Goal: Task Accomplishment & Management: Manage account settings

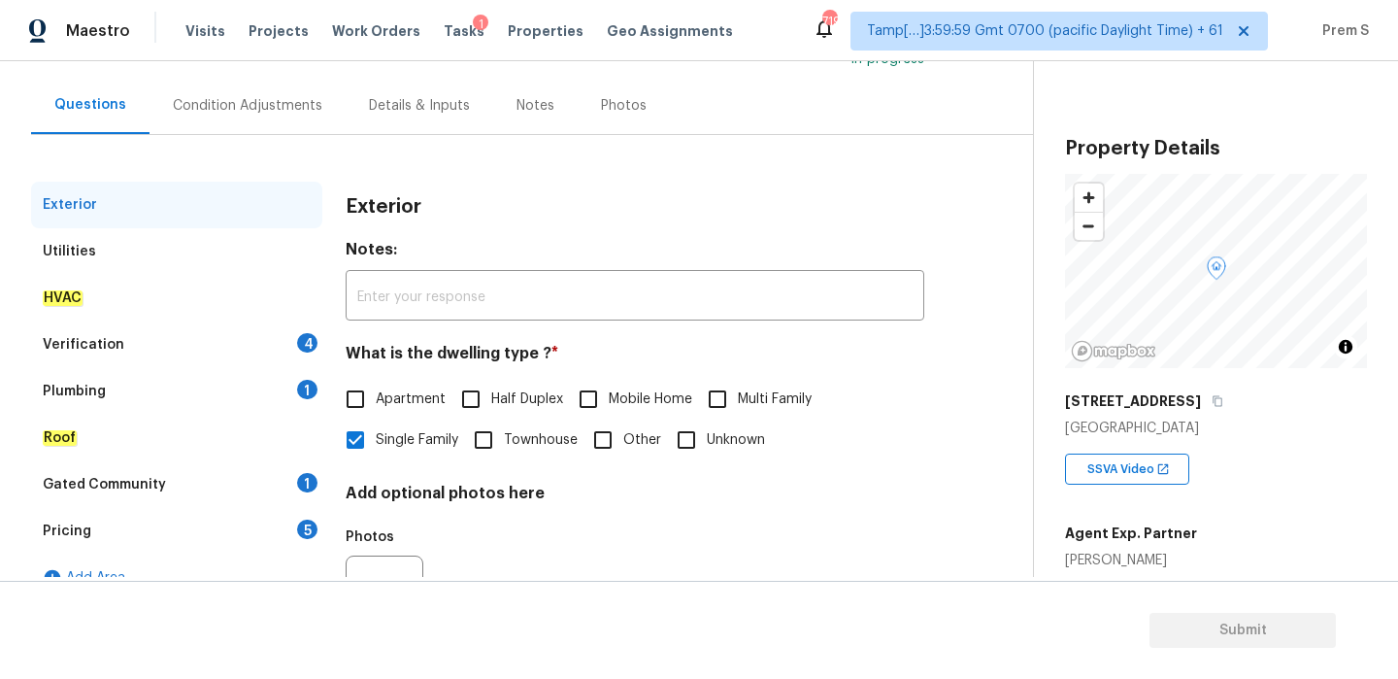
scroll to position [190, 0]
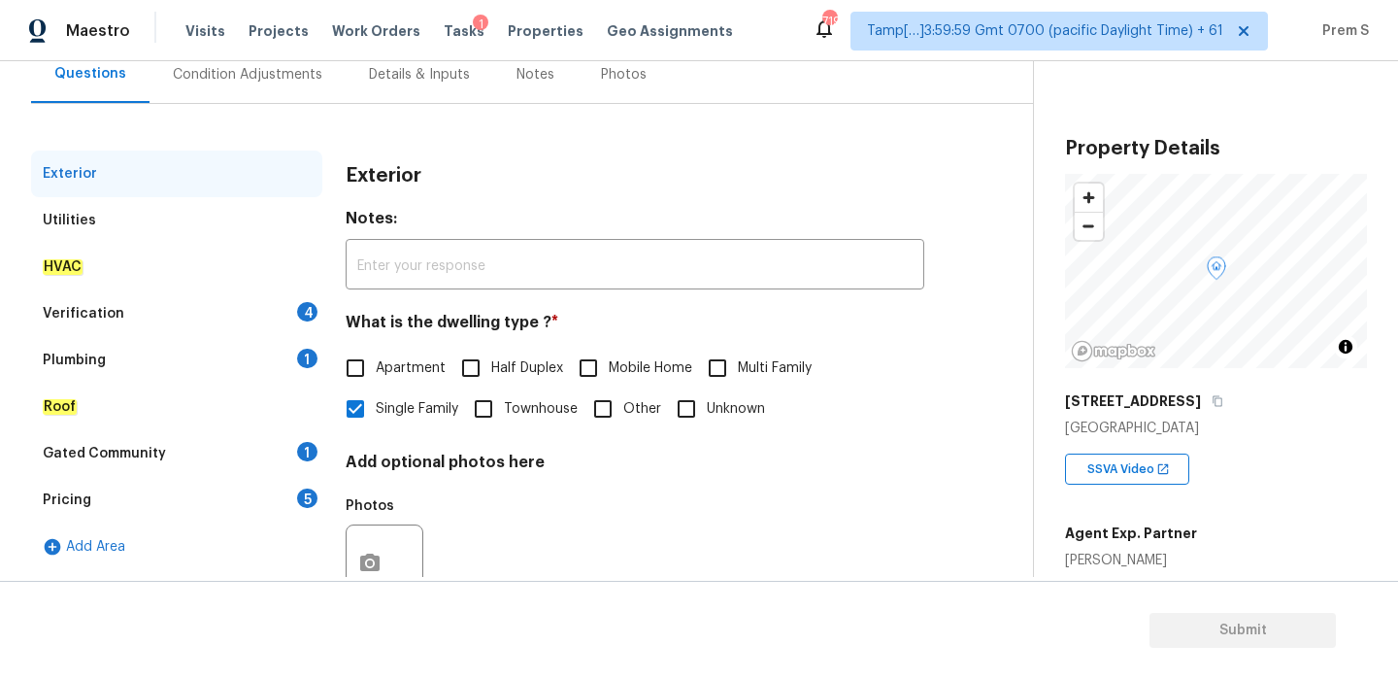
click at [297, 330] on div "Verification 4" at bounding box center [176, 313] width 291 height 47
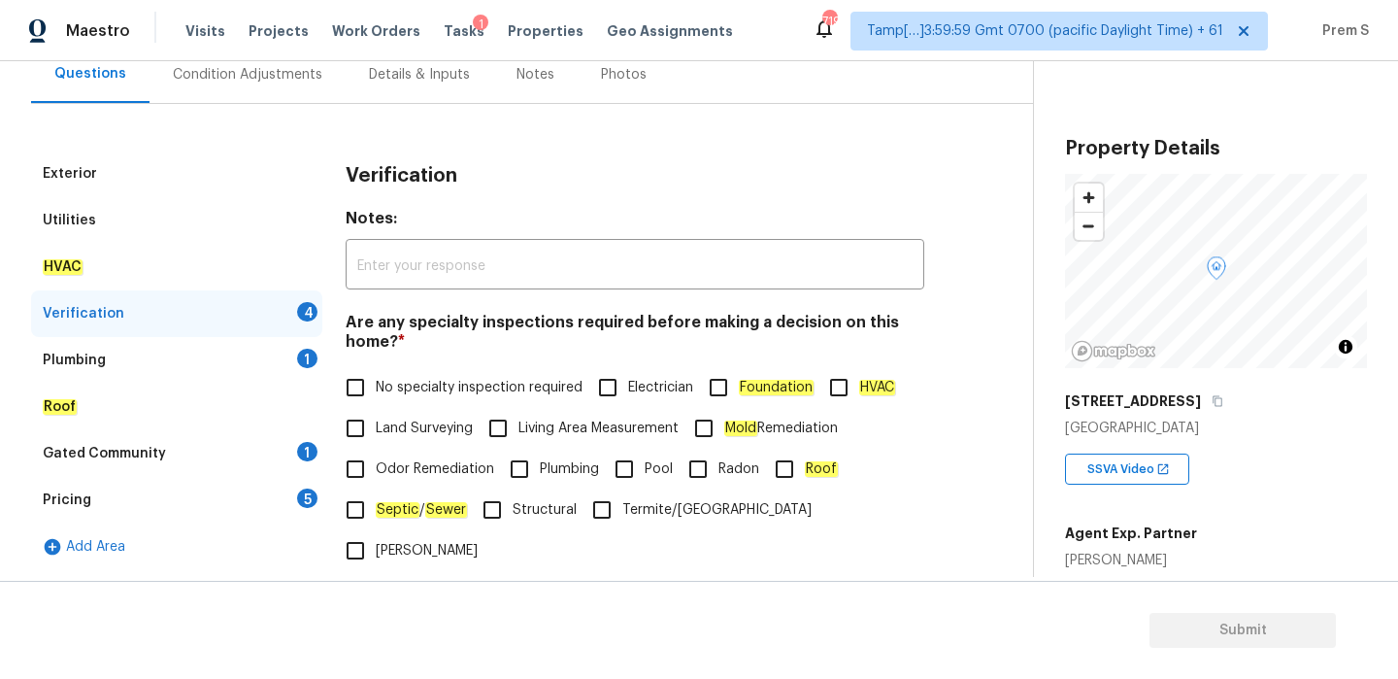
click at [394, 379] on span "No specialty inspection required" at bounding box center [479, 388] width 207 height 20
click at [376, 379] on input "No specialty inspection required" at bounding box center [355, 387] width 41 height 41
checkbox input "true"
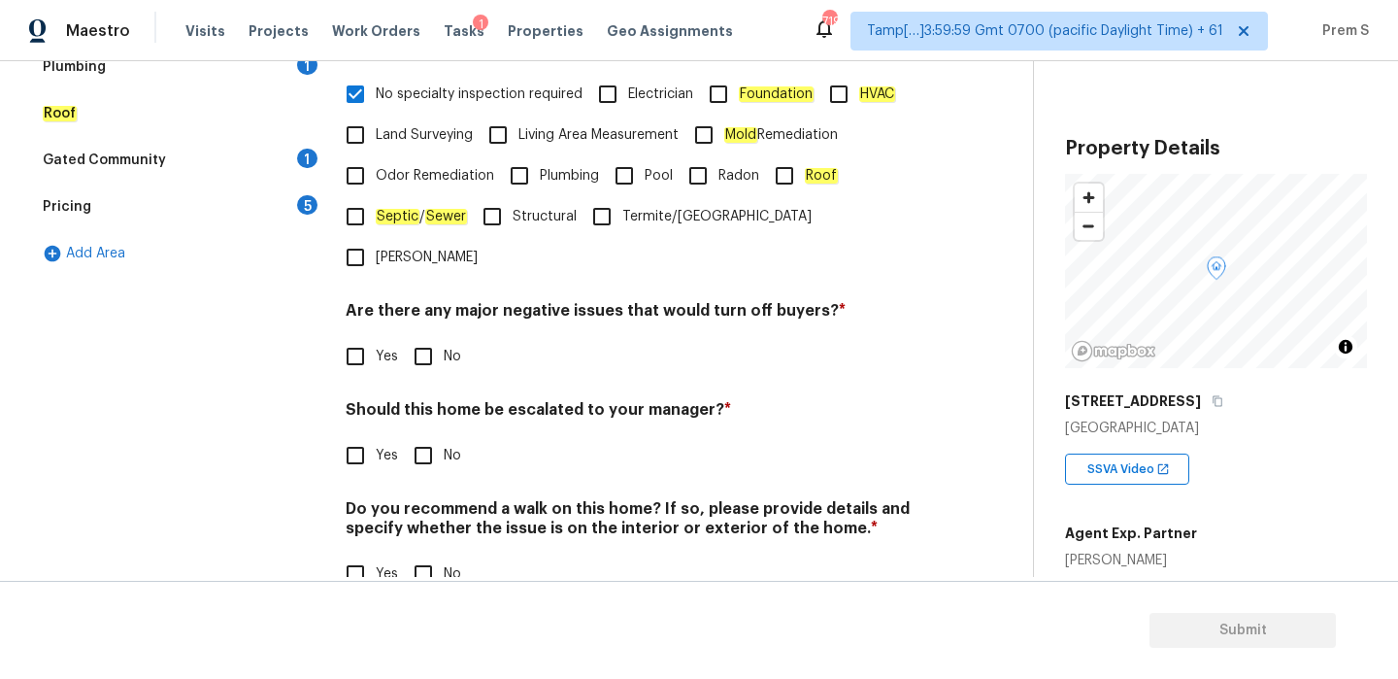
click at [411, 336] on input "No" at bounding box center [423, 356] width 41 height 41
checkbox input "true"
click at [434, 435] on input "No" at bounding box center [423, 455] width 41 height 41
checkbox input "true"
click at [444, 564] on span "No" at bounding box center [452, 574] width 17 height 20
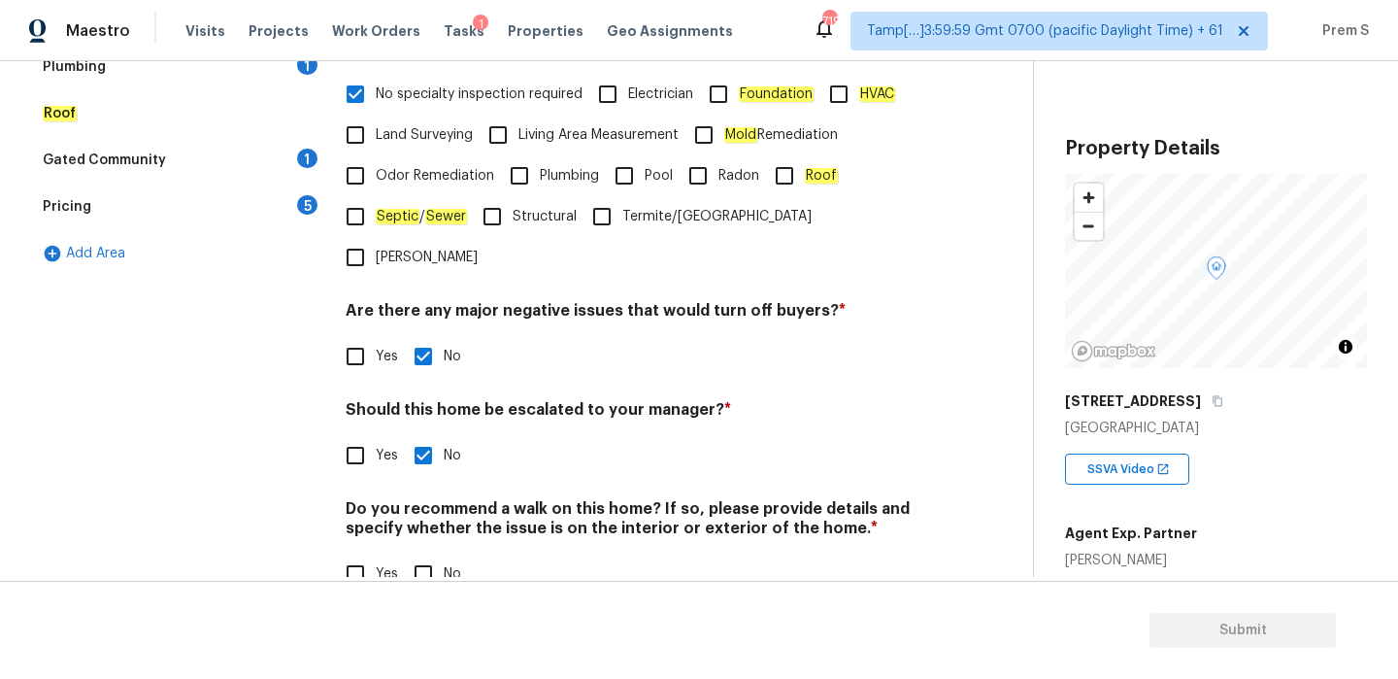
click at [444, 553] on input "No" at bounding box center [423, 573] width 41 height 41
checkbox input "true"
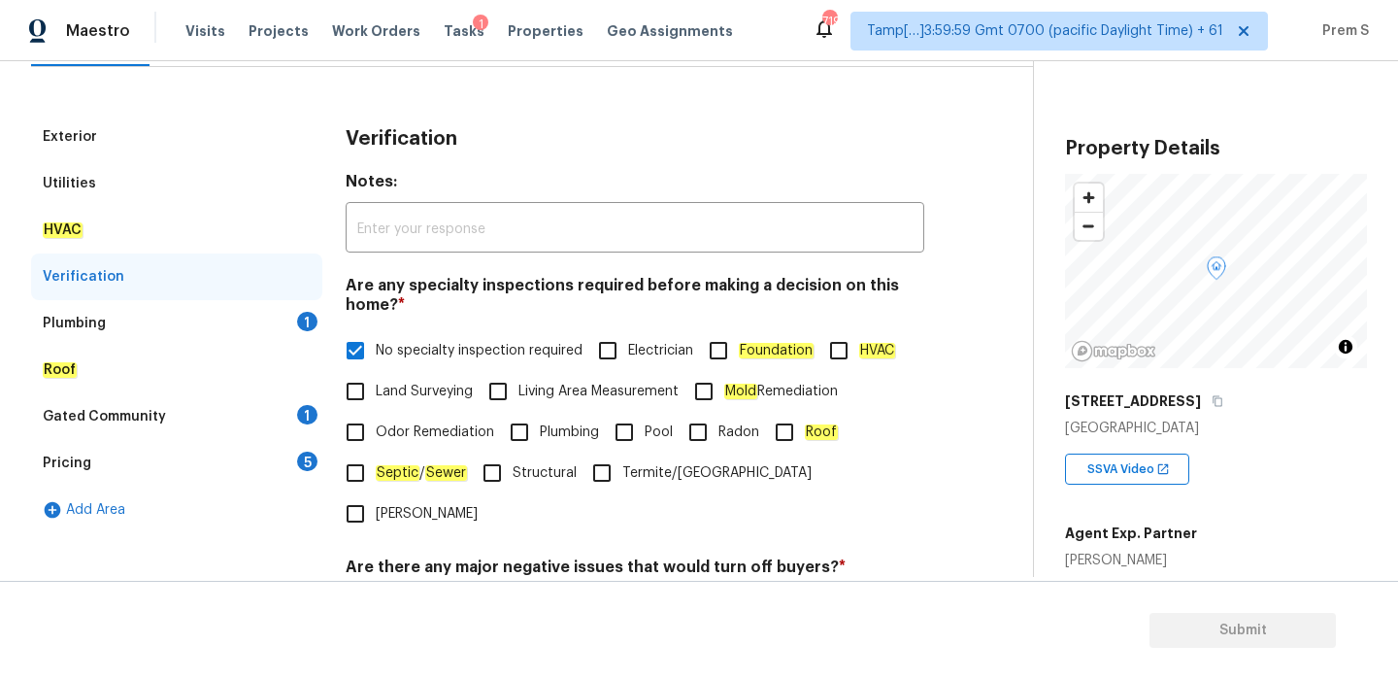
click at [305, 337] on div "Plumbing 1" at bounding box center [176, 323] width 291 height 47
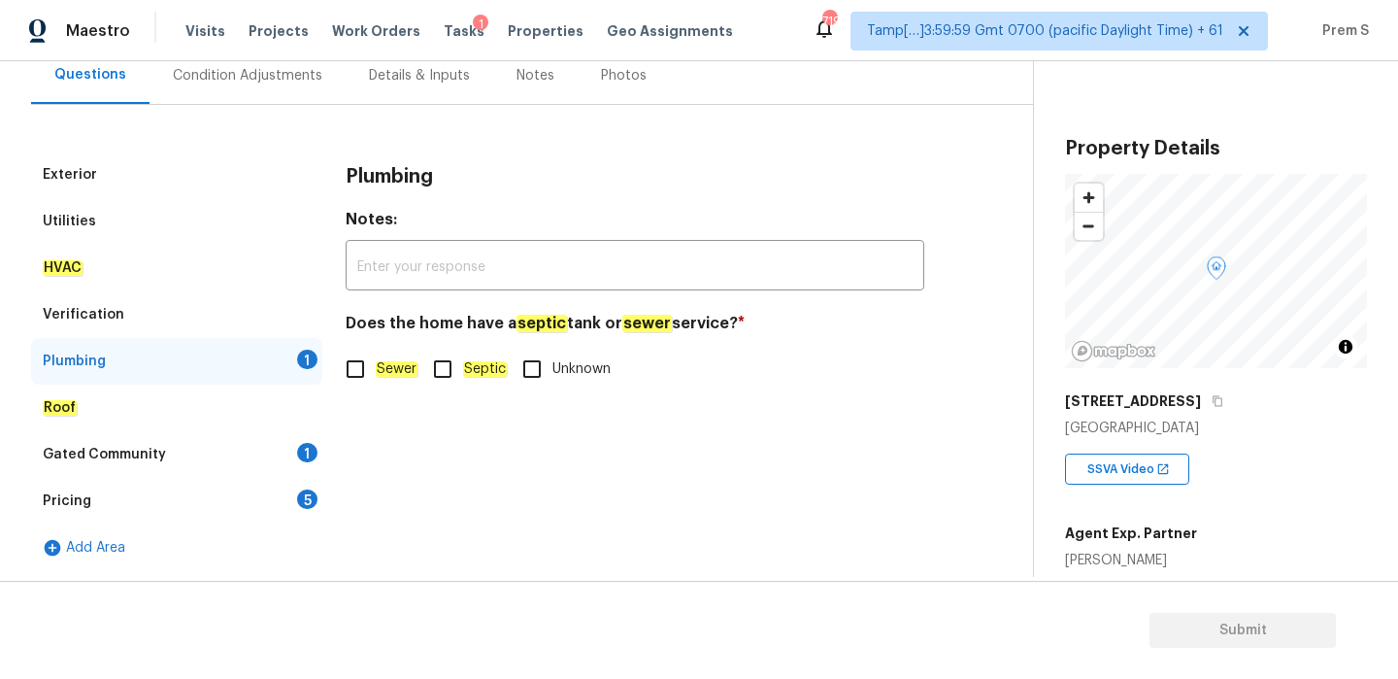
click at [364, 382] on input "Sewer" at bounding box center [355, 369] width 41 height 41
checkbox input "true"
click at [325, 466] on div "Exterior Utilities HVAC Verification Plumbing Roof Gated Community 1 Pricing 5 …" at bounding box center [508, 360] width 955 height 419
click at [293, 446] on div "Gated Community 1" at bounding box center [176, 454] width 291 height 47
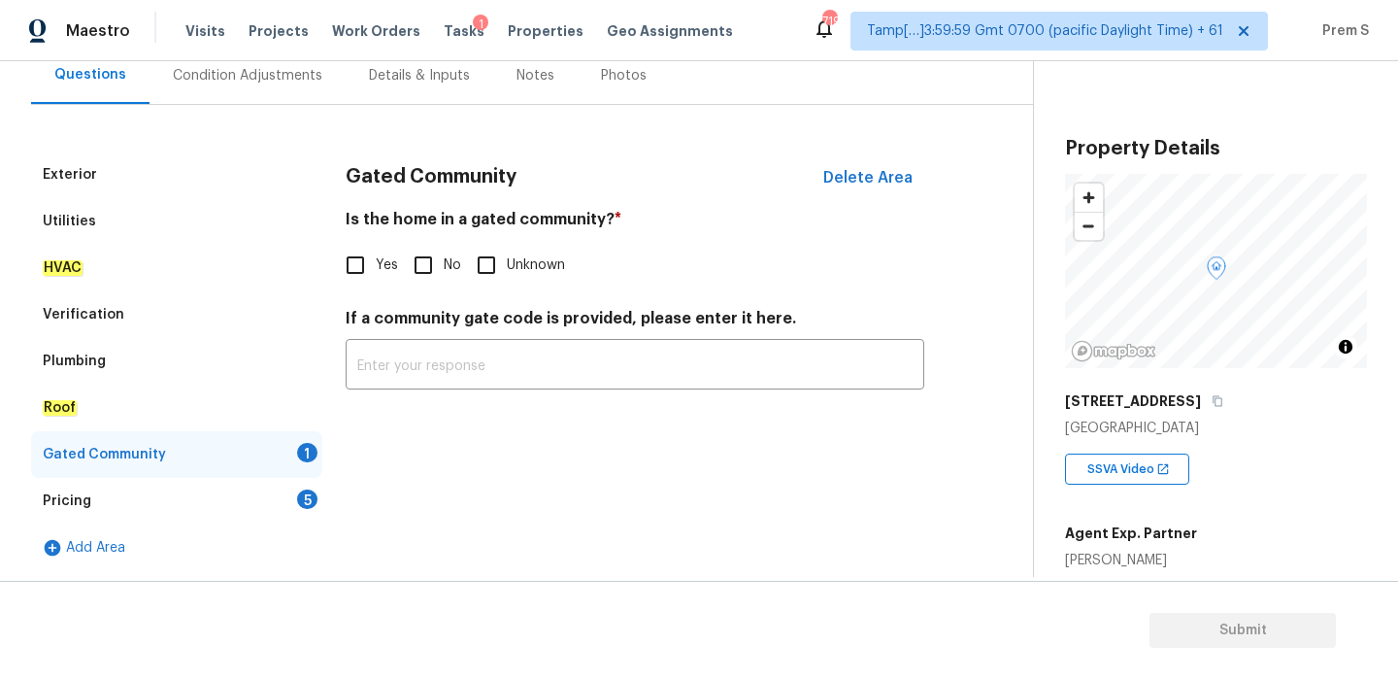
click at [433, 275] on input "No" at bounding box center [423, 265] width 41 height 41
checkbox input "true"
click at [312, 497] on div "5" at bounding box center [307, 498] width 20 height 19
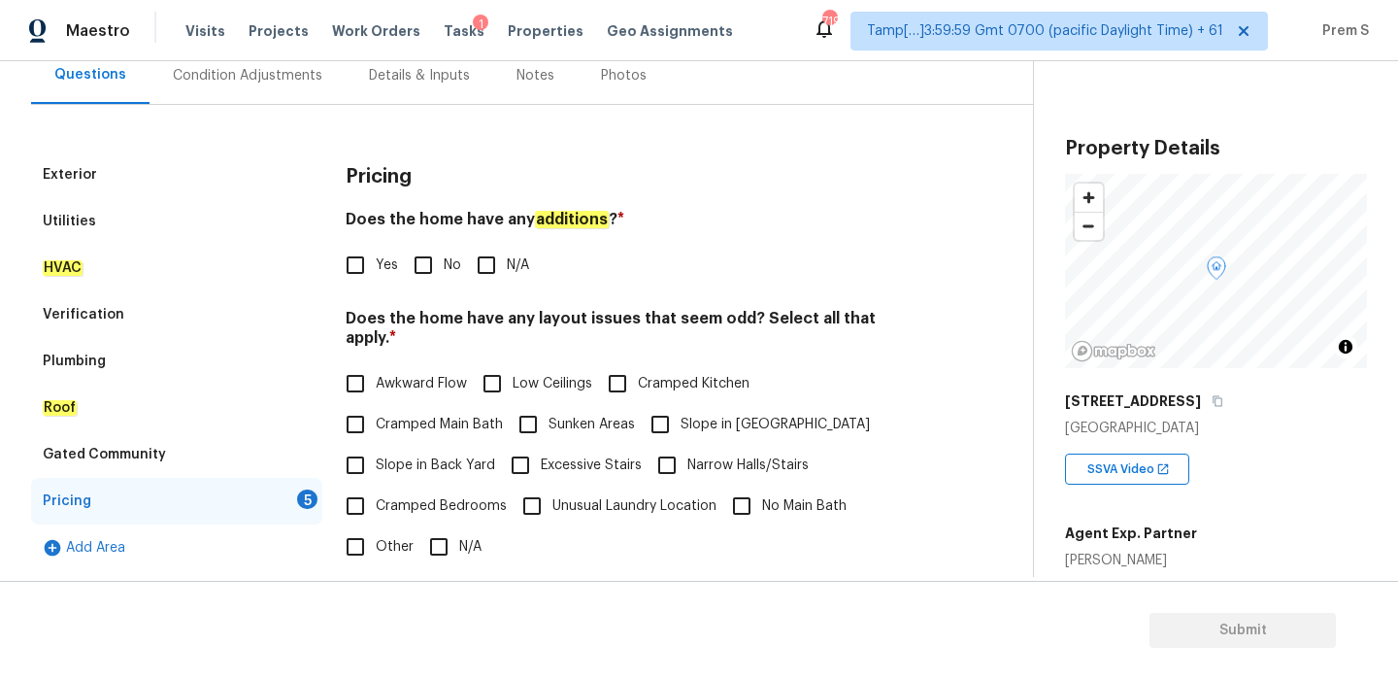
click at [430, 267] on input "No" at bounding box center [423, 265] width 41 height 41
checkbox input "true"
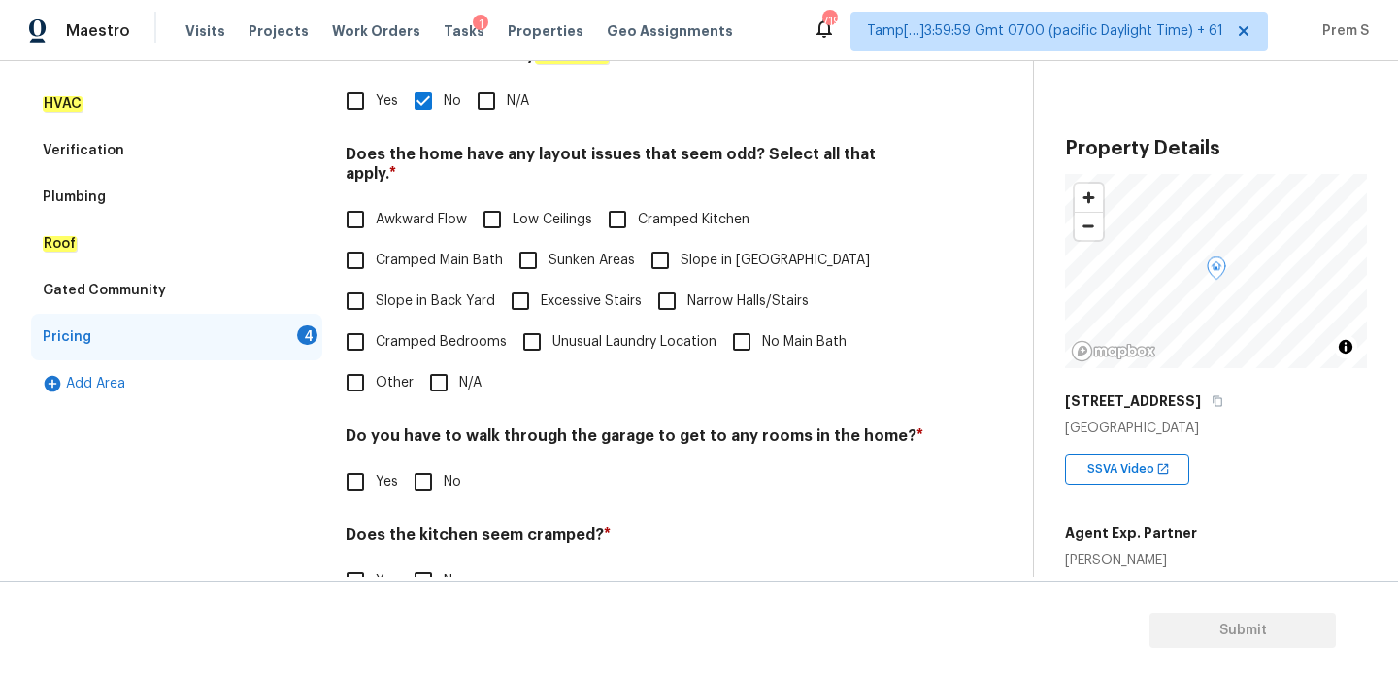
scroll to position [486, 0]
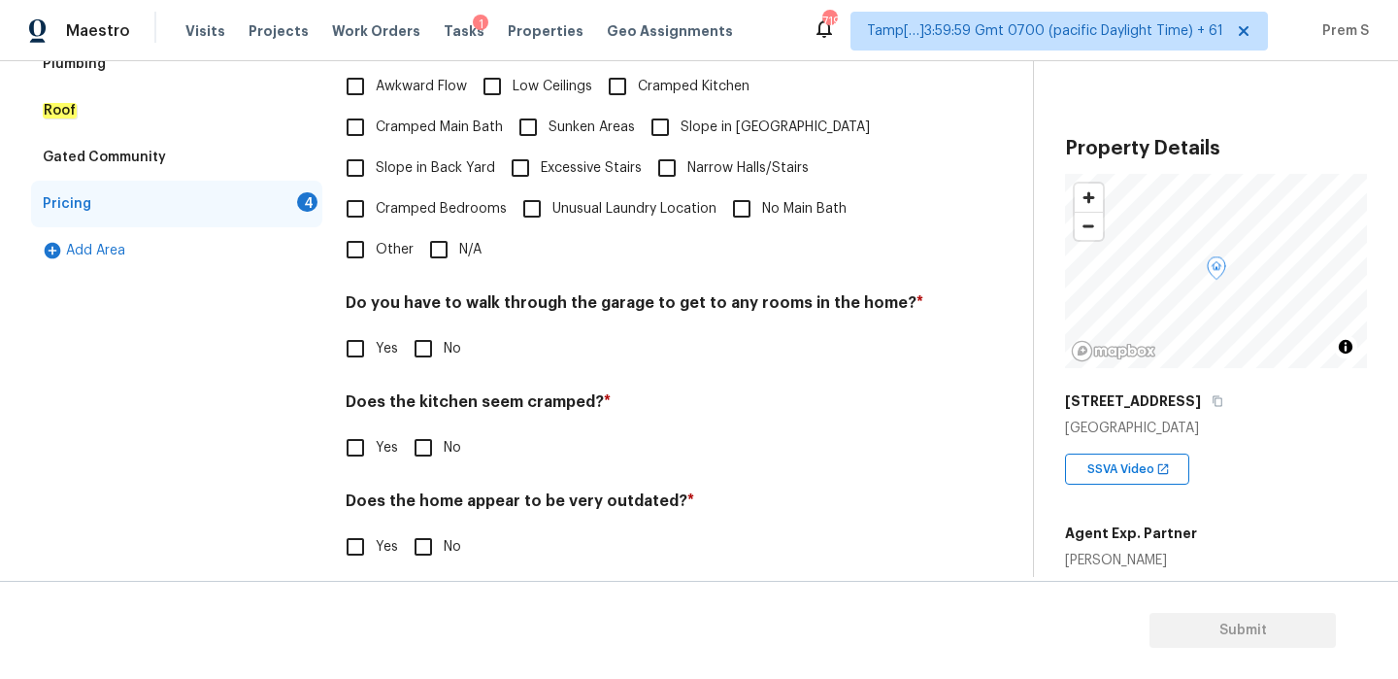
click at [444, 244] on input "N/A" at bounding box center [438, 249] width 41 height 41
checkbox input "true"
click at [426, 351] on div "Pricing Does the home have any additions ? * Yes No N/A Does the home have any …" at bounding box center [635, 223] width 579 height 738
click at [426, 427] on input "No" at bounding box center [423, 447] width 41 height 41
checkbox input "true"
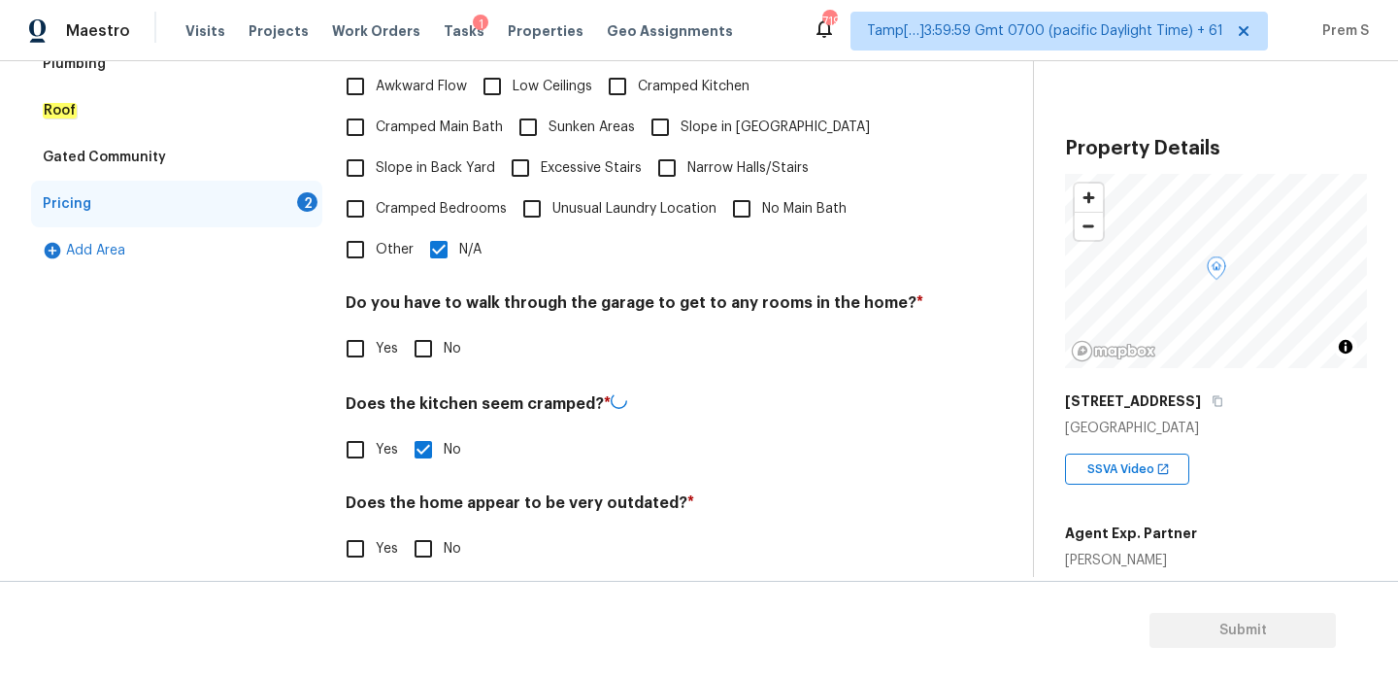
click at [421, 331] on input "No" at bounding box center [423, 348] width 41 height 41
checkbox input "true"
click at [424, 526] on input "No" at bounding box center [423, 546] width 41 height 41
checkbox input "true"
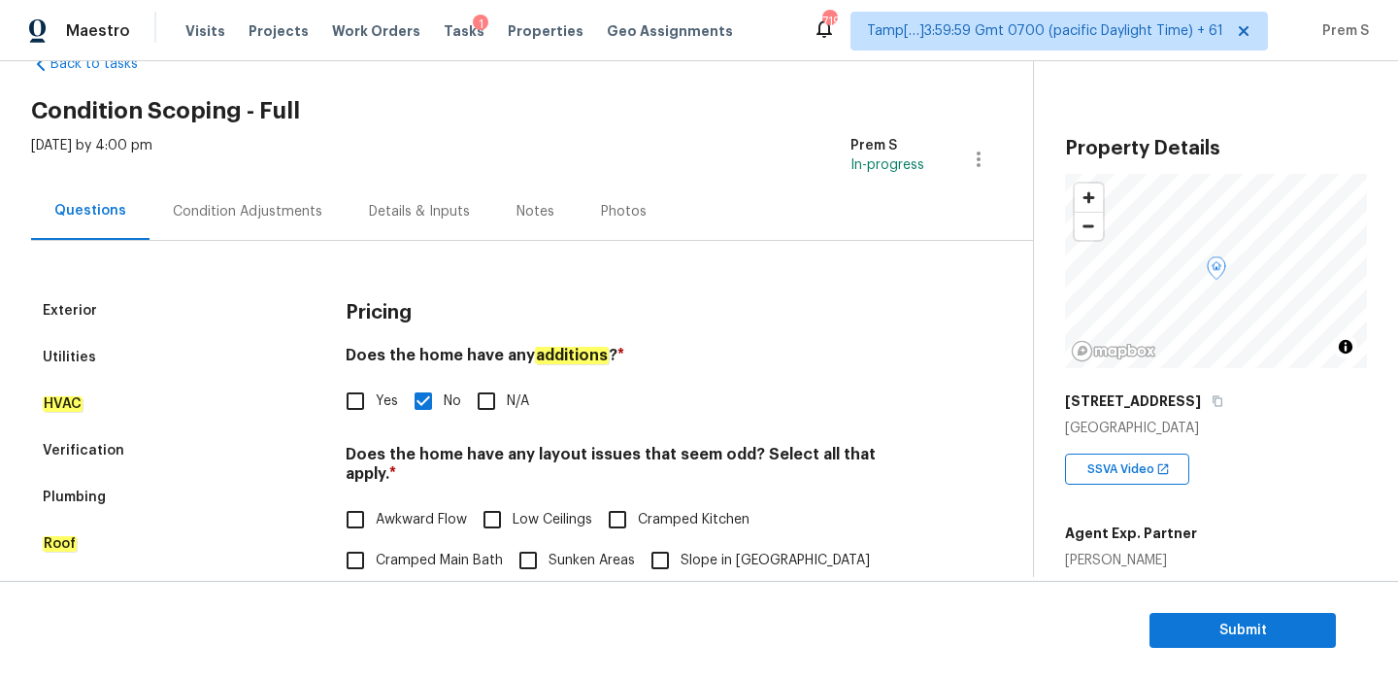
scroll to position [31, 0]
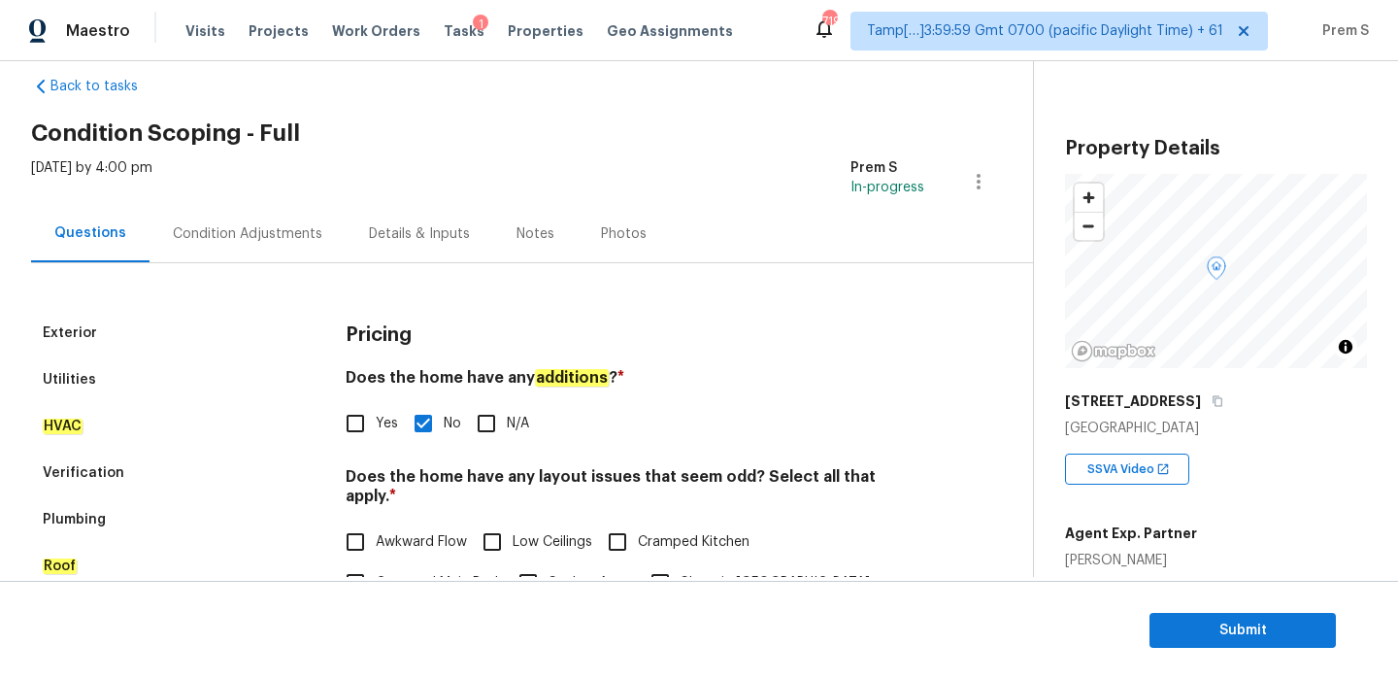
click at [276, 242] on div "Condition Adjustments" at bounding box center [248, 233] width 150 height 19
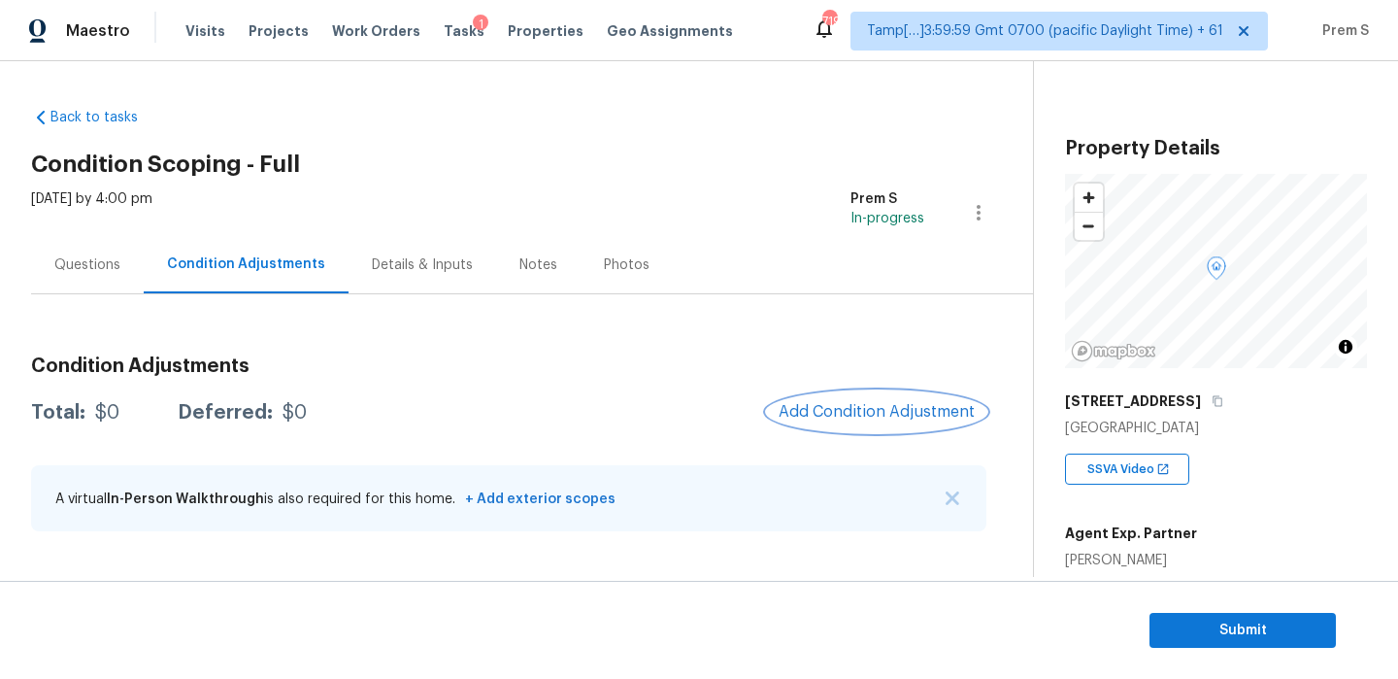
click at [831, 407] on span "Add Condition Adjustment" at bounding box center [877, 411] width 196 height 17
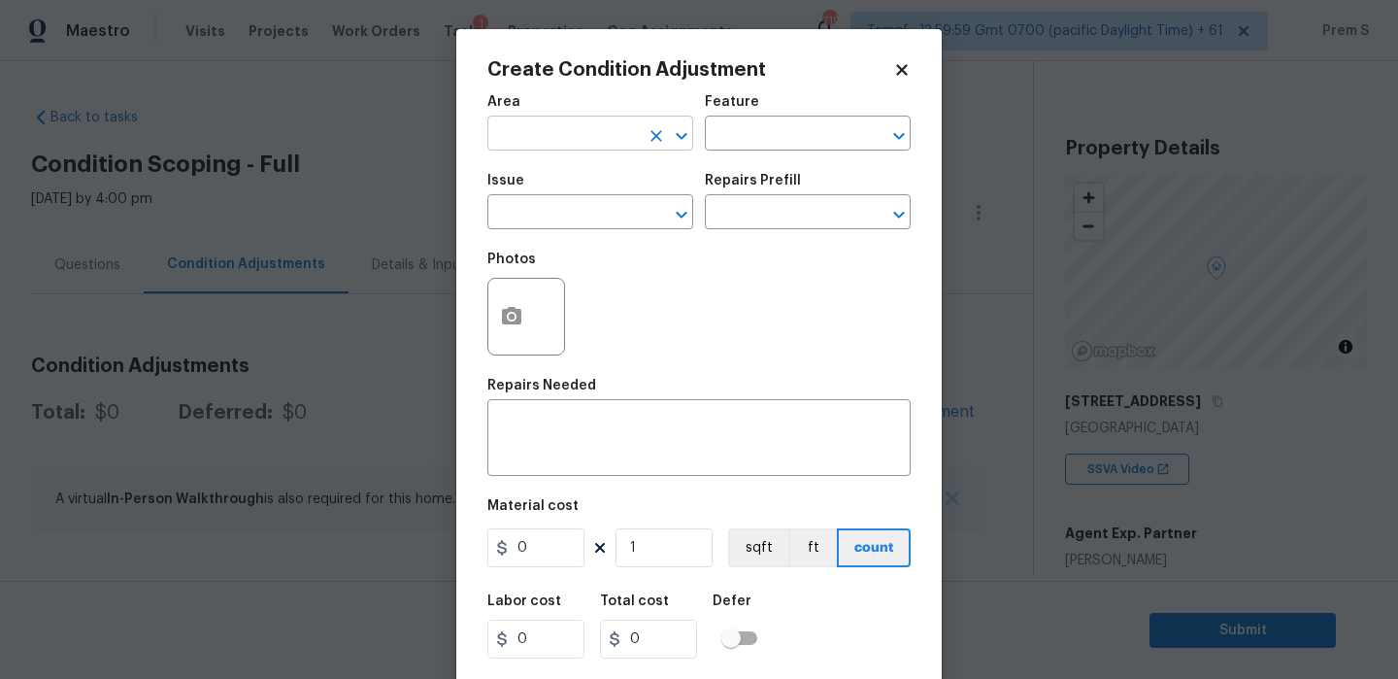
click at [607, 132] on input "text" at bounding box center [562, 135] width 151 height 30
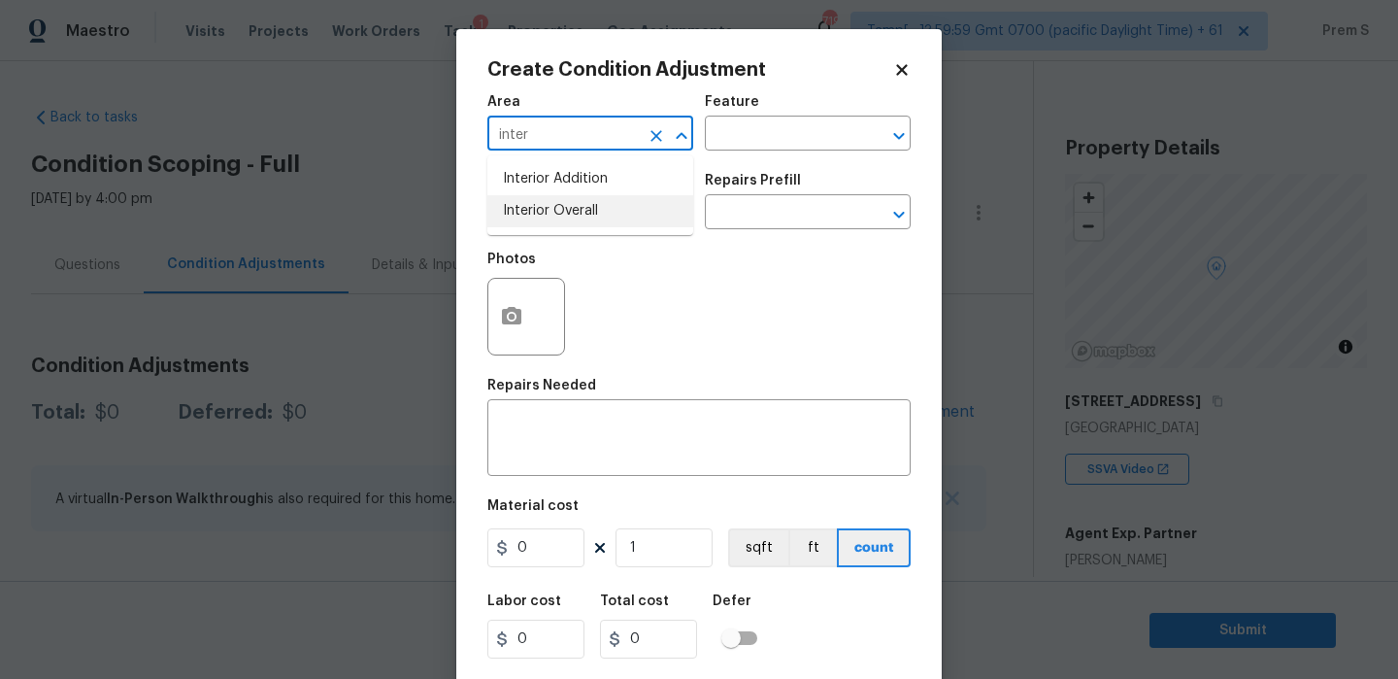
click at [623, 209] on li "Interior Overall" at bounding box center [590, 211] width 206 height 32
type input "Interior Overall"
click at [623, 209] on input "text" at bounding box center [562, 214] width 151 height 30
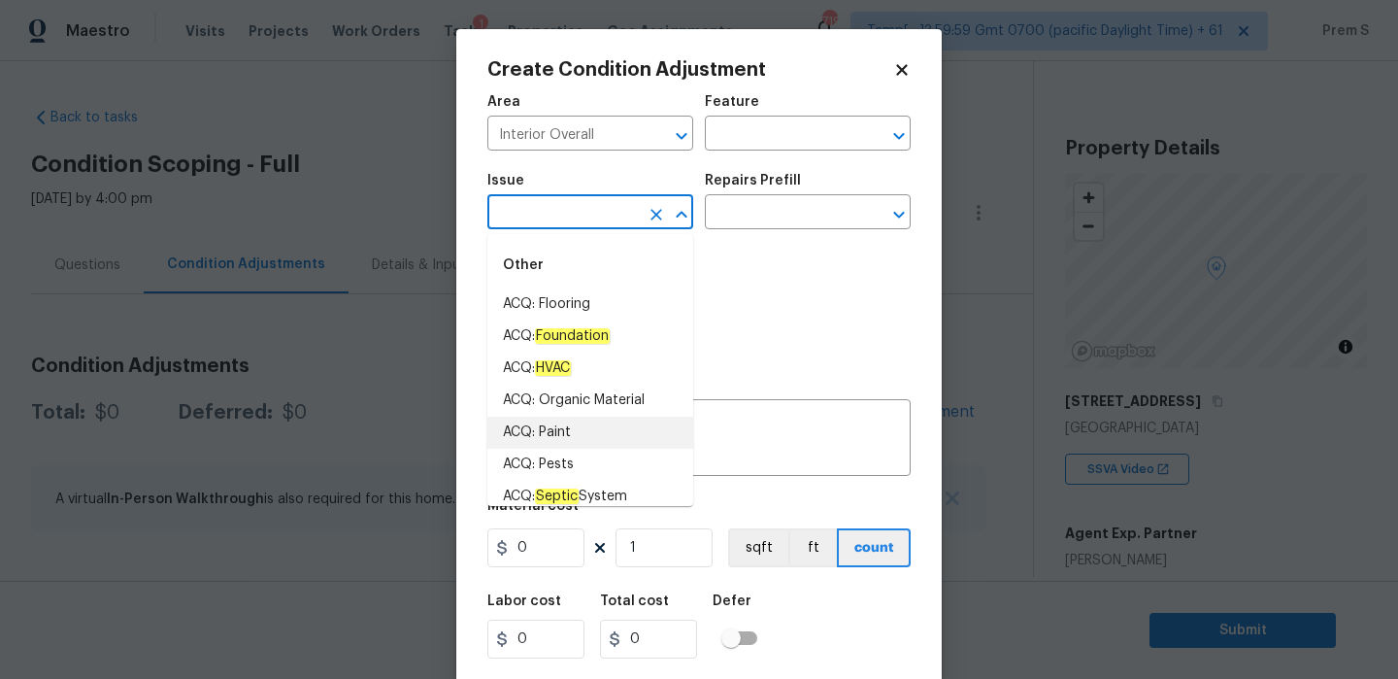
click at [605, 441] on li "ACQ: Paint" at bounding box center [590, 432] width 206 height 32
type input "ACQ: Paint"
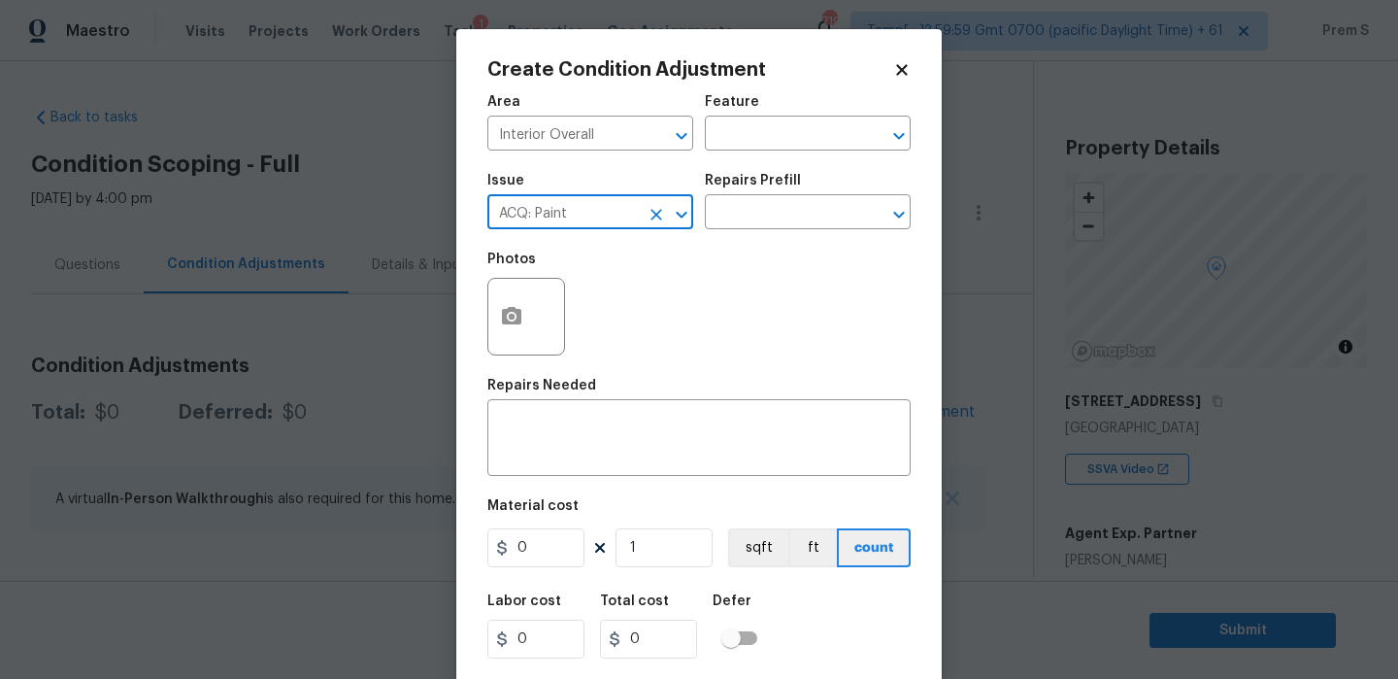
click at [1023, 442] on body "Maestro Visits Projects Work Orders Tasks 1 Properties Geo Assignments 719 Tamp…" at bounding box center [699, 339] width 1398 height 679
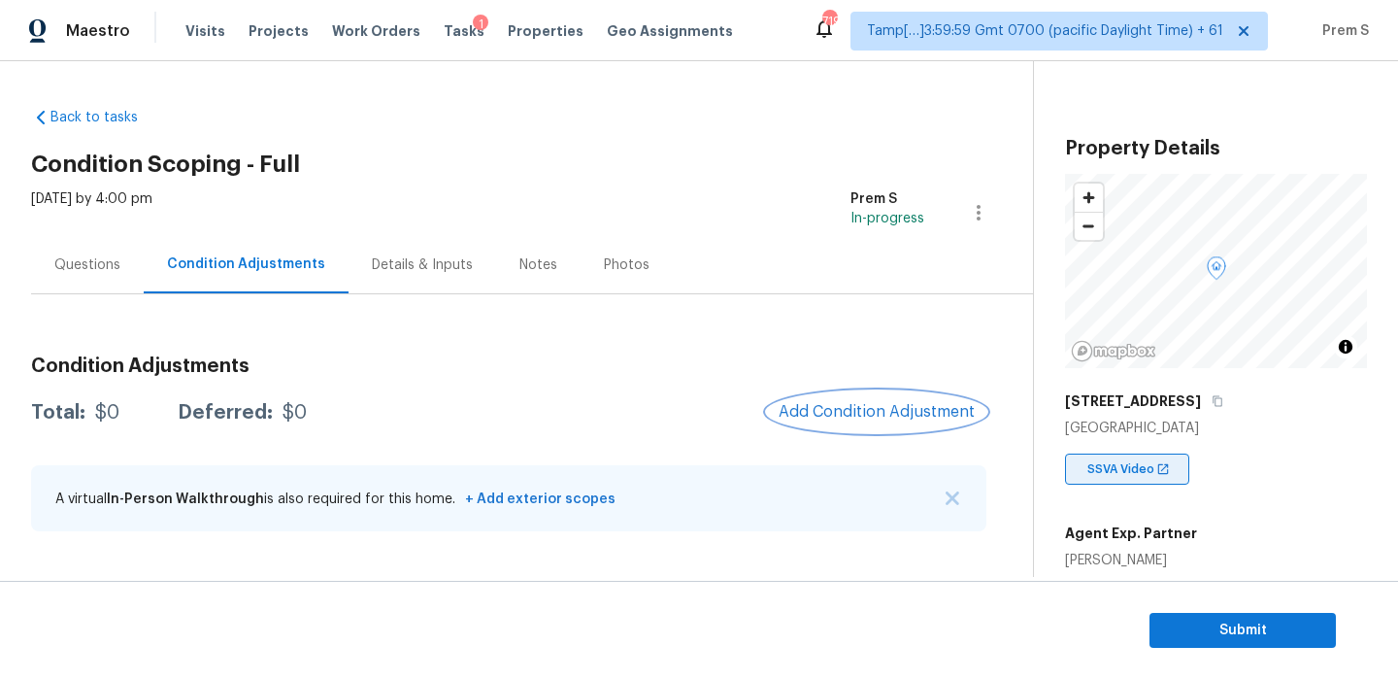
scroll to position [490, 0]
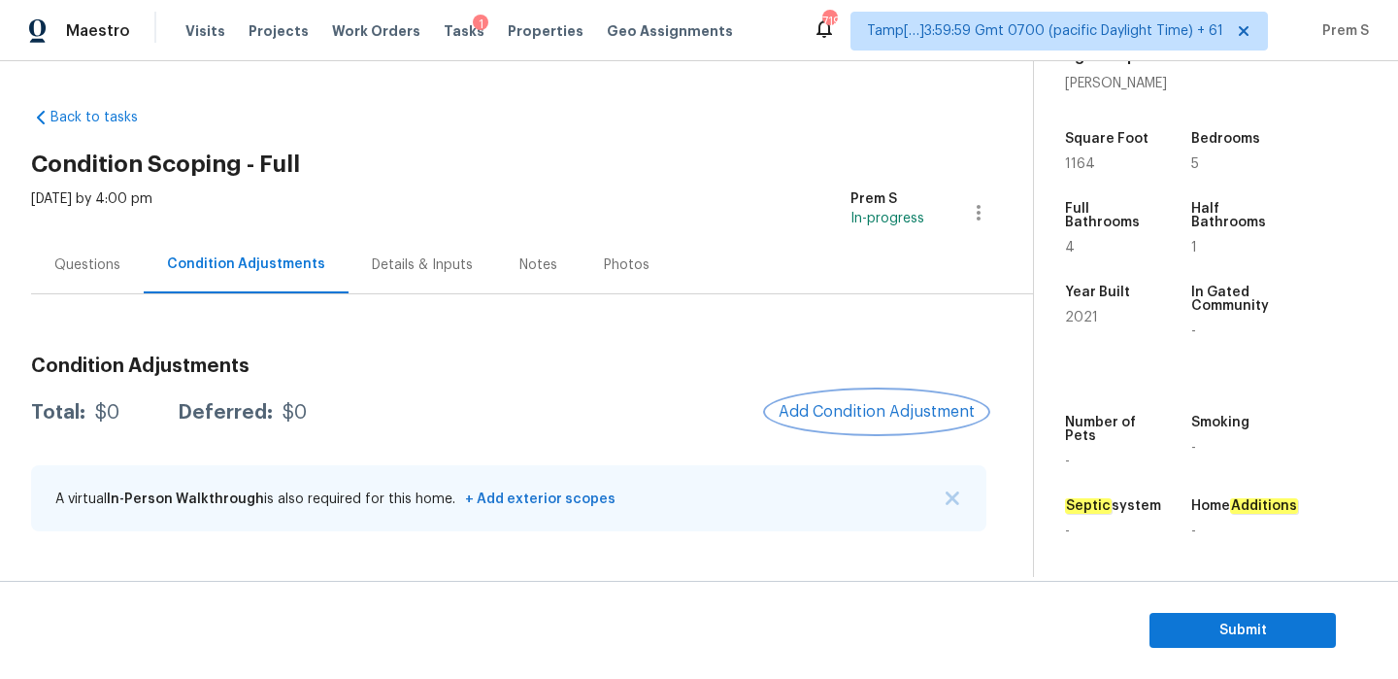
click at [854, 422] on button "Add Condition Adjustment" at bounding box center [876, 411] width 219 height 41
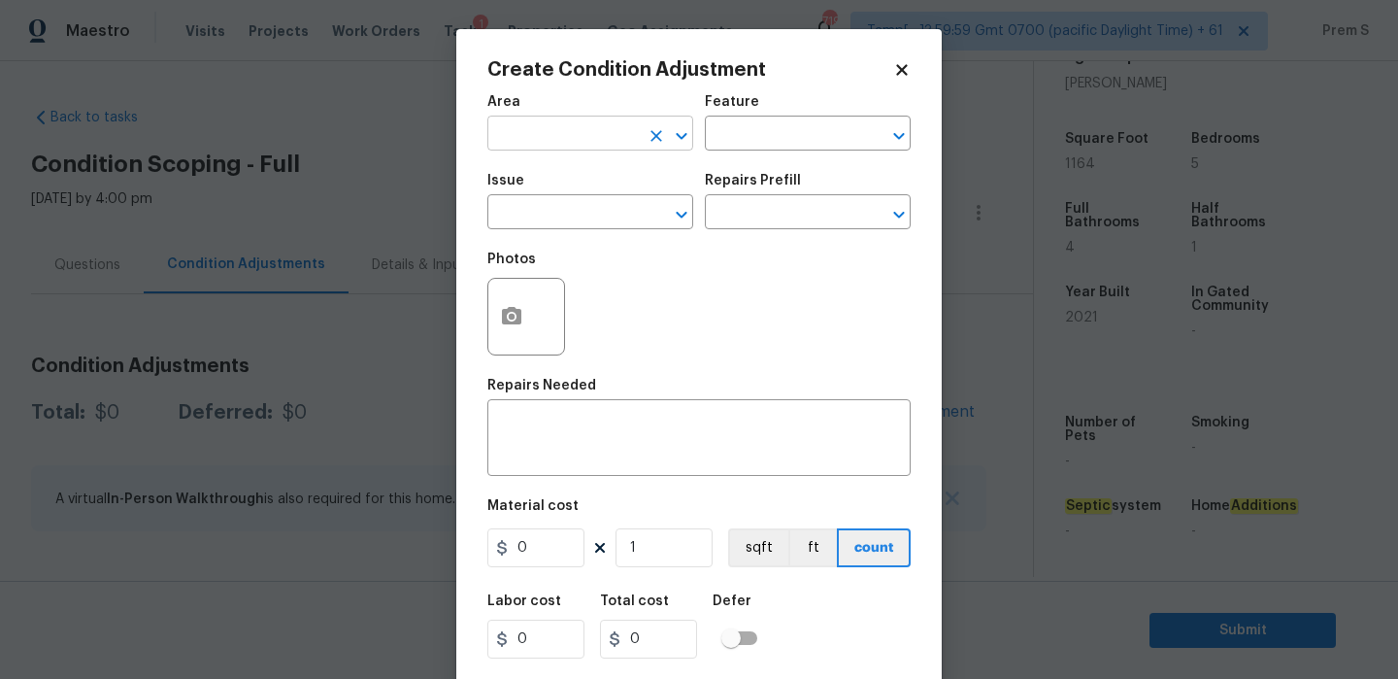
click at [588, 123] on input "text" at bounding box center [562, 135] width 151 height 30
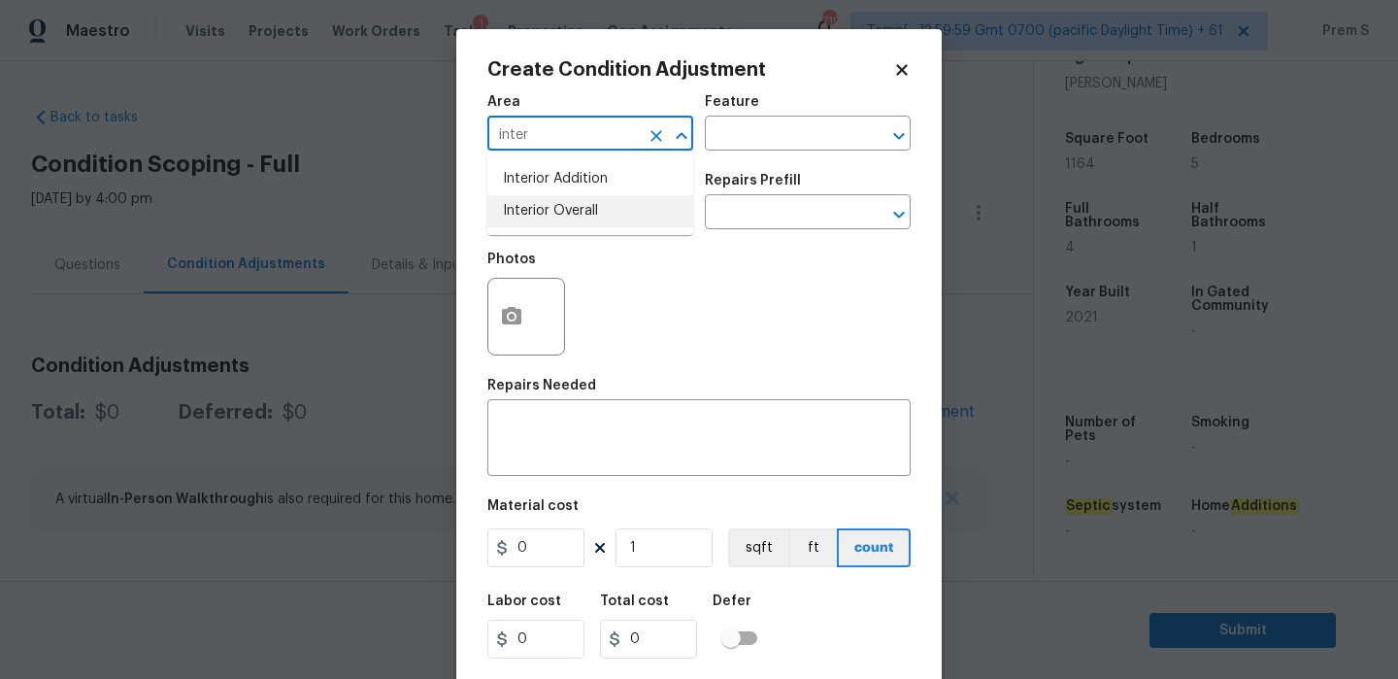
click at [613, 209] on li "Interior Overall" at bounding box center [590, 211] width 206 height 32
type input "Interior Overall"
click at [613, 209] on input "text" at bounding box center [562, 214] width 151 height 30
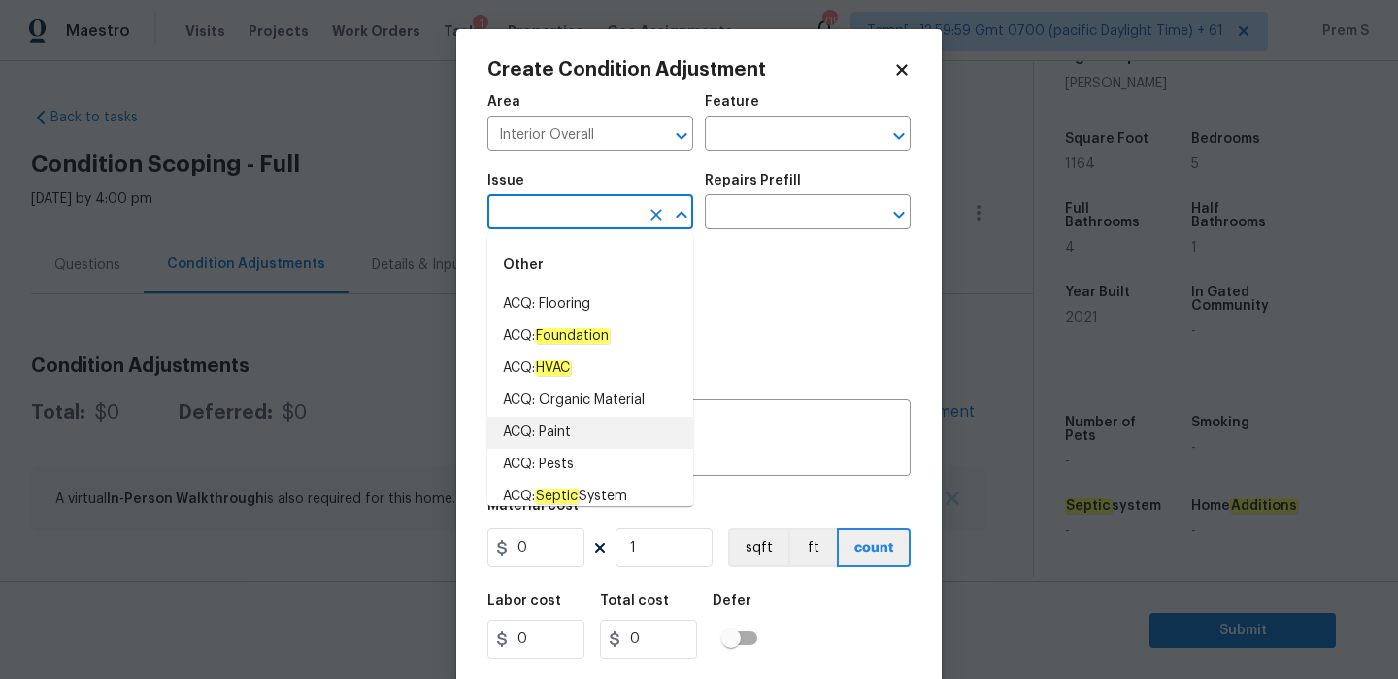
click at [595, 424] on li "ACQ: Paint" at bounding box center [590, 432] width 206 height 32
type input "ACQ: Paint"
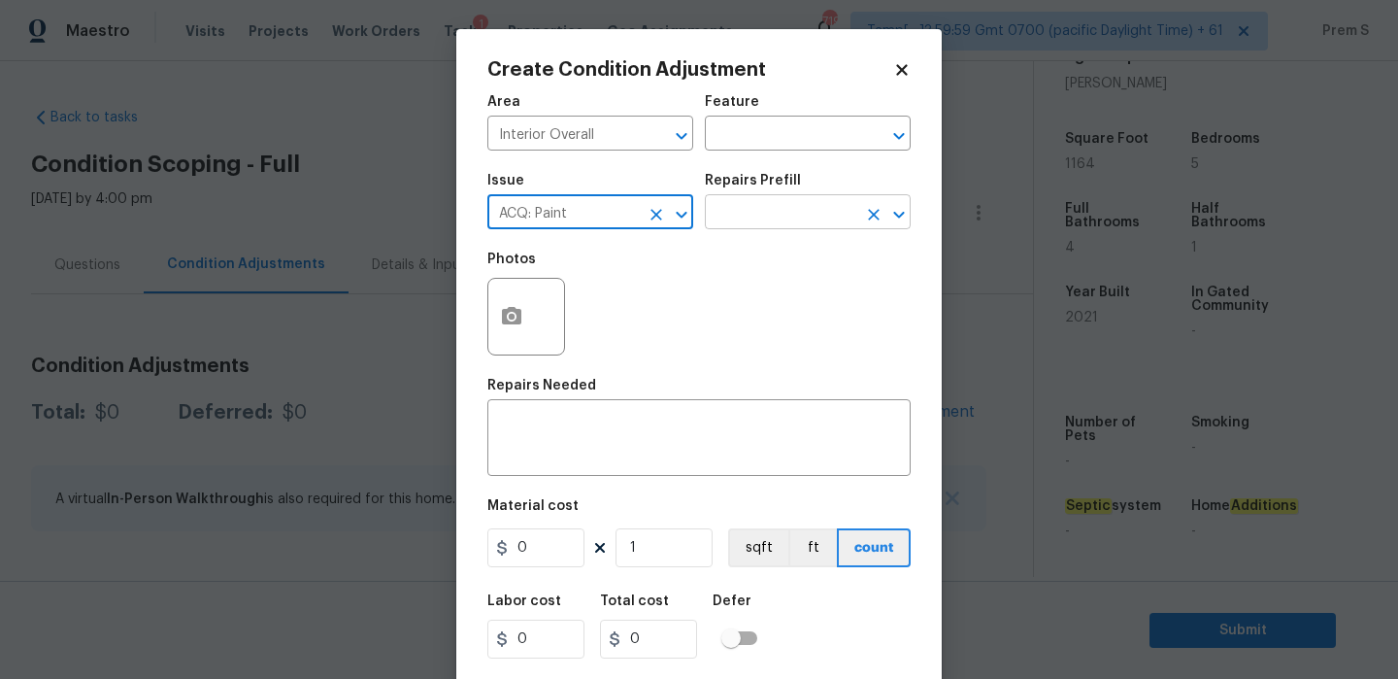
click at [842, 216] on input "text" at bounding box center [780, 214] width 151 height 30
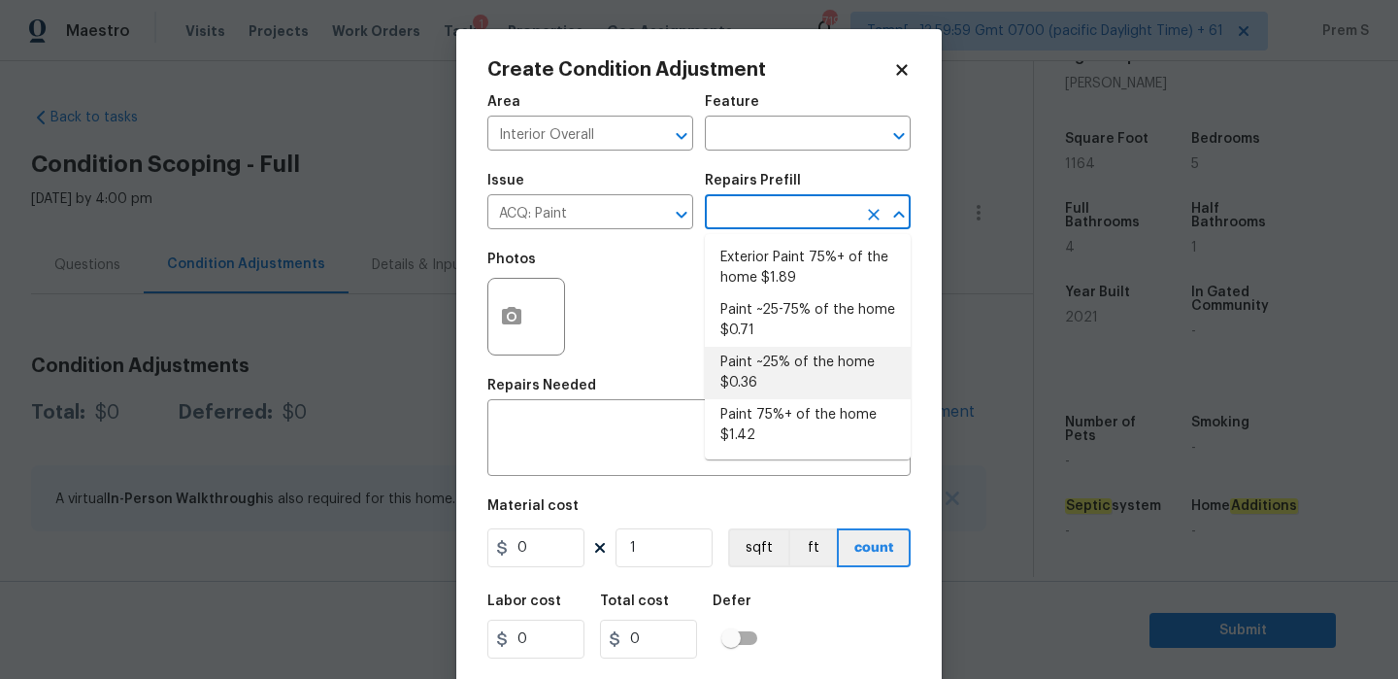
click at [812, 382] on li "Paint ~25% of the home $0.36" at bounding box center [808, 373] width 206 height 52
type input "Acquisition"
type textarea "Acquisition Scope: ~25% of the home needs interior paint"
type input "0.36"
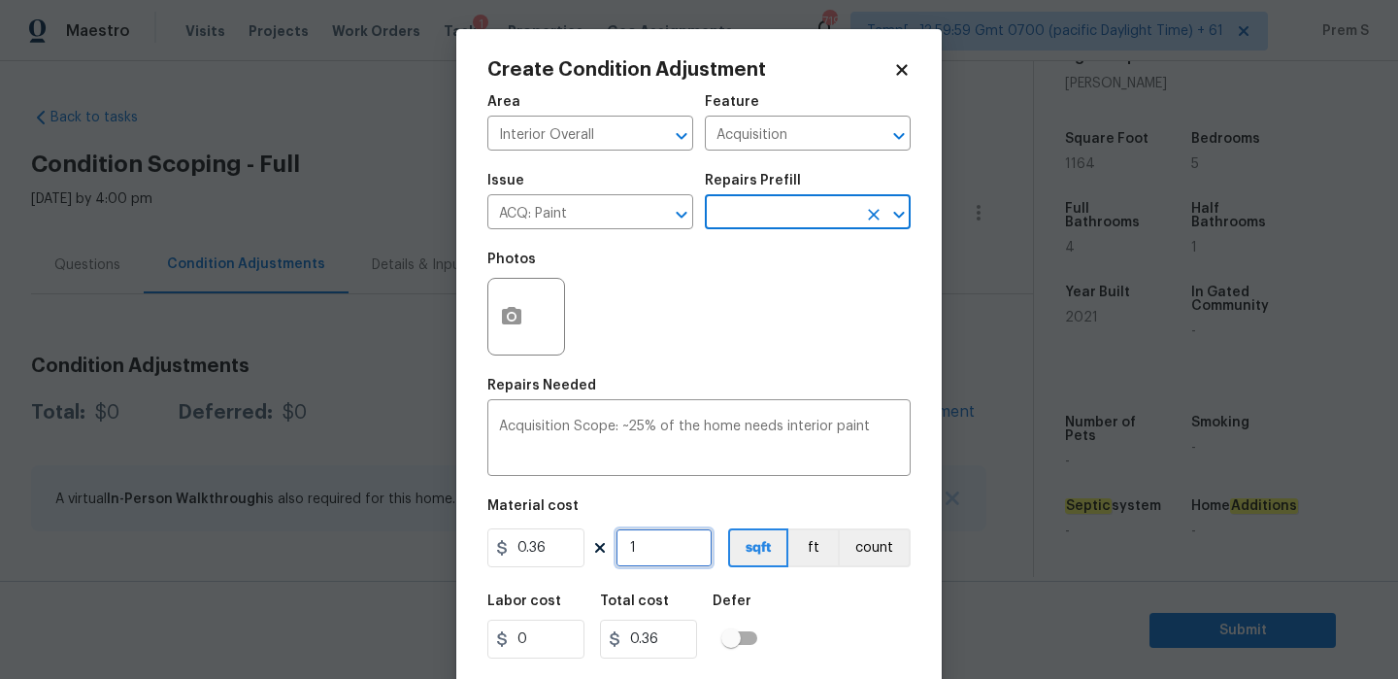
click at [693, 544] on input "1" at bounding box center [663, 547] width 97 height 39
type input "11"
type input "3.96"
type input "116"
type input "41.76"
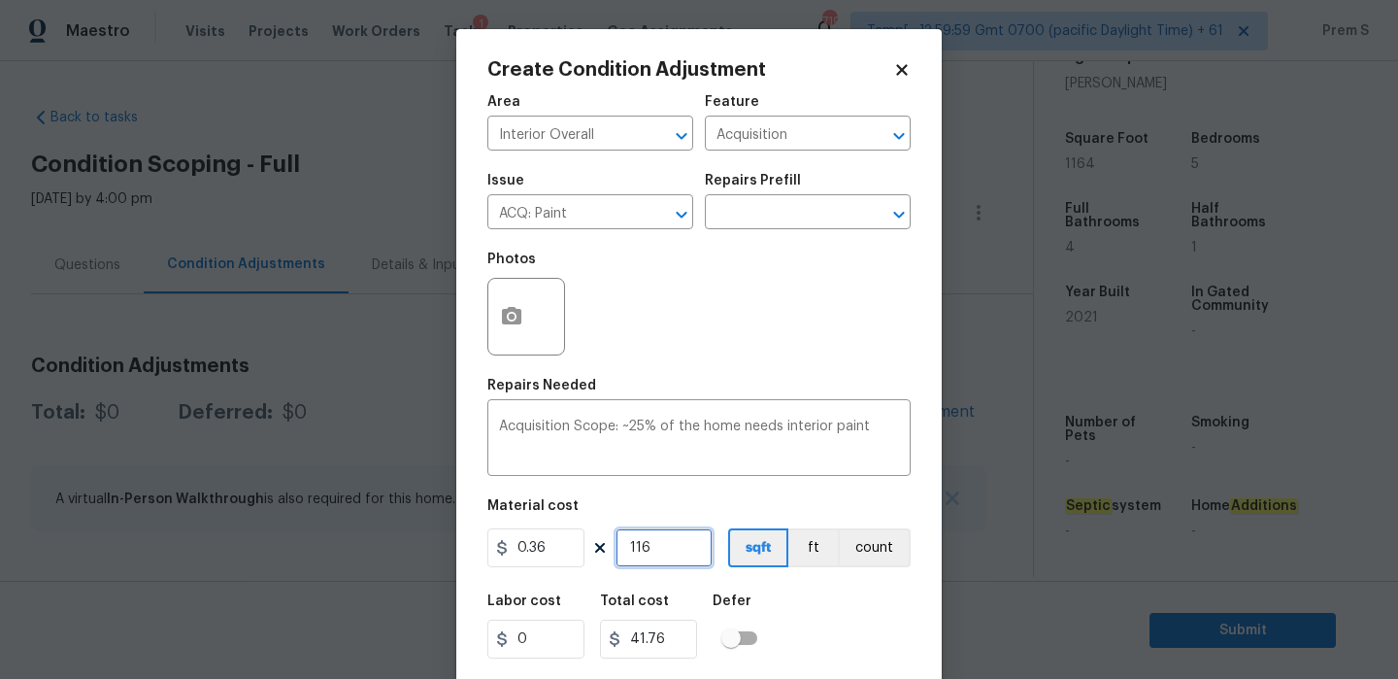
type input "1164"
type input "419.04"
type input "1164"
click at [834, 620] on div "Labor cost 0 Total cost 419.04 Defer" at bounding box center [698, 625] width 423 height 87
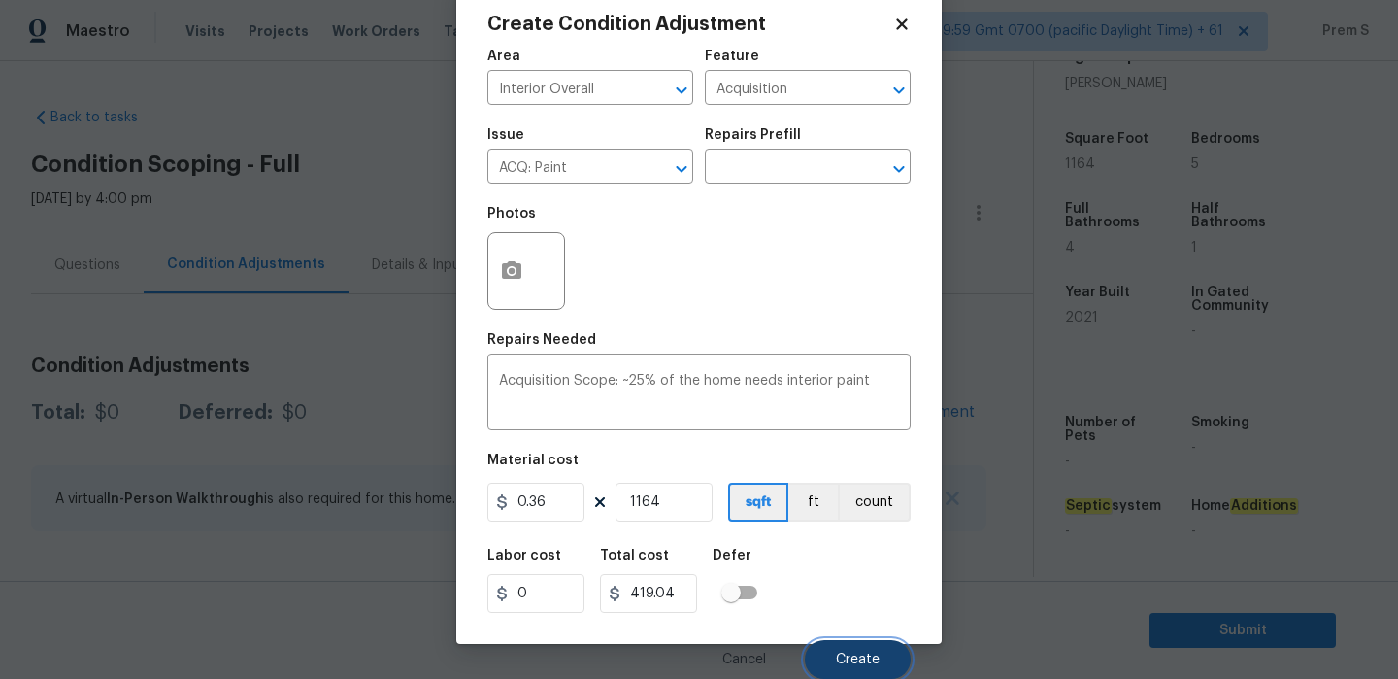
click at [858, 656] on span "Create" at bounding box center [858, 659] width 44 height 15
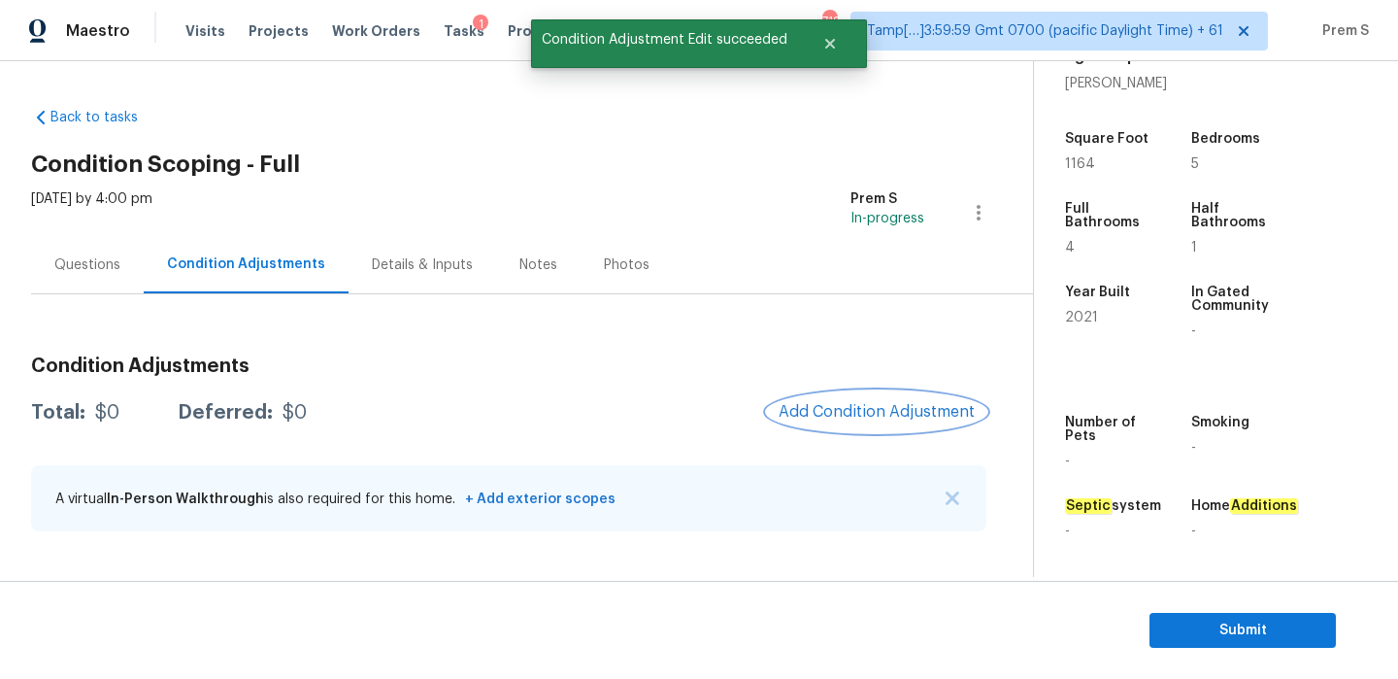
scroll to position [0, 0]
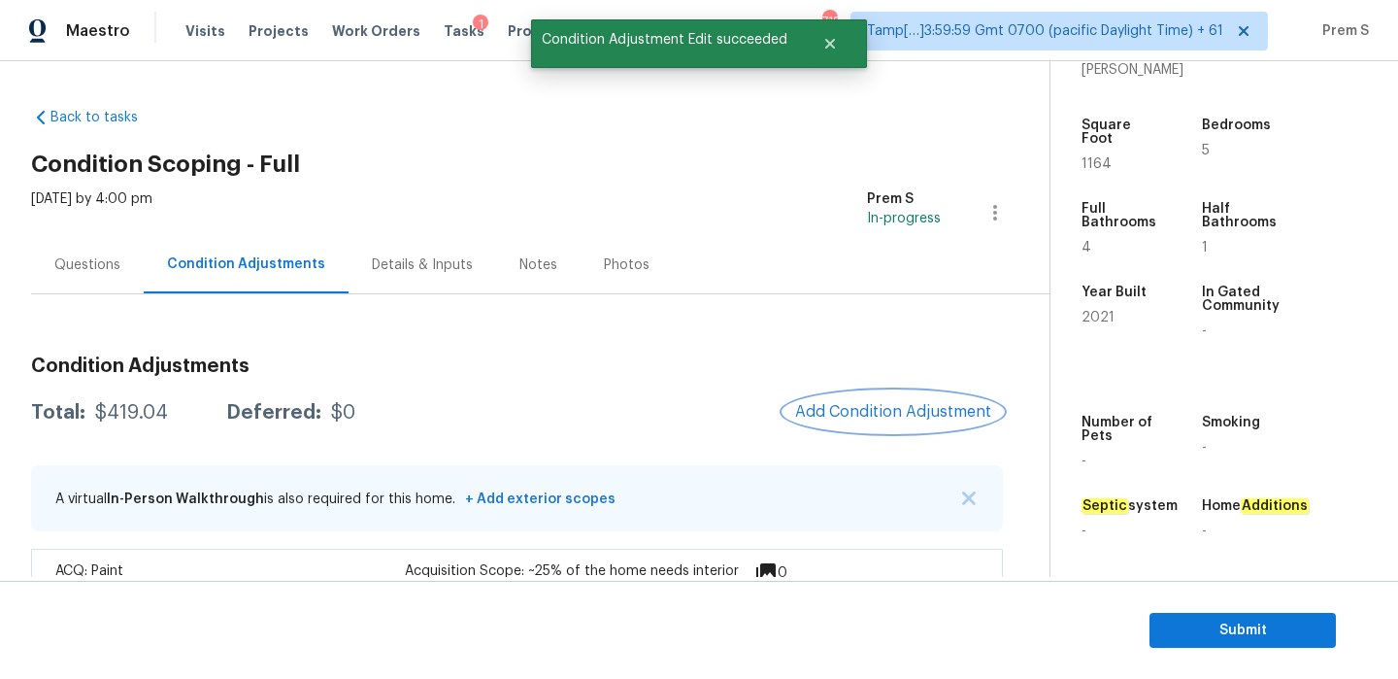
click at [907, 430] on button "Add Condition Adjustment" at bounding box center [892, 411] width 219 height 41
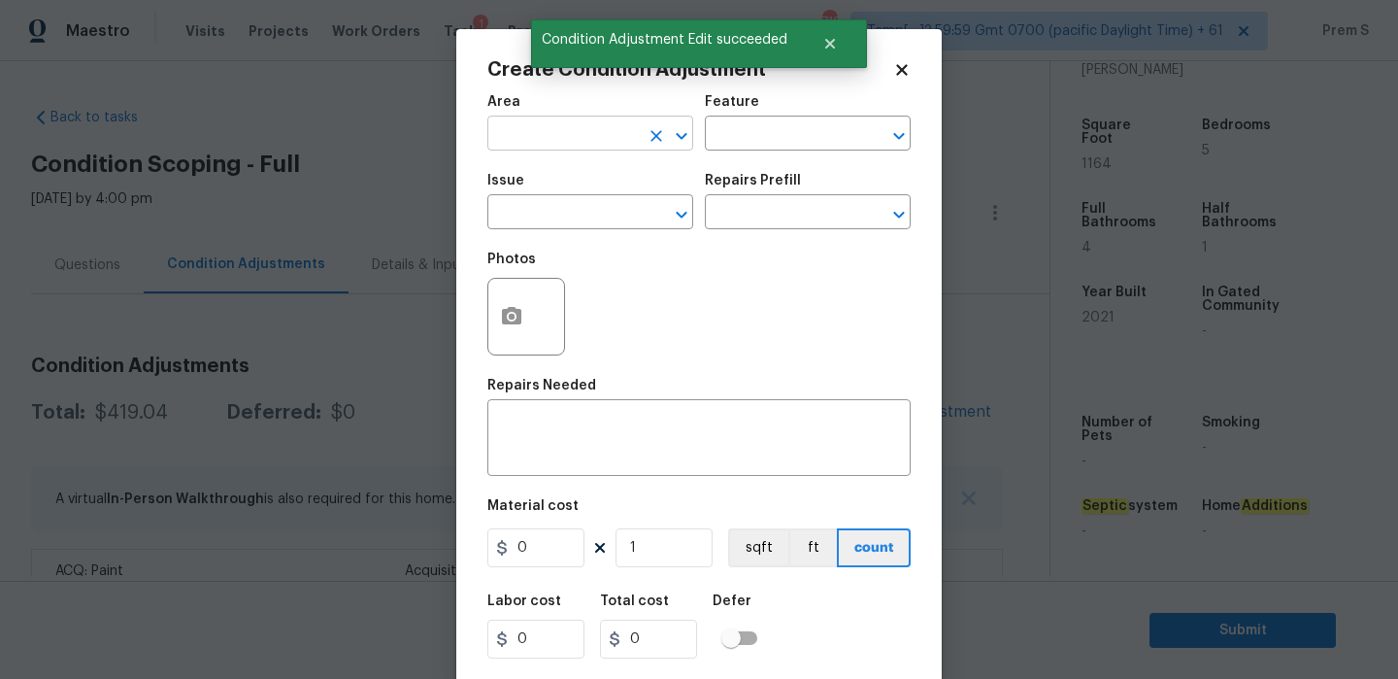
click at [577, 138] on input "text" at bounding box center [562, 135] width 151 height 30
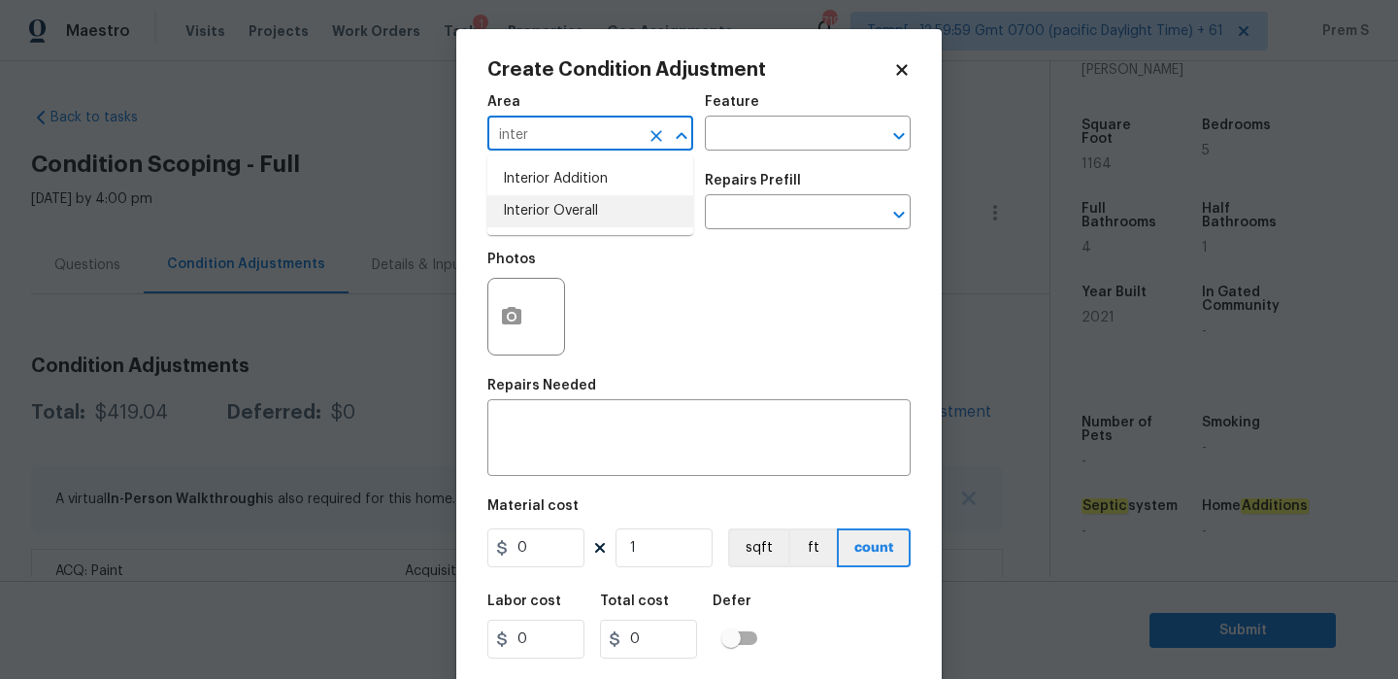
click at [591, 218] on li "Interior Overall" at bounding box center [590, 211] width 206 height 32
type input "Interior Overall"
click at [591, 218] on input "text" at bounding box center [562, 214] width 151 height 30
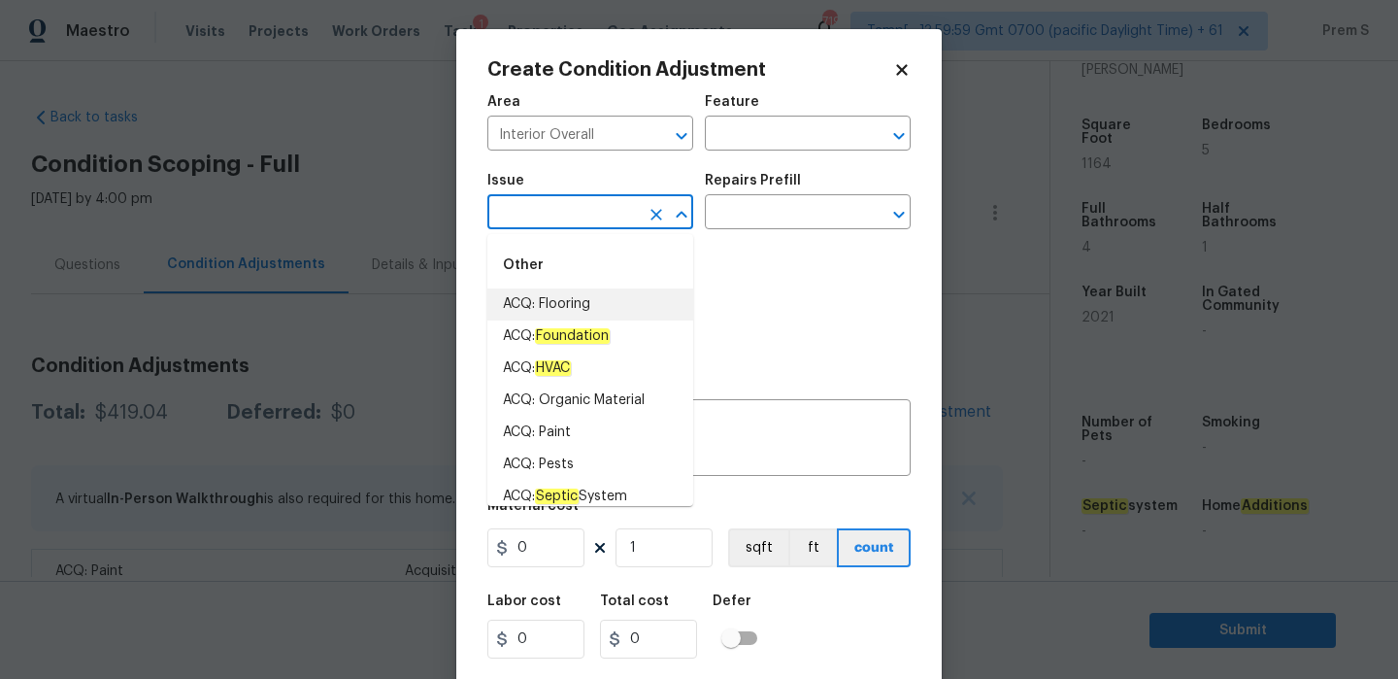
click at [589, 304] on li "ACQ: Flooring" at bounding box center [590, 304] width 206 height 32
type input "ACQ: Flooring"
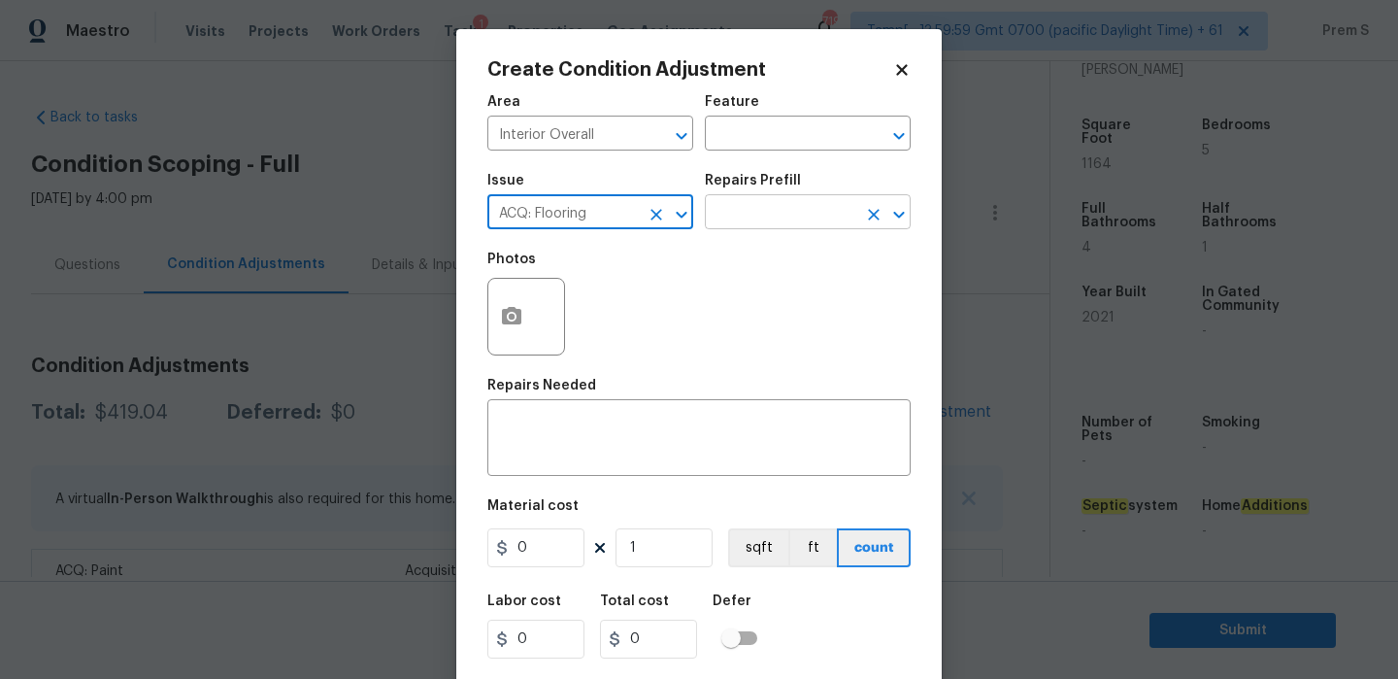
click at [769, 220] on input "text" at bounding box center [780, 214] width 151 height 30
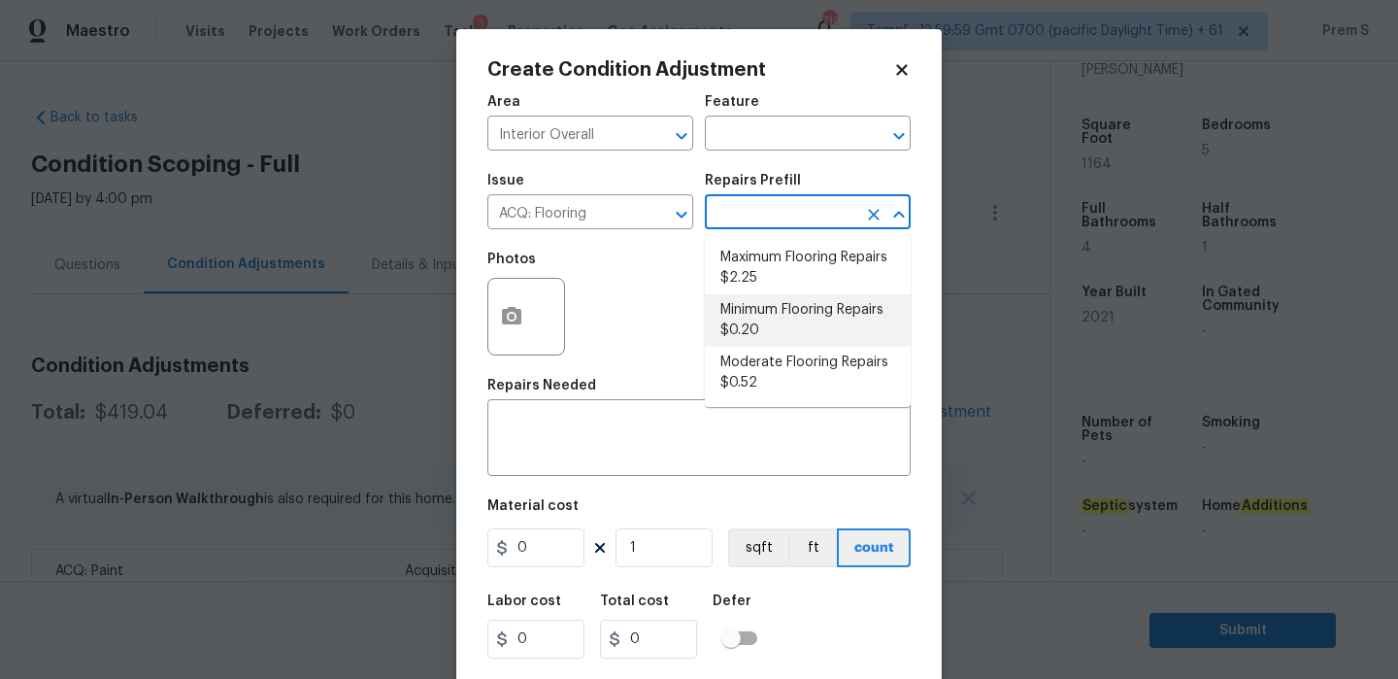
click at [792, 322] on li "Minimum Flooring Repairs $0.20" at bounding box center [808, 320] width 206 height 52
type input "Acquisition"
type textarea "Acquisition Scope: Minimum flooring repairs"
type input "0.2"
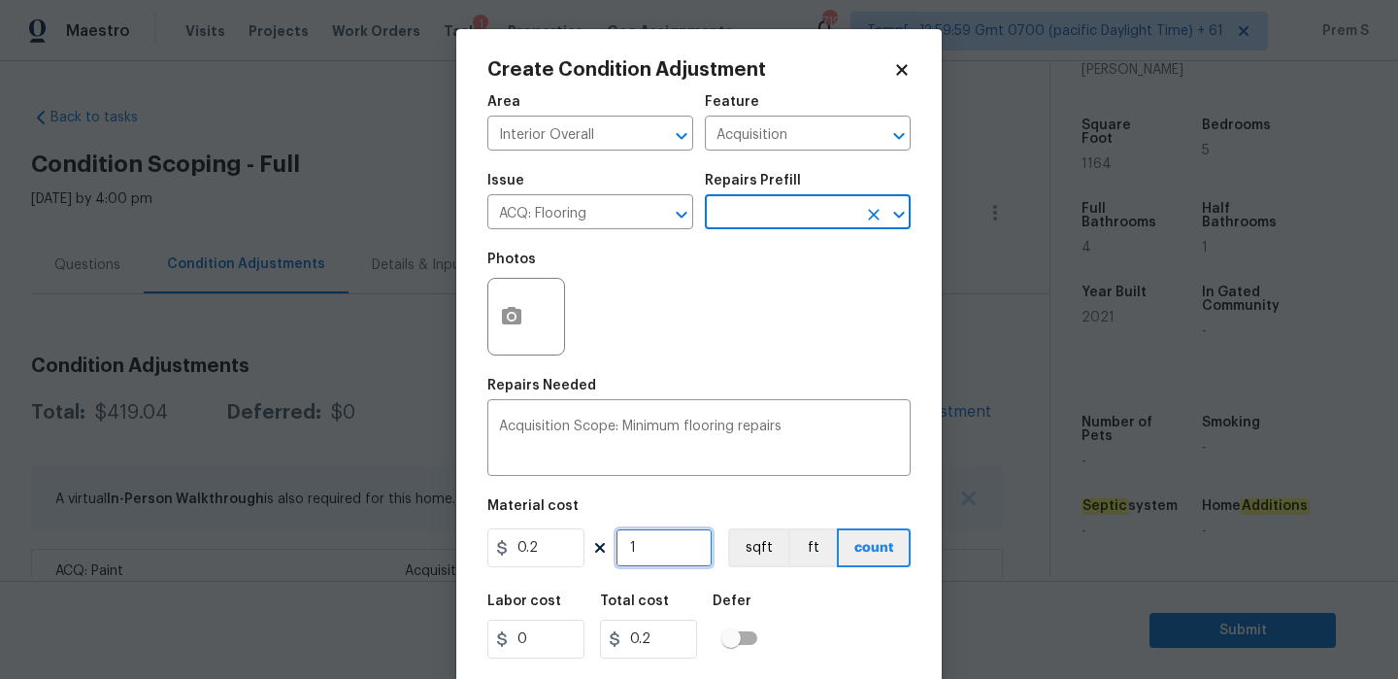
click at [683, 559] on input "1" at bounding box center [663, 547] width 97 height 39
type input "11"
type input "2.2"
type input "116"
type input "23.2"
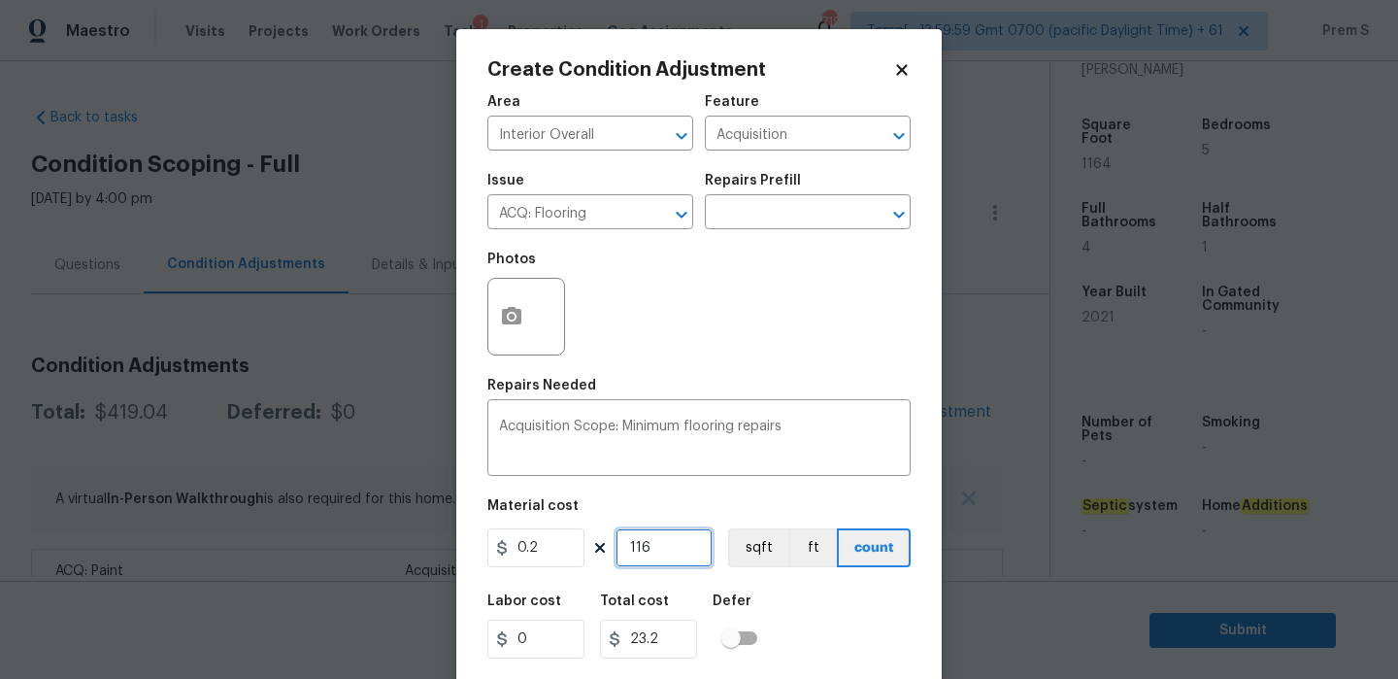
type input "1164"
type input "232.8"
type input "1164"
click at [910, 636] on div "Labor cost 0 Total cost 232.8 Defer" at bounding box center [698, 625] width 423 height 87
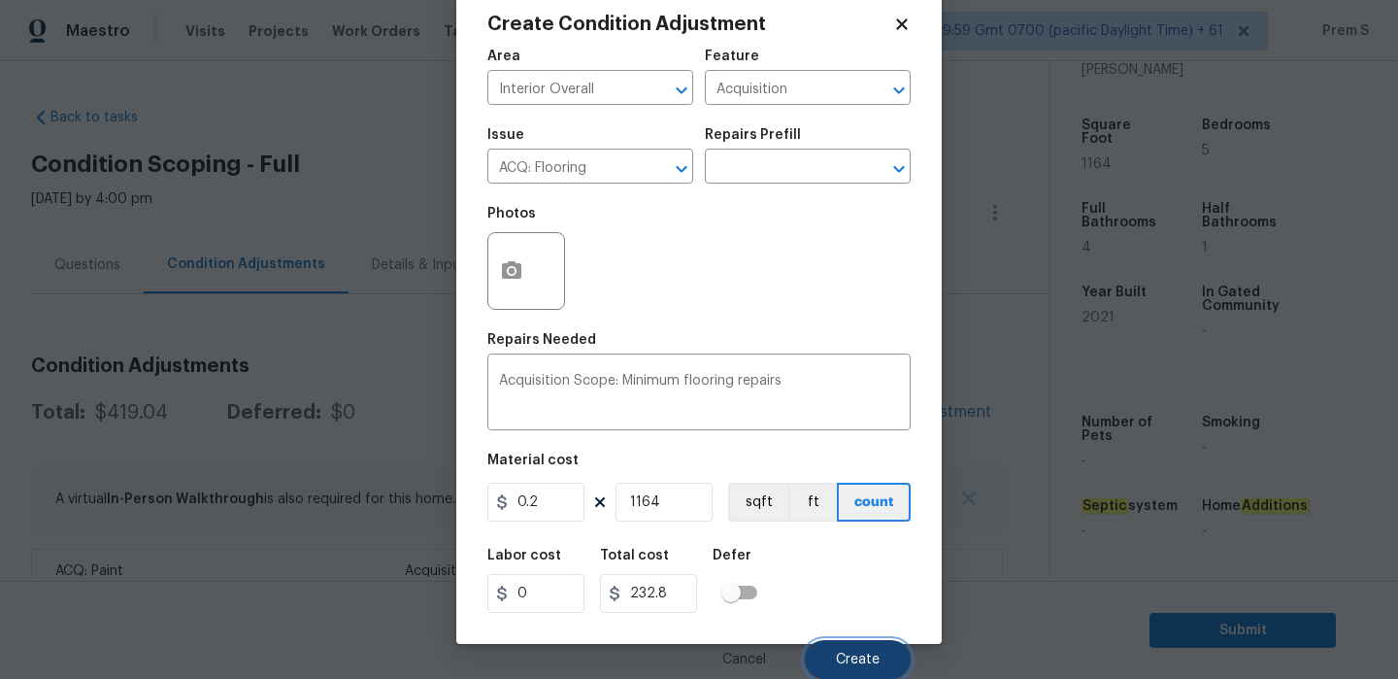
click at [898, 656] on button "Create" at bounding box center [858, 659] width 106 height 39
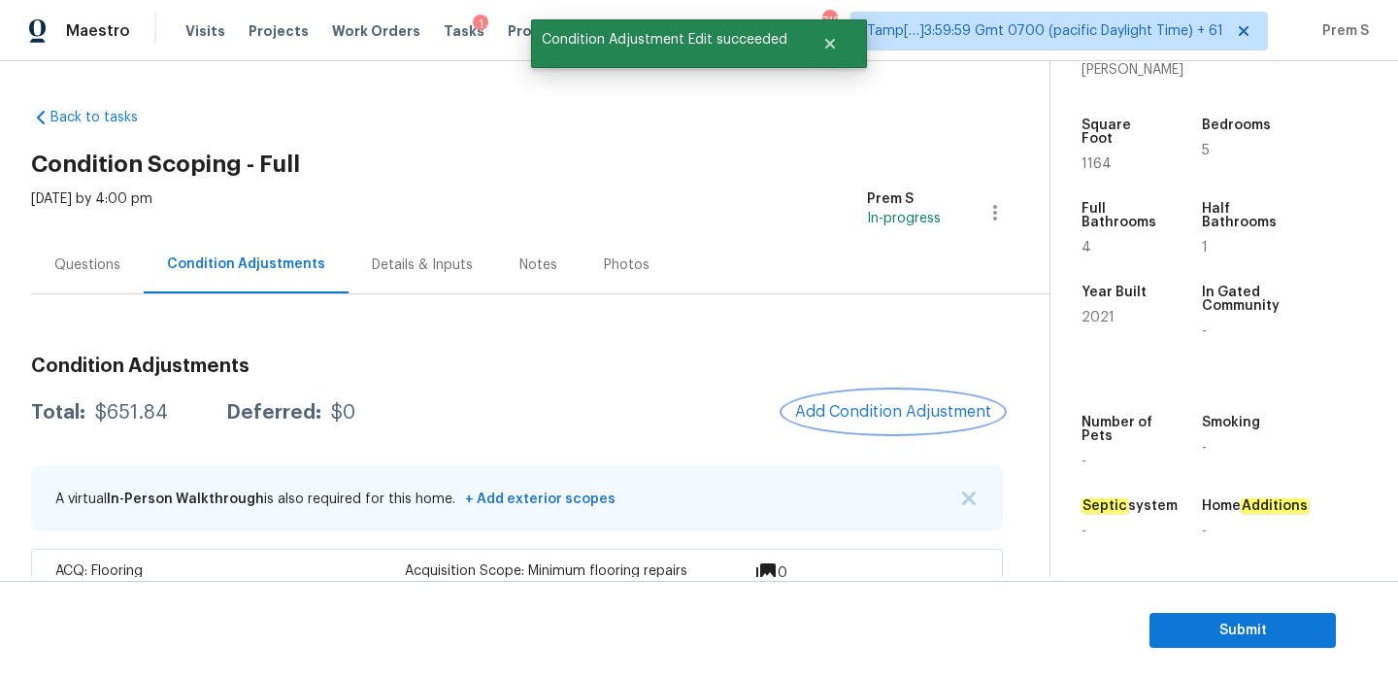
scroll to position [132, 0]
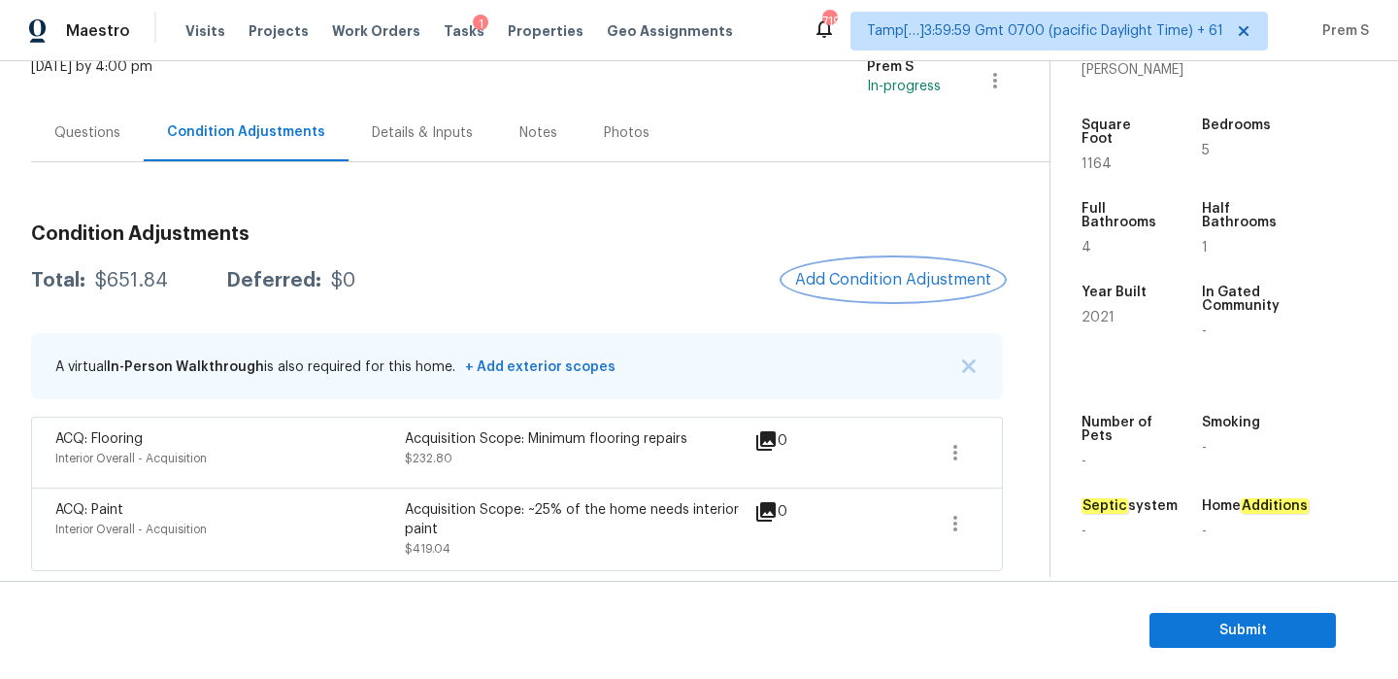
click at [888, 276] on span "Add Condition Adjustment" at bounding box center [893, 279] width 196 height 17
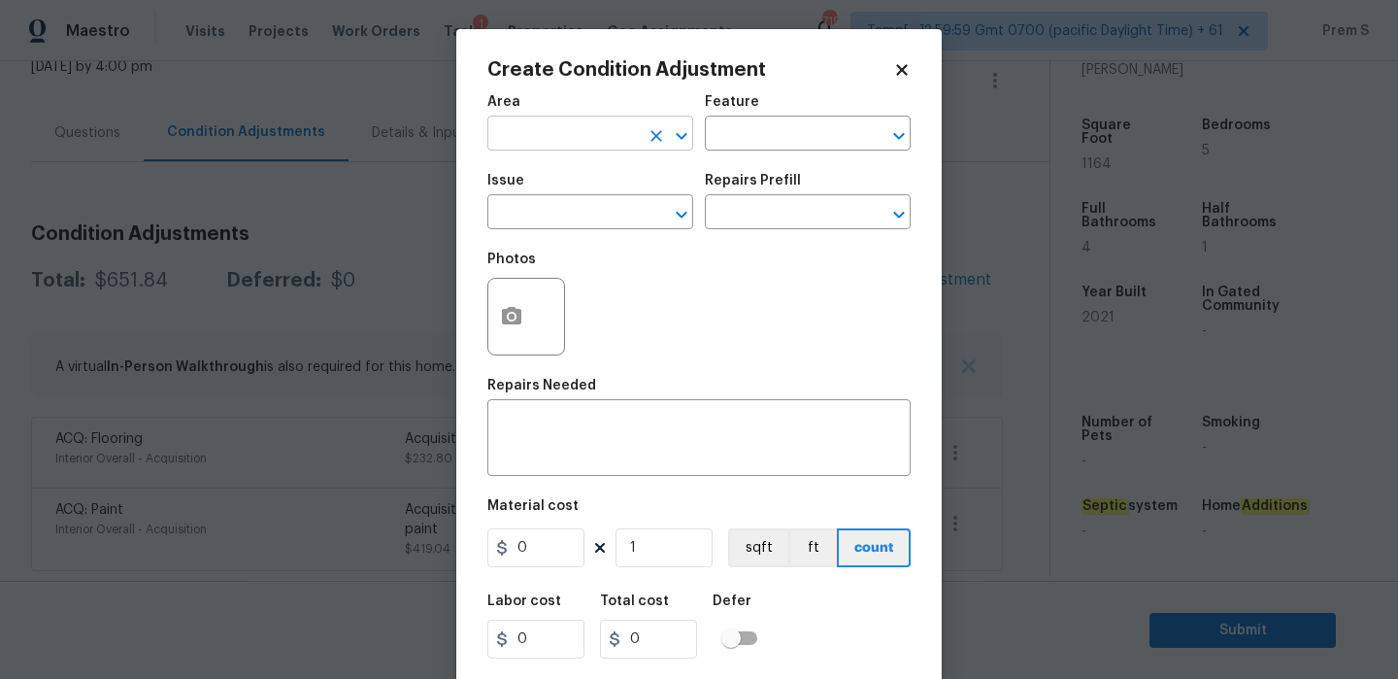
click at [630, 129] on input "text" at bounding box center [562, 135] width 151 height 30
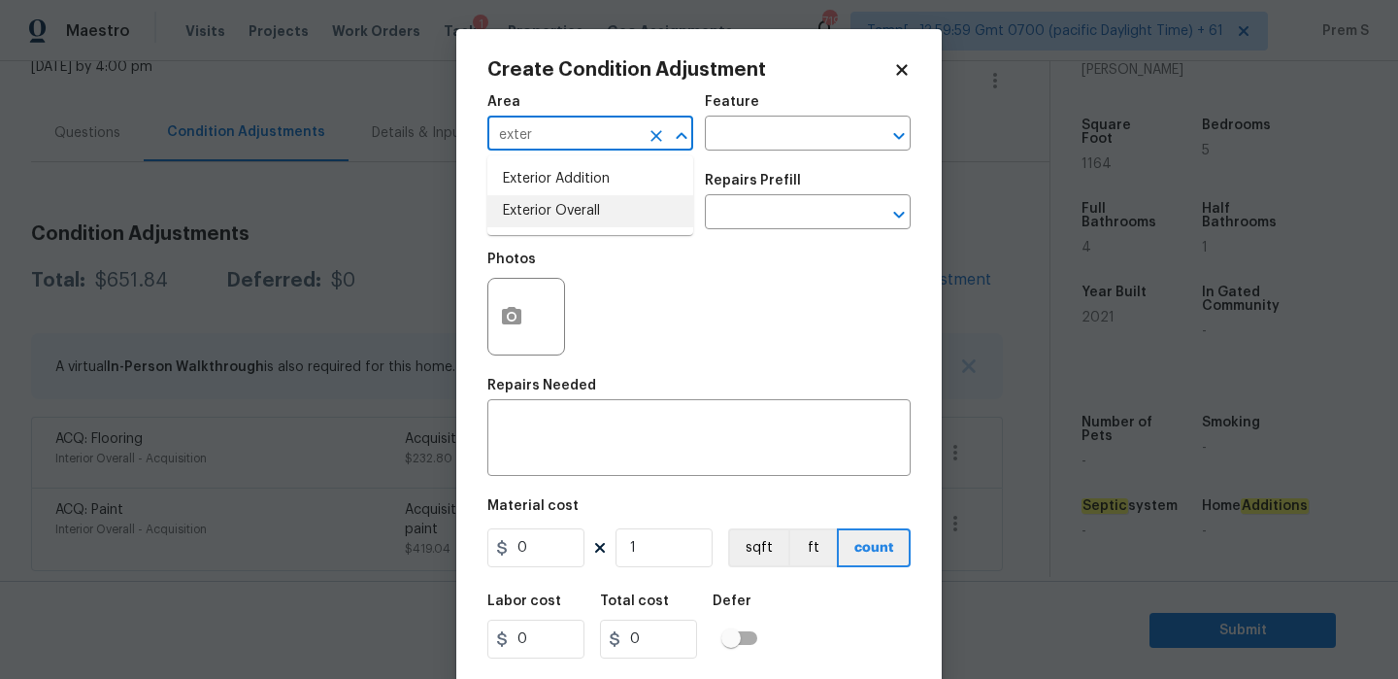
click at [611, 203] on li "Exterior Overall" at bounding box center [590, 211] width 206 height 32
type input "Exterior Overall"
click at [611, 203] on input "text" at bounding box center [562, 214] width 151 height 30
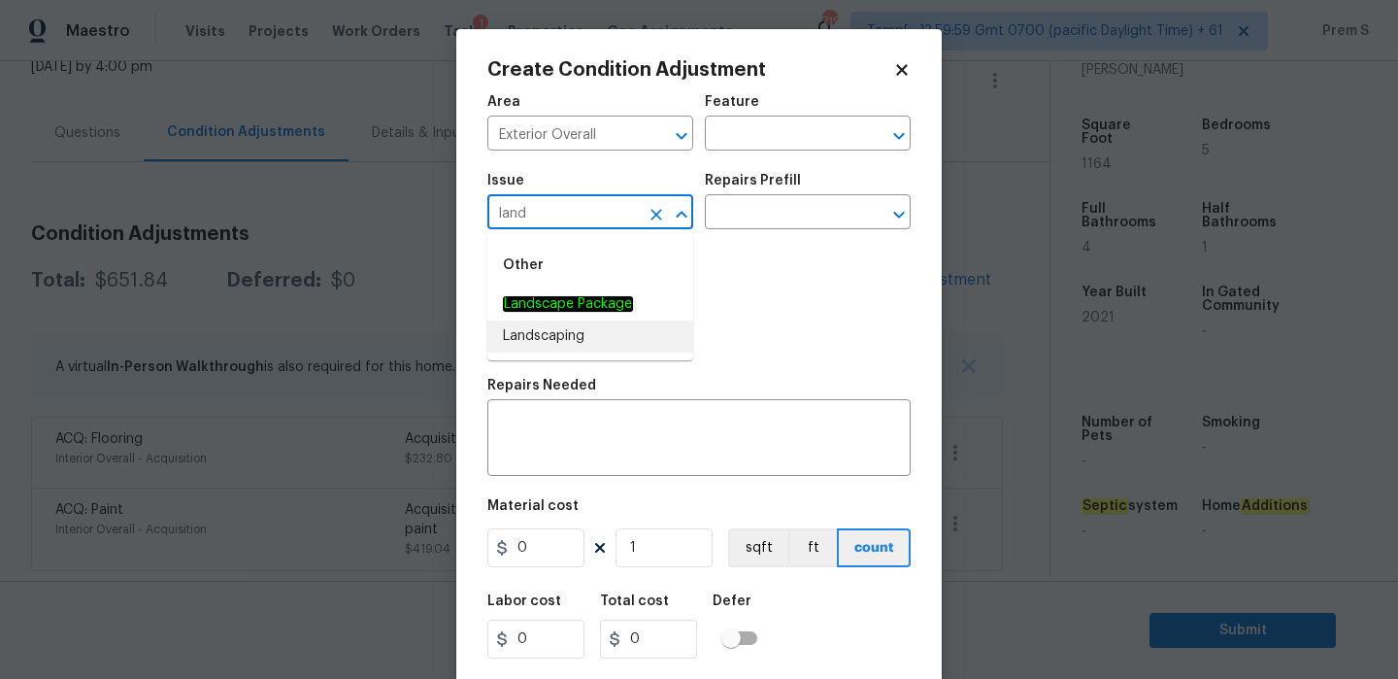
click at [622, 320] on li "Landscaping" at bounding box center [590, 336] width 206 height 32
type input "Landscaping"
click at [660, 219] on icon "Clear" at bounding box center [656, 215] width 12 height 12
click at [584, 211] on input "text" at bounding box center [562, 214] width 151 height 30
click at [577, 308] on em "Landscape Package" at bounding box center [568, 304] width 130 height 16
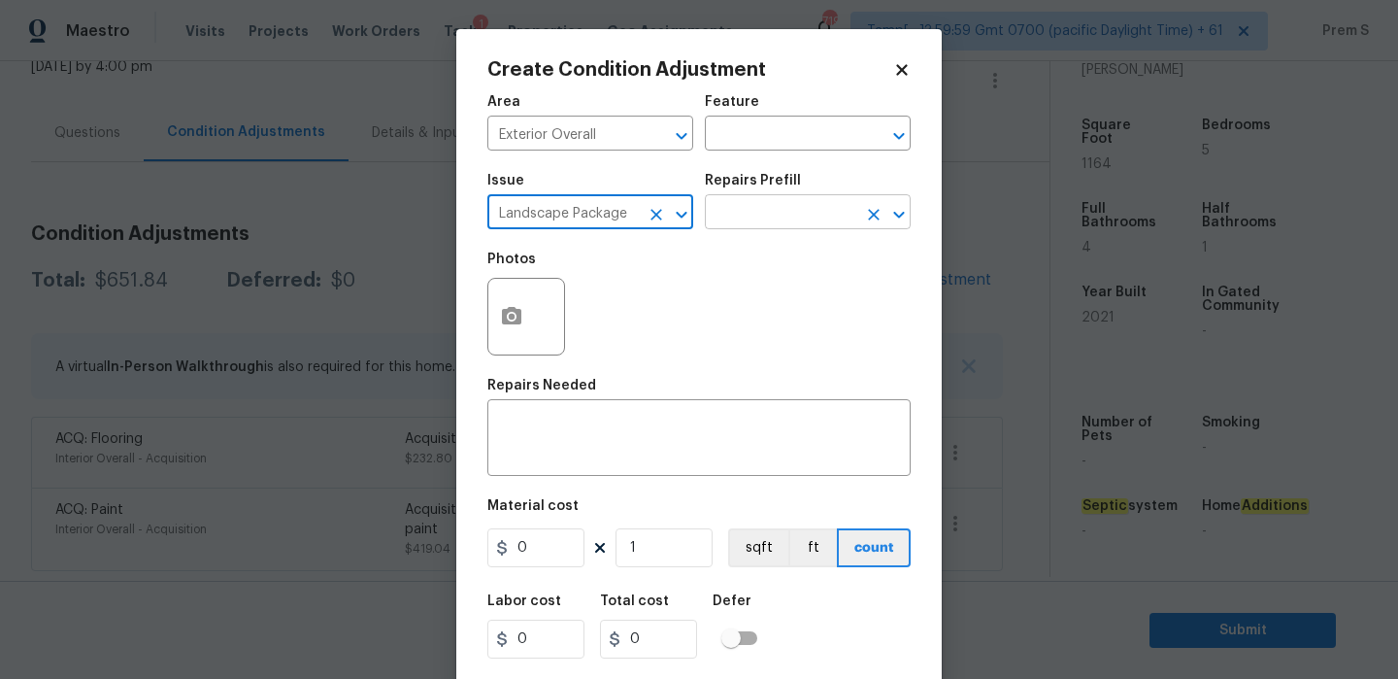
type input "Landscape Package"
click at [818, 228] on input "text" at bounding box center [780, 214] width 151 height 30
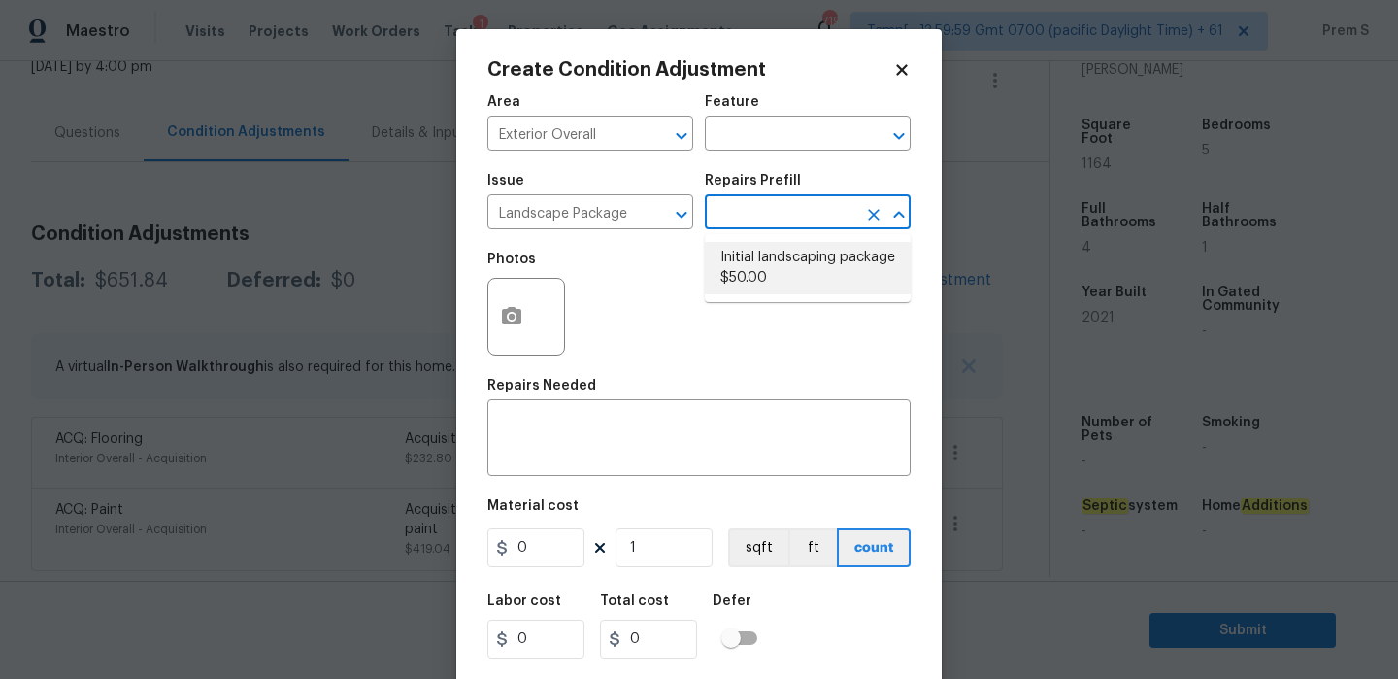
click at [803, 284] on li "Initial landscaping package $50.00" at bounding box center [808, 268] width 206 height 52
type input "Home Readiness Packages"
type textarea "Mowing of grass up to 6" in height. Mow, edge along driveways & sidewalks, trim…"
type input "50"
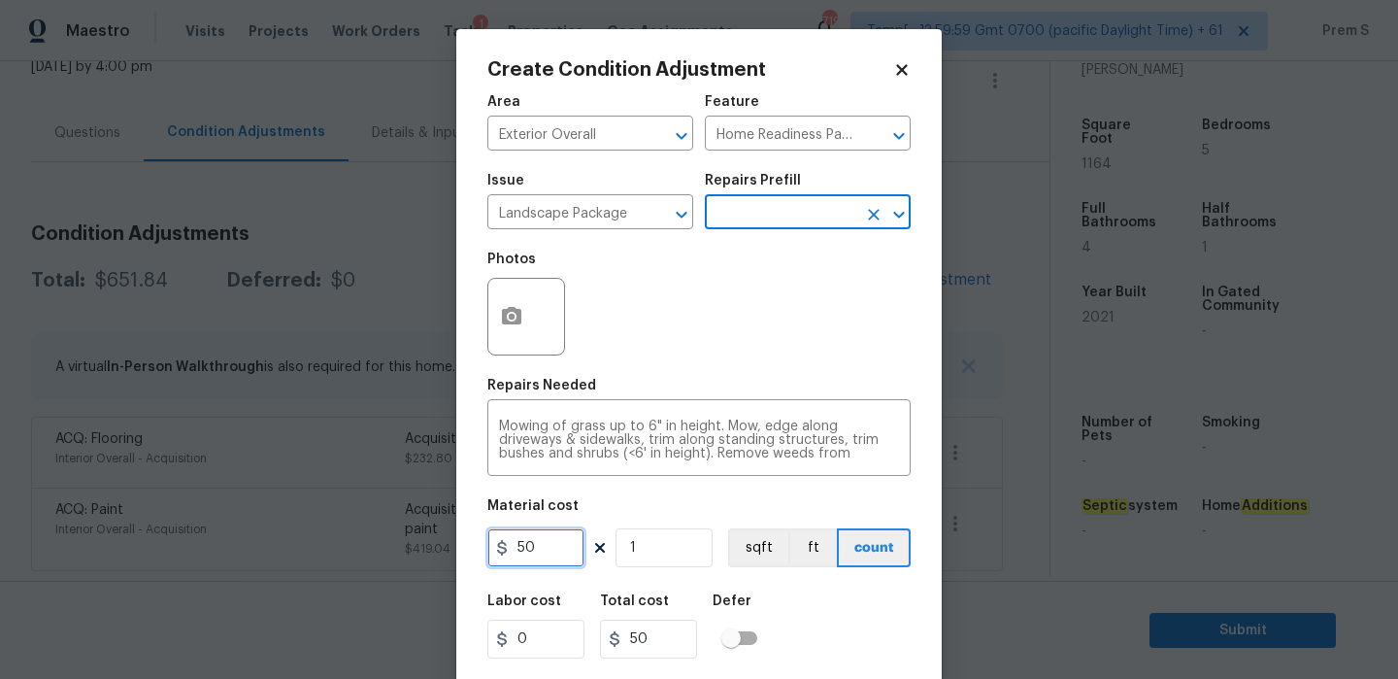
click at [556, 537] on input "50" at bounding box center [535, 547] width 97 height 39
type input "300"
click at [809, 627] on div "Labor cost 0 Total cost 300 Defer" at bounding box center [698, 625] width 423 height 87
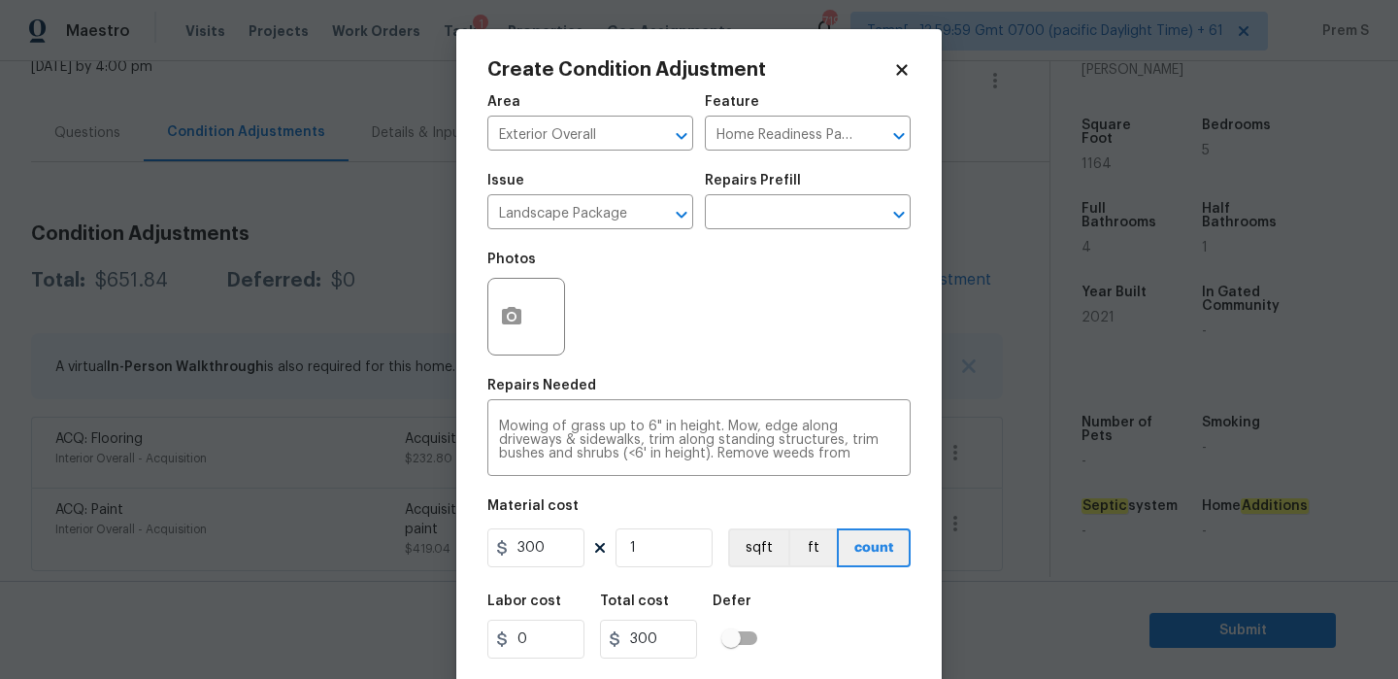
scroll to position [47, 0]
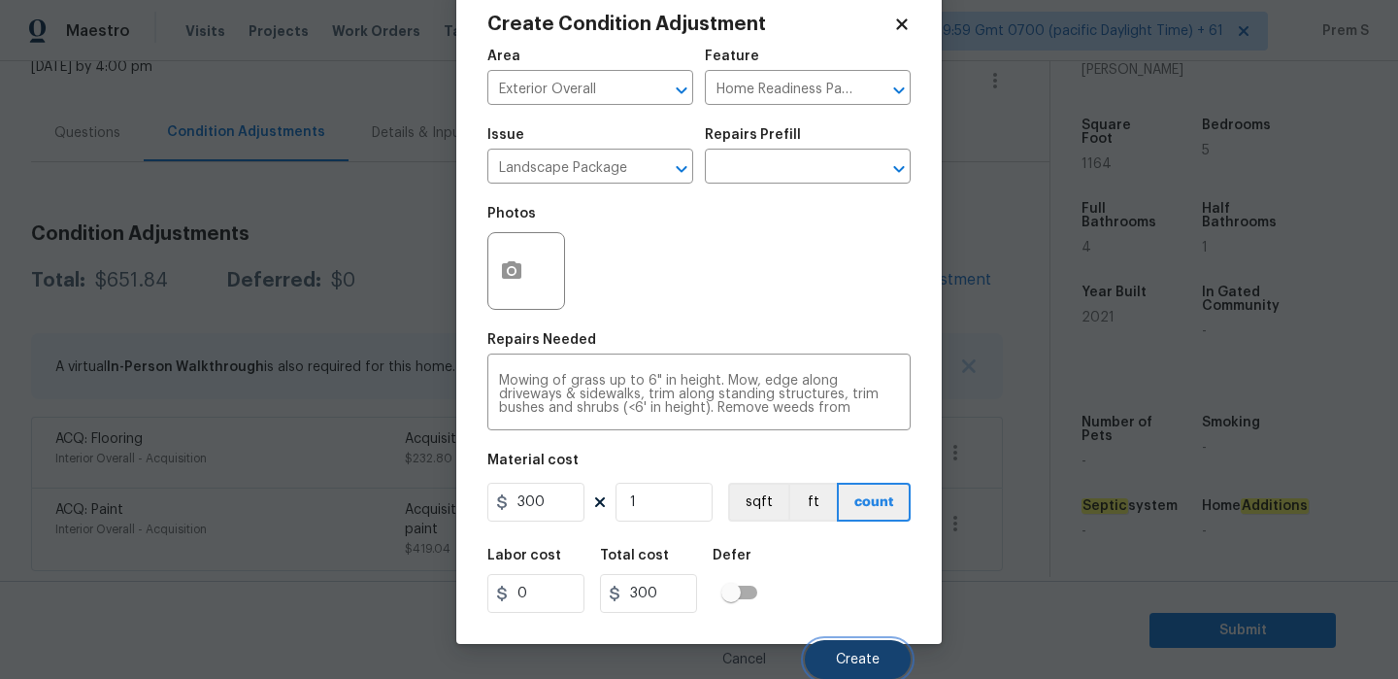
click at [854, 645] on button "Create" at bounding box center [858, 659] width 106 height 39
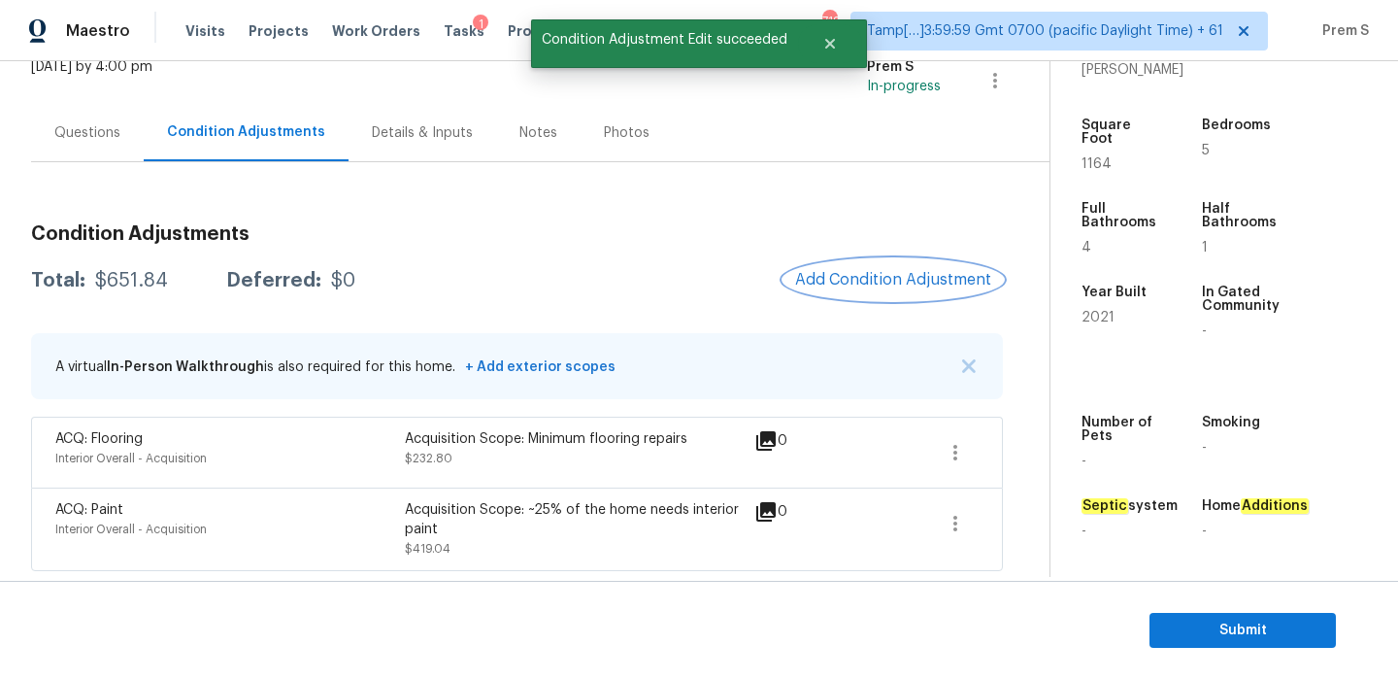
scroll to position [0, 0]
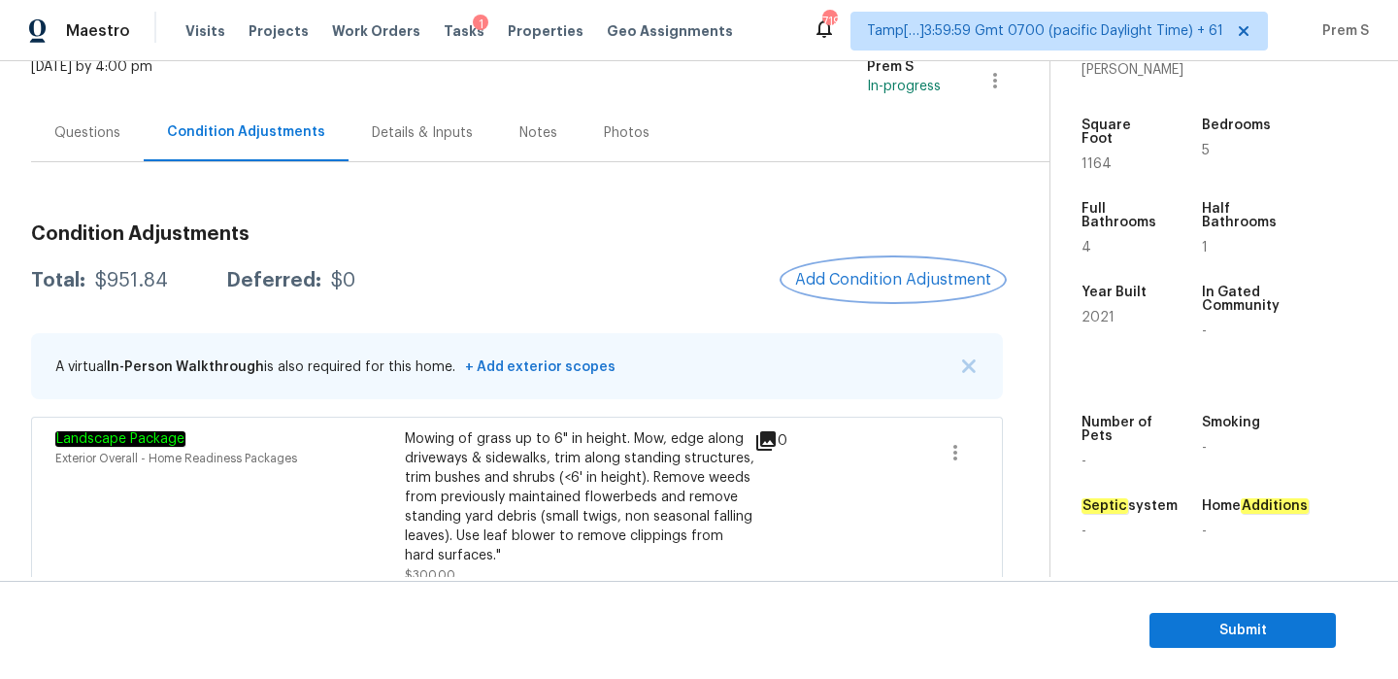
click at [903, 271] on span "Add Condition Adjustment" at bounding box center [893, 279] width 196 height 17
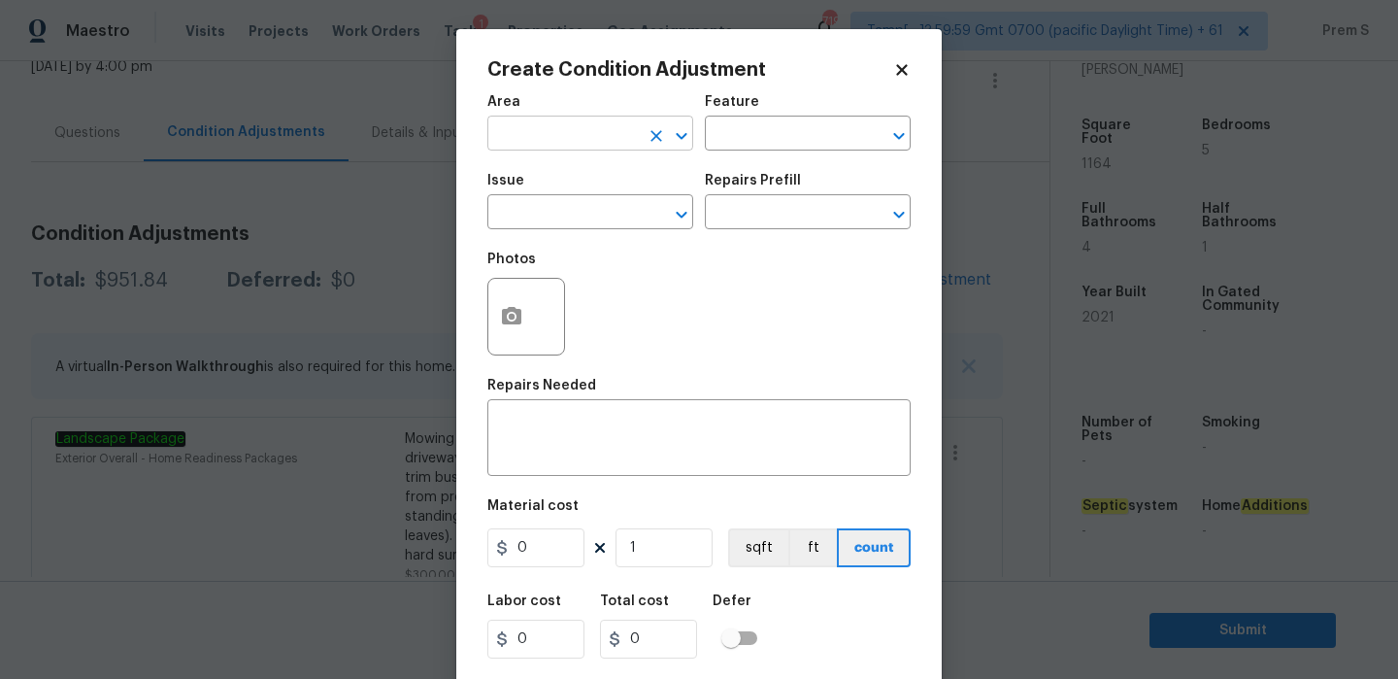
click at [587, 140] on input "text" at bounding box center [562, 135] width 151 height 30
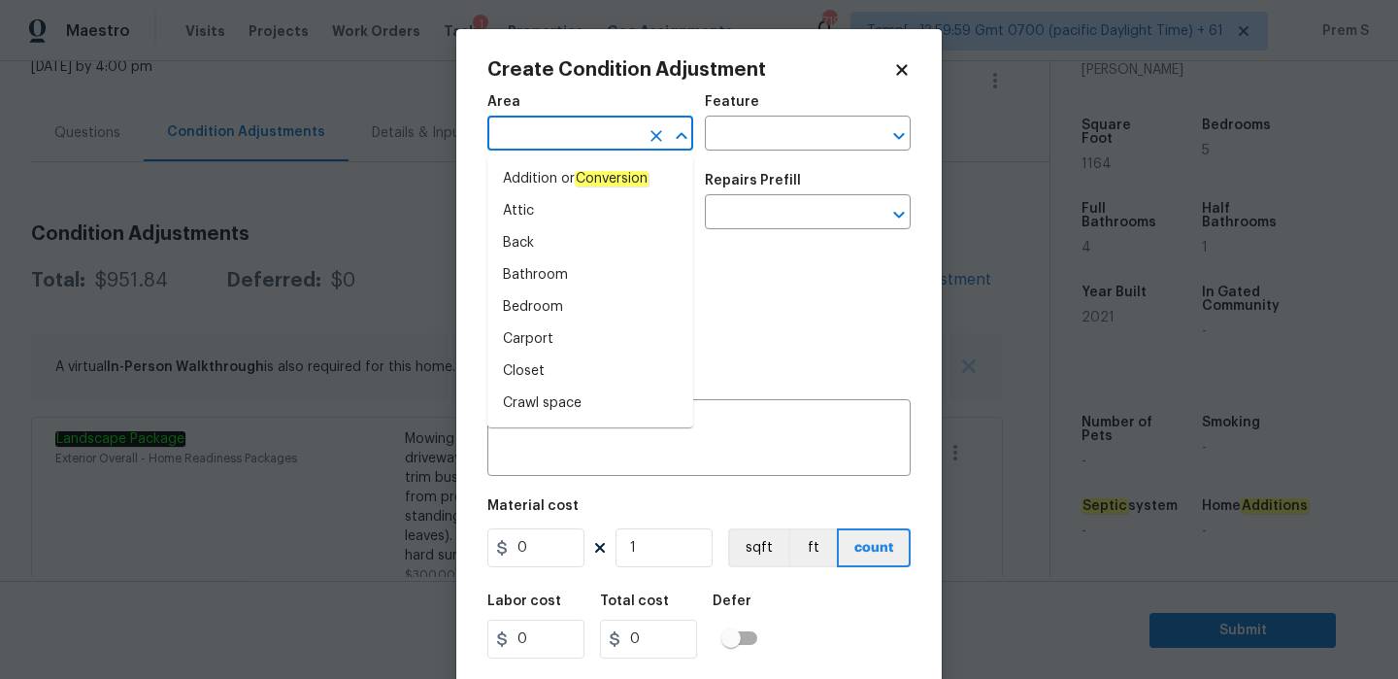
type input "i"
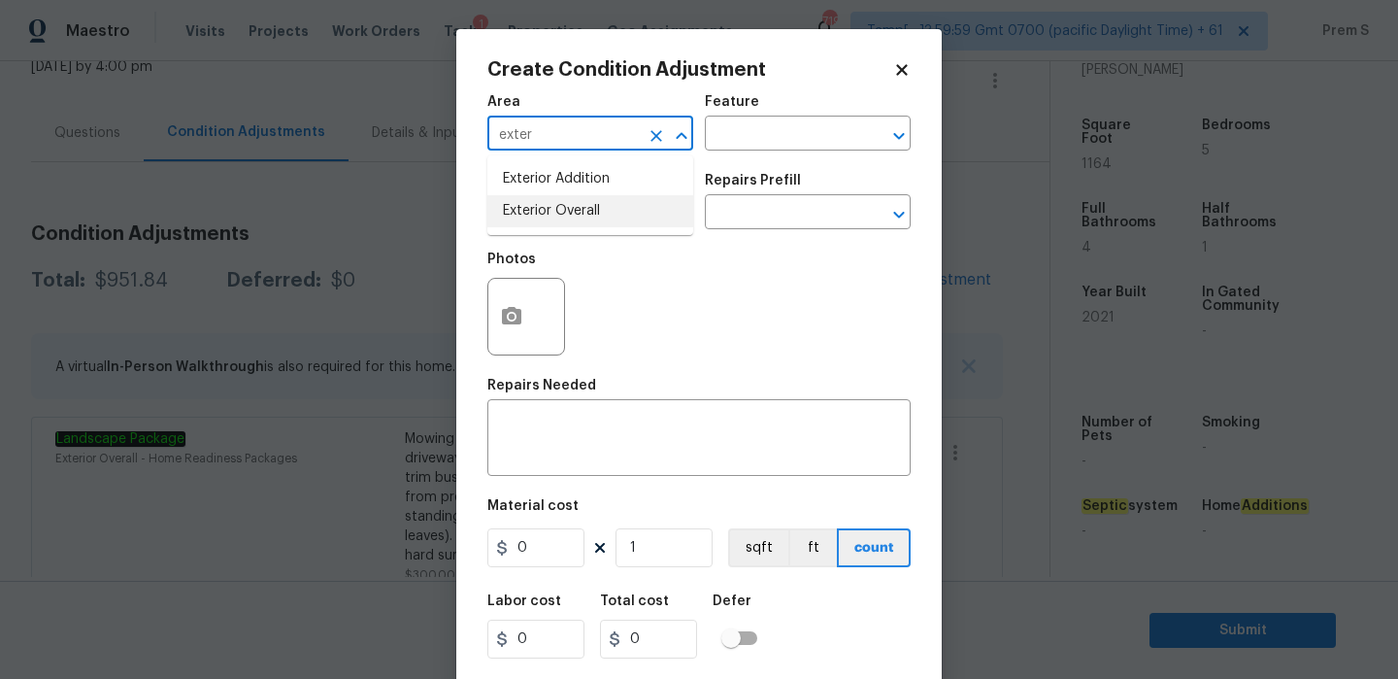
click at [575, 211] on li "Exterior Overall" at bounding box center [590, 211] width 206 height 32
type input "Exterior Overall"
click at [575, 211] on input "text" at bounding box center [562, 214] width 151 height 30
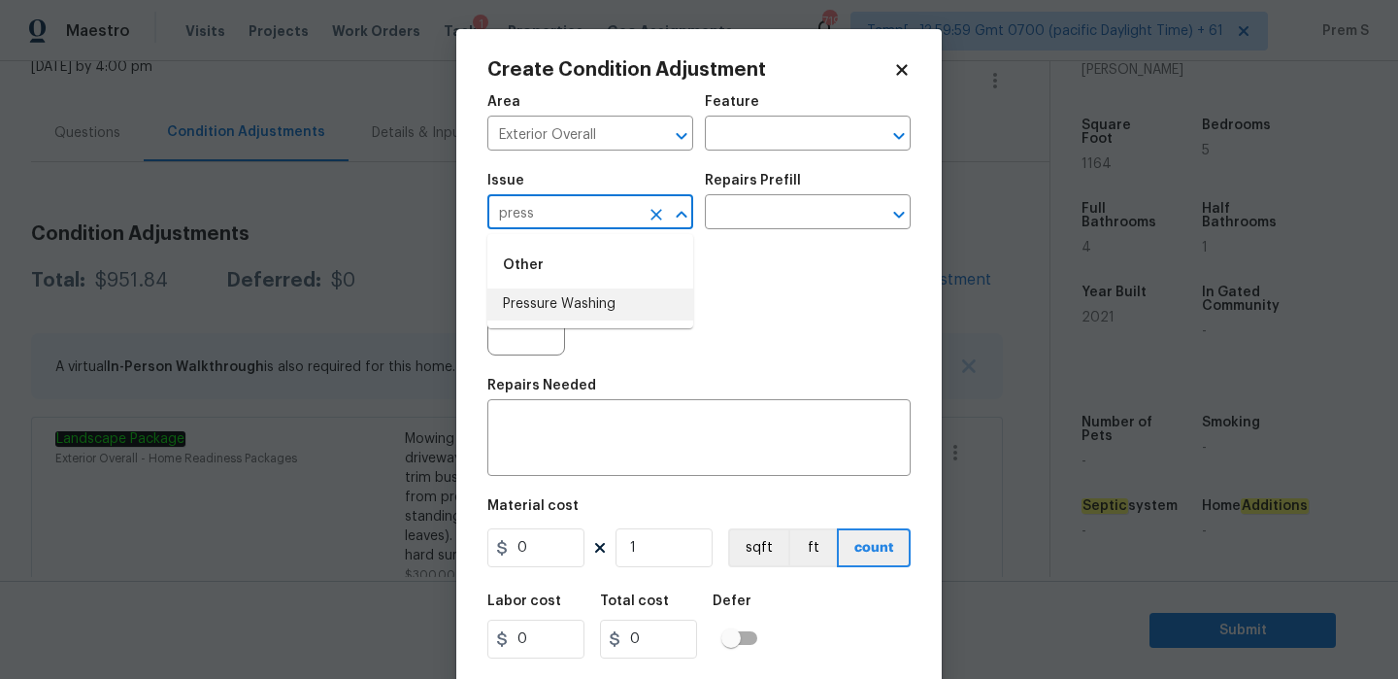
click at [590, 311] on li "Pressure Washing" at bounding box center [590, 304] width 206 height 32
type input "Pressure Washing"
click at [604, 439] on textarea at bounding box center [699, 439] width 400 height 41
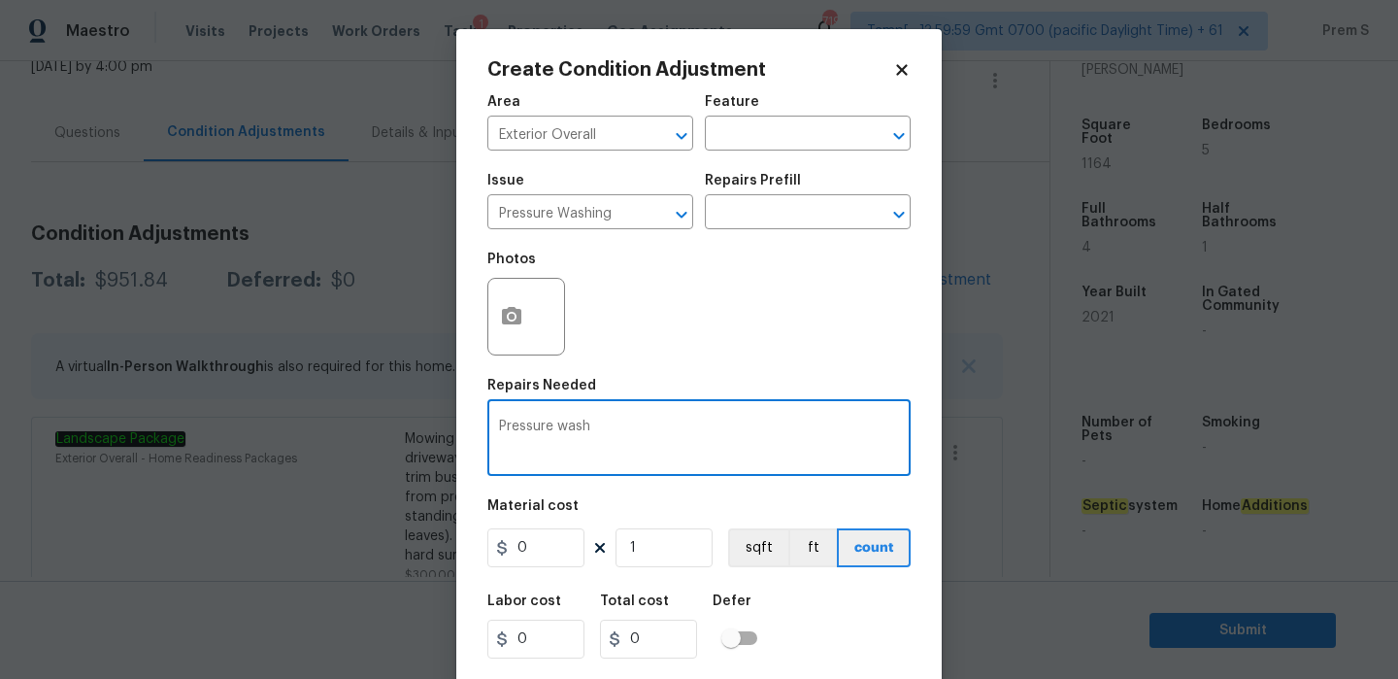
type textarea "Pressure wash"
click at [537, 563] on input "0" at bounding box center [535, 547] width 97 height 39
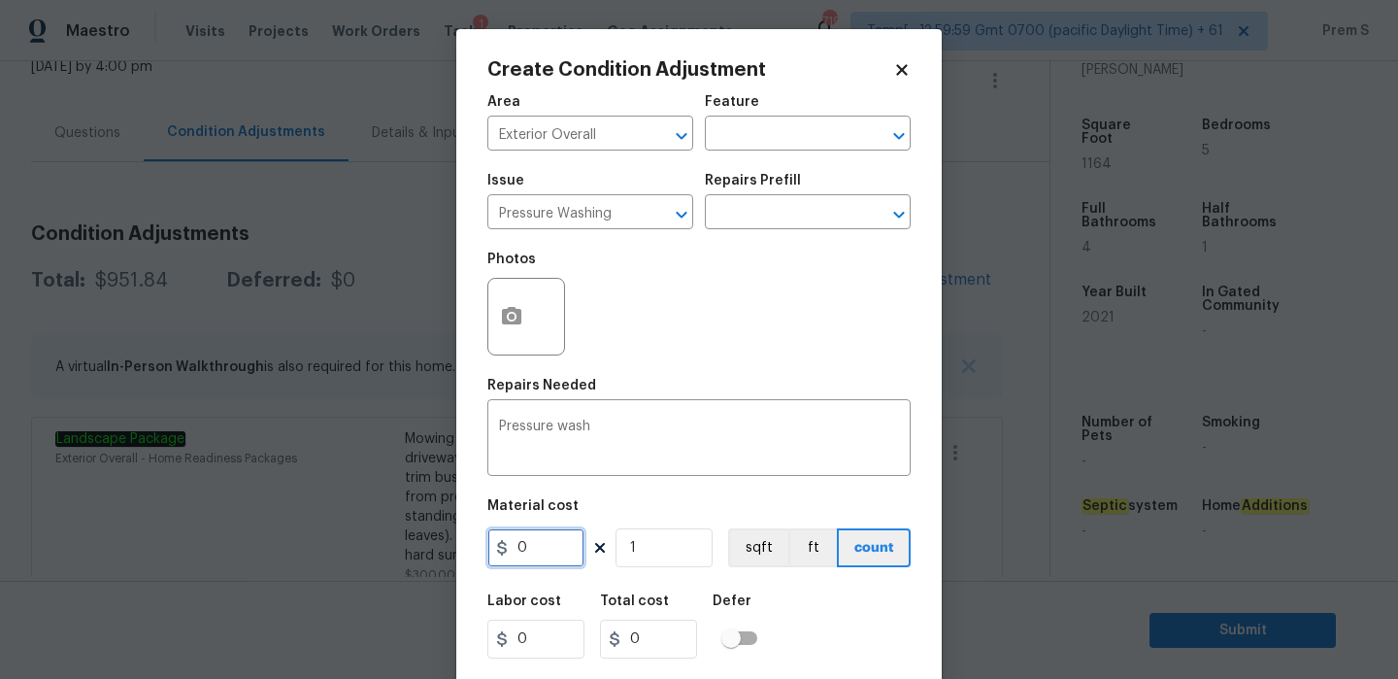
click at [537, 563] on input "0" at bounding box center [535, 547] width 97 height 39
type input "200"
click at [848, 602] on div "Labor cost 0 Total cost 200 Defer" at bounding box center [698, 625] width 423 height 87
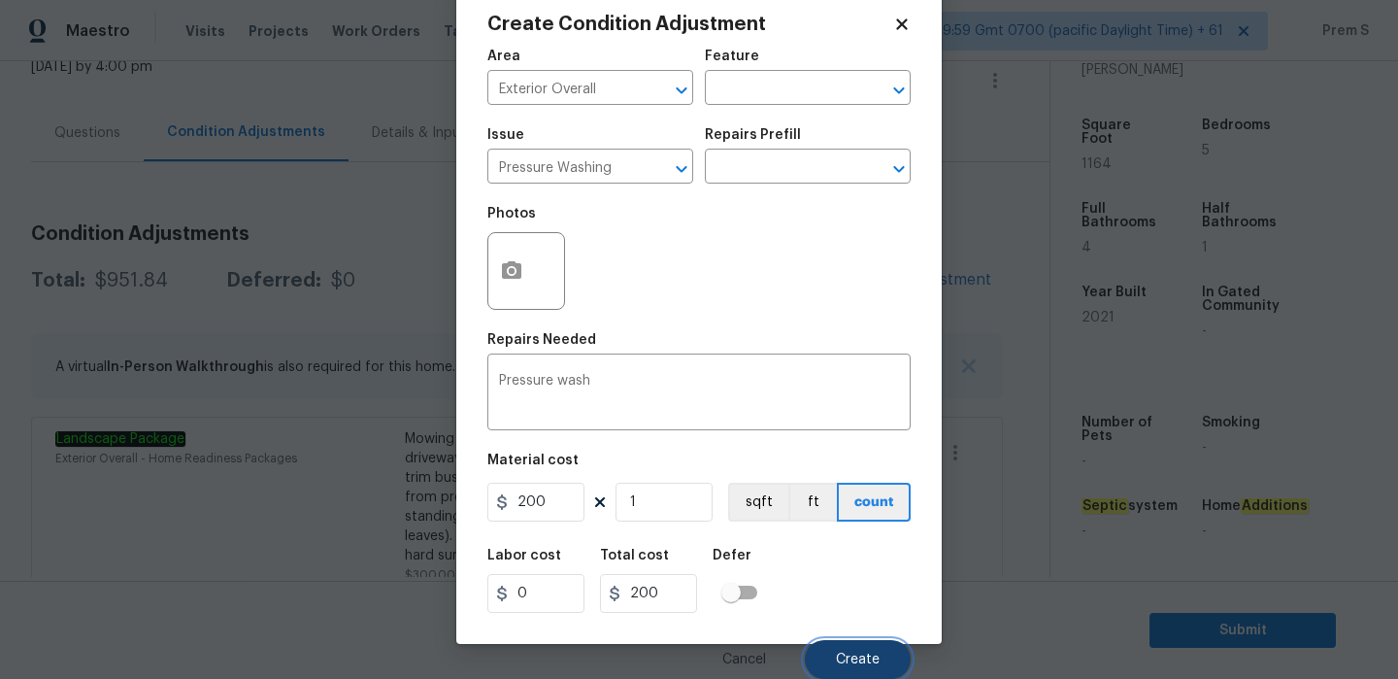
click at [858, 641] on button "Create" at bounding box center [858, 659] width 106 height 39
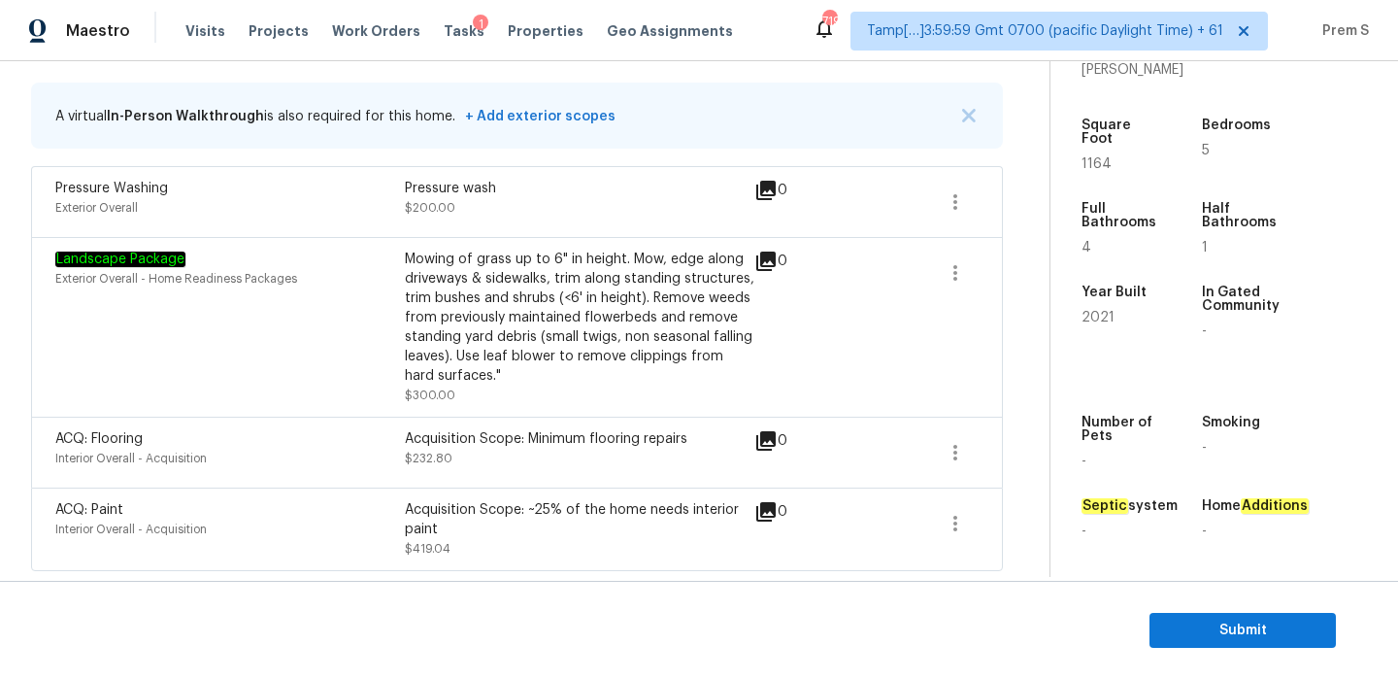
scroll to position [342, 0]
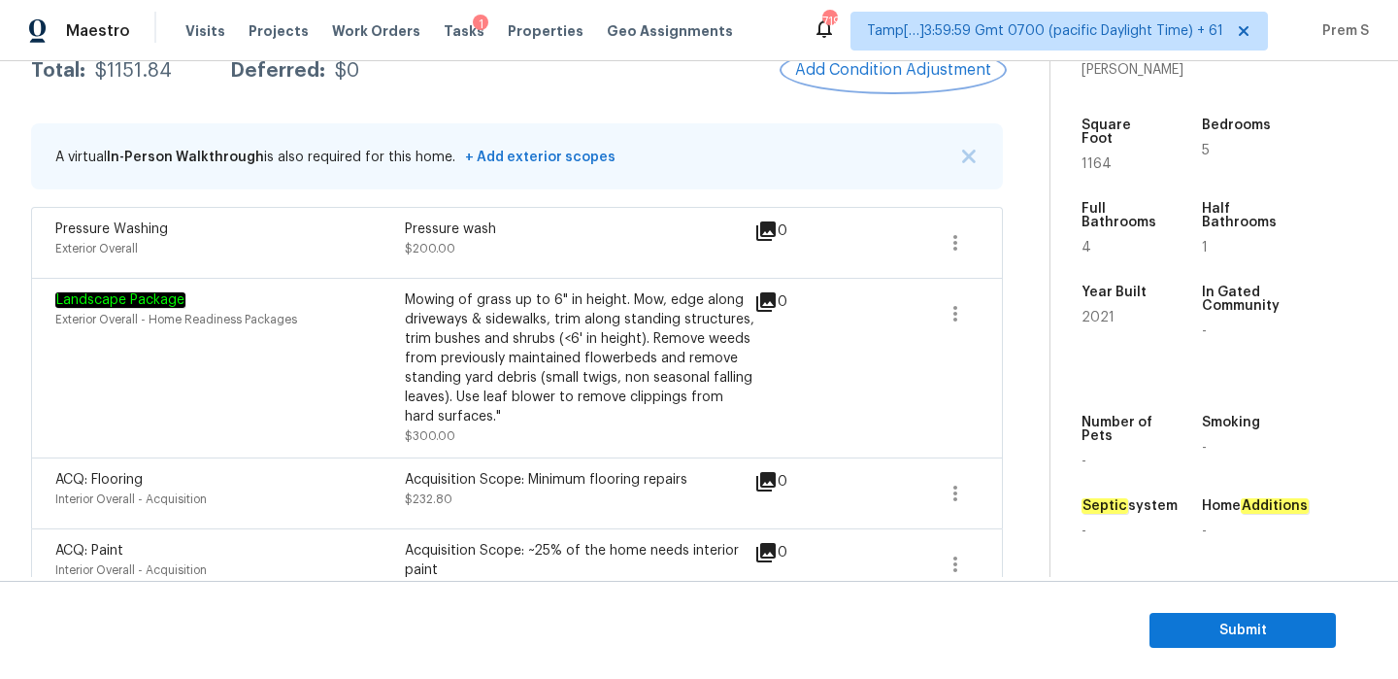
click at [932, 73] on span "Add Condition Adjustment" at bounding box center [893, 69] width 196 height 17
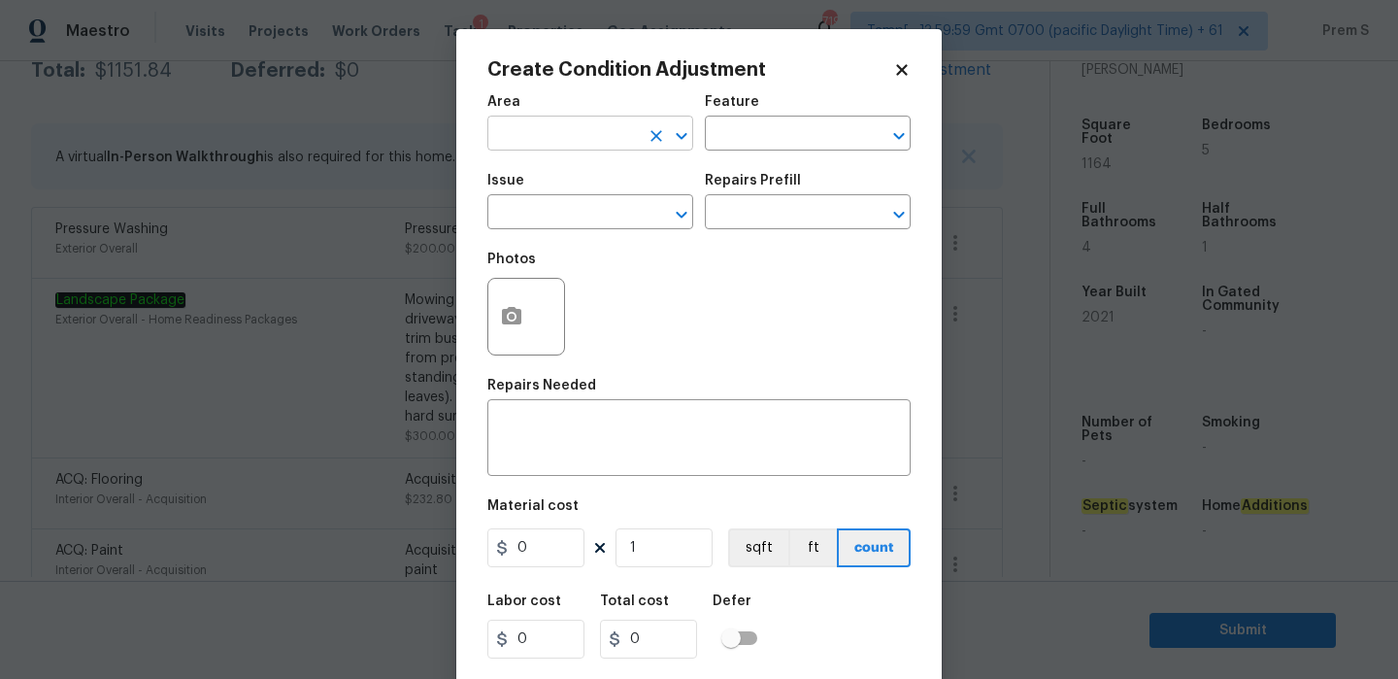
click at [589, 132] on input "text" at bounding box center [562, 135] width 151 height 30
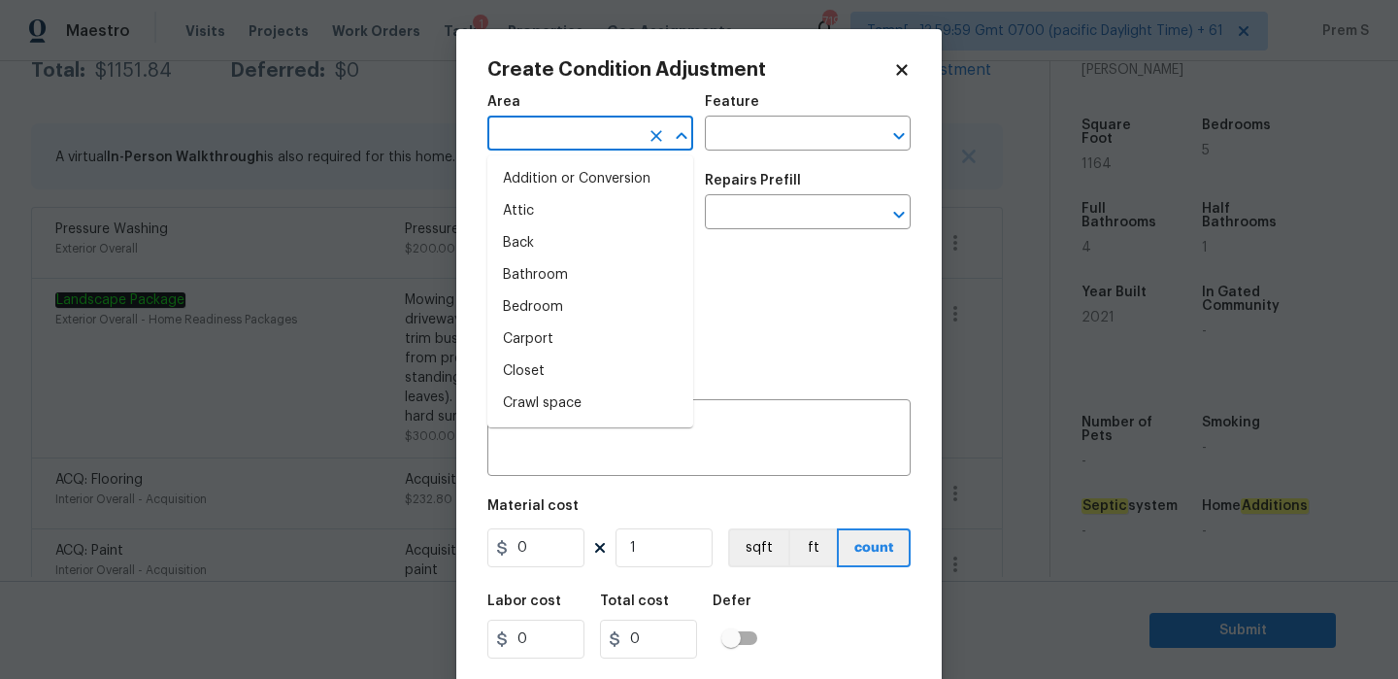
type input "x"
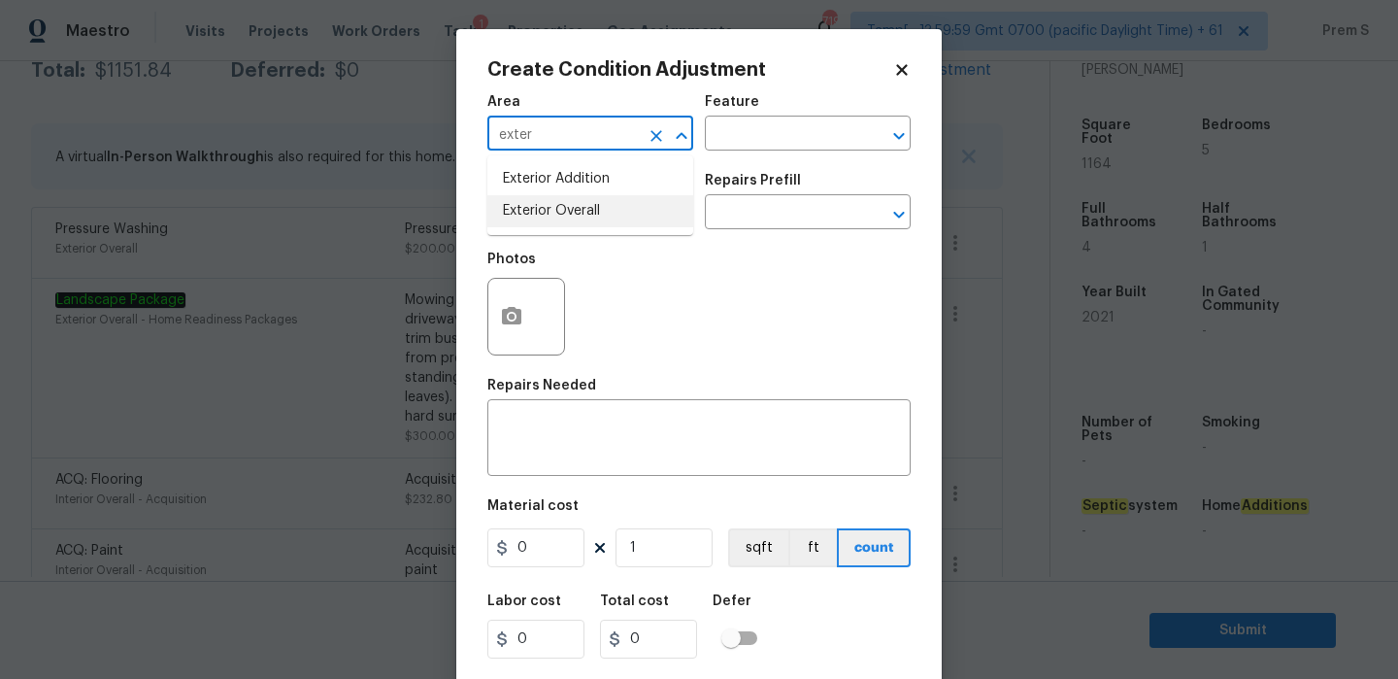
click at [622, 210] on li "Exterior Overall" at bounding box center [590, 211] width 206 height 32
type input "Exterior Overall"
click at [598, 219] on input "text" at bounding box center [562, 214] width 151 height 30
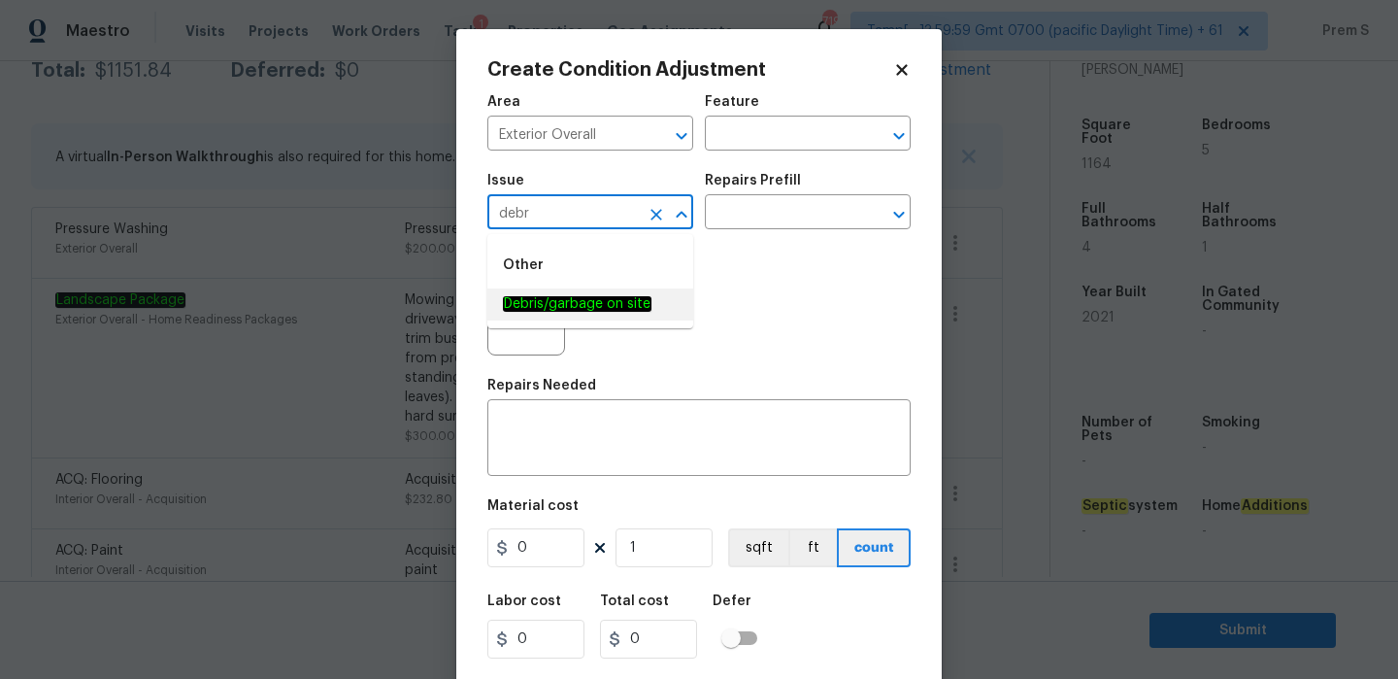
click at [579, 296] on em "Debris/garbage on site" at bounding box center [577, 304] width 149 height 16
type input "Debris/garbage on site"
click at [615, 441] on textarea at bounding box center [699, 439] width 400 height 41
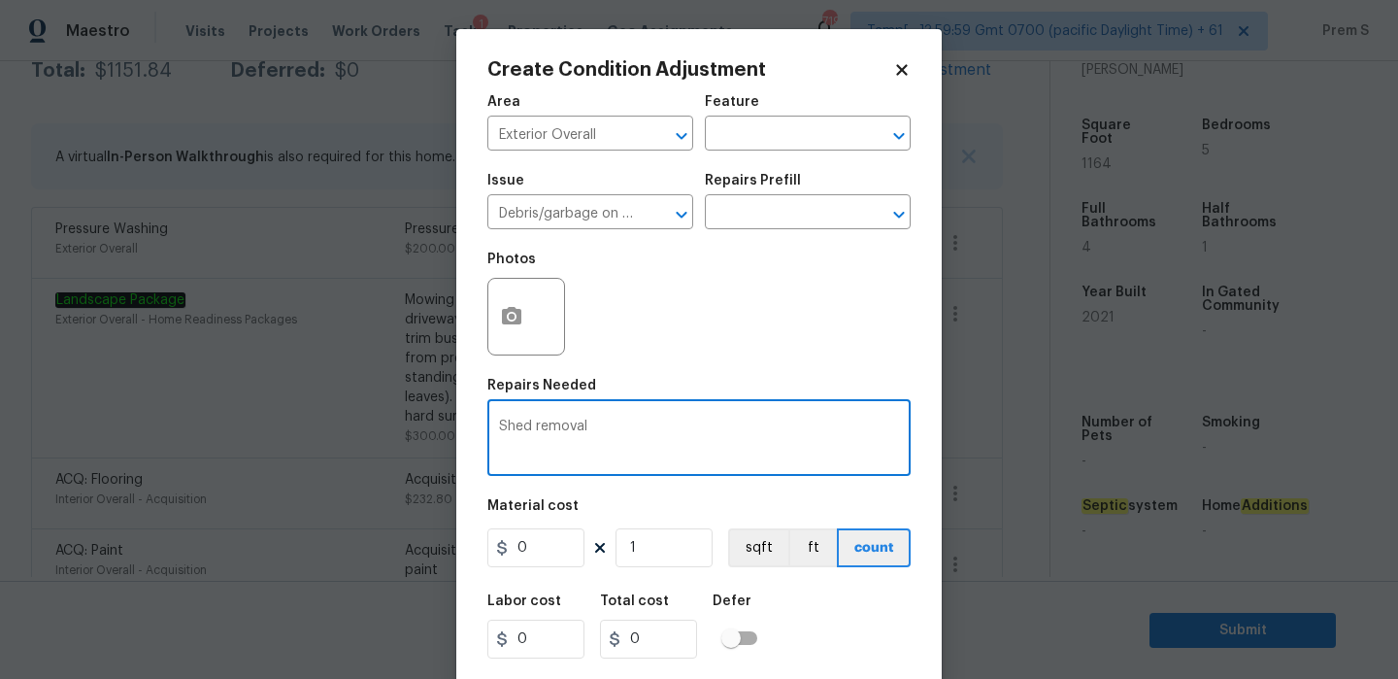
type textarea "Shed removal"
click at [542, 550] on input "0" at bounding box center [535, 547] width 97 height 39
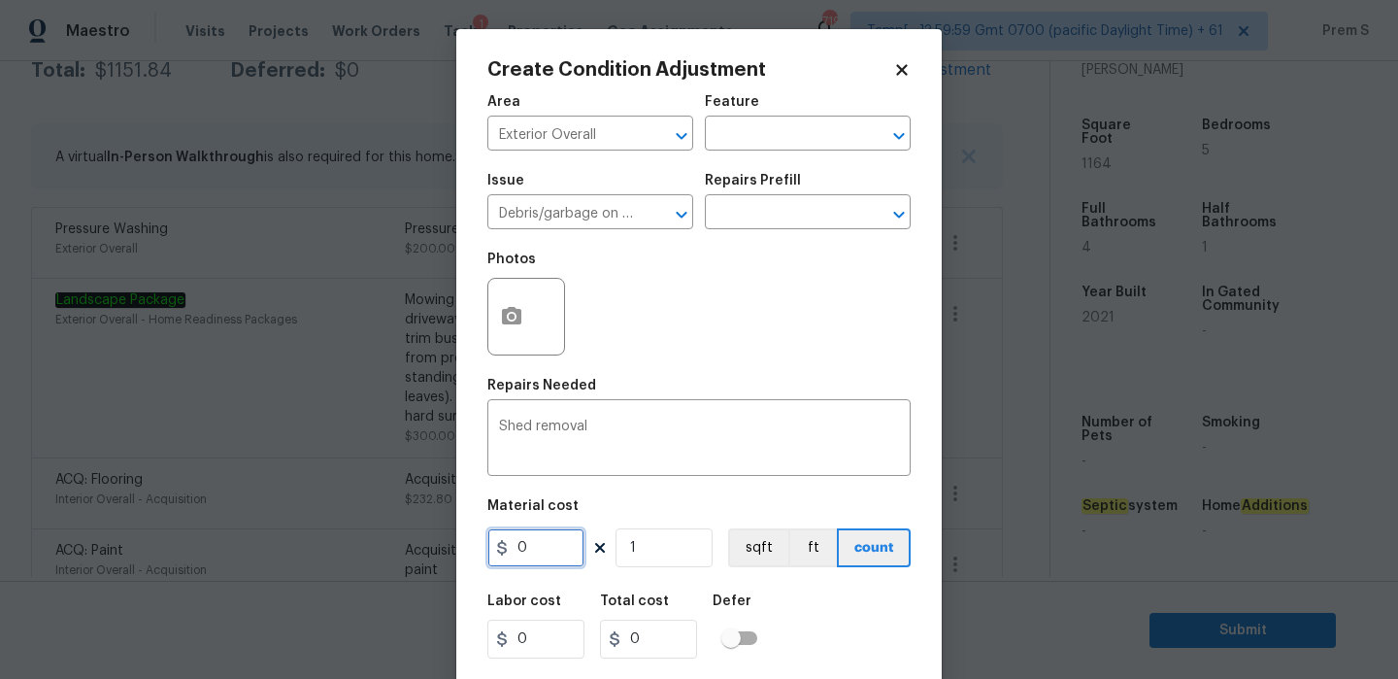
click at [542, 550] on input "0" at bounding box center [535, 547] width 97 height 39
type input "800"
click at [828, 611] on div "Labor cost 0 Total cost 800 Defer" at bounding box center [698, 625] width 423 height 87
click at [521, 326] on icon "button" at bounding box center [511, 316] width 23 height 23
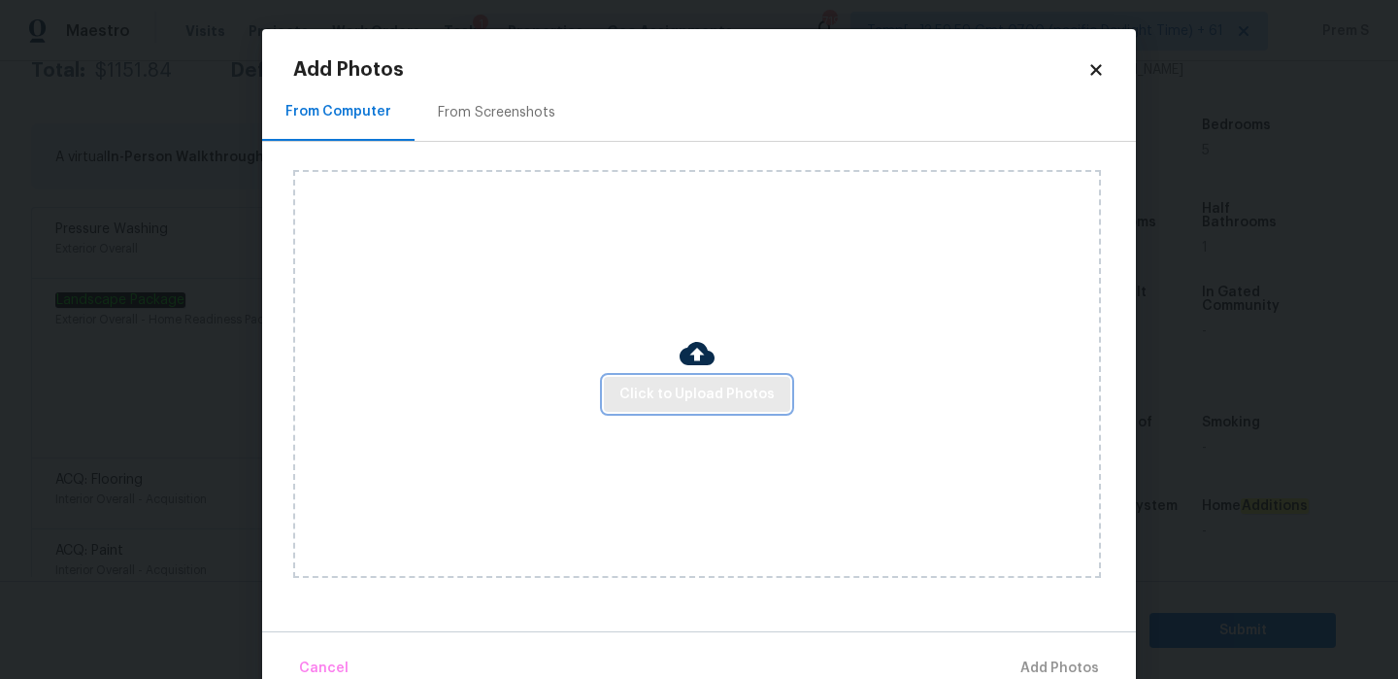
click at [724, 396] on span "Click to Upload Photos" at bounding box center [696, 394] width 155 height 24
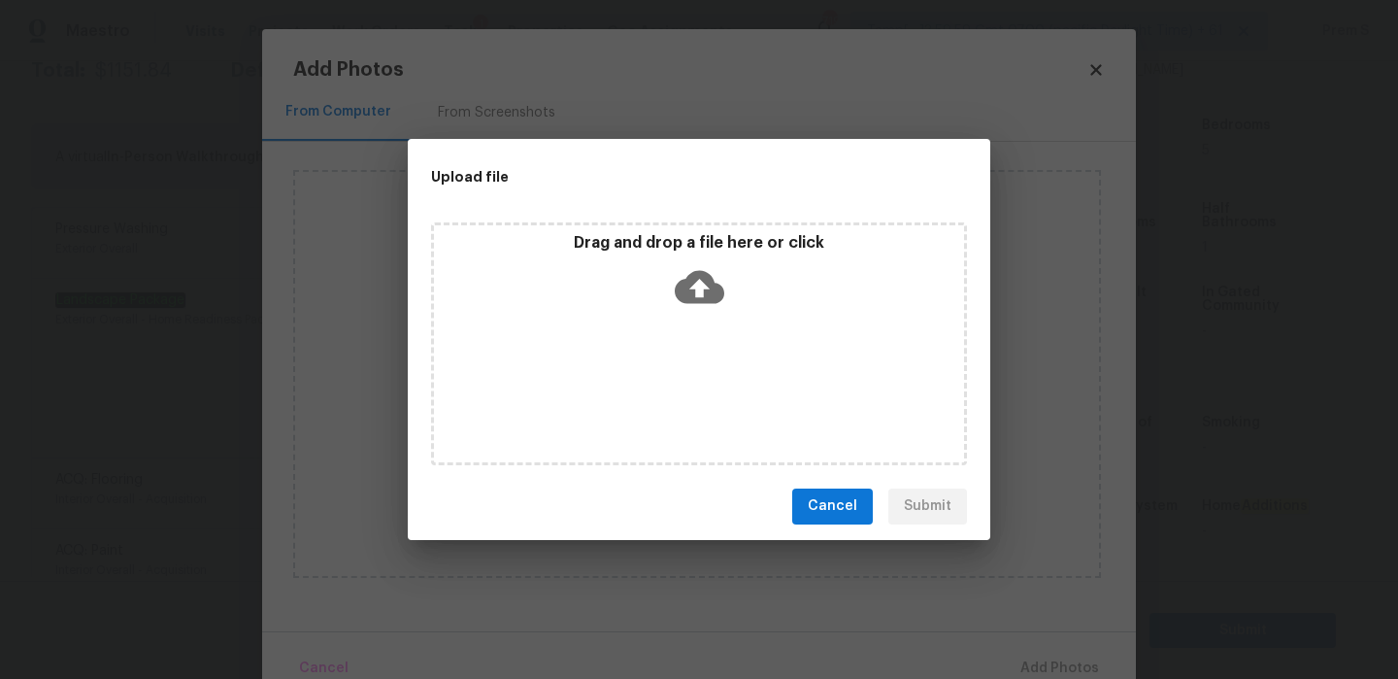
click at [701, 279] on icon at bounding box center [700, 286] width 50 height 33
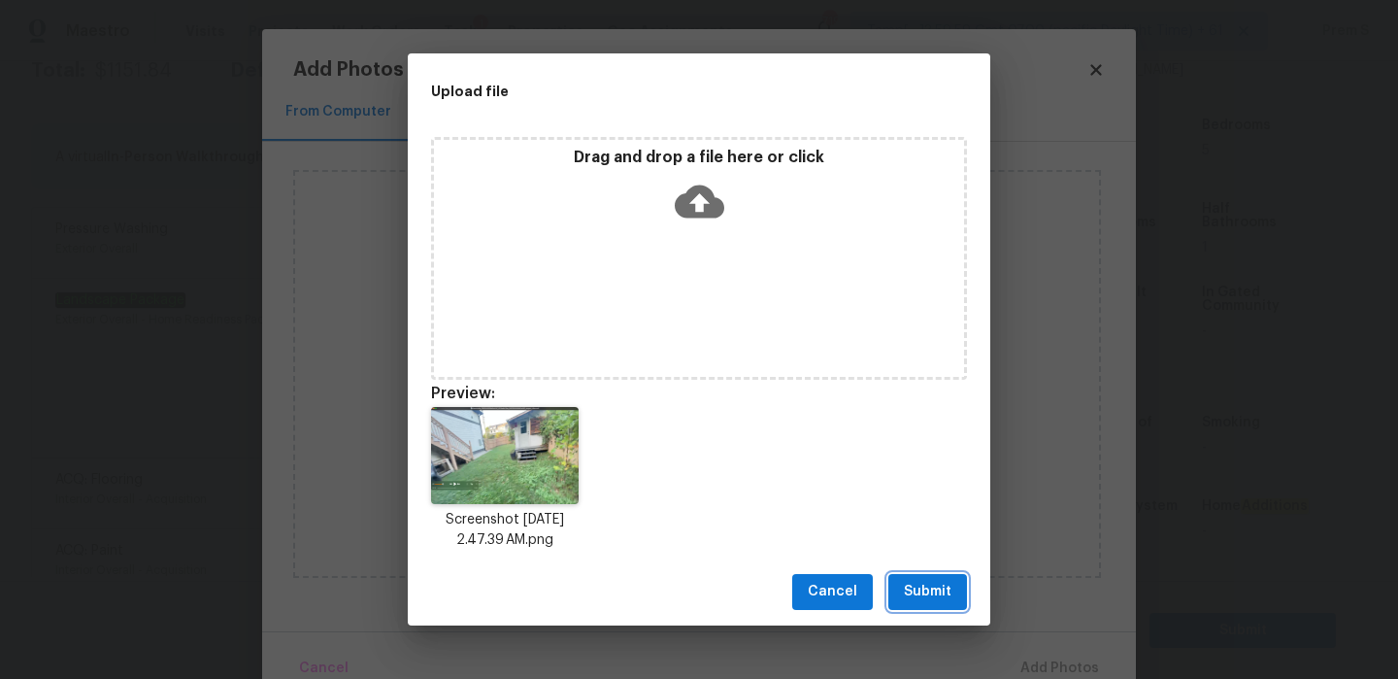
click at [920, 586] on span "Submit" at bounding box center [928, 592] width 48 height 24
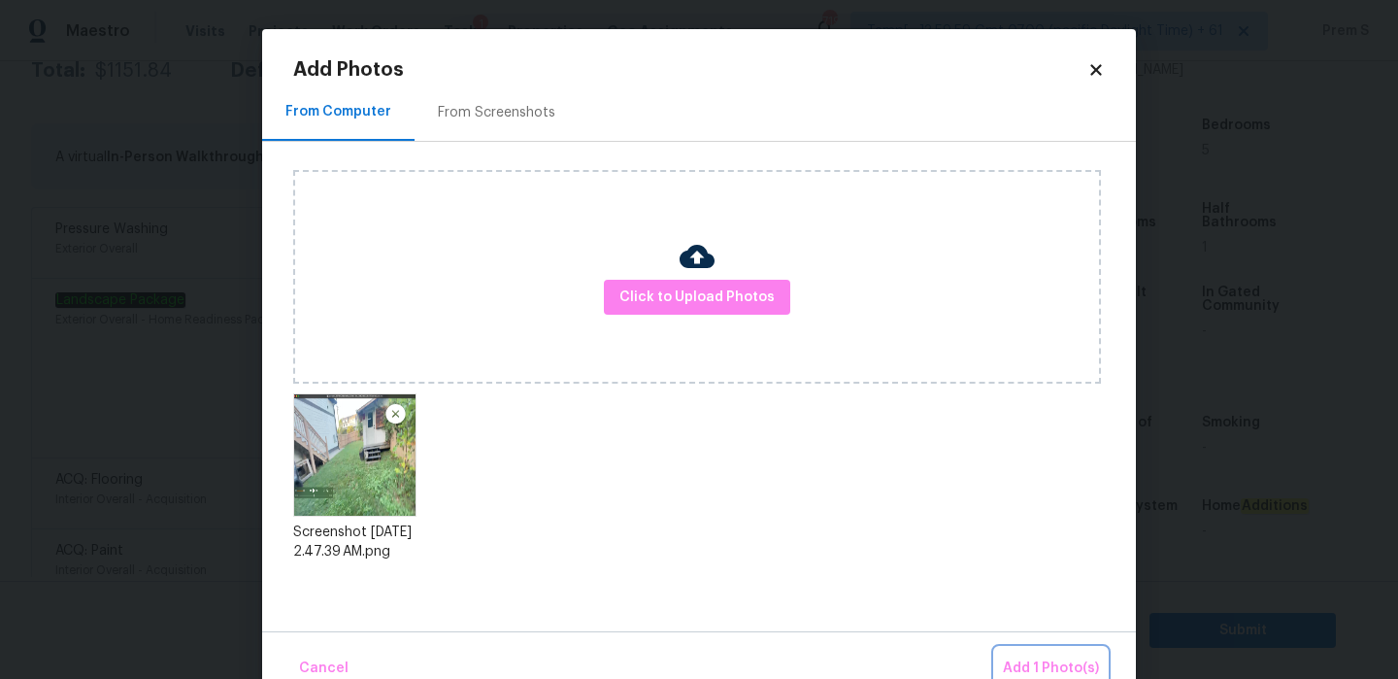
click at [1042, 654] on button "Add 1 Photo(s)" at bounding box center [1051, 669] width 112 height 42
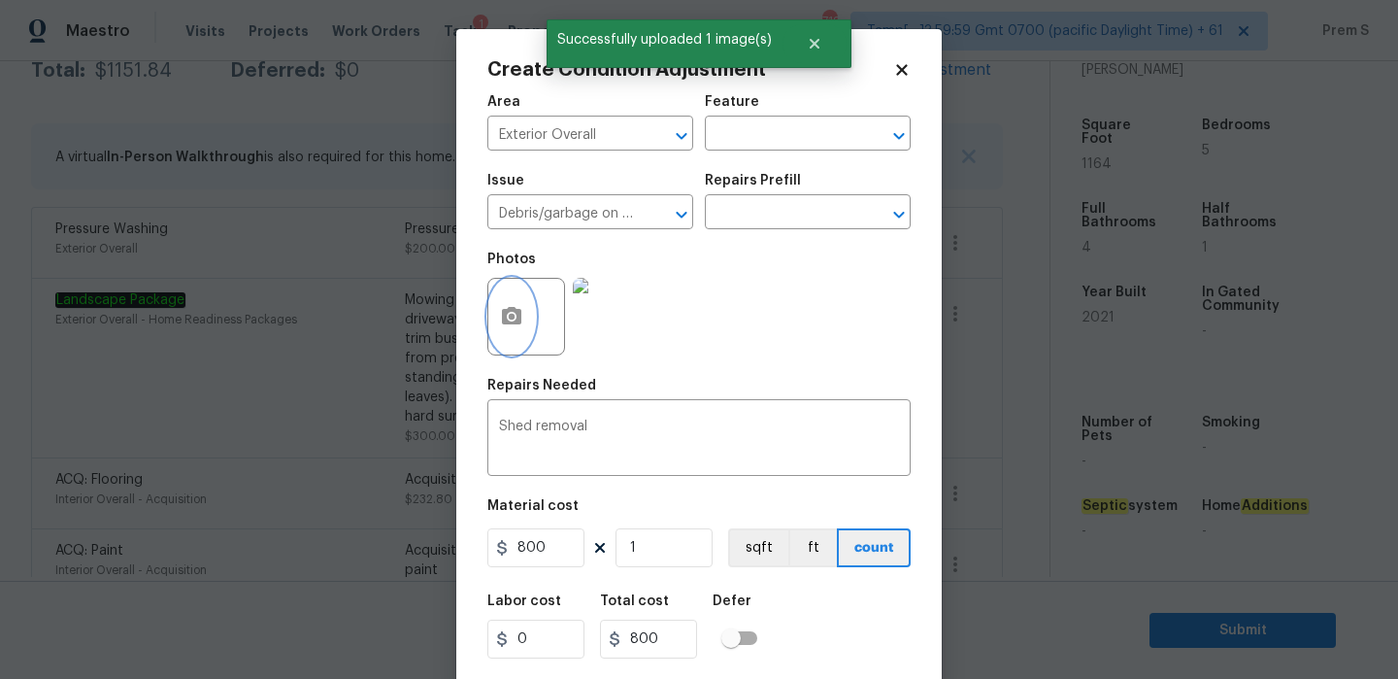
scroll to position [47, 0]
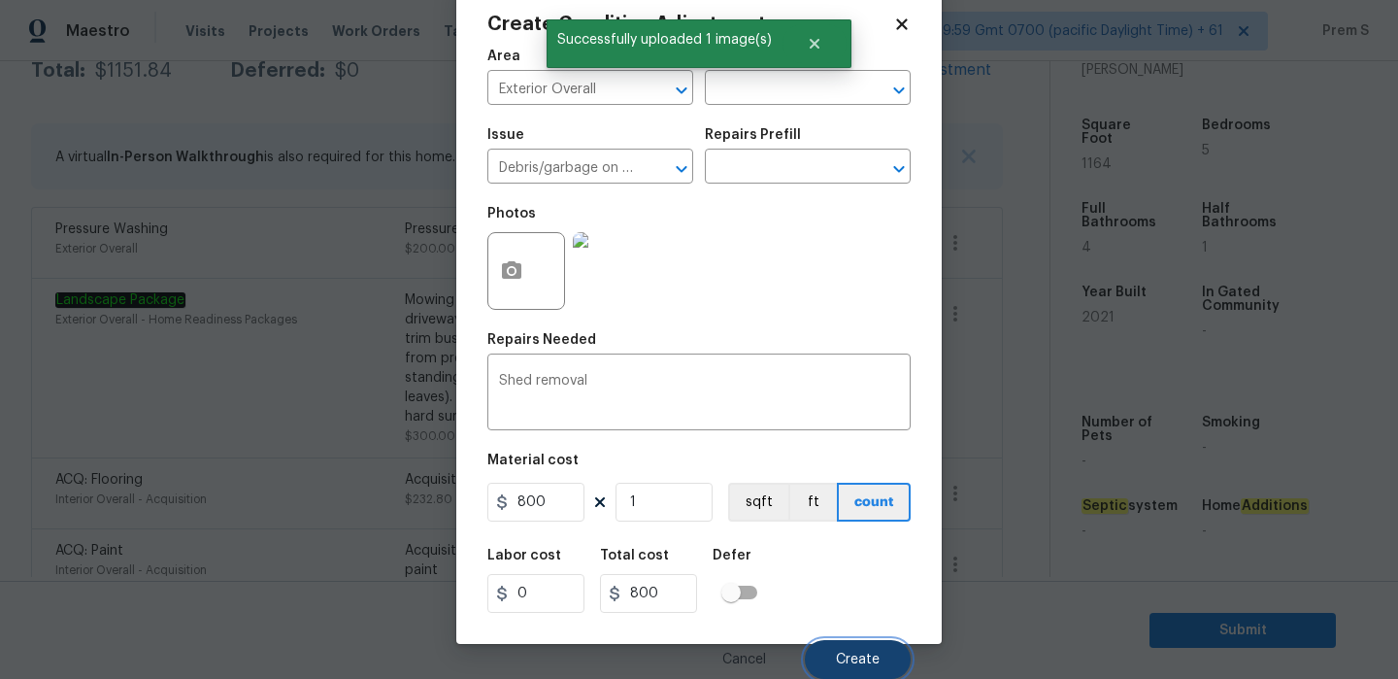
click at [869, 650] on button "Create" at bounding box center [858, 659] width 106 height 39
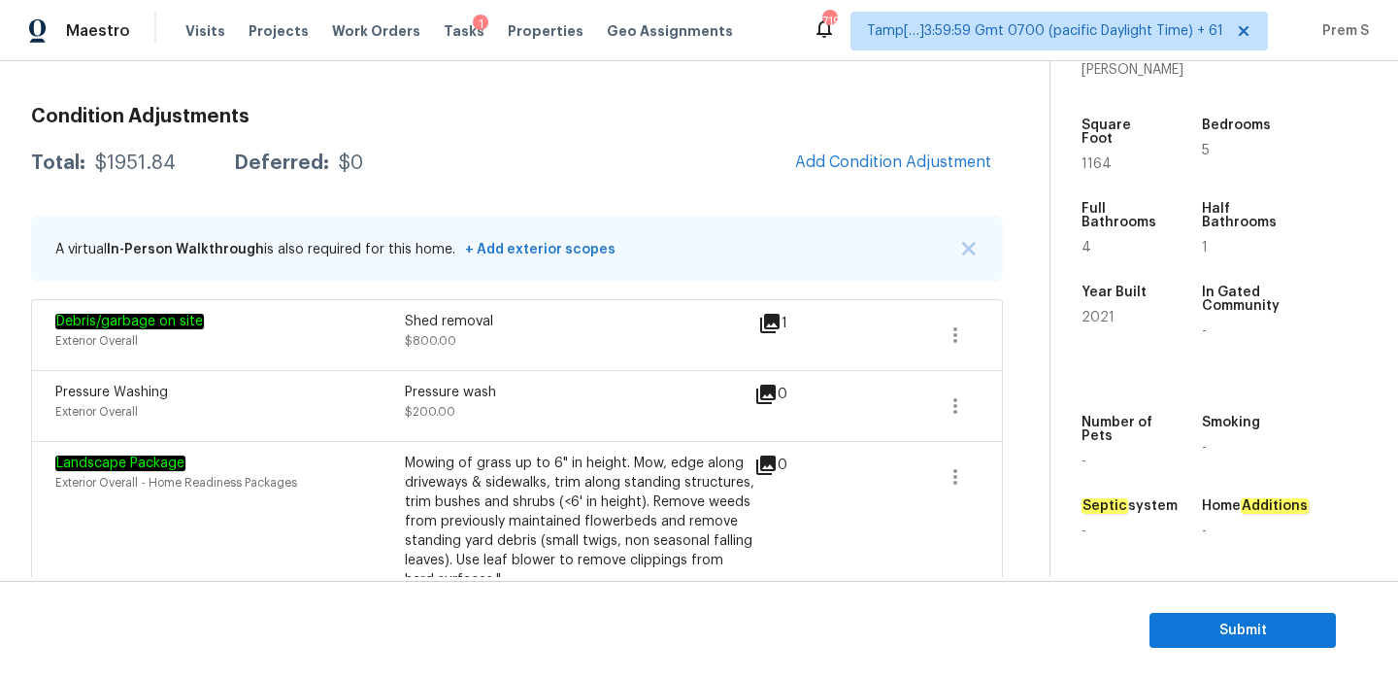
scroll to position [454, 0]
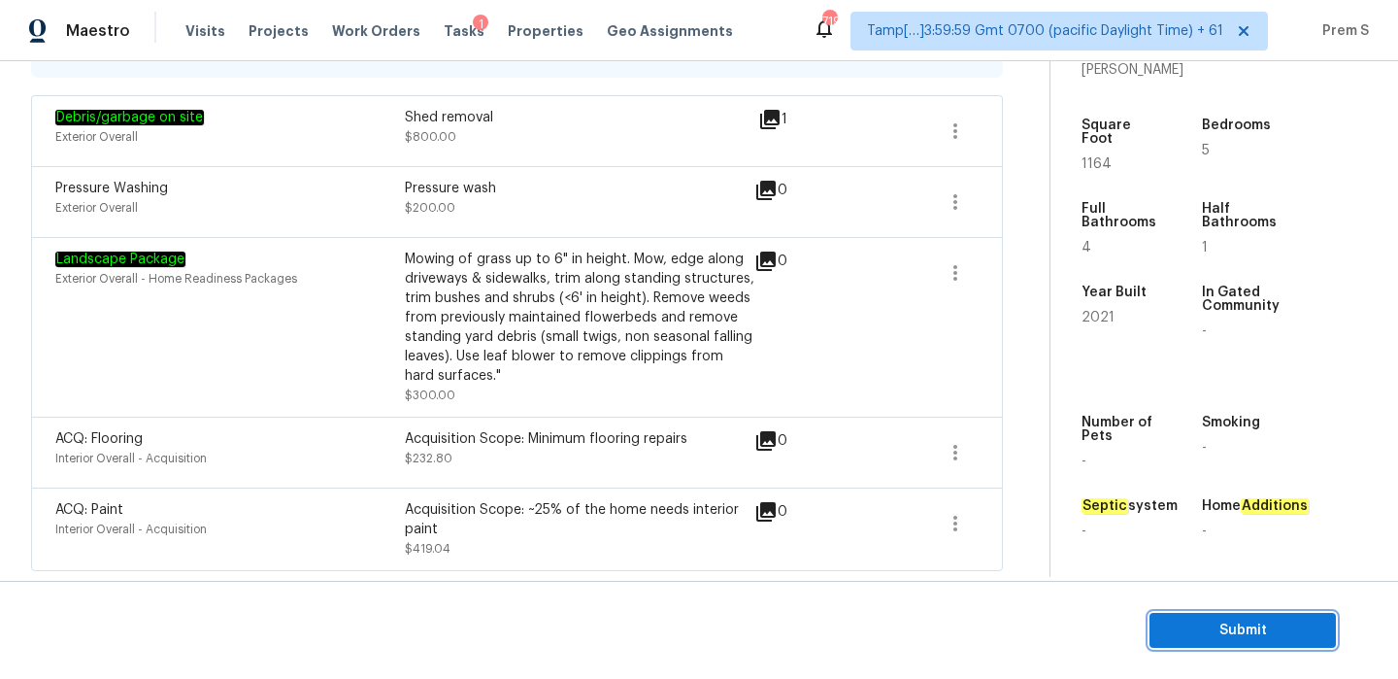
click at [1171, 615] on button "Submit" at bounding box center [1242, 631] width 186 height 36
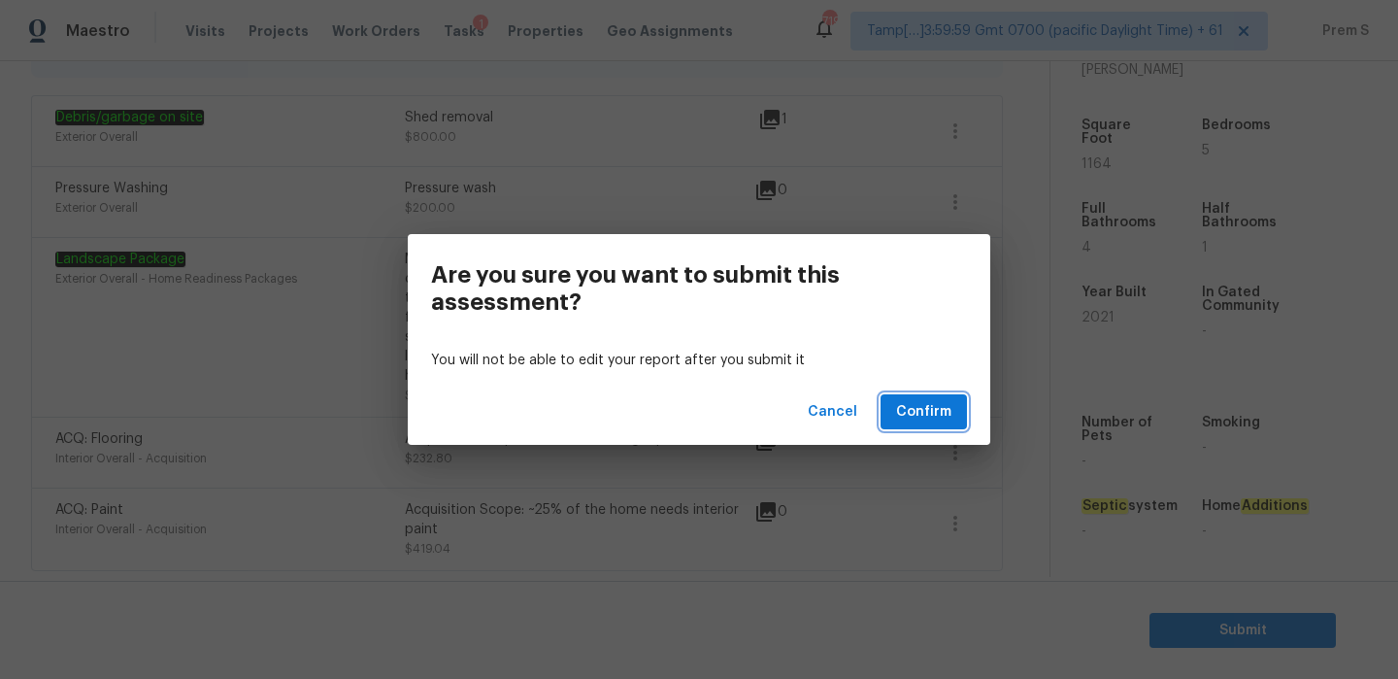
click at [922, 414] on span "Confirm" at bounding box center [923, 412] width 55 height 24
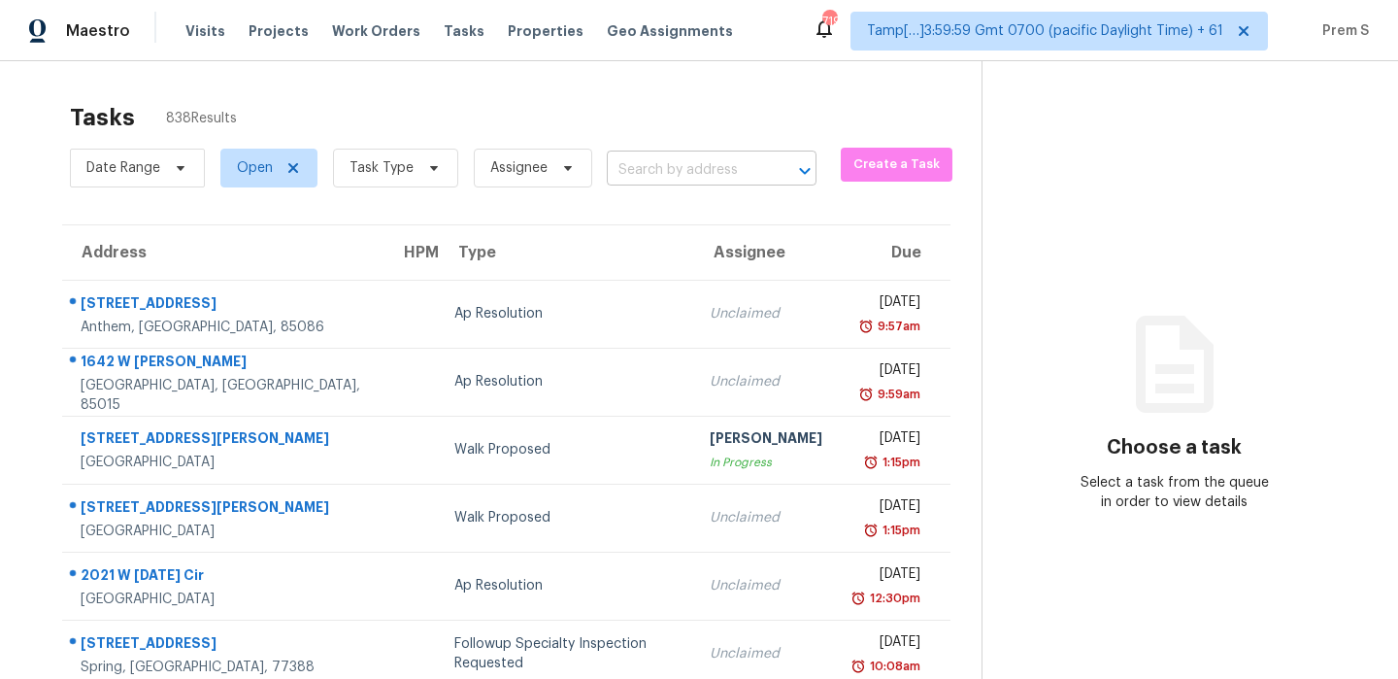
click at [747, 171] on input "text" at bounding box center [684, 170] width 155 height 30
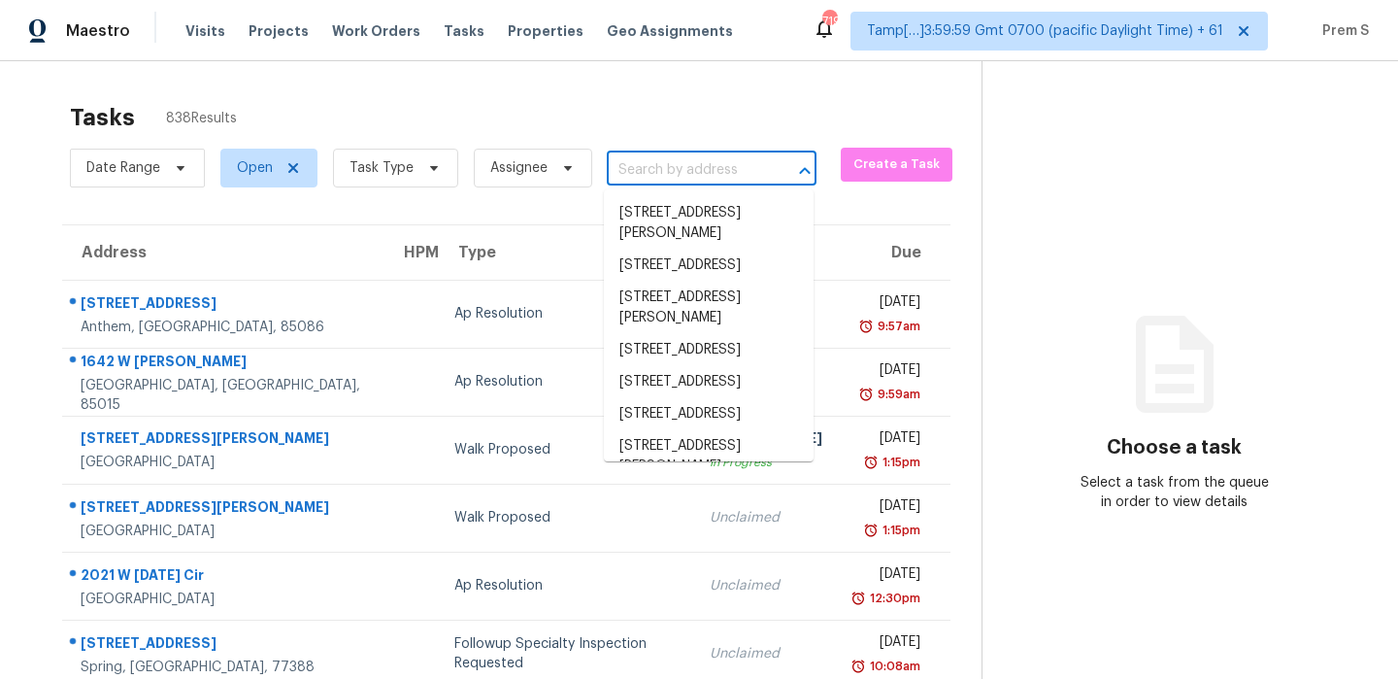
paste input "[STREET_ADDRESS]"
type input "[STREET_ADDRESS]"
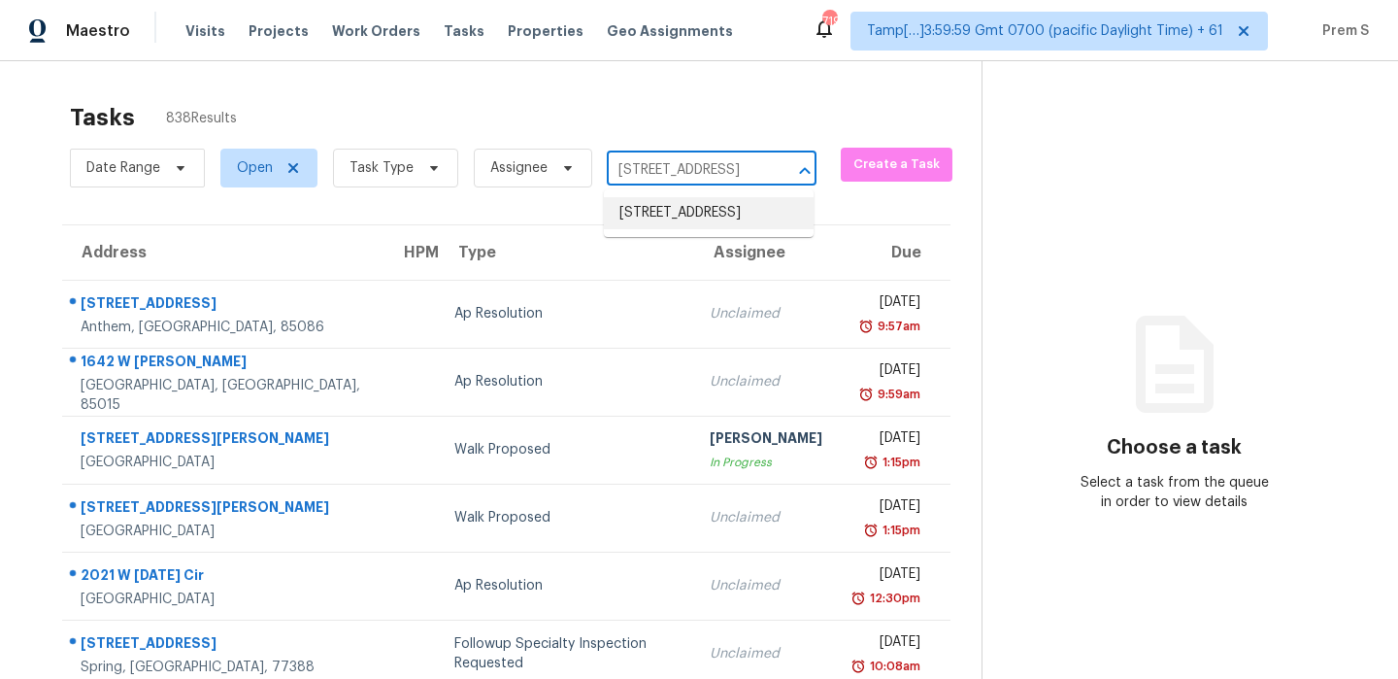
click at [707, 223] on li "[STREET_ADDRESS]" at bounding box center [709, 213] width 210 height 32
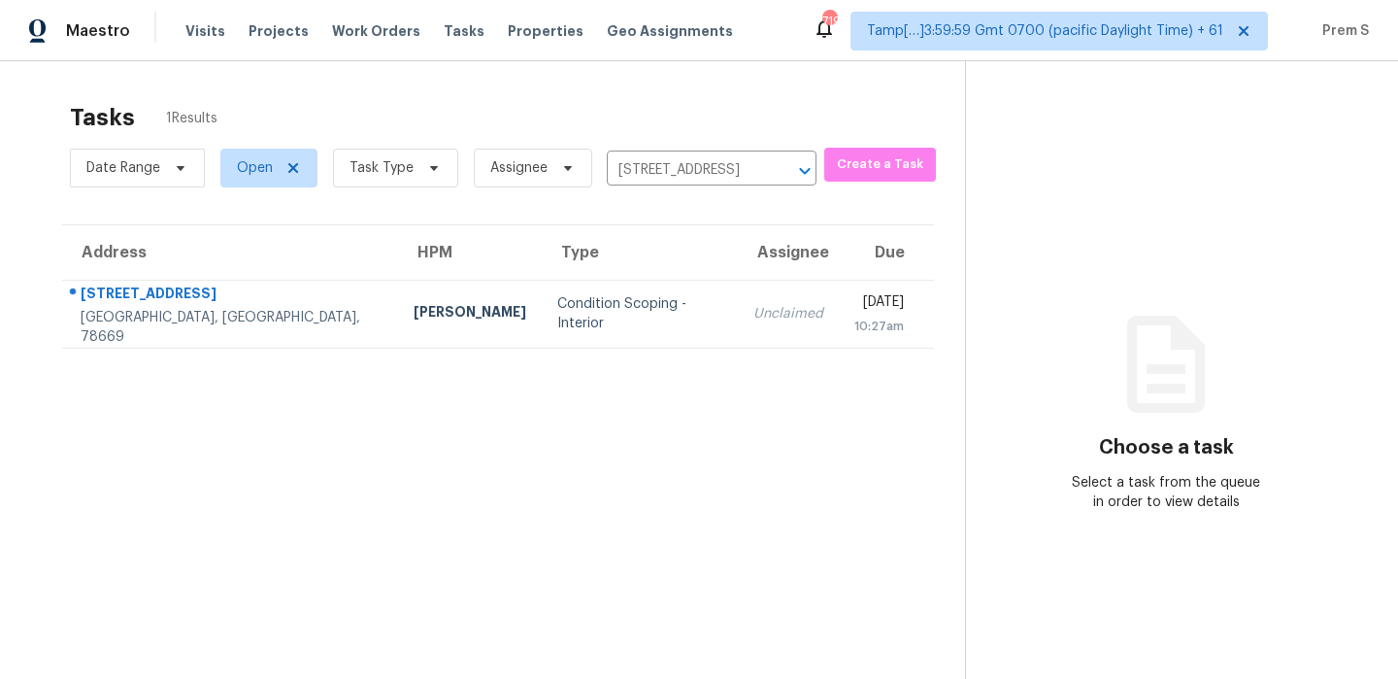
click at [738, 327] on td "Unclaimed" at bounding box center [788, 314] width 101 height 68
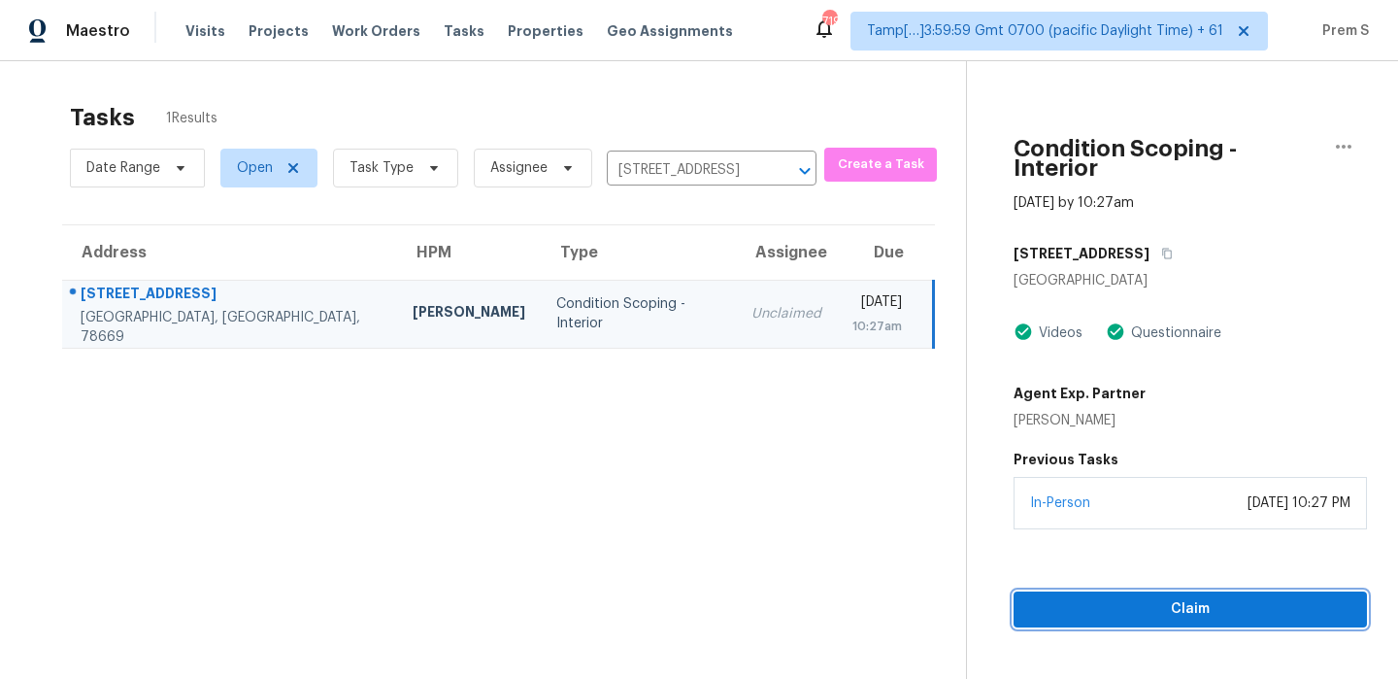
click at [1137, 600] on span "Claim" at bounding box center [1190, 609] width 322 height 24
click at [1304, 597] on span "Start Assessment" at bounding box center [1189, 609] width 324 height 24
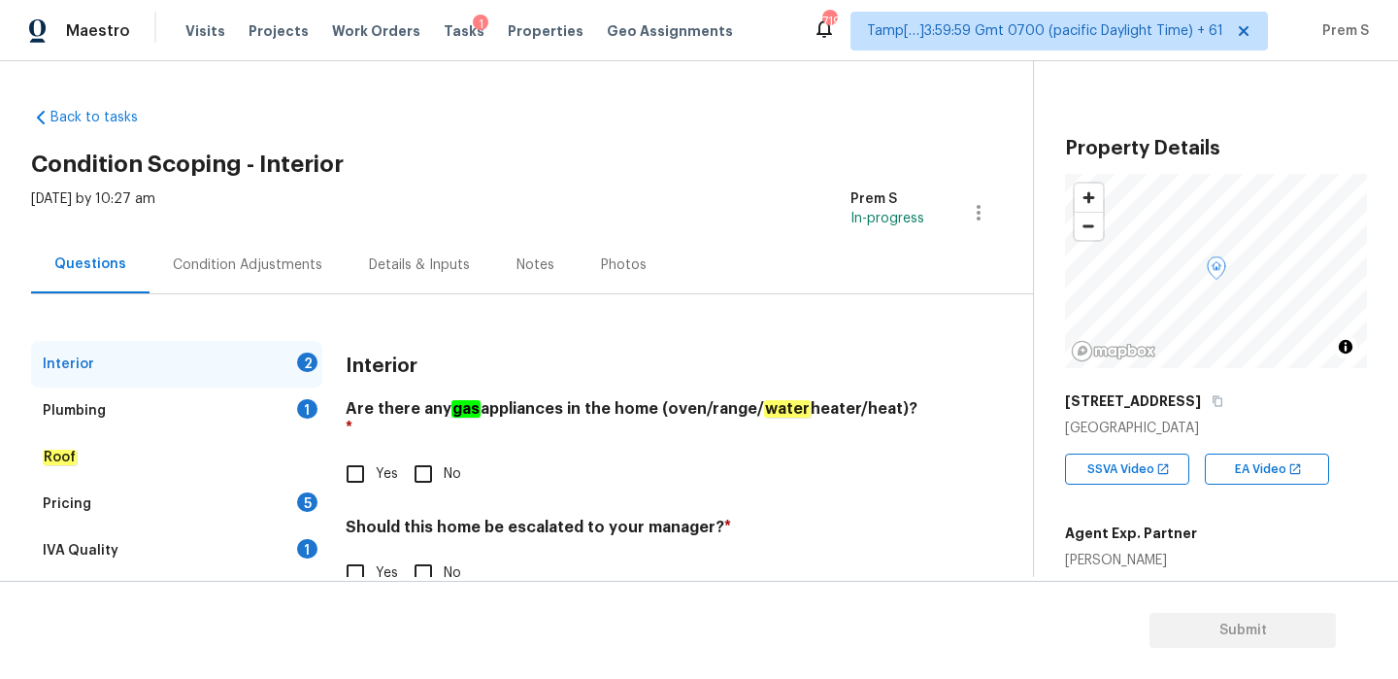
click at [354, 453] on input "Yes" at bounding box center [355, 473] width 41 height 41
checkbox input "true"
click at [433, 567] on input "No" at bounding box center [423, 572] width 41 height 41
checkbox input "true"
click at [306, 425] on div "Plumbing 1" at bounding box center [176, 410] width 291 height 47
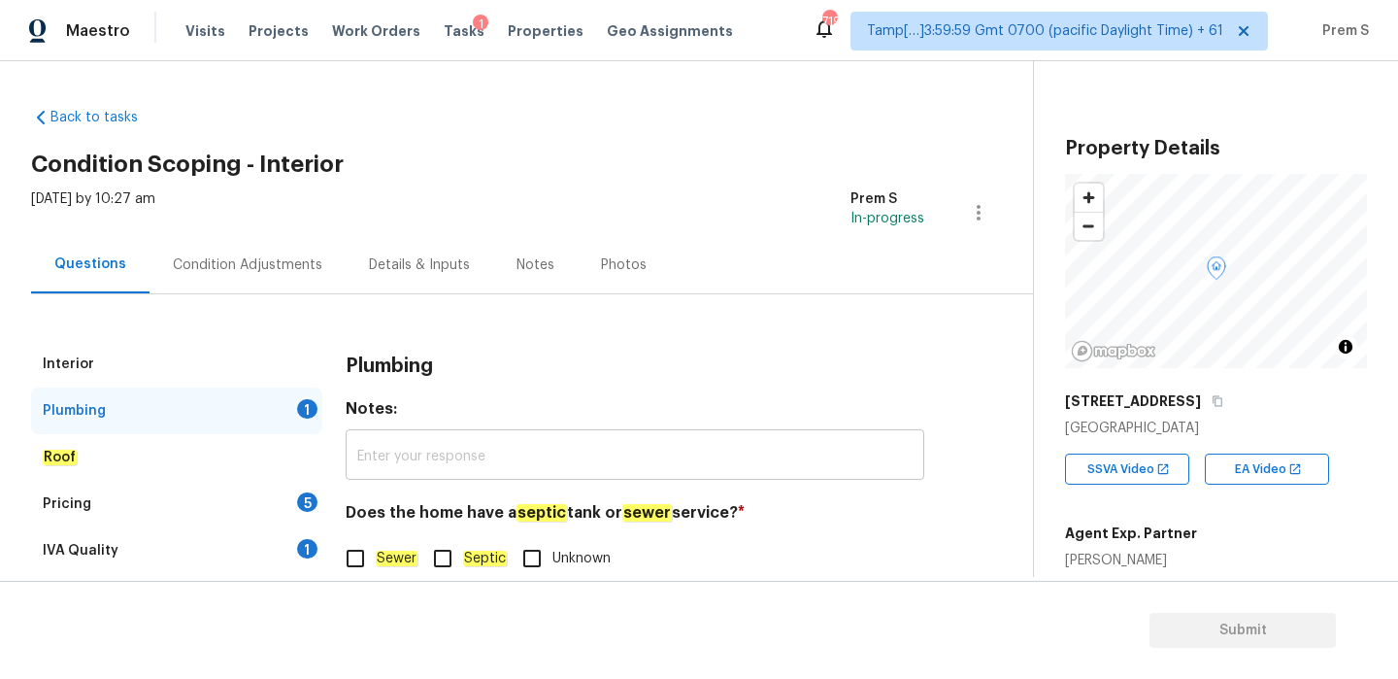
scroll to position [50, 0]
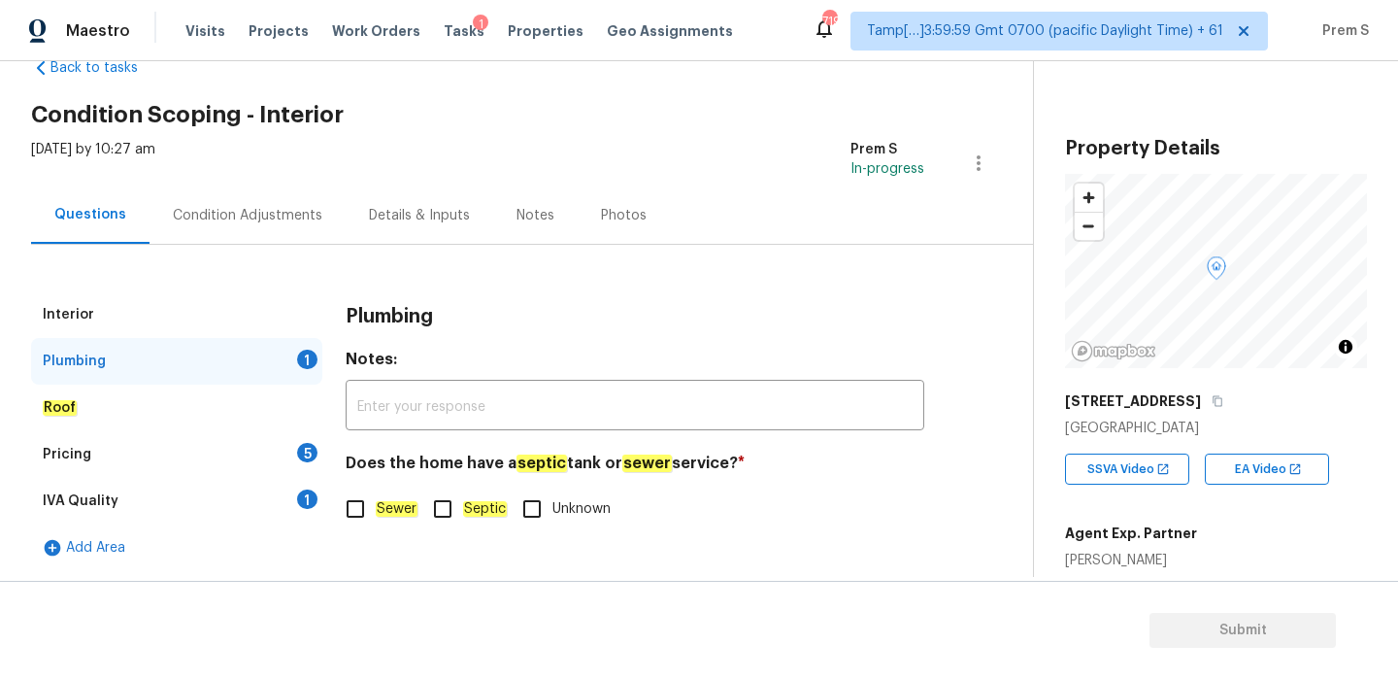
click at [406, 512] on em "Sewer" at bounding box center [397, 509] width 42 height 16
click at [376, 512] on input "Sewer" at bounding box center [355, 508] width 41 height 41
checkbox input "true"
click at [283, 456] on div "Pricing 5" at bounding box center [176, 454] width 291 height 47
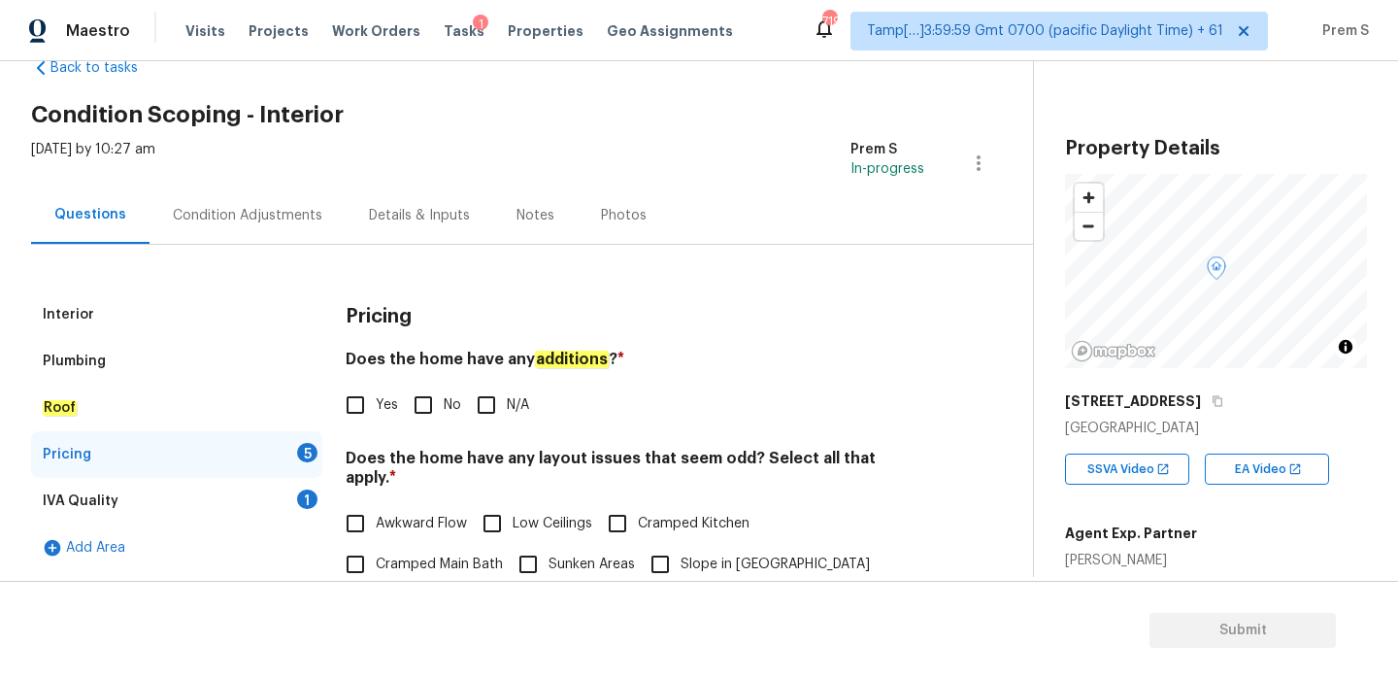
click at [435, 395] on input "No" at bounding box center [423, 404] width 41 height 41
checkbox input "true"
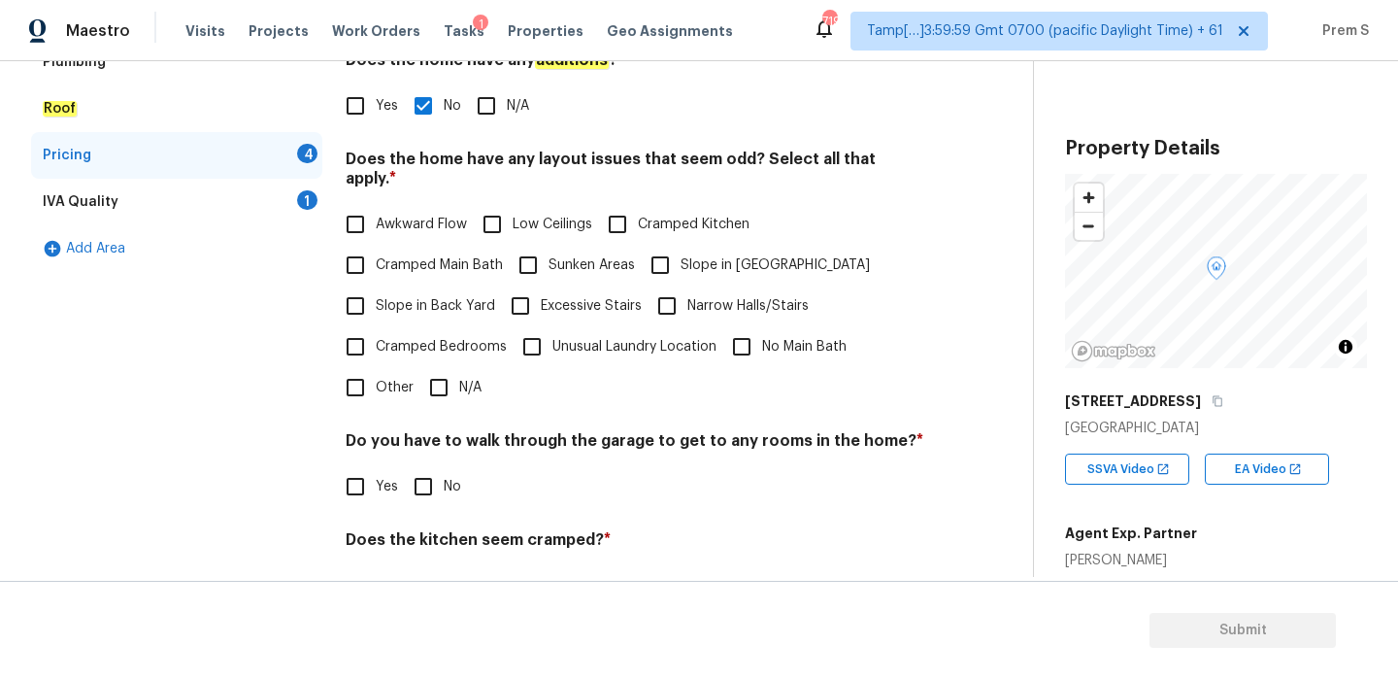
click at [442, 367] on input "N/A" at bounding box center [438, 387] width 41 height 41
checkbox input "true"
click at [429, 473] on input "No" at bounding box center [423, 486] width 41 height 41
checkbox input "true"
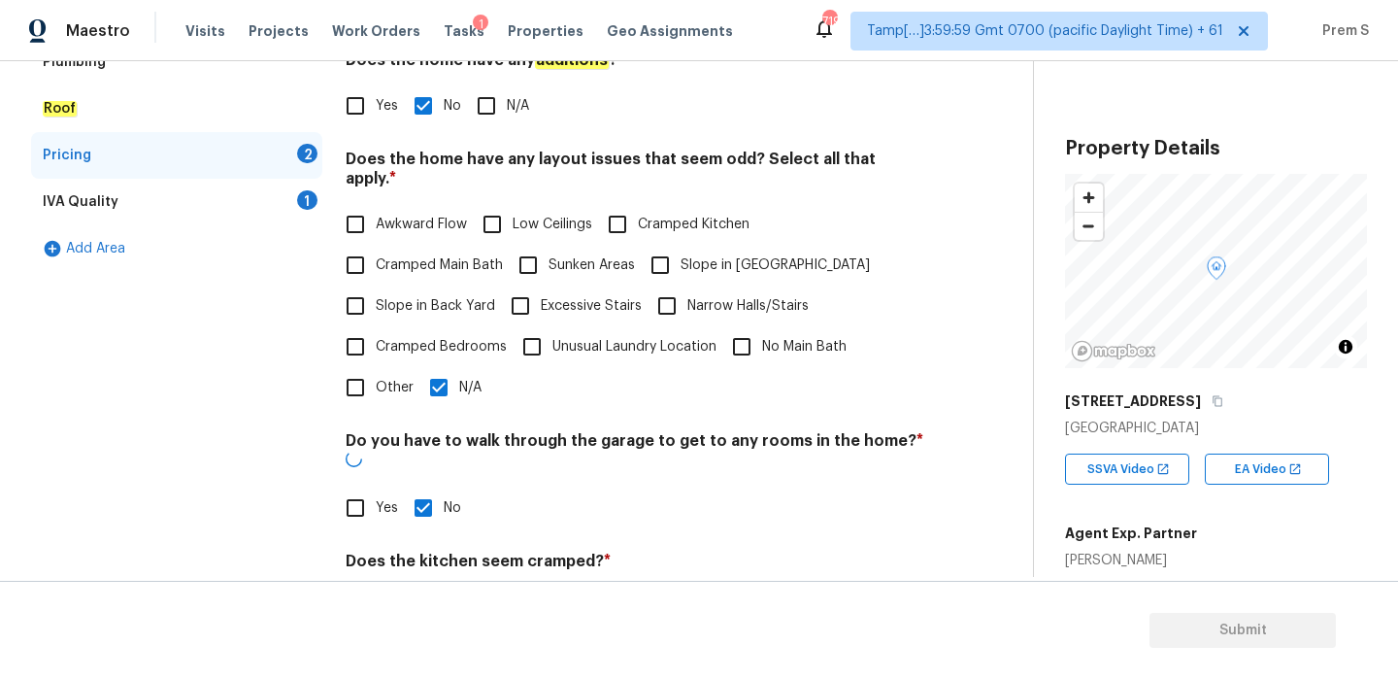
click at [432, 586] on input "No" at bounding box center [423, 606] width 41 height 41
checkbox input "true"
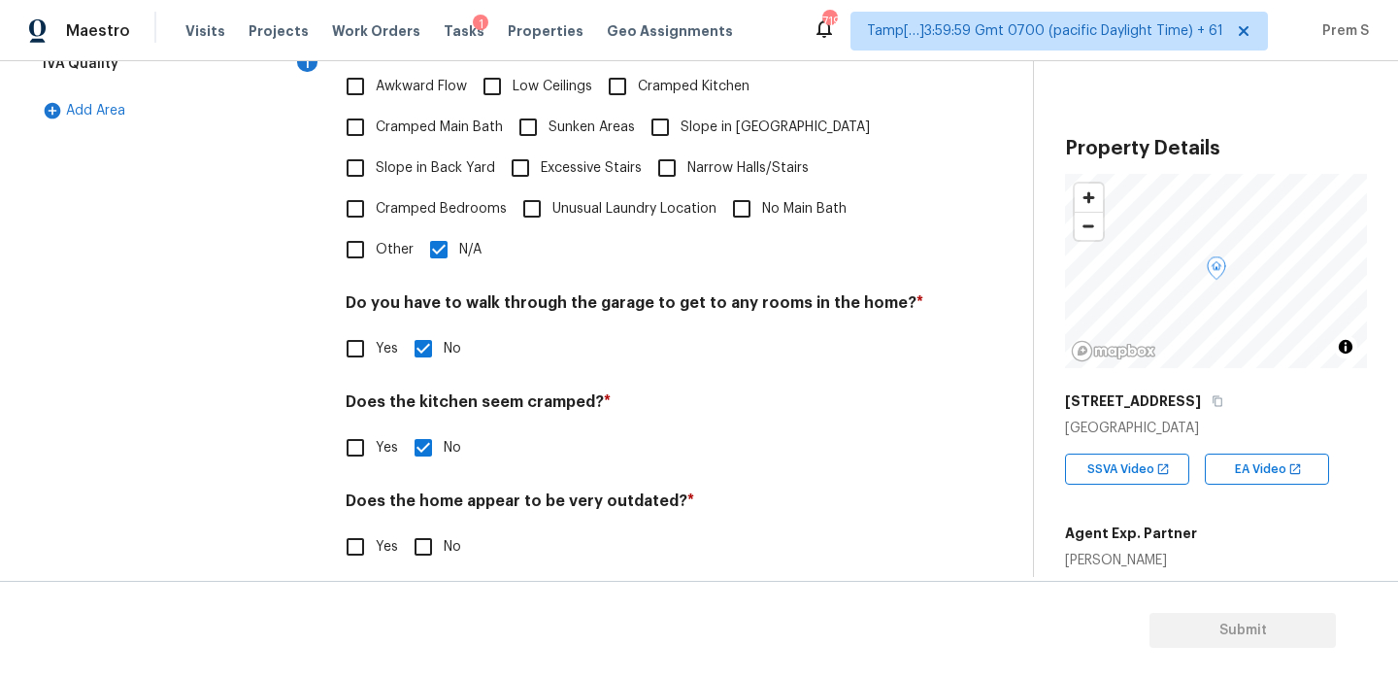
click at [417, 529] on input "No" at bounding box center [423, 546] width 41 height 41
checkbox input "true"
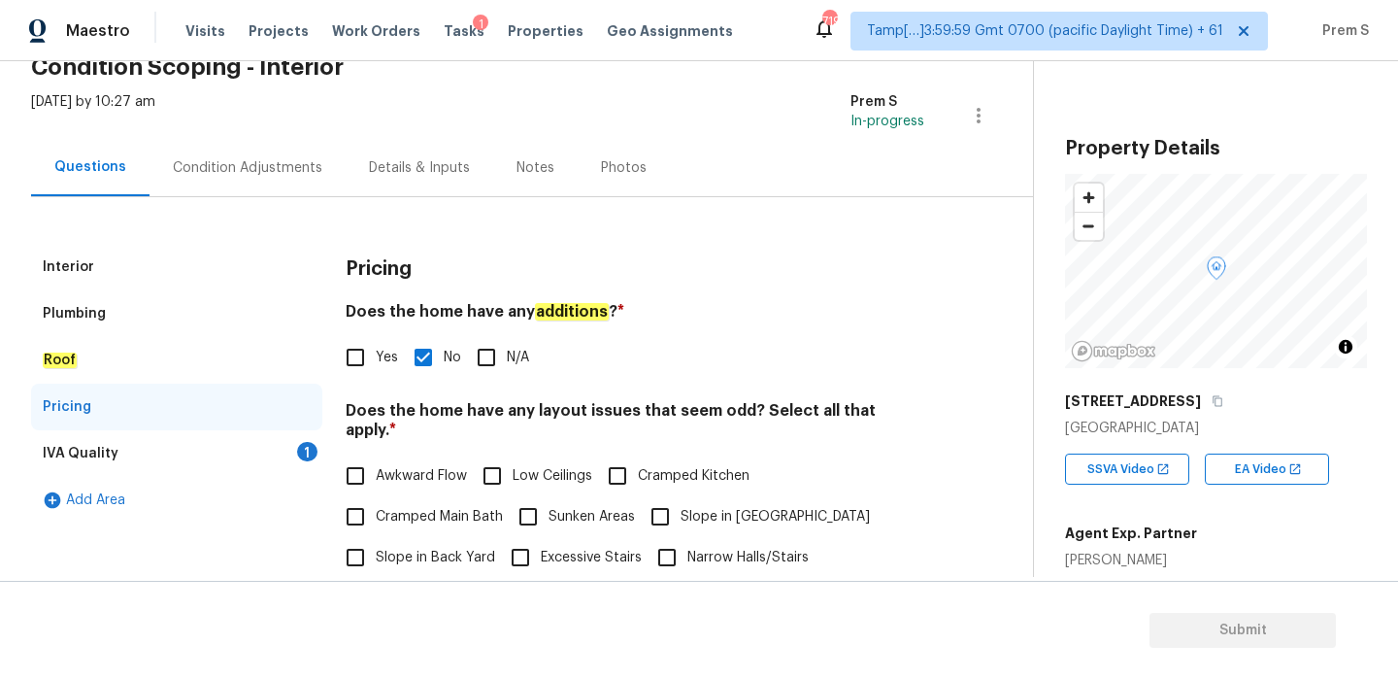
scroll to position [65, 0]
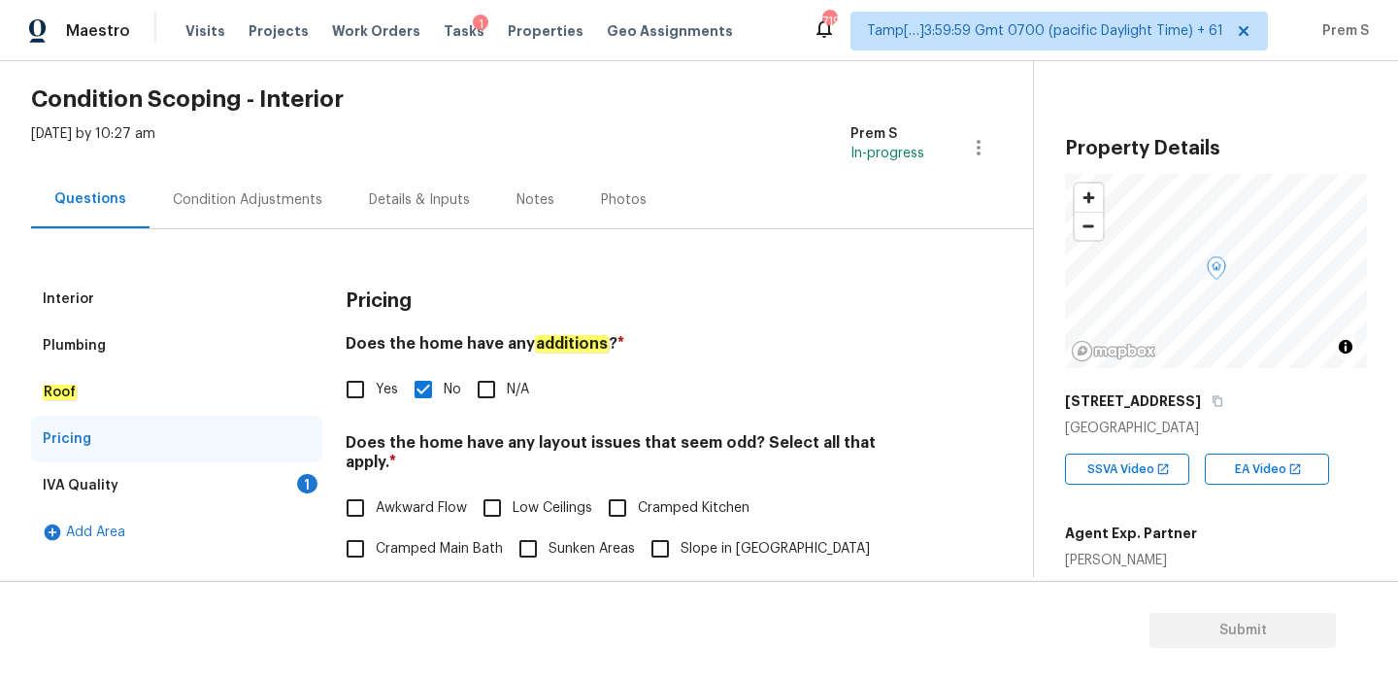
click at [316, 490] on div "IVA Quality 1" at bounding box center [176, 485] width 291 height 47
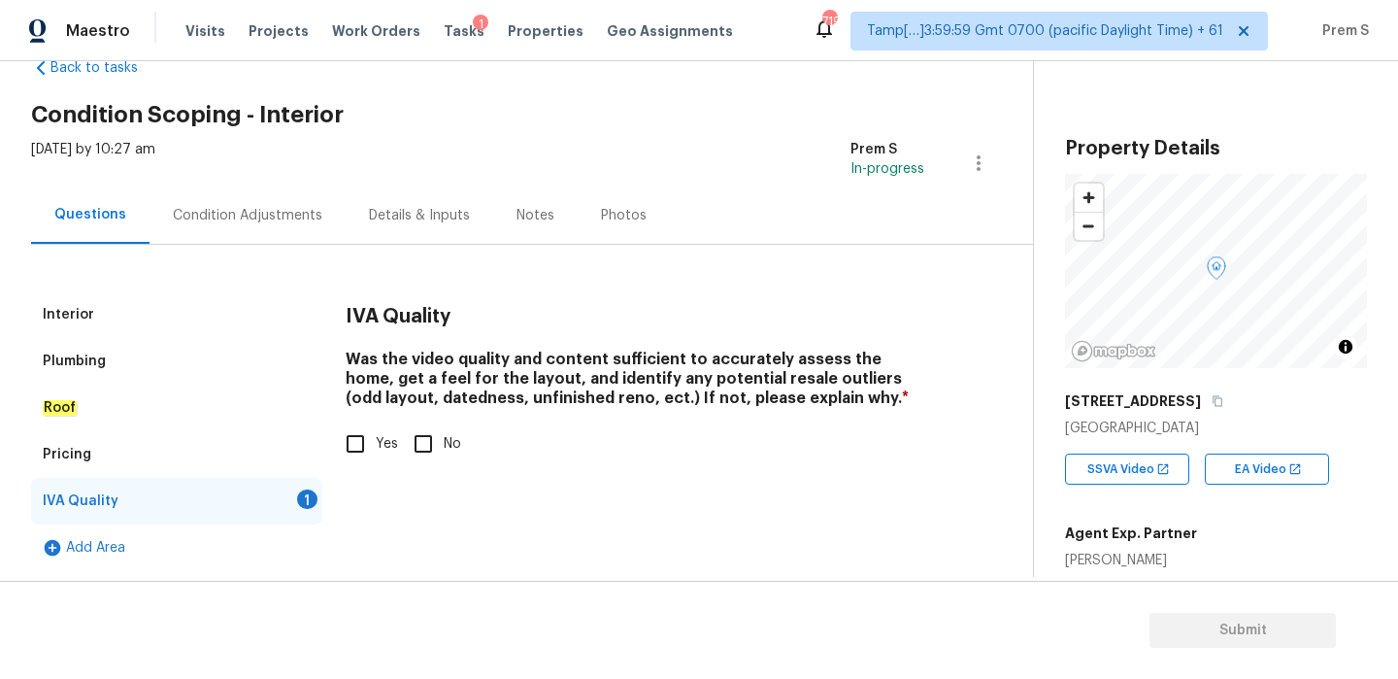
scroll to position [50, 0]
click at [364, 436] on input "Yes" at bounding box center [355, 443] width 41 height 41
checkbox input "true"
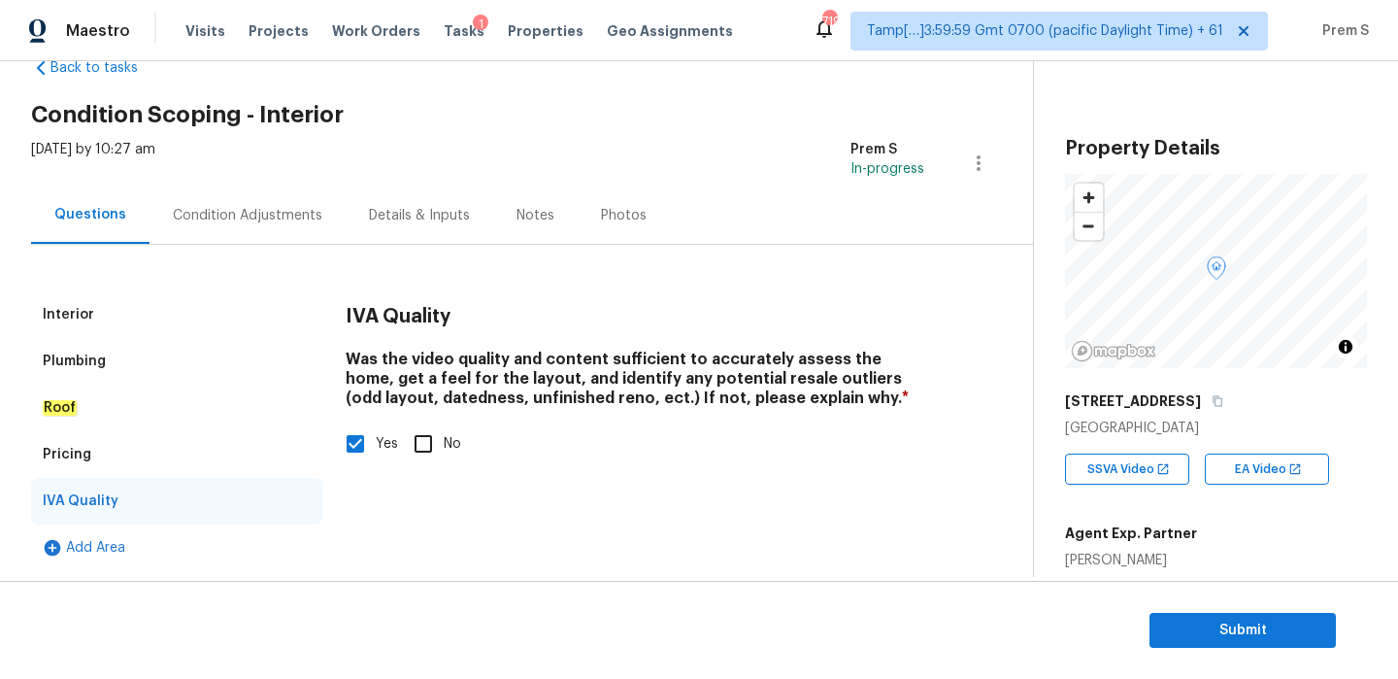
click at [302, 196] on div "Condition Adjustments" at bounding box center [248, 214] width 196 height 57
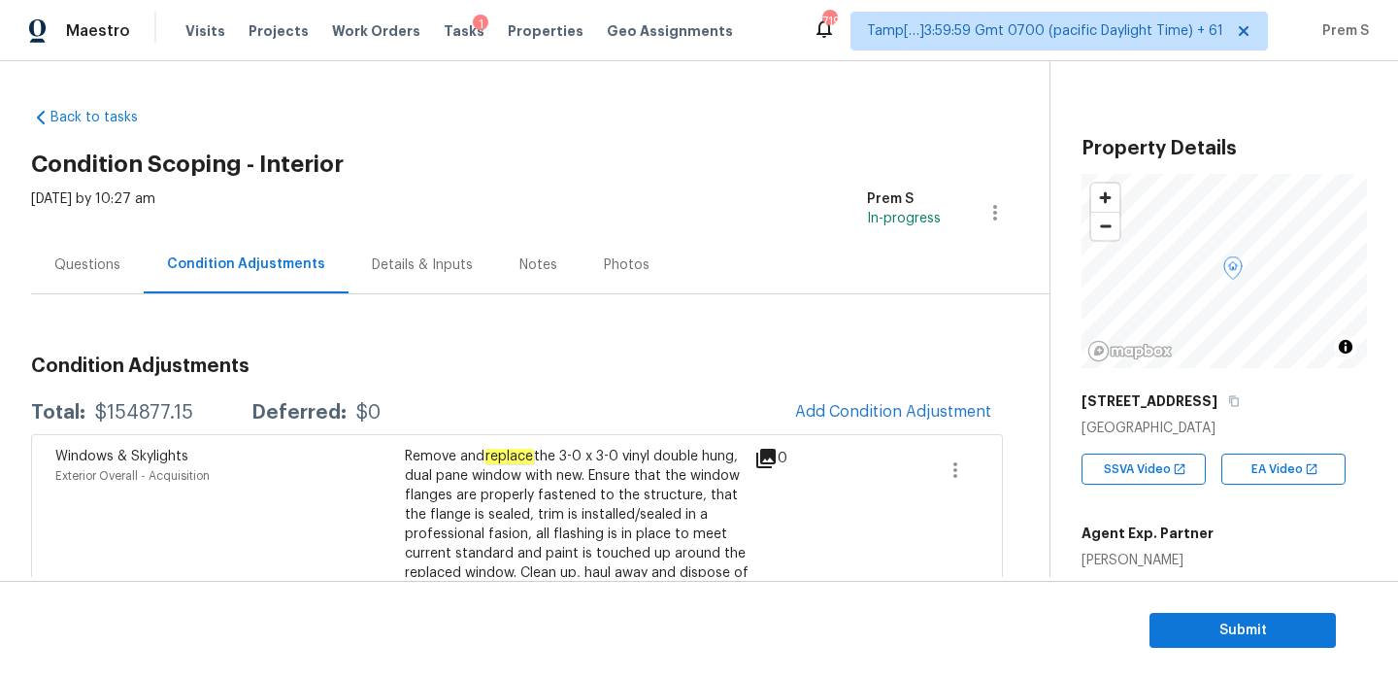
scroll to position [96, 0]
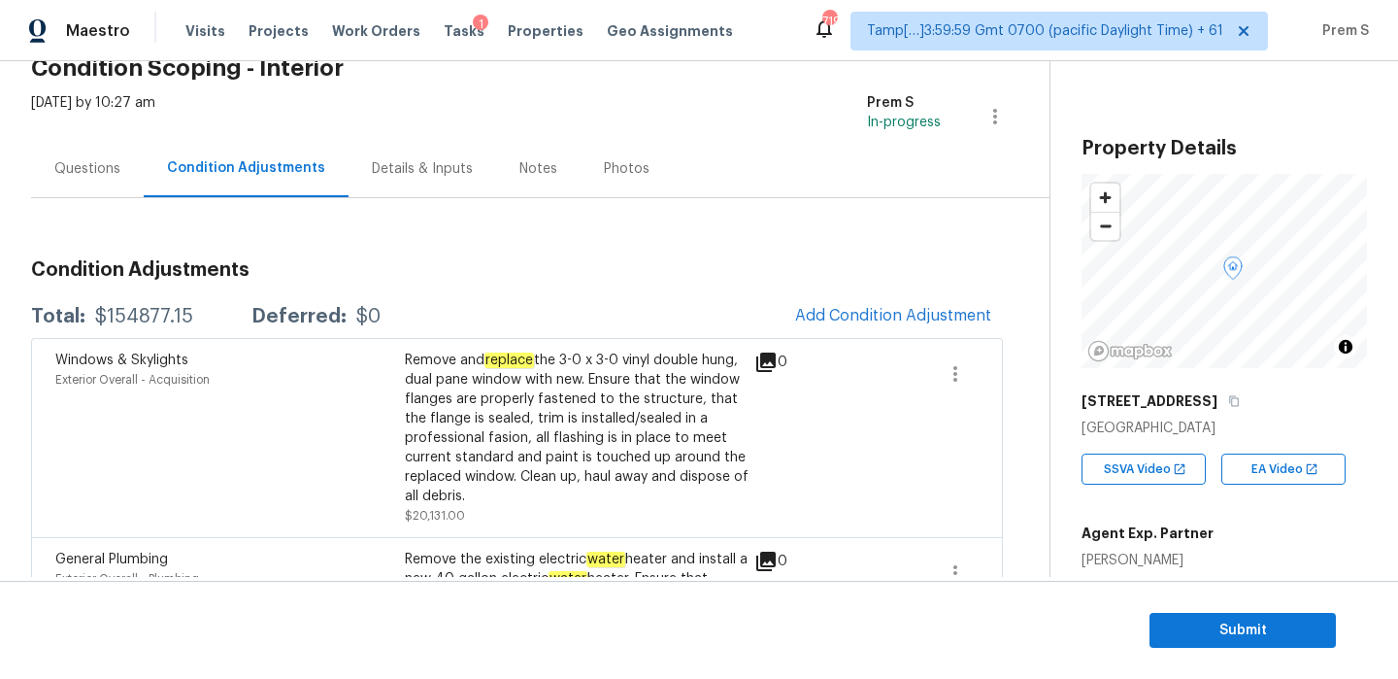
click at [107, 177] on div "Questions" at bounding box center [87, 168] width 66 height 19
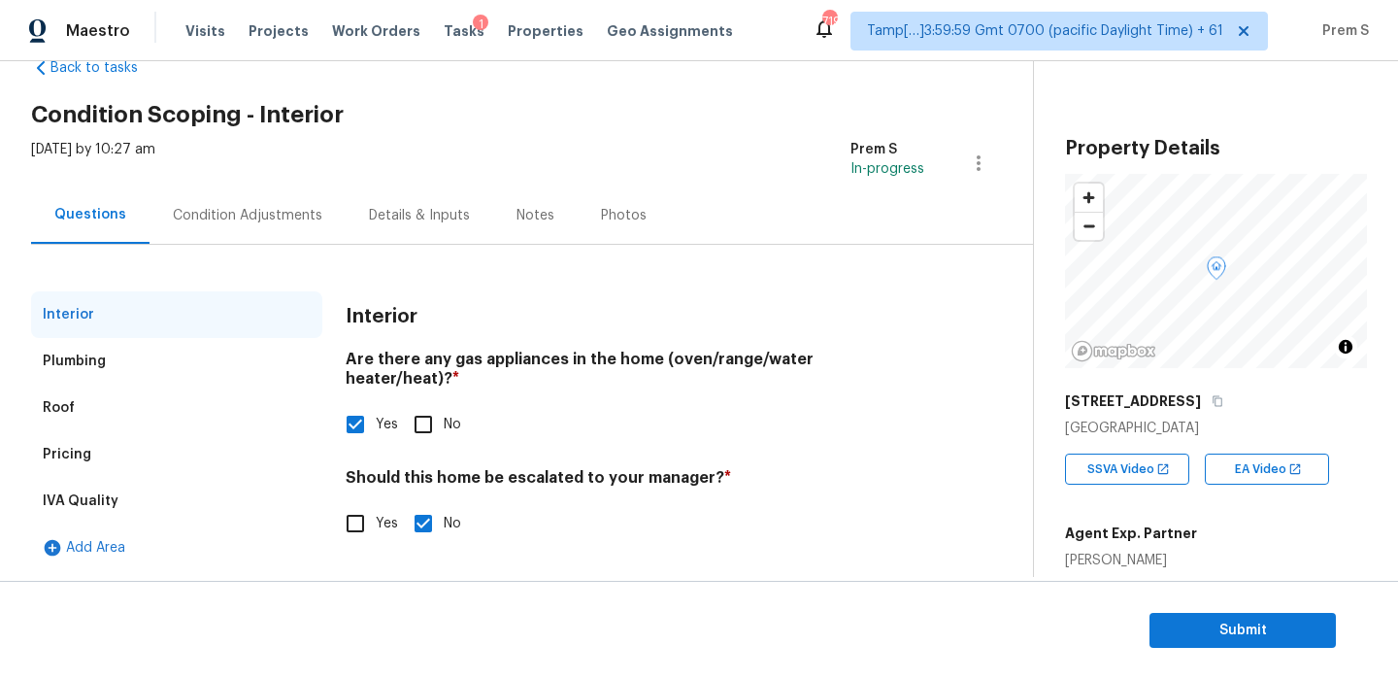
scroll to position [50, 0]
click at [379, 514] on span "Yes" at bounding box center [387, 524] width 22 height 20
click at [376, 513] on input "Yes" at bounding box center [355, 523] width 41 height 41
checkbox input "true"
checkbox input "false"
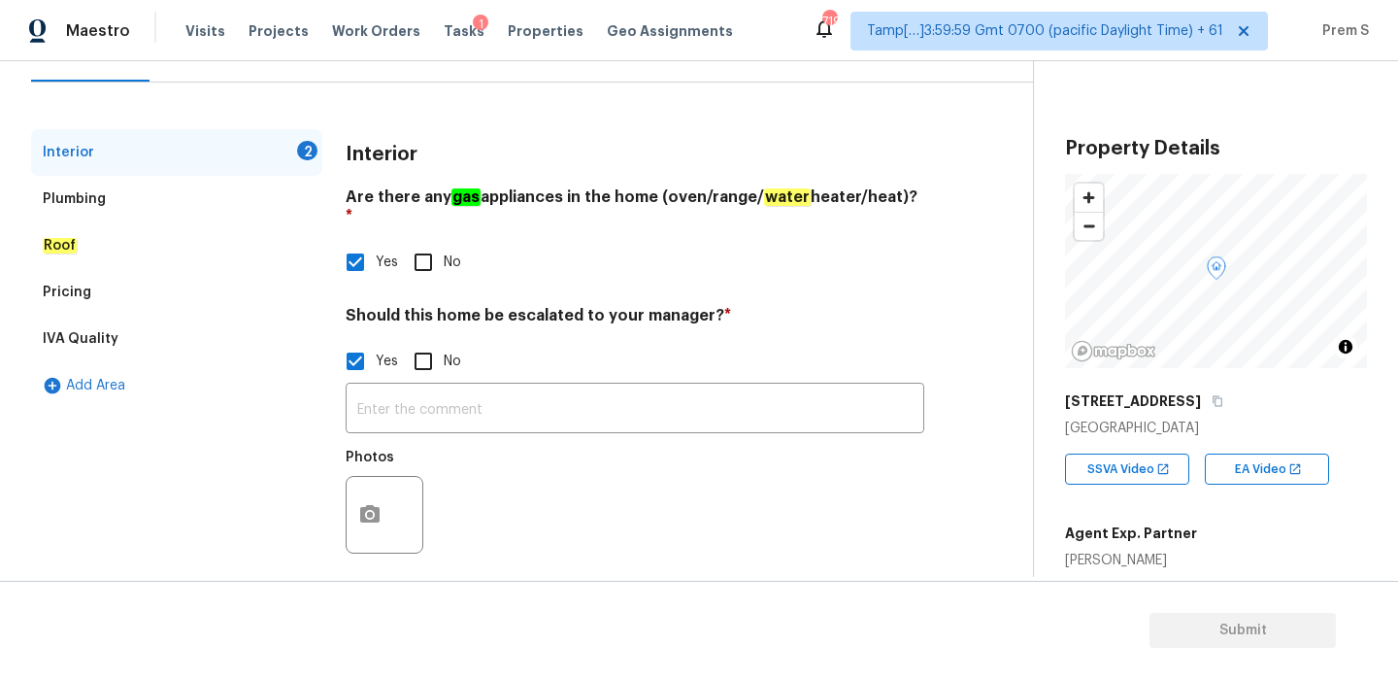
scroll to position [210, 0]
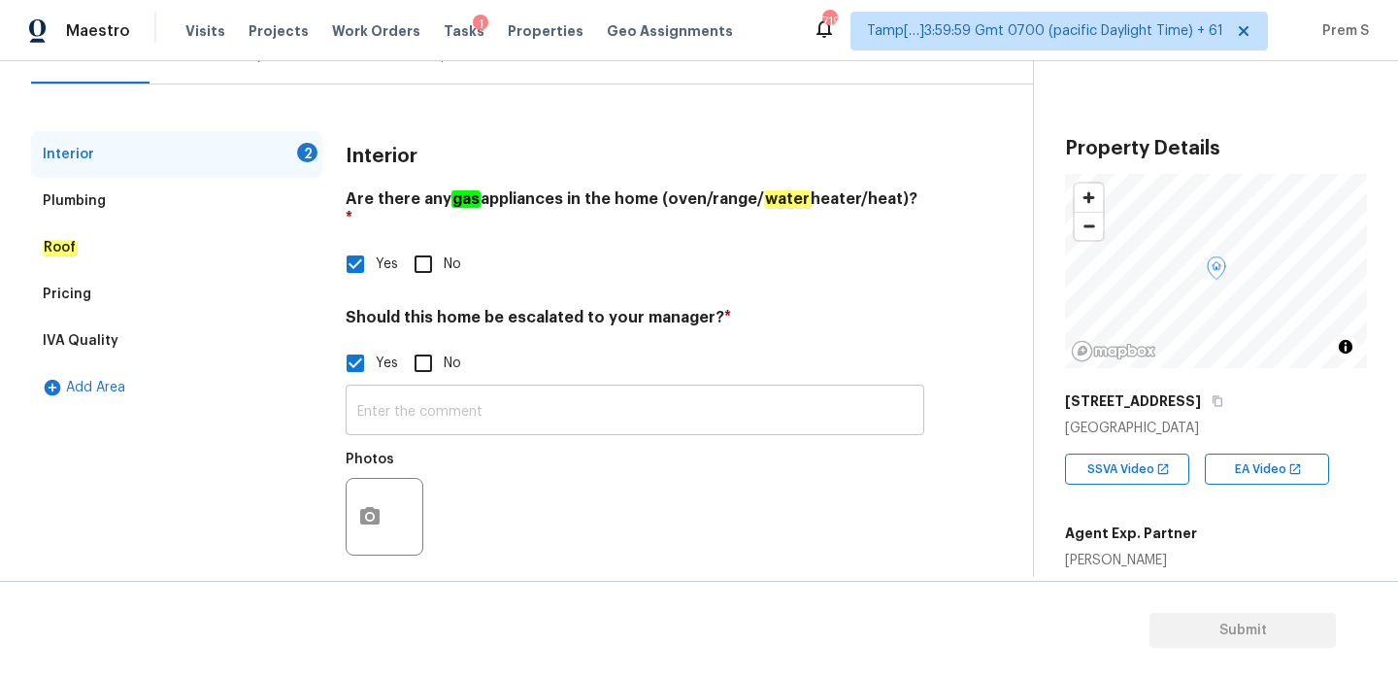
click at [544, 407] on input "text" at bounding box center [635, 412] width 579 height 46
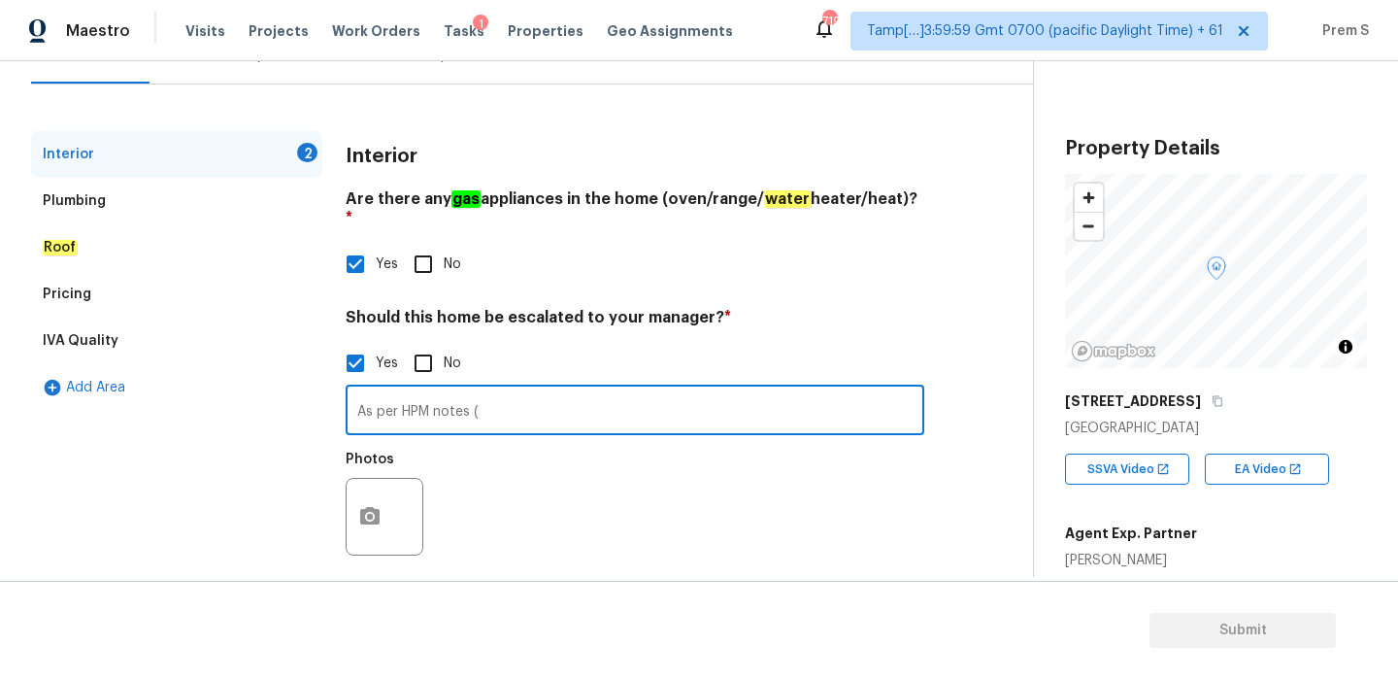
paste input "This house should be 100% a walk. Exterior of the home is littered with debris.…"
type input "As per HPM notes (This house should be 100% a walk. Exterior of the home is lit…"
click at [375, 507] on icon "button" at bounding box center [369, 515] width 19 height 17
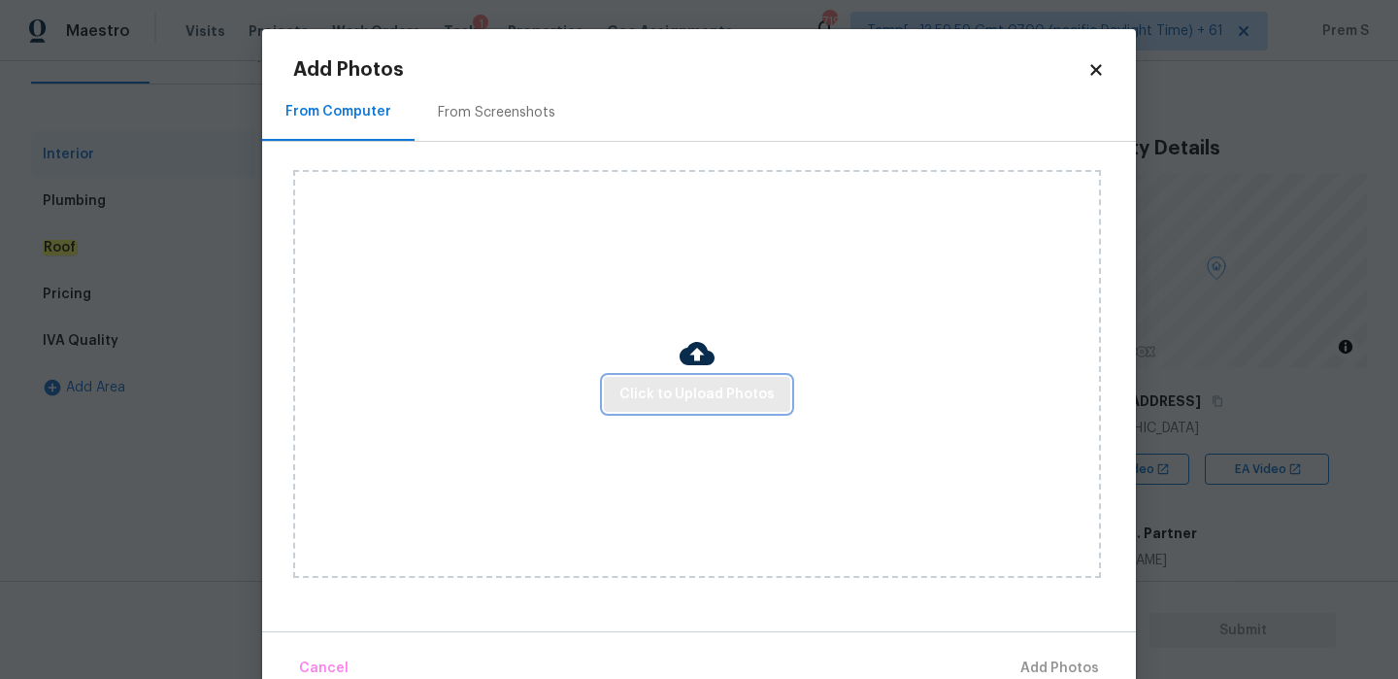
click at [742, 402] on span "Click to Upload Photos" at bounding box center [696, 394] width 155 height 24
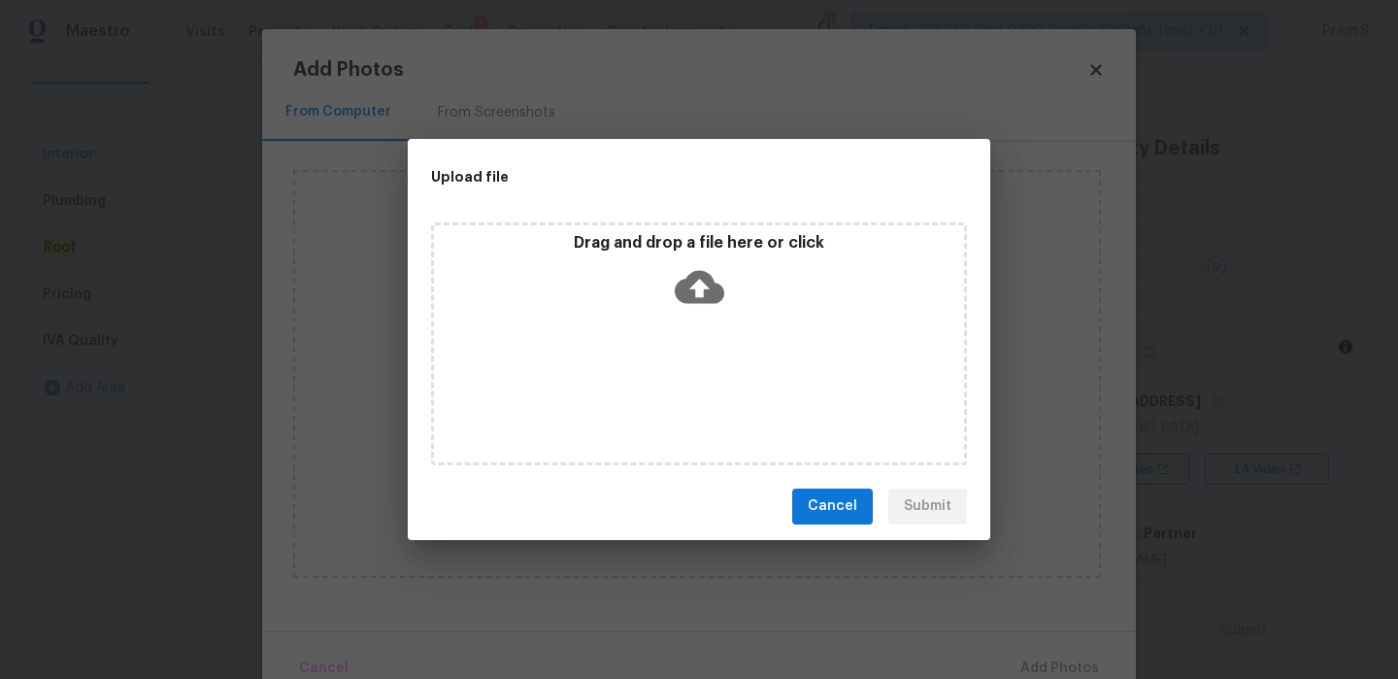
click at [696, 290] on icon at bounding box center [700, 287] width 50 height 50
click at [859, 504] on button "Cancel" at bounding box center [832, 506] width 81 height 36
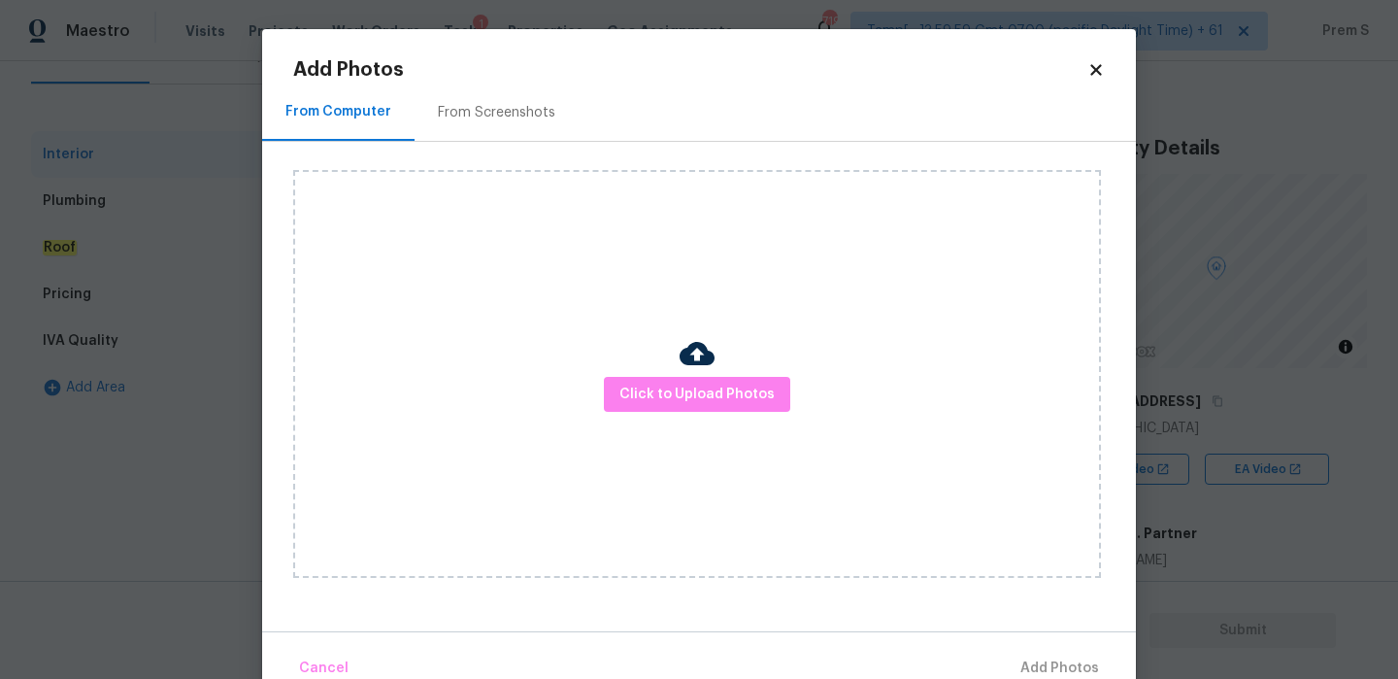
click at [1097, 62] on icon at bounding box center [1095, 69] width 17 height 17
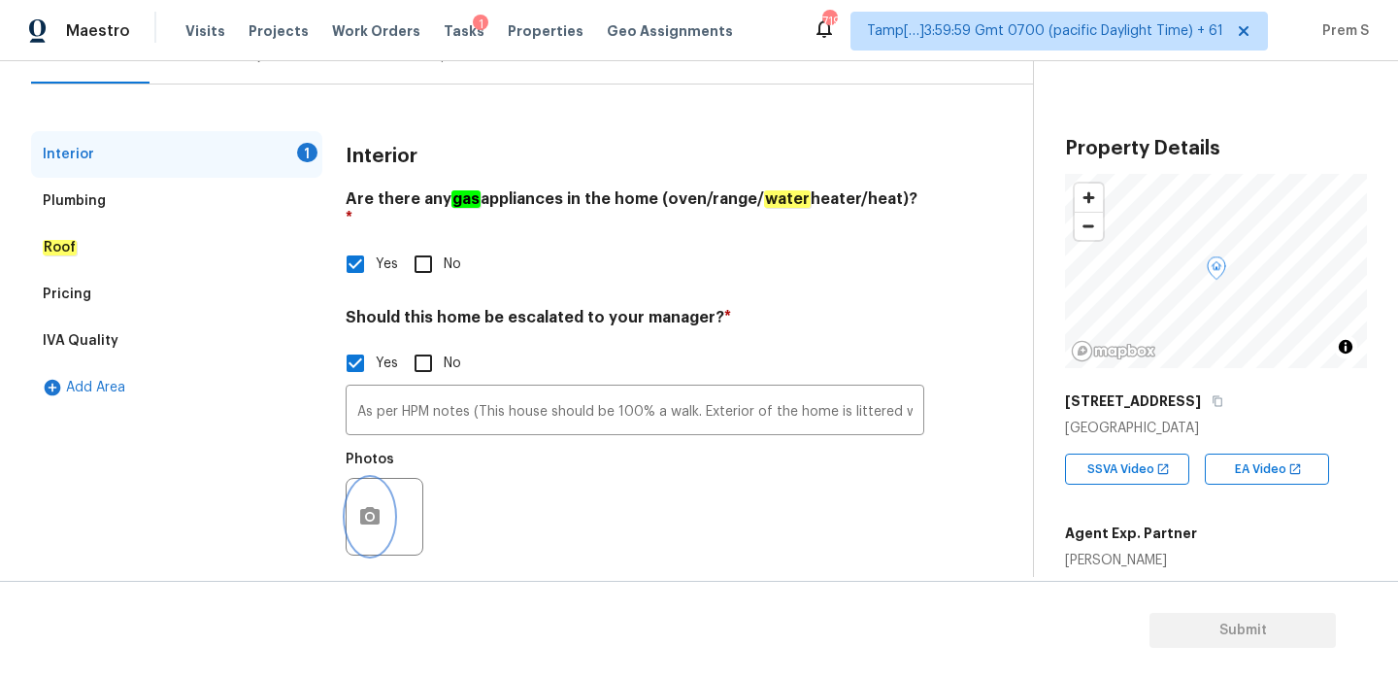
click at [382, 488] on button "button" at bounding box center [370, 517] width 47 height 76
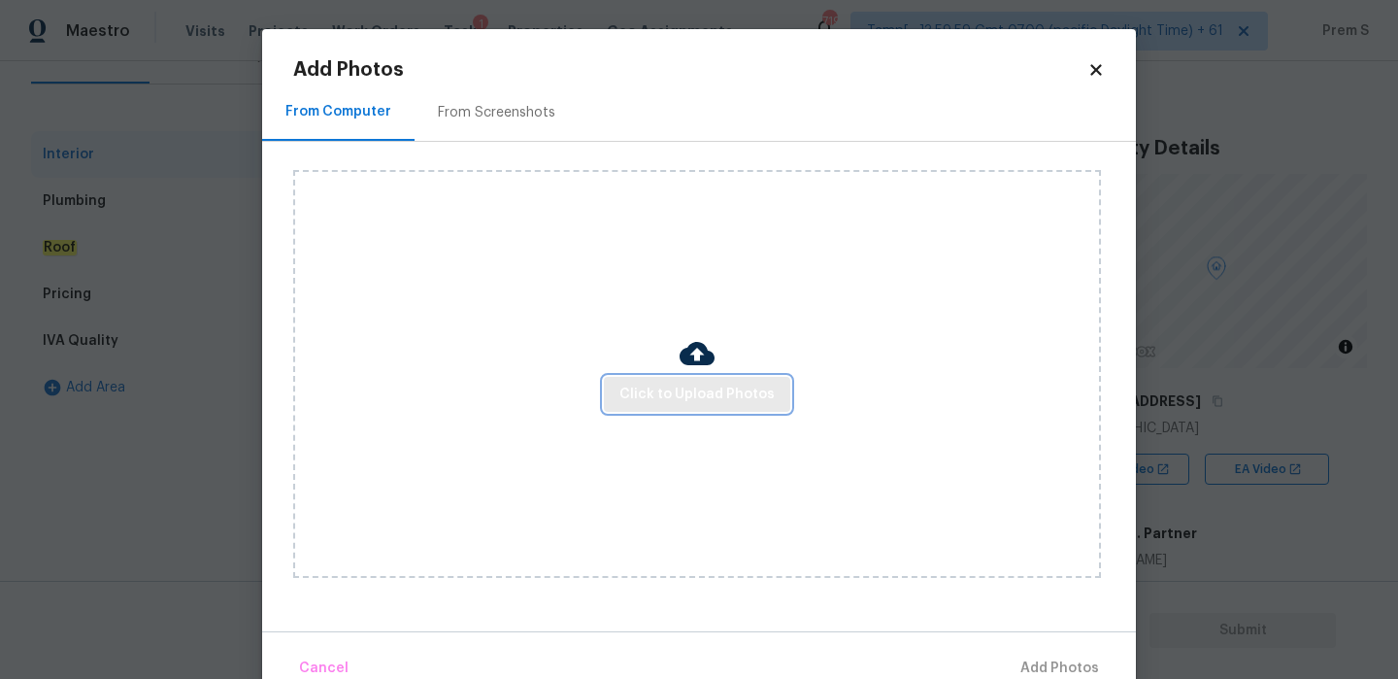
click at [700, 401] on span "Click to Upload Photos" at bounding box center [696, 394] width 155 height 24
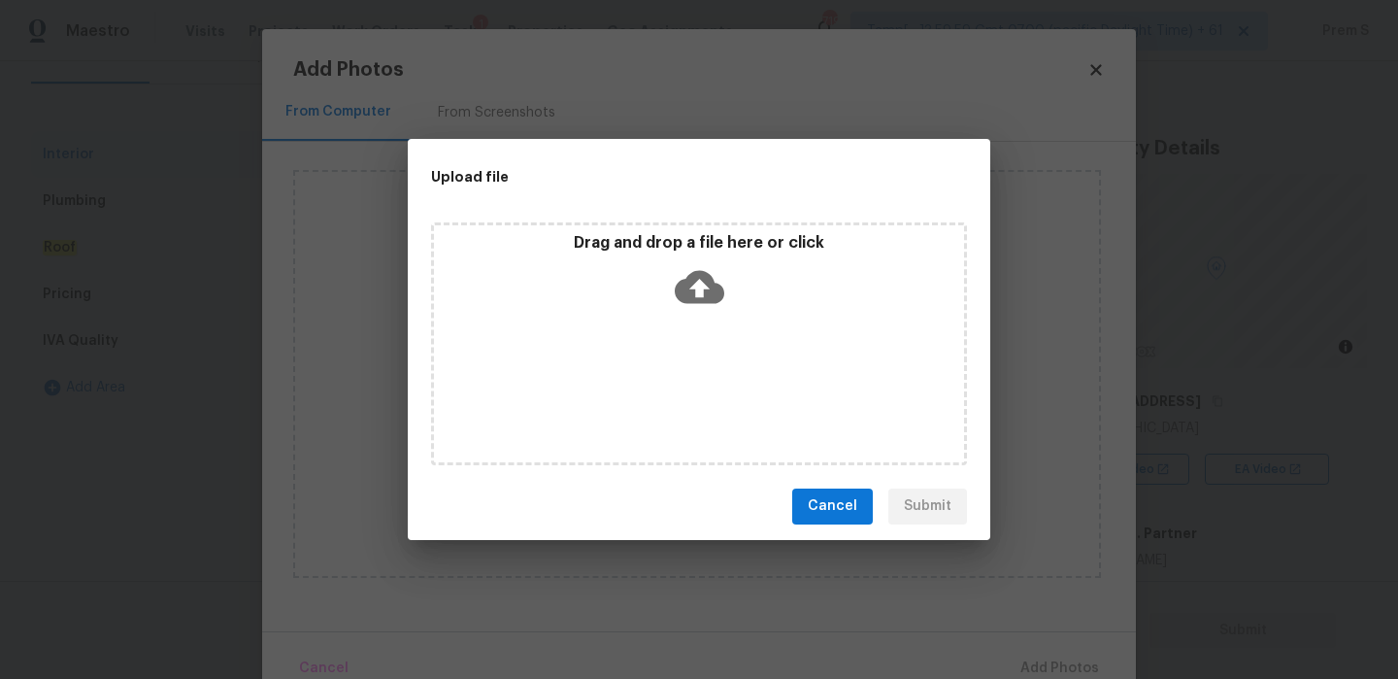
click at [715, 295] on icon at bounding box center [700, 286] width 50 height 33
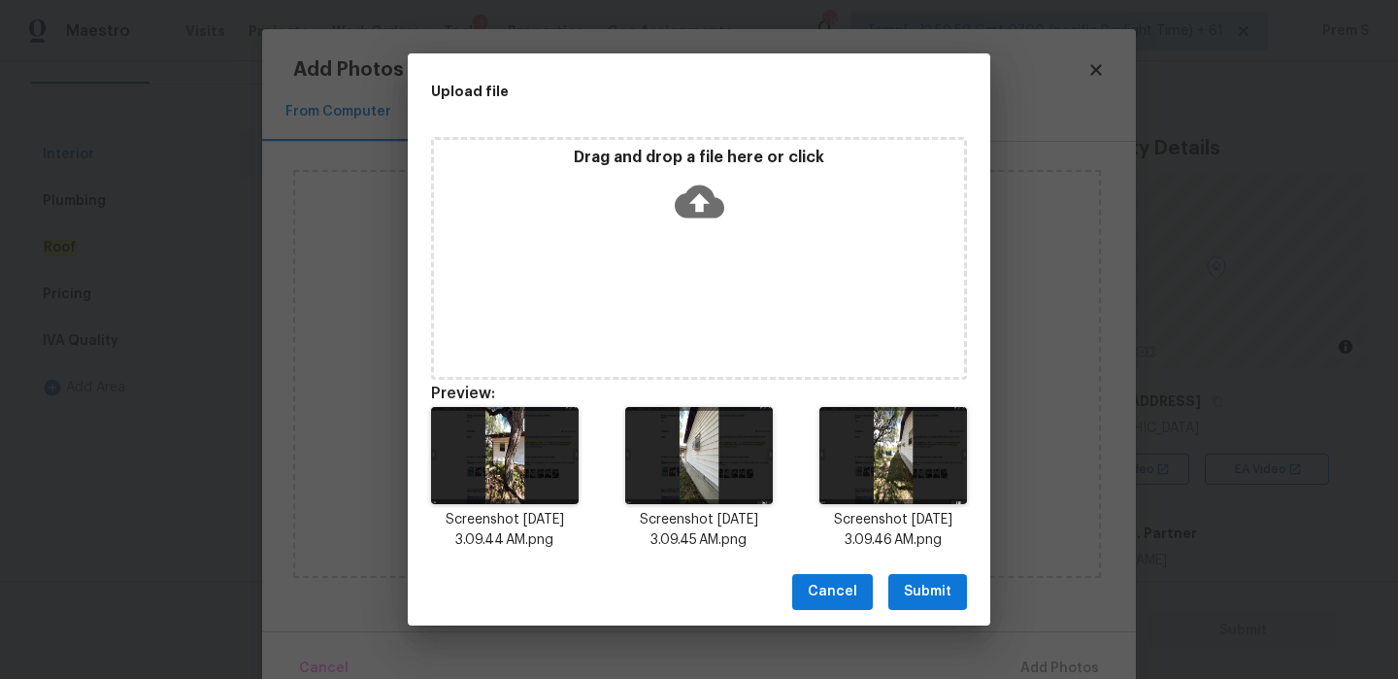
click at [923, 586] on span "Submit" at bounding box center [928, 592] width 48 height 24
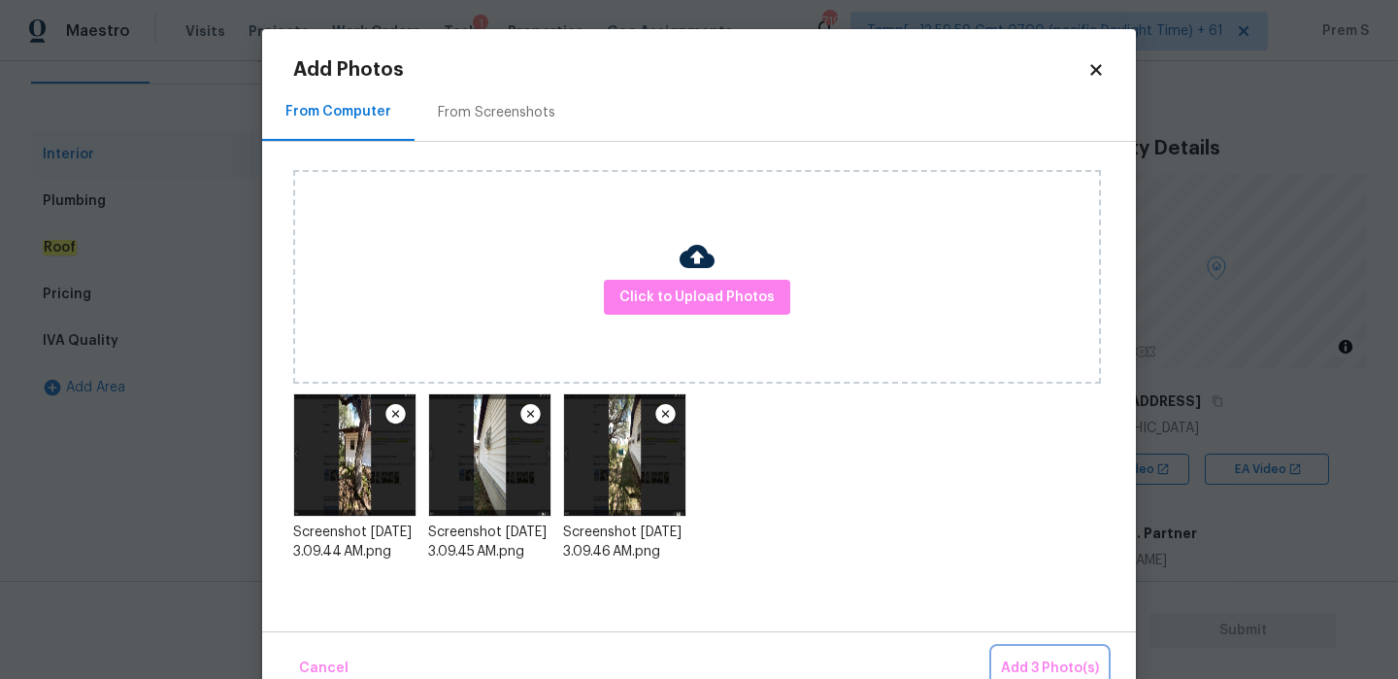
click at [1039, 668] on span "Add 3 Photo(s)" at bounding box center [1050, 668] width 98 height 24
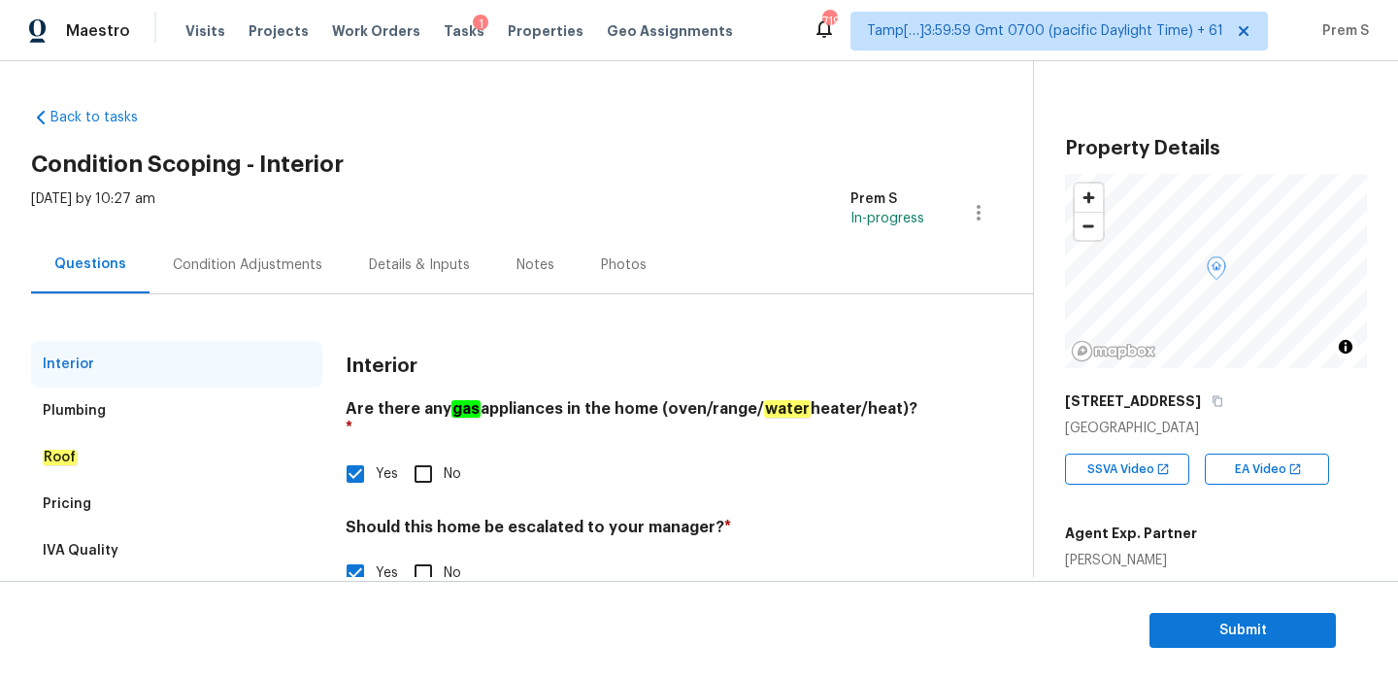
click at [290, 269] on div "Condition Adjustments" at bounding box center [248, 264] width 150 height 19
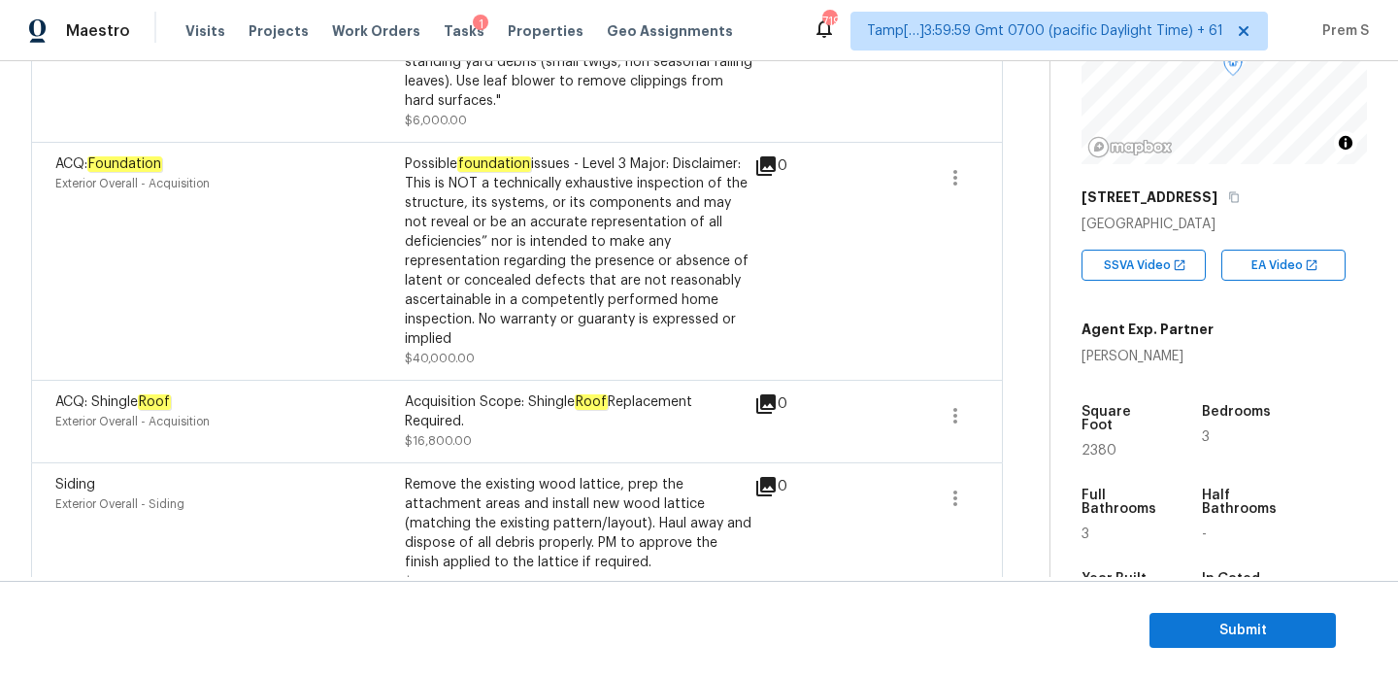
scroll to position [202, 0]
click at [1271, 635] on span "Submit" at bounding box center [1242, 630] width 155 height 24
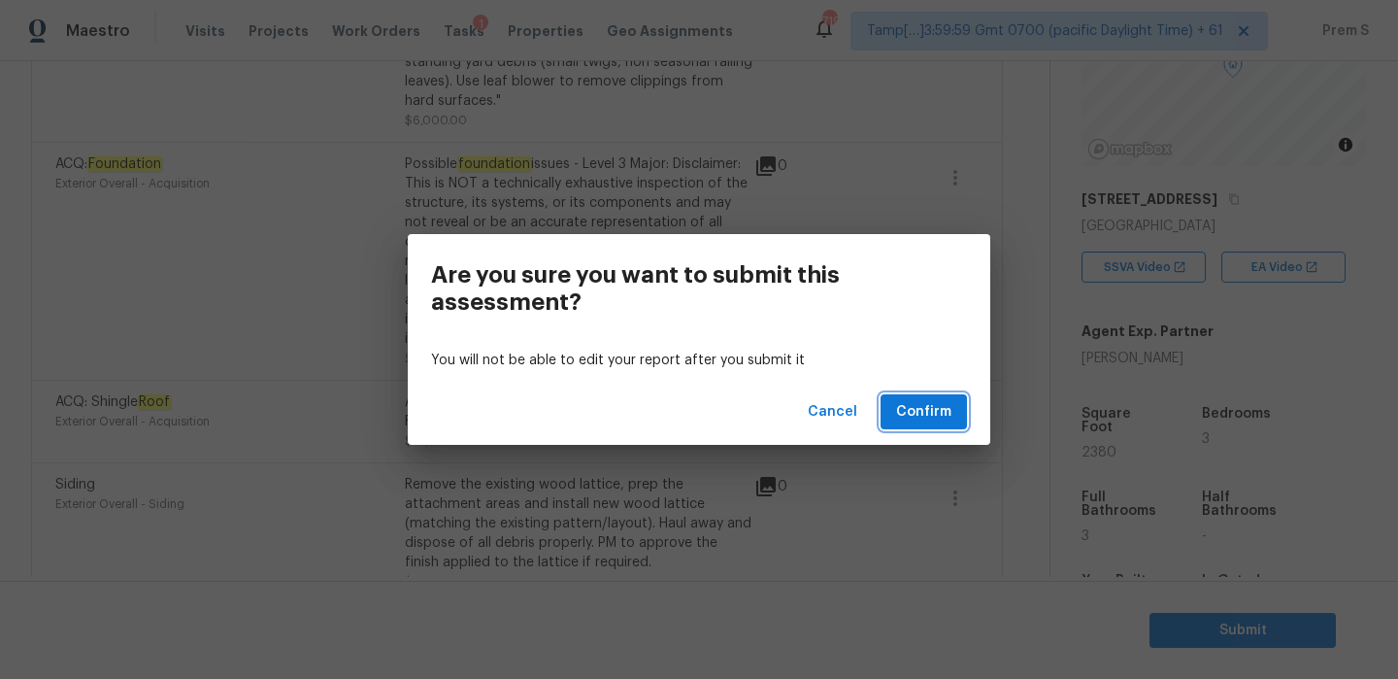
click at [954, 416] on button "Confirm" at bounding box center [924, 412] width 86 height 36
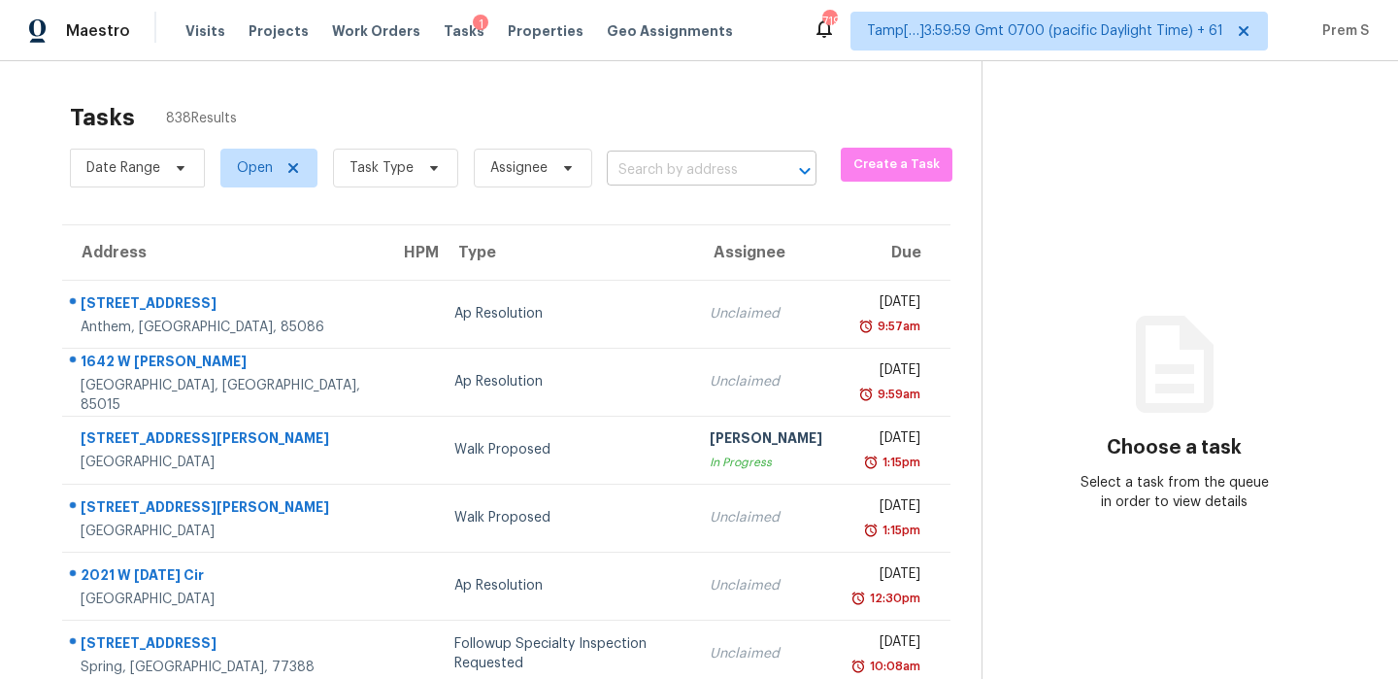
click at [745, 168] on input "text" at bounding box center [684, 170] width 155 height 30
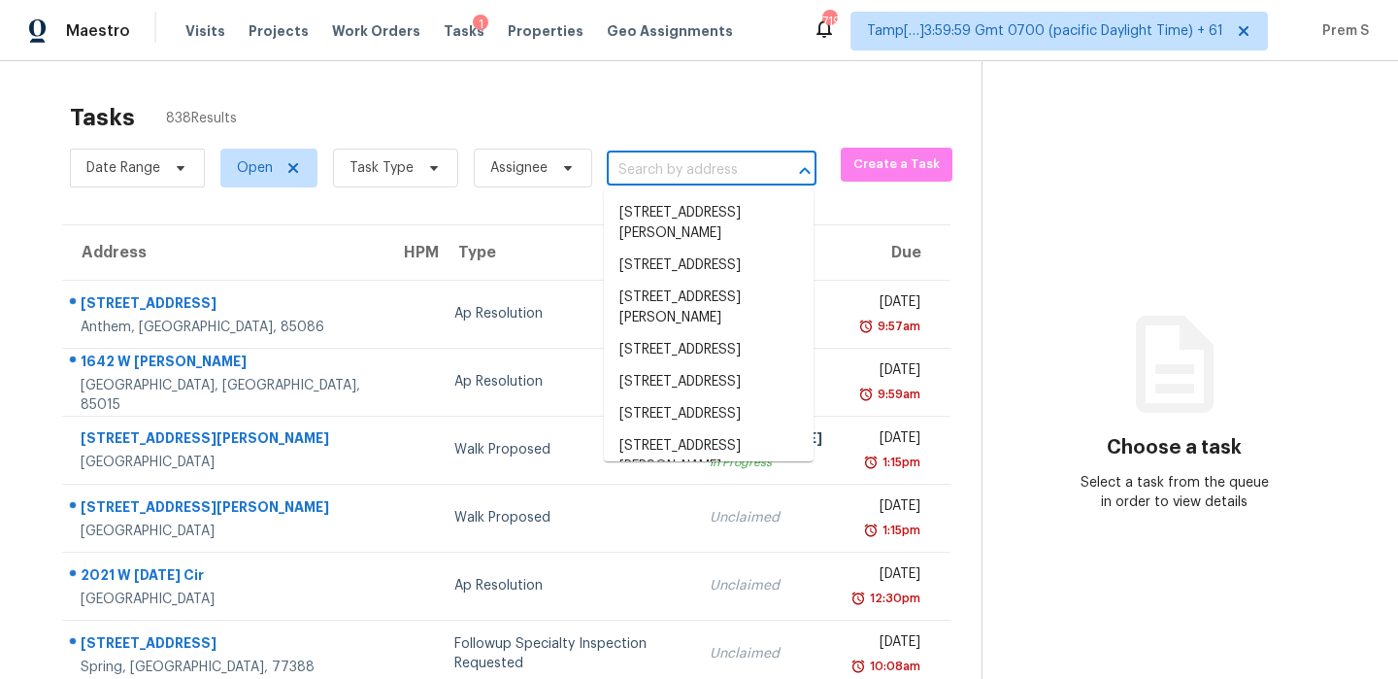
paste input "8928 Rolling Rd, Manassas, VA, 20110"
type input "8928 Rolling Rd, Manassas, VA, 20110"
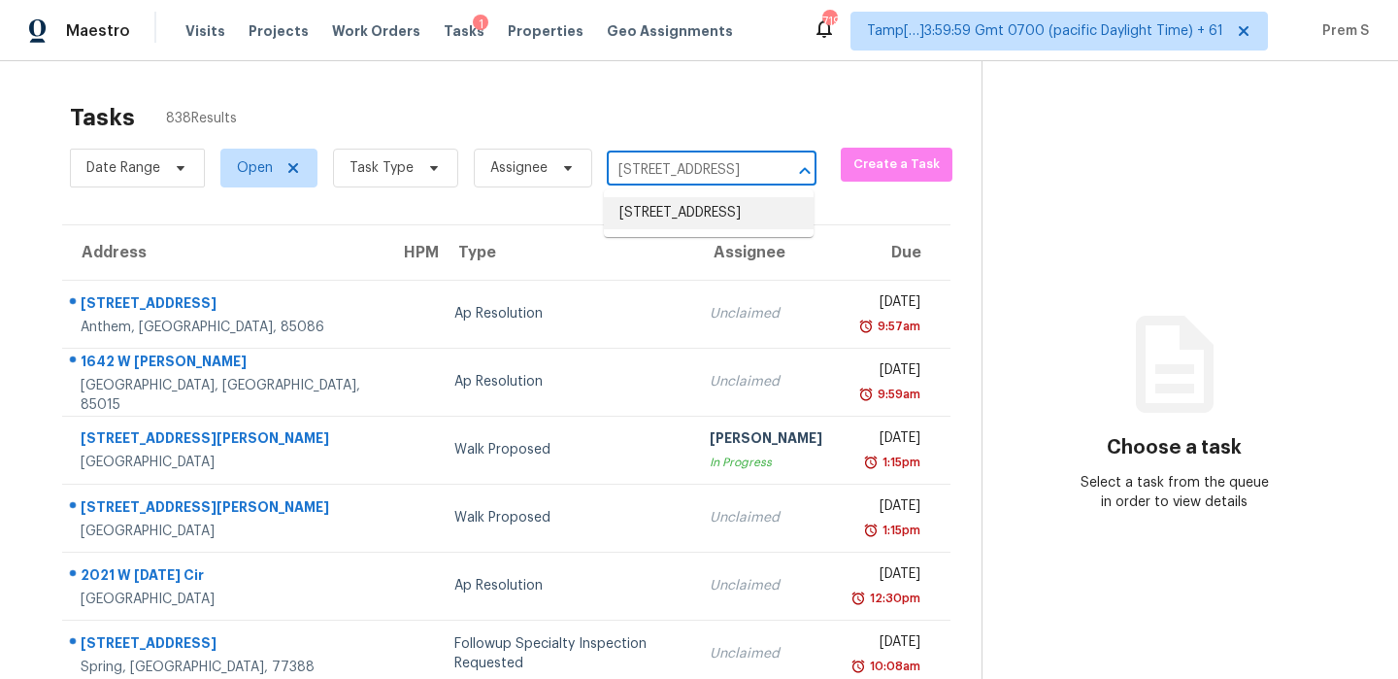
click at [691, 227] on li "8928 Rolling Rd, Manassas, VA 20110" at bounding box center [709, 213] width 210 height 32
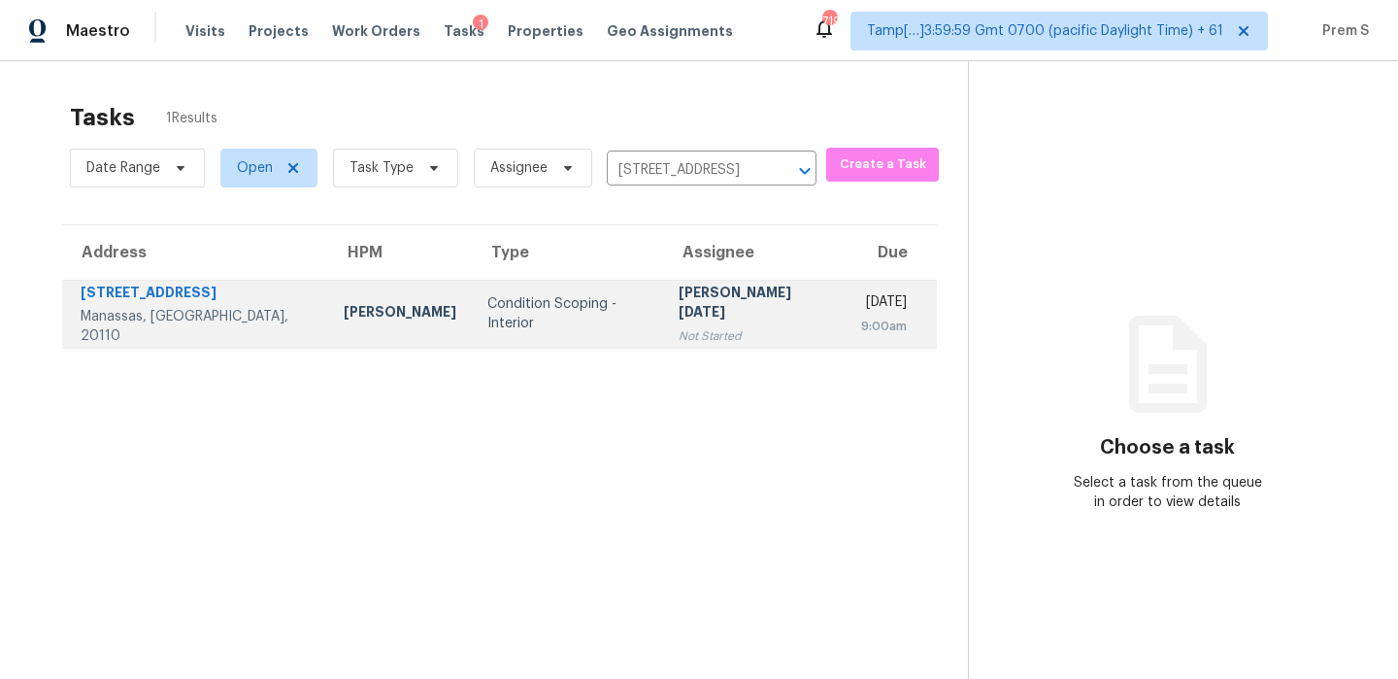
click at [846, 316] on td "Fri, Sep 26th 2025 9:00am" at bounding box center [891, 314] width 91 height 68
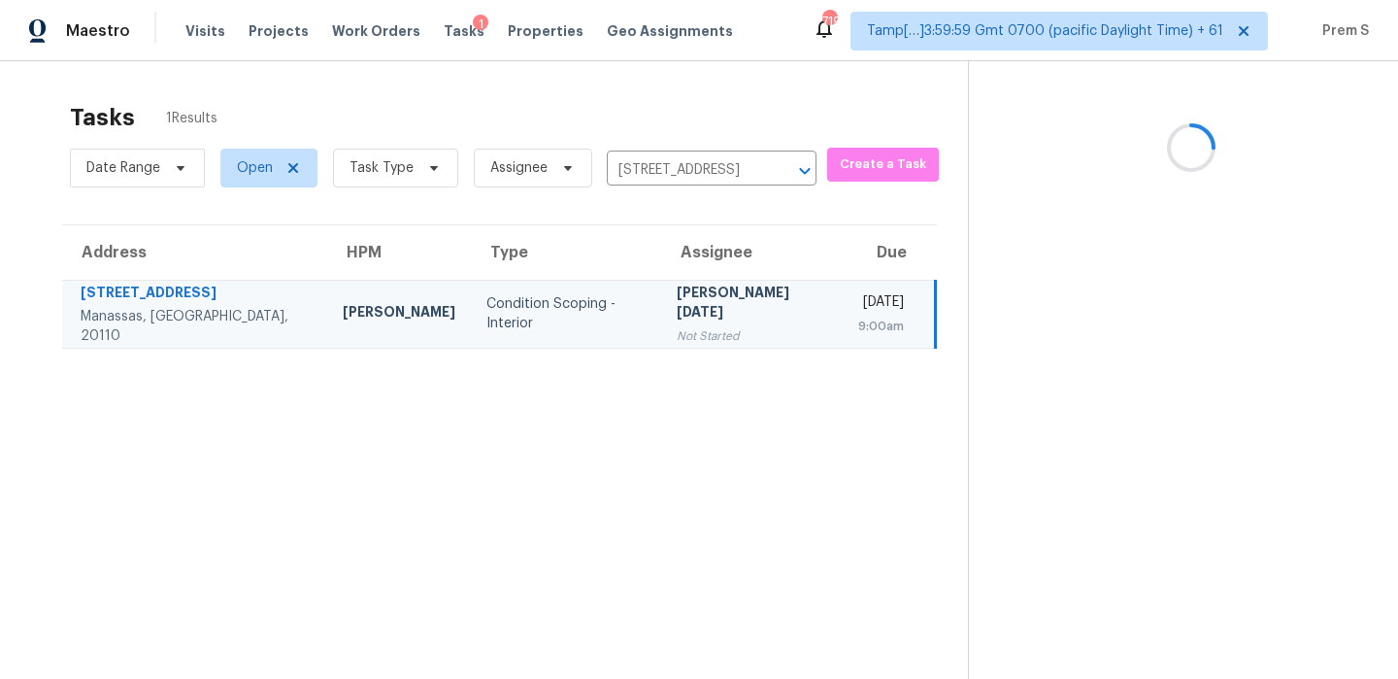
scroll to position [61, 0]
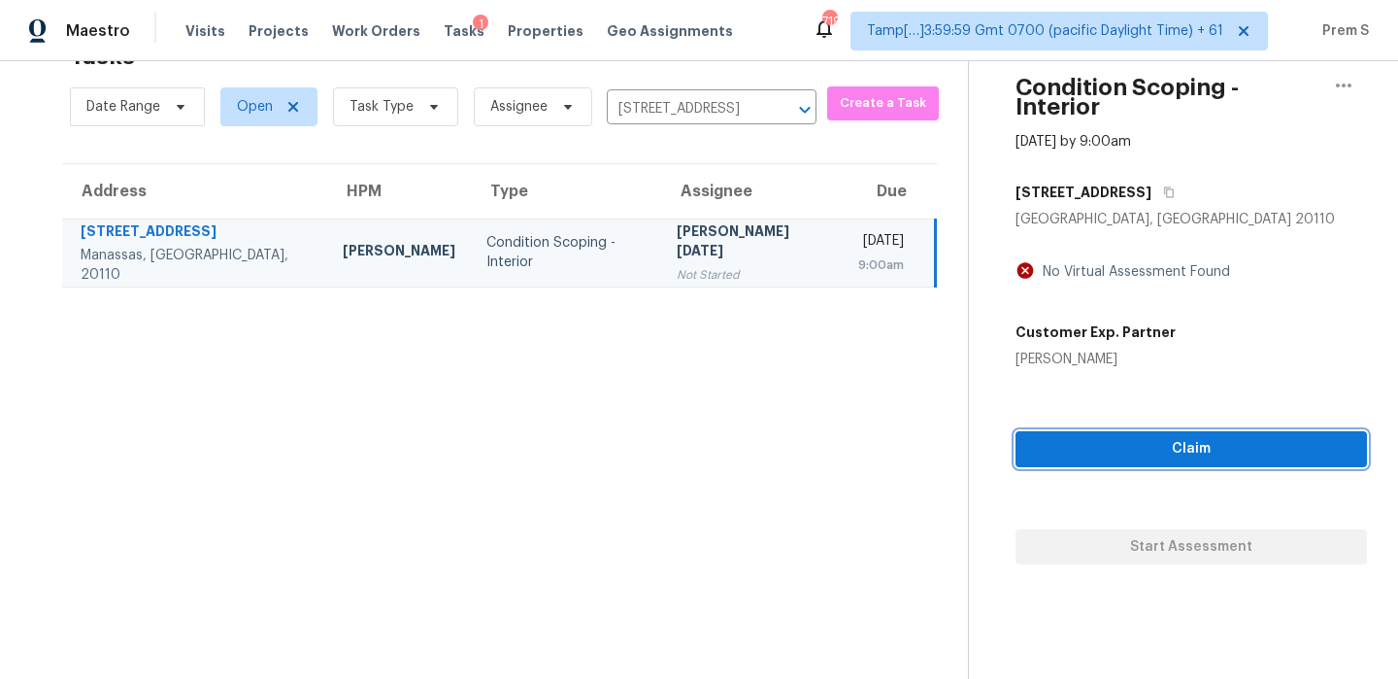
click at [1235, 437] on span "Claim" at bounding box center [1191, 449] width 320 height 24
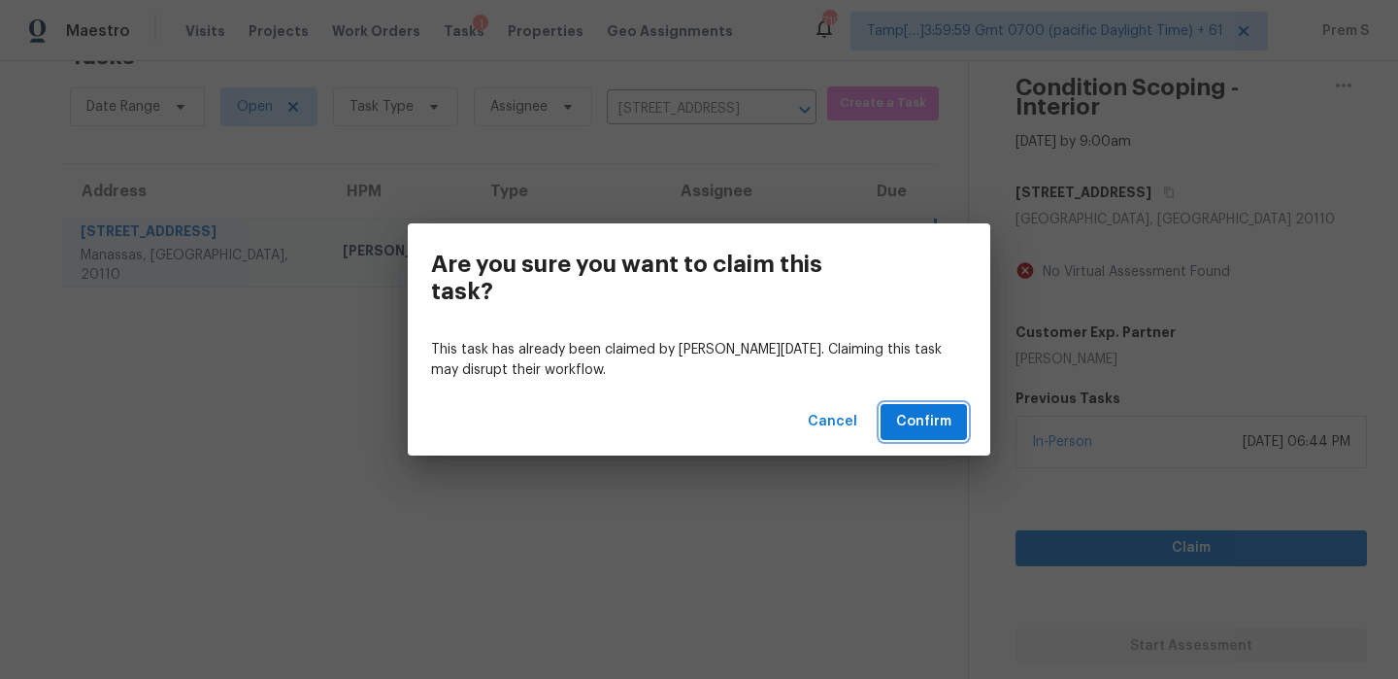
click at [946, 429] on span "Confirm" at bounding box center [923, 422] width 55 height 24
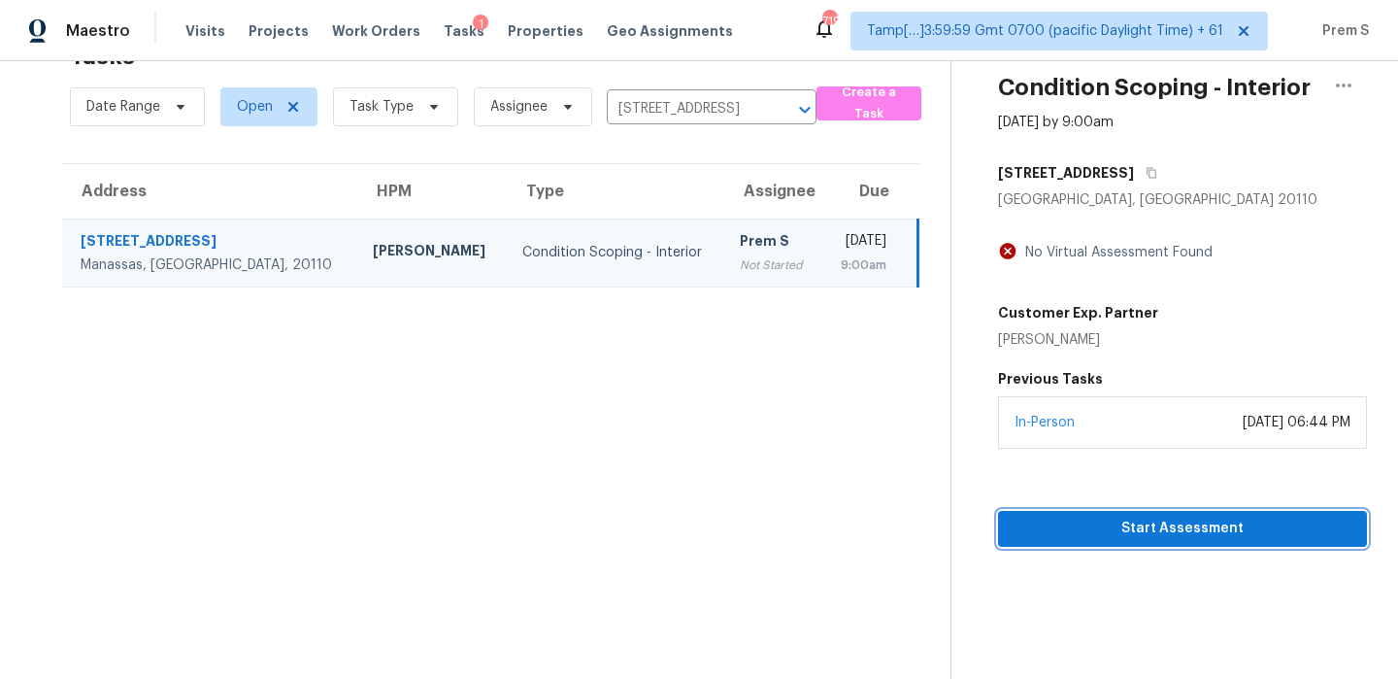
click at [1086, 524] on span "Start Assessment" at bounding box center [1183, 528] width 338 height 24
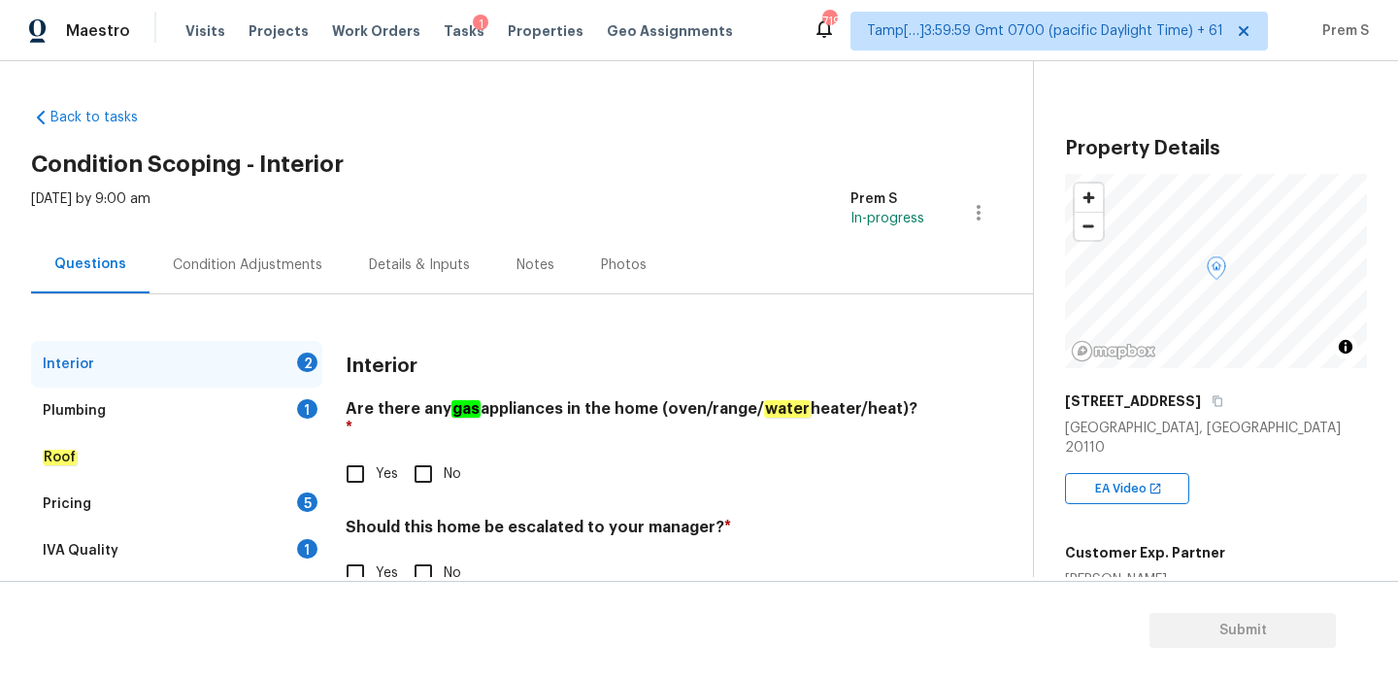
click at [355, 458] on input "Yes" at bounding box center [355, 473] width 41 height 41
checkbox input "true"
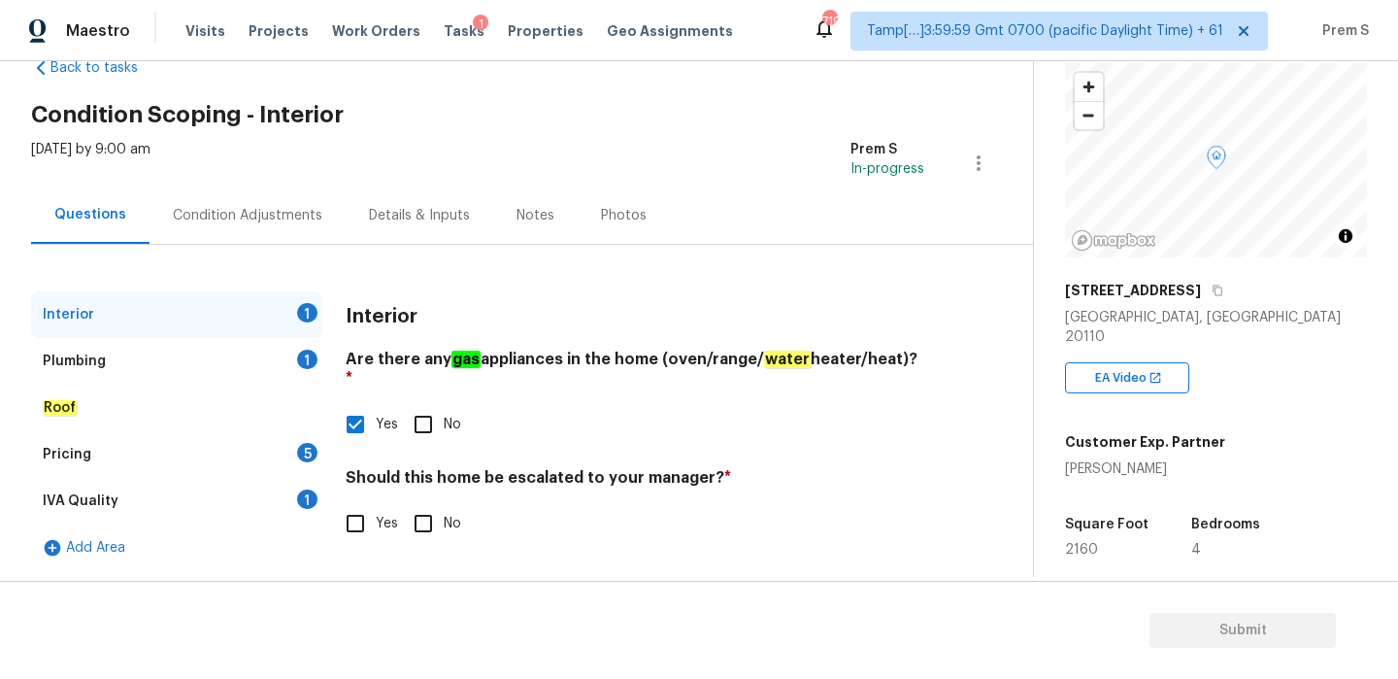
scroll to position [382, 0]
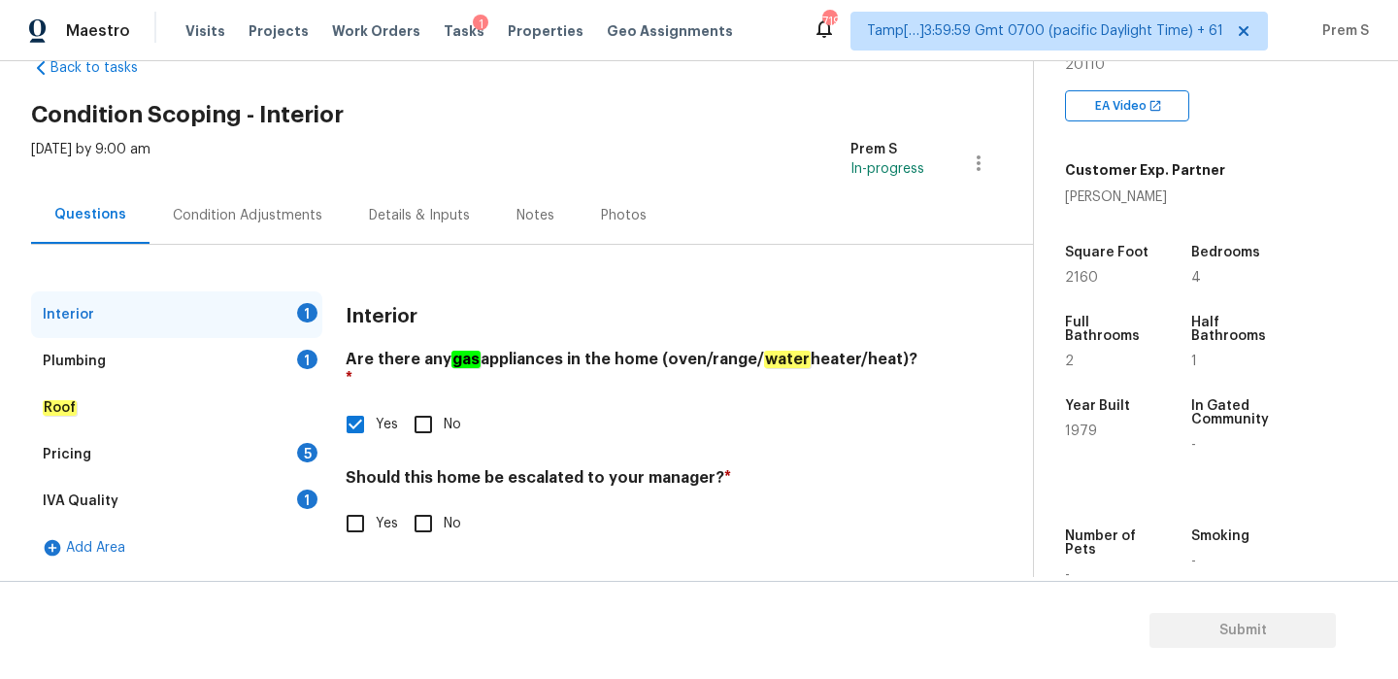
click at [364, 503] on input "Yes" at bounding box center [355, 523] width 41 height 41
checkbox input "true"
click at [442, 551] on input "text" at bounding box center [635, 572] width 579 height 46
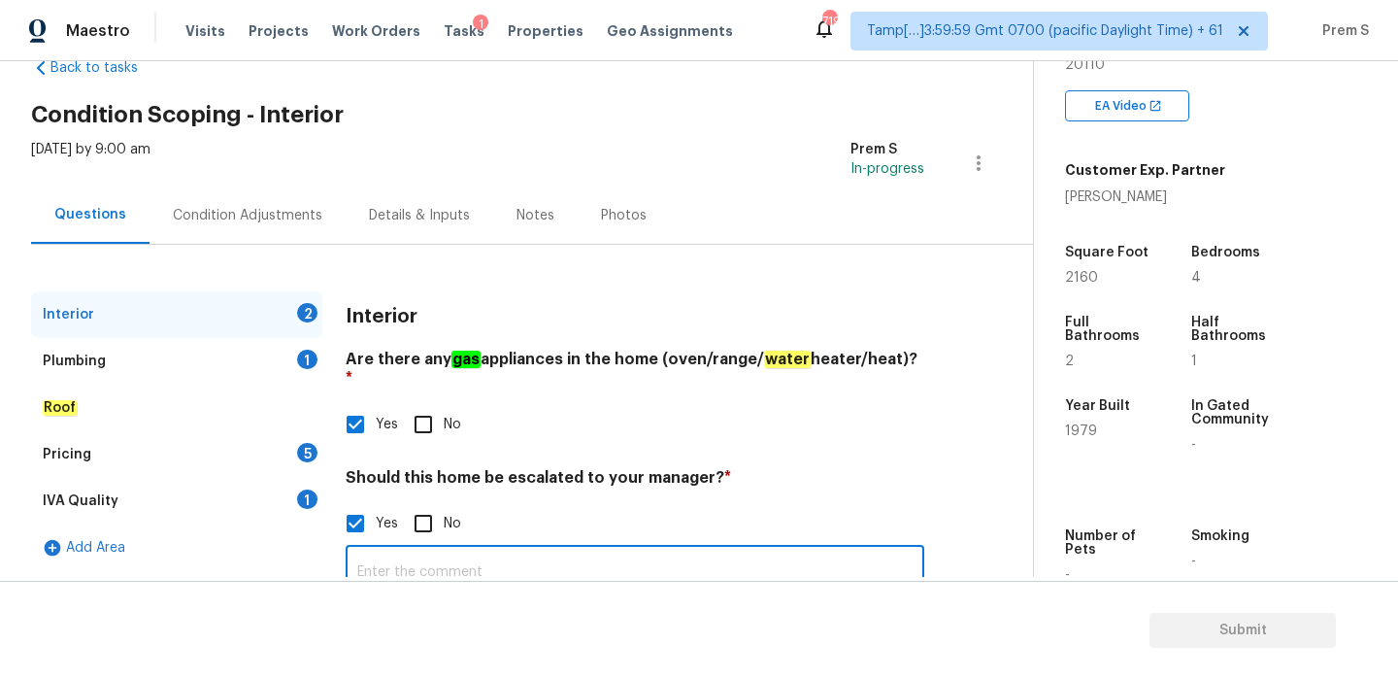
paste input "8928 Rolling Rd, Manassas, VA, 20110"
type input "8928 Rolling Rd, Manassas, VA, 20110"
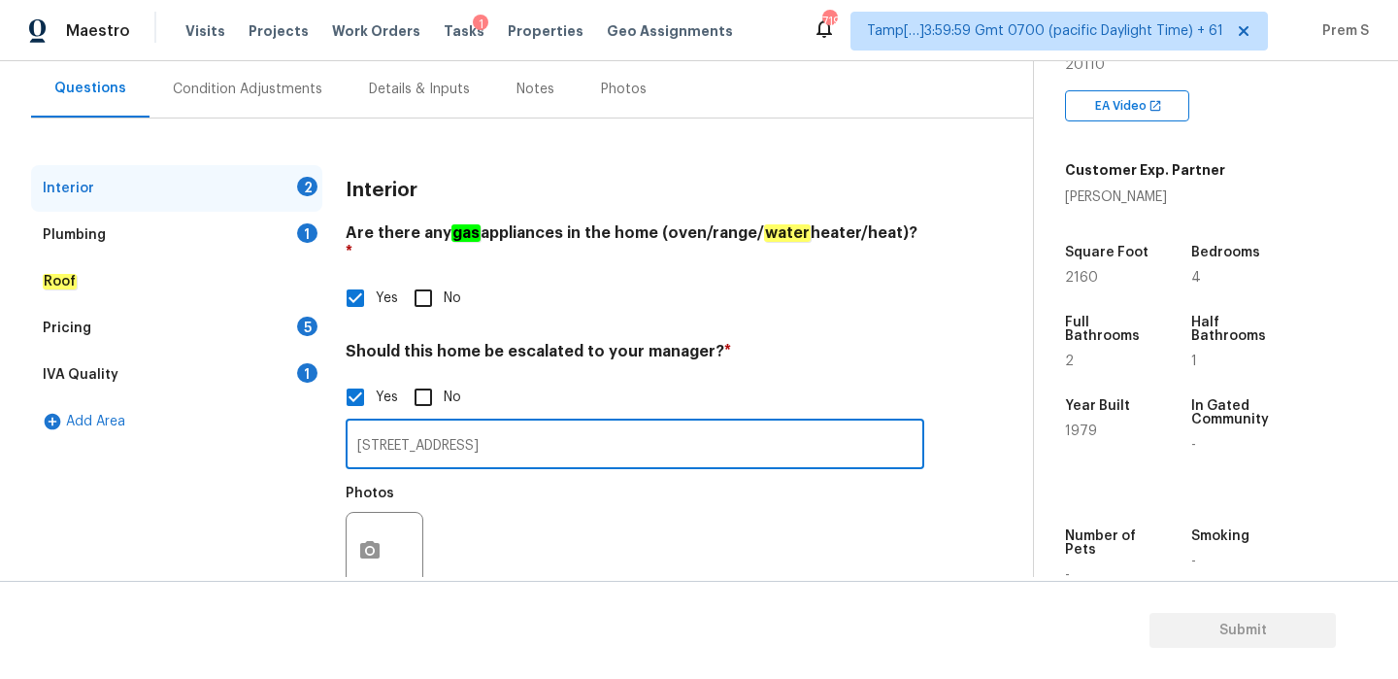
scroll to position [210, 0]
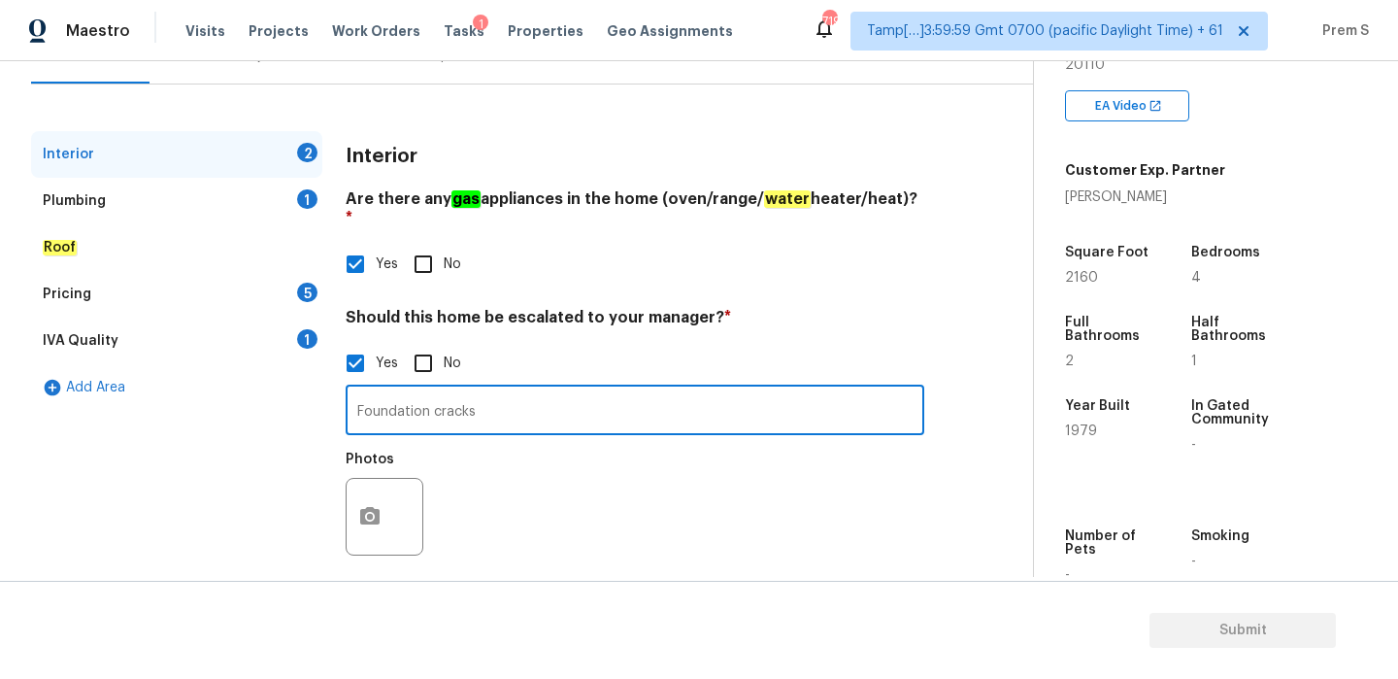
type input "Foundation cracks"
click at [386, 513] on button "button" at bounding box center [370, 517] width 47 height 76
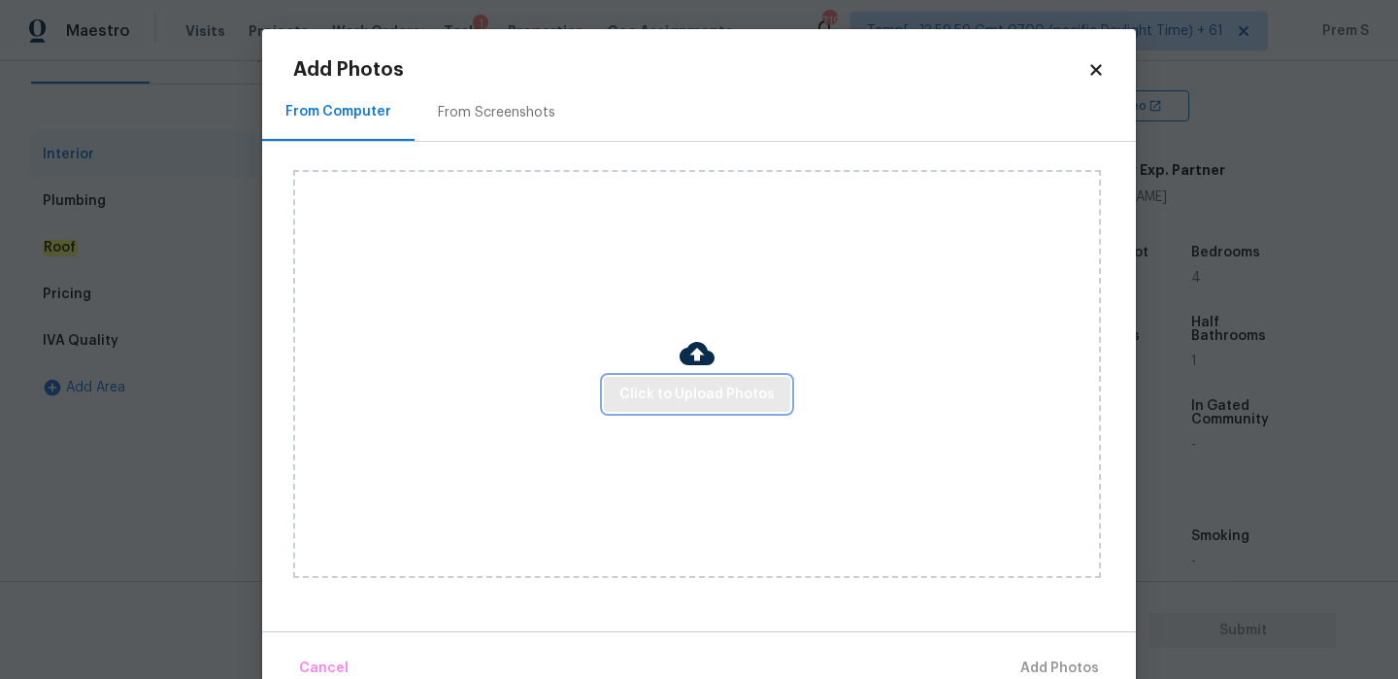
click at [726, 400] on span "Click to Upload Photos" at bounding box center [696, 394] width 155 height 24
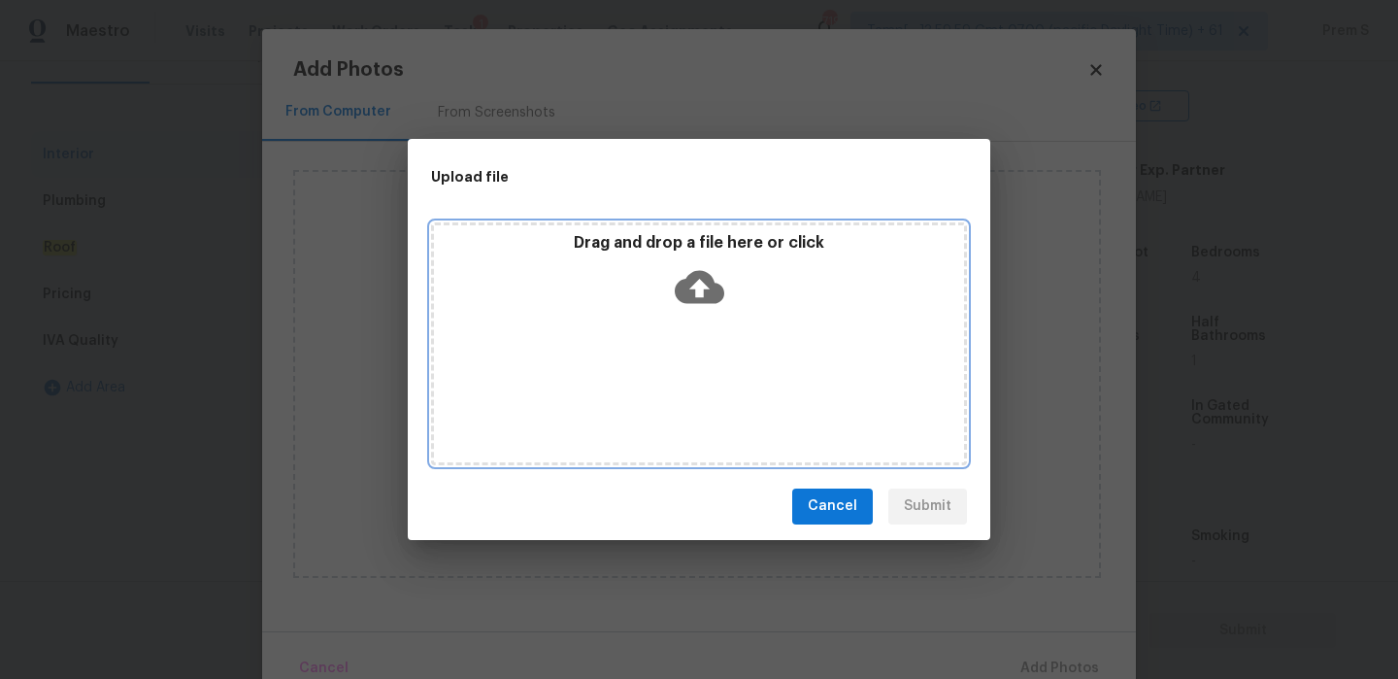
click at [707, 285] on icon at bounding box center [700, 287] width 50 height 50
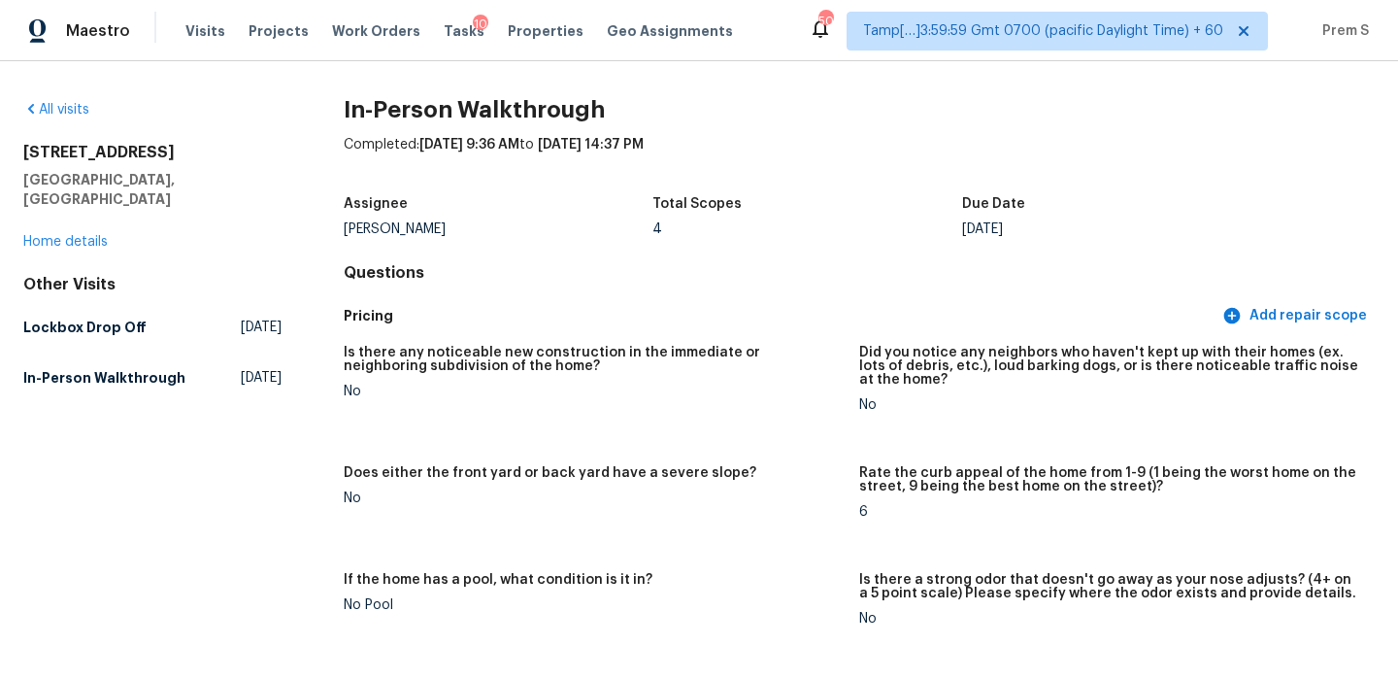
click at [55, 116] on div "All visits" at bounding box center [152, 109] width 258 height 19
click at [67, 115] on link "All visits" at bounding box center [56, 110] width 66 height 14
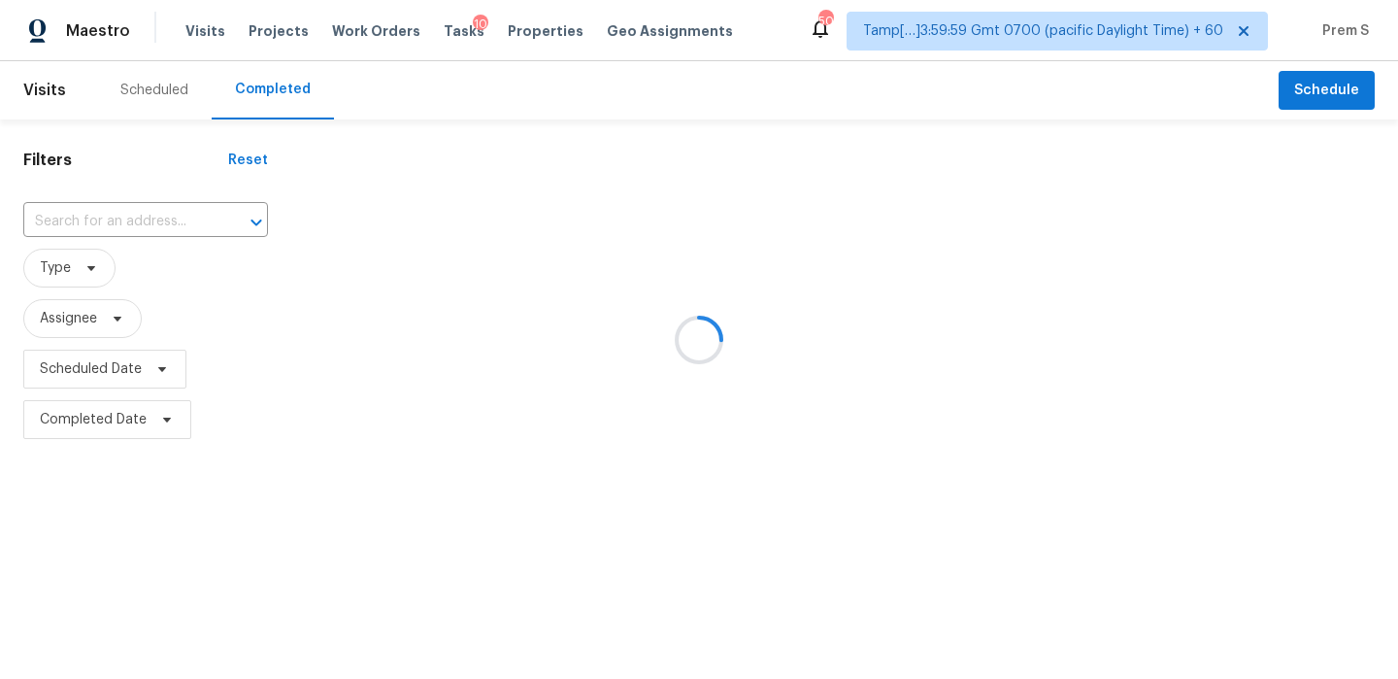
click at [104, 219] on div at bounding box center [699, 339] width 1398 height 679
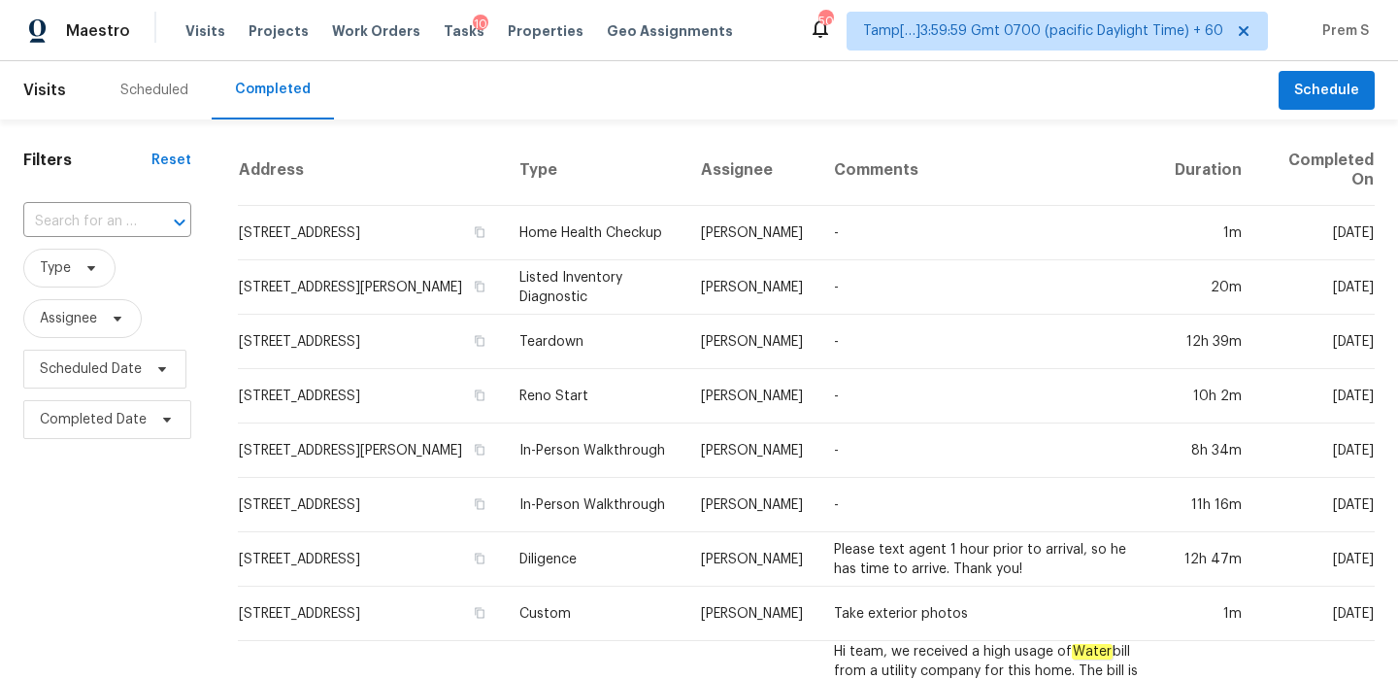
click at [104, 219] on input "text" at bounding box center [80, 222] width 114 height 30
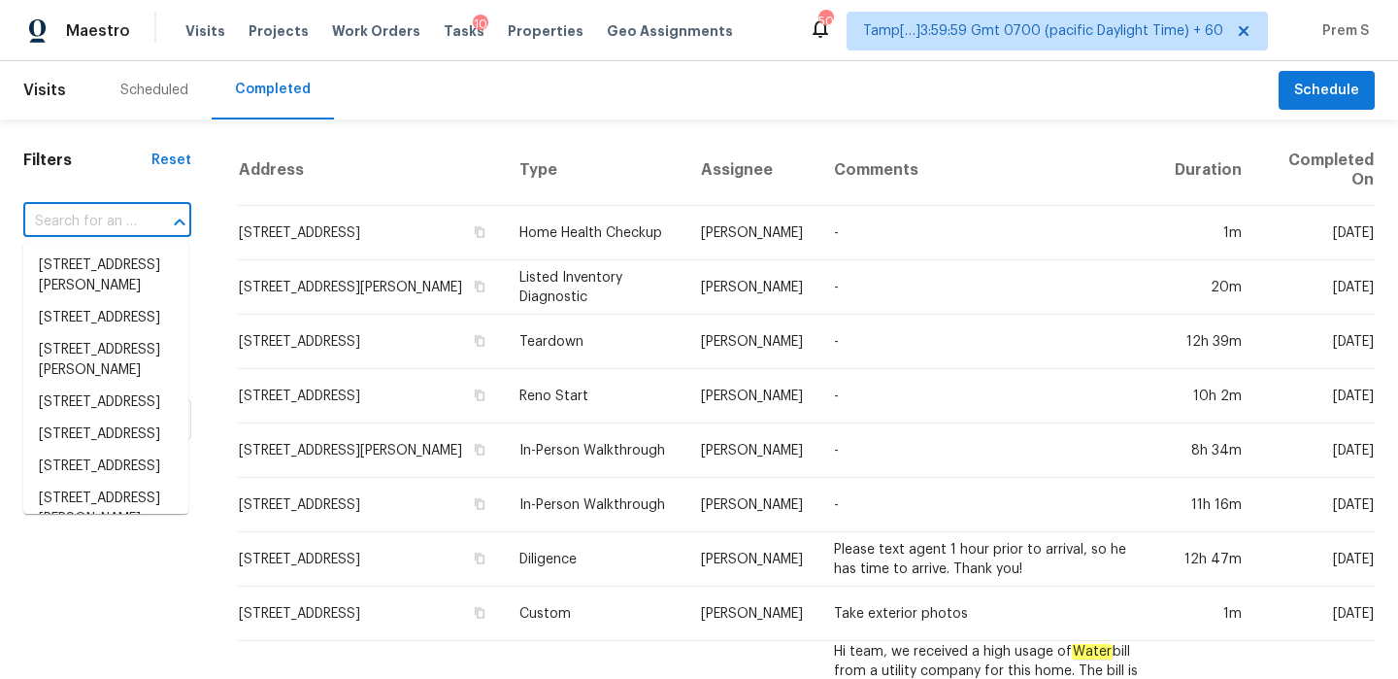
paste input "[STREET_ADDRESS]"
type input "[STREET_ADDRESS]"
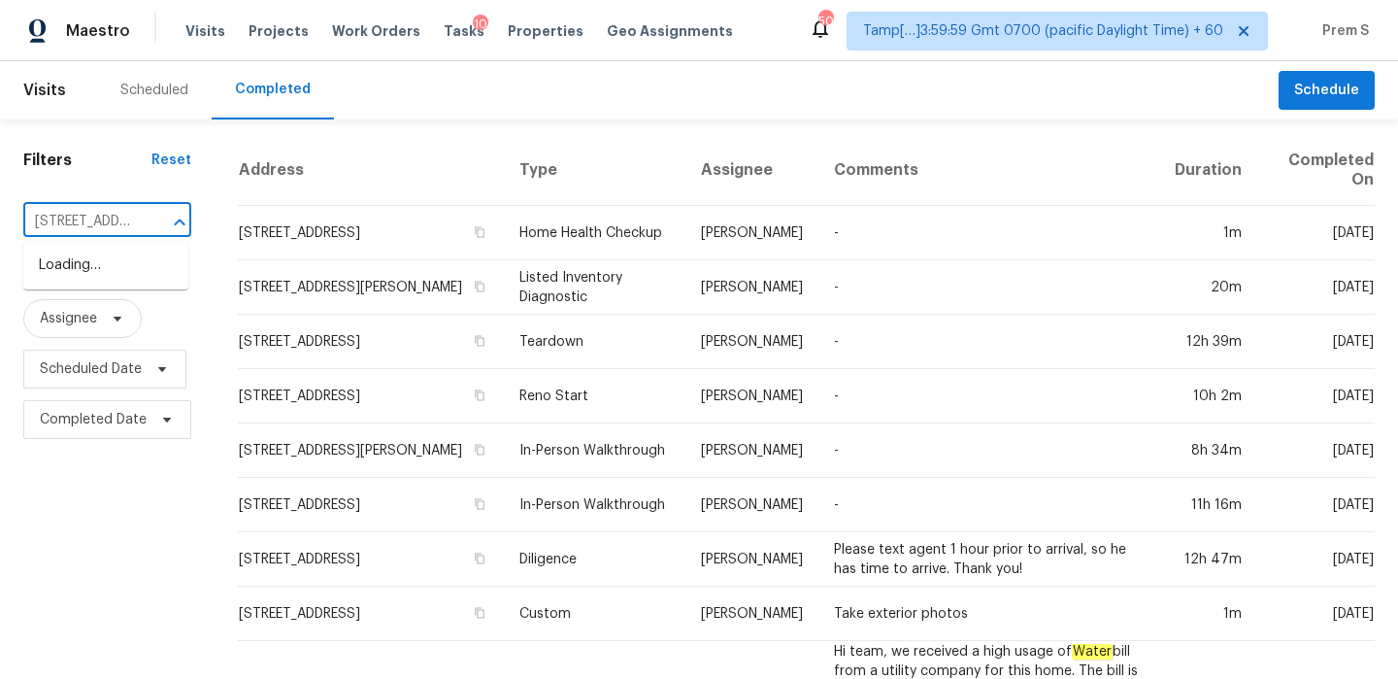
scroll to position [0, 145]
click at [58, 279] on li "[STREET_ADDRESS]" at bounding box center [105, 265] width 165 height 32
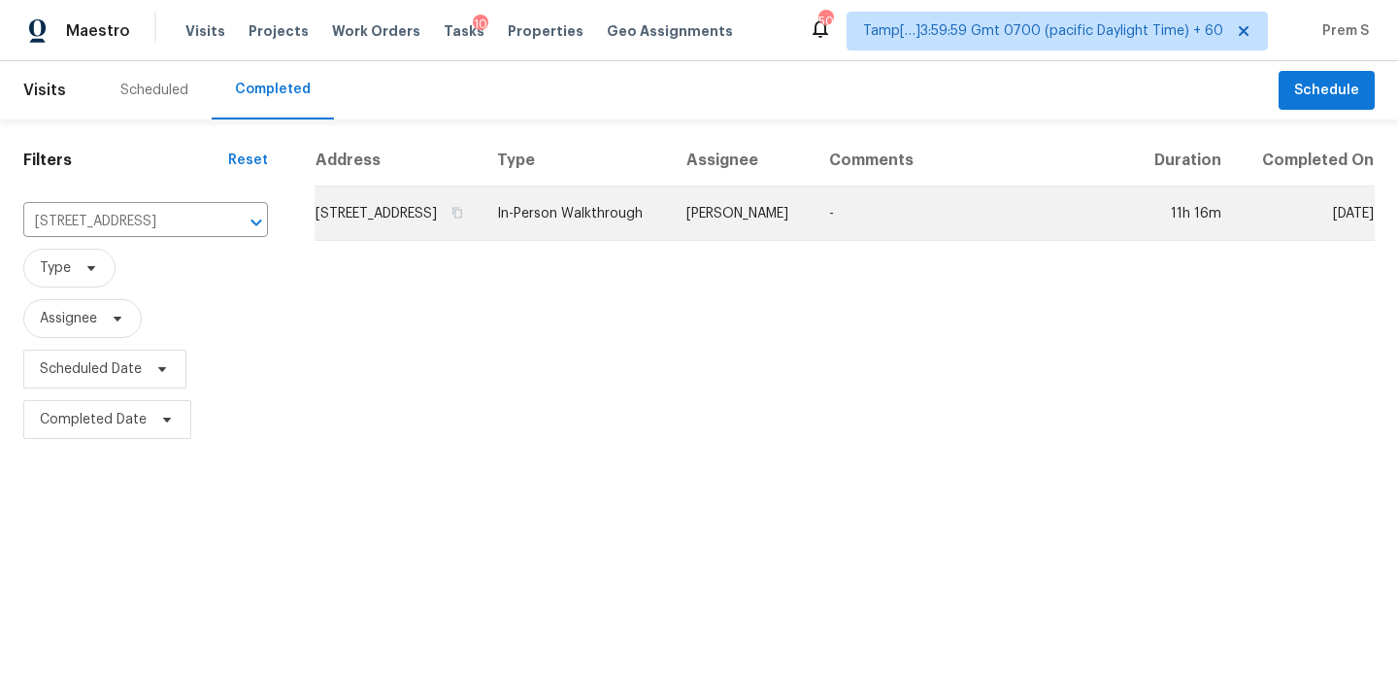
click at [448, 233] on td "[STREET_ADDRESS]" at bounding box center [398, 213] width 167 height 54
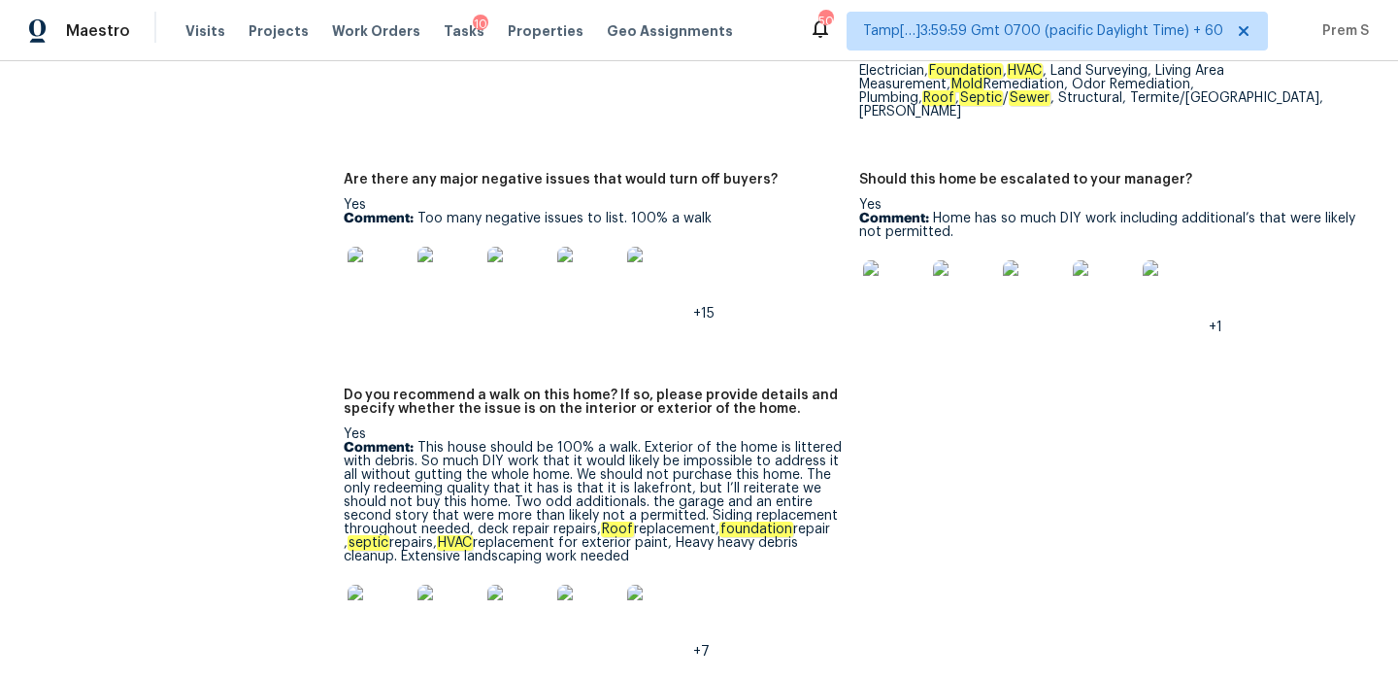
scroll to position [4870, 0]
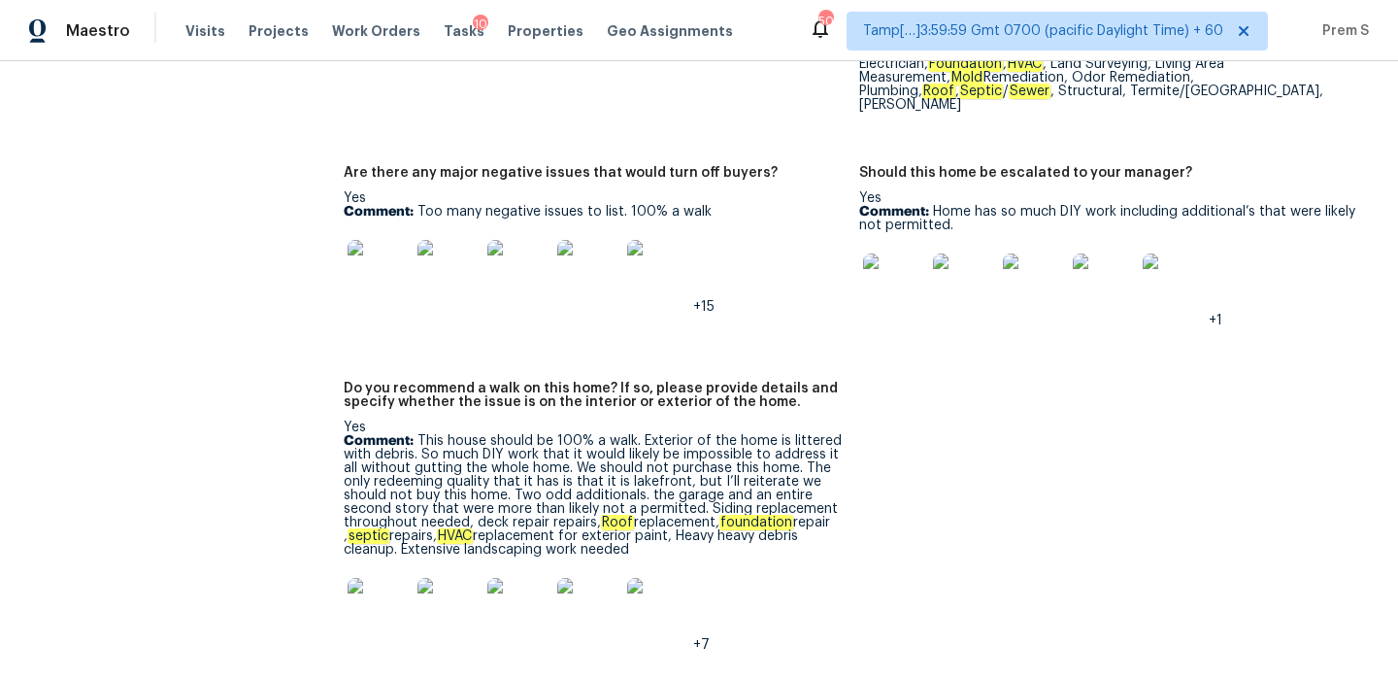
drag, startPoint x: 419, startPoint y: 388, endPoint x: 656, endPoint y: 494, distance: 259.4
click at [656, 494] on p "Comment: This house should be 100% a walk. Exterior of the home is littered wit…" at bounding box center [594, 495] width 500 height 122
copy p "This house should be 100% a walk. Exterior of the home is littered with debris.…"
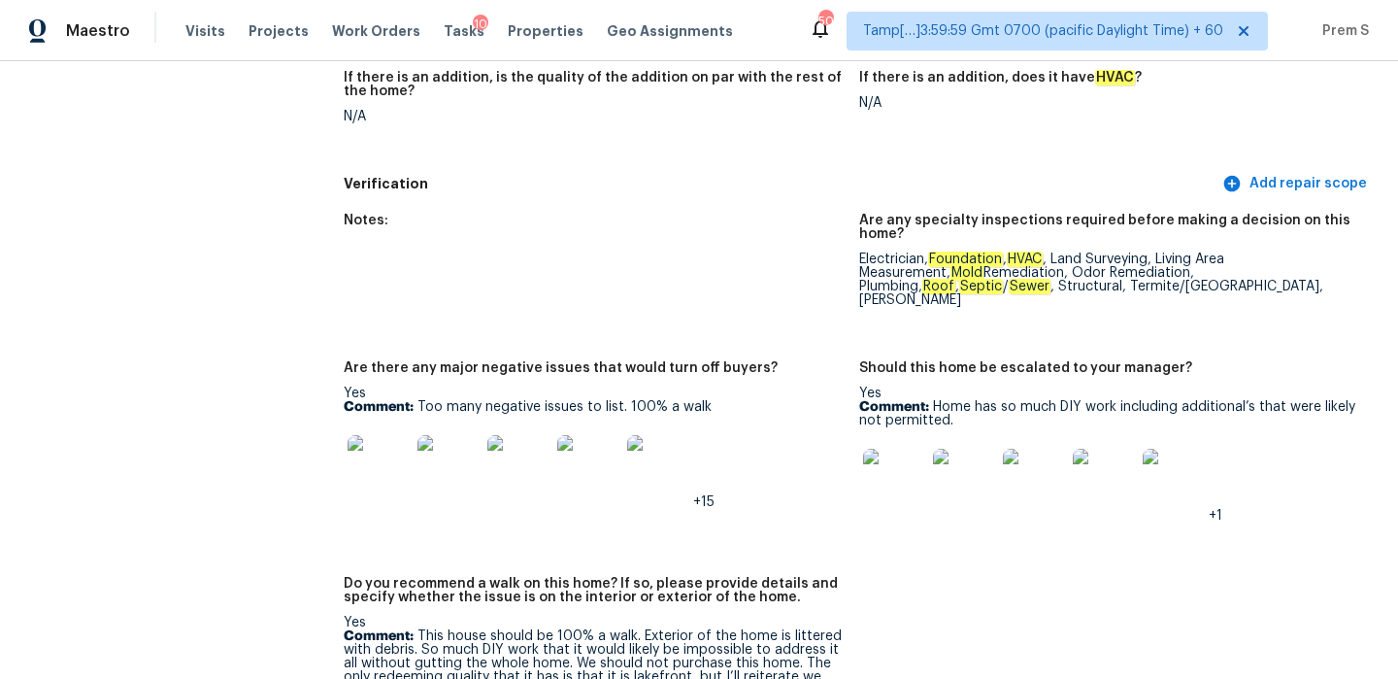
scroll to position [4633, 0]
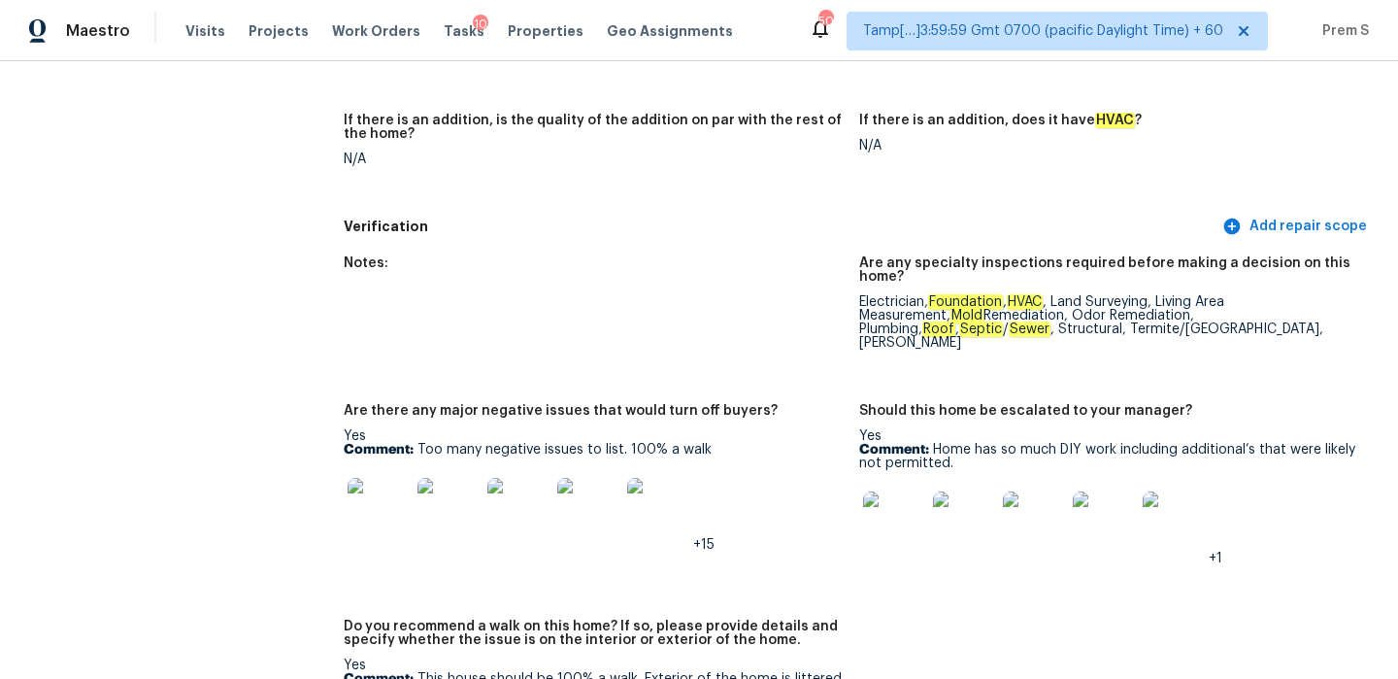
click at [898, 491] on img at bounding box center [894, 522] width 62 height 62
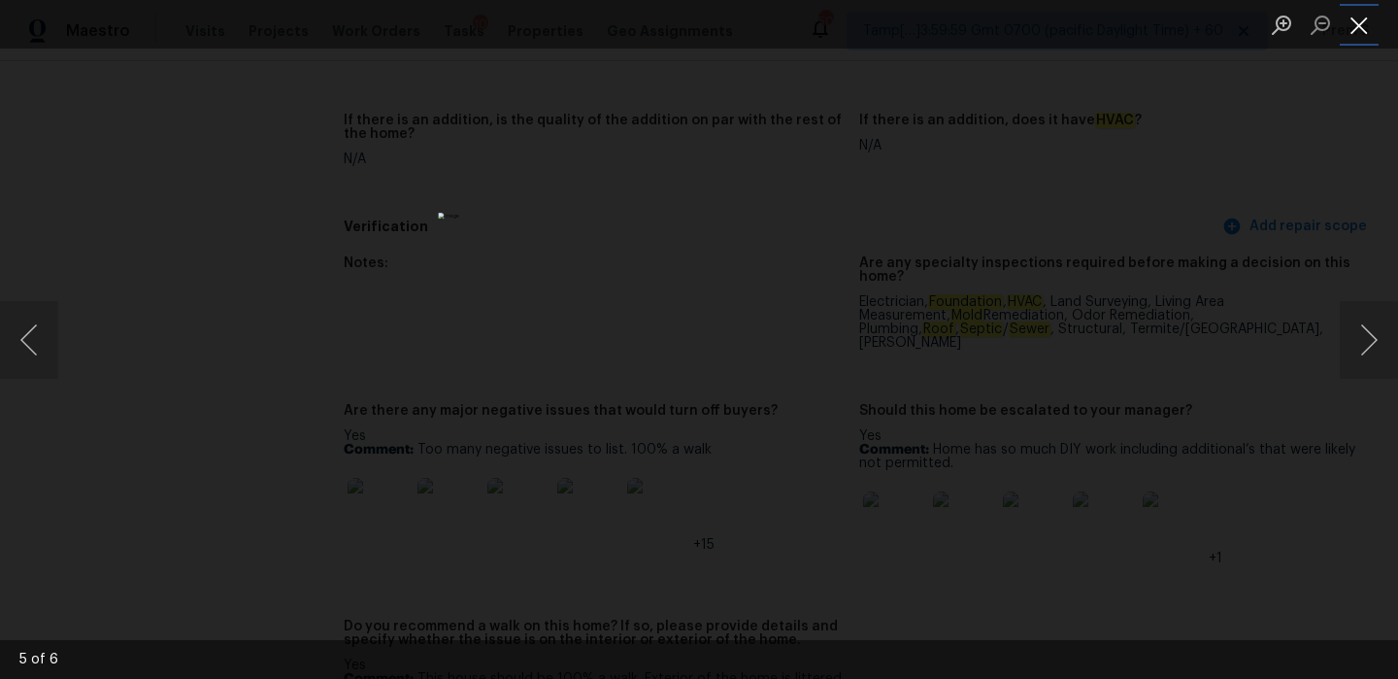
click at [1354, 24] on button "Close lightbox" at bounding box center [1359, 25] width 39 height 34
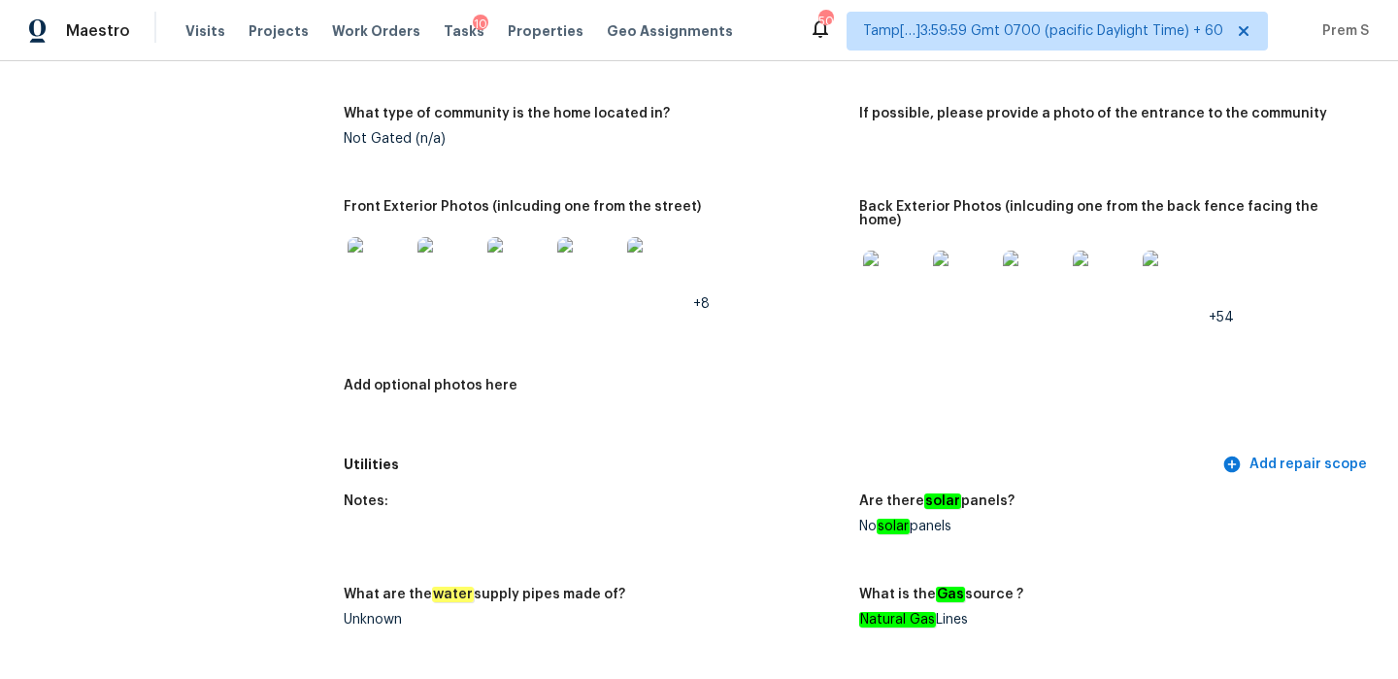
scroll to position [0, 0]
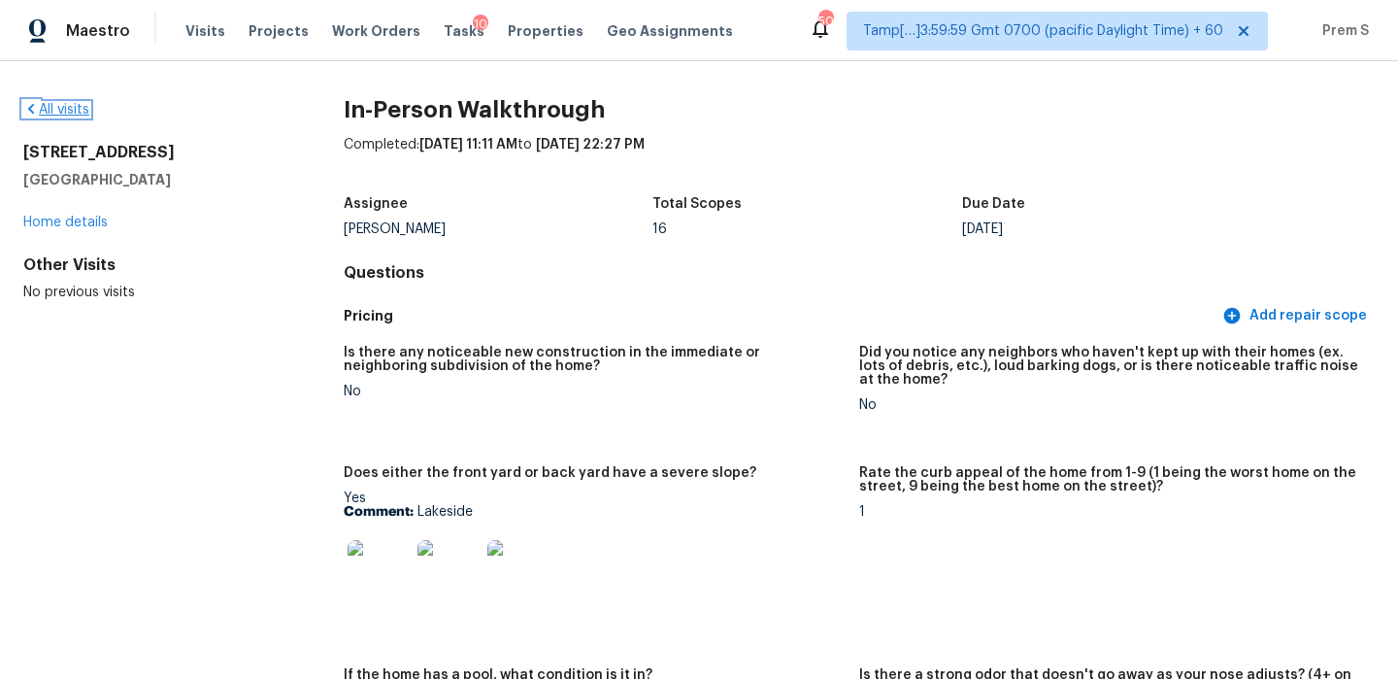
click at [75, 103] on link "All visits" at bounding box center [56, 110] width 66 height 14
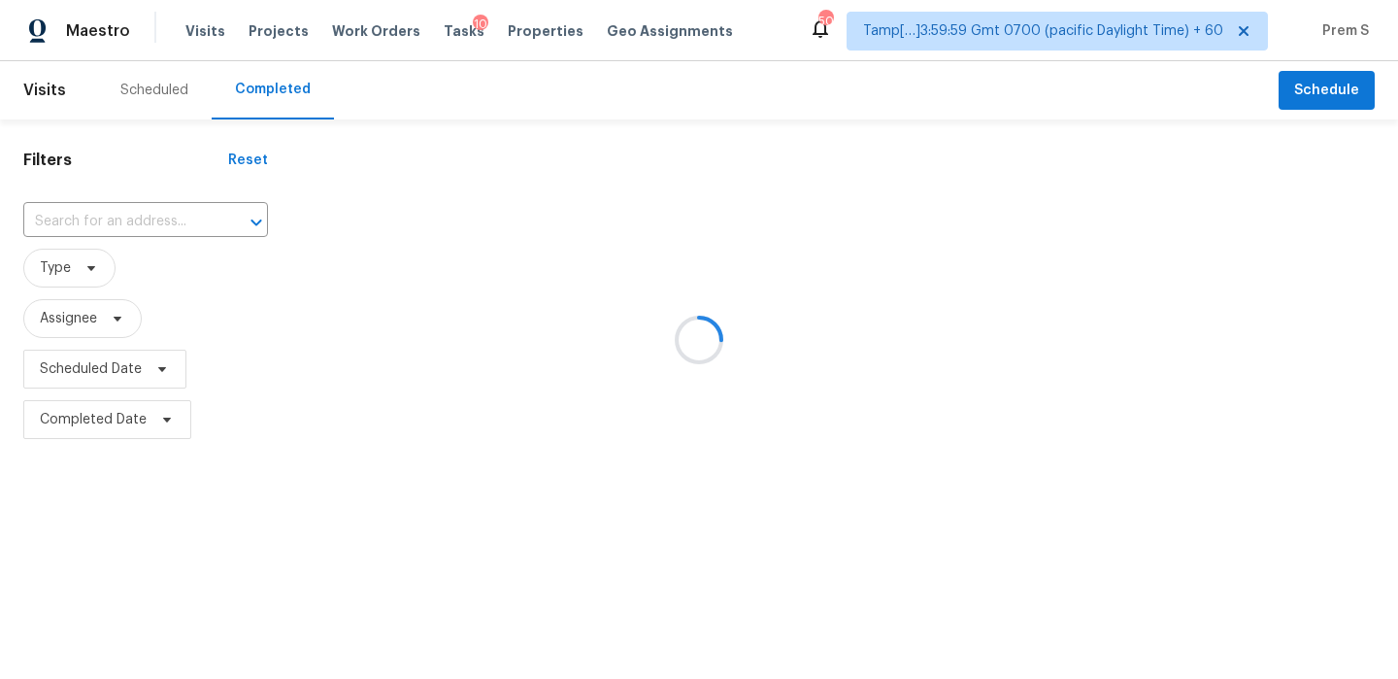
click at [146, 224] on div at bounding box center [699, 339] width 1398 height 679
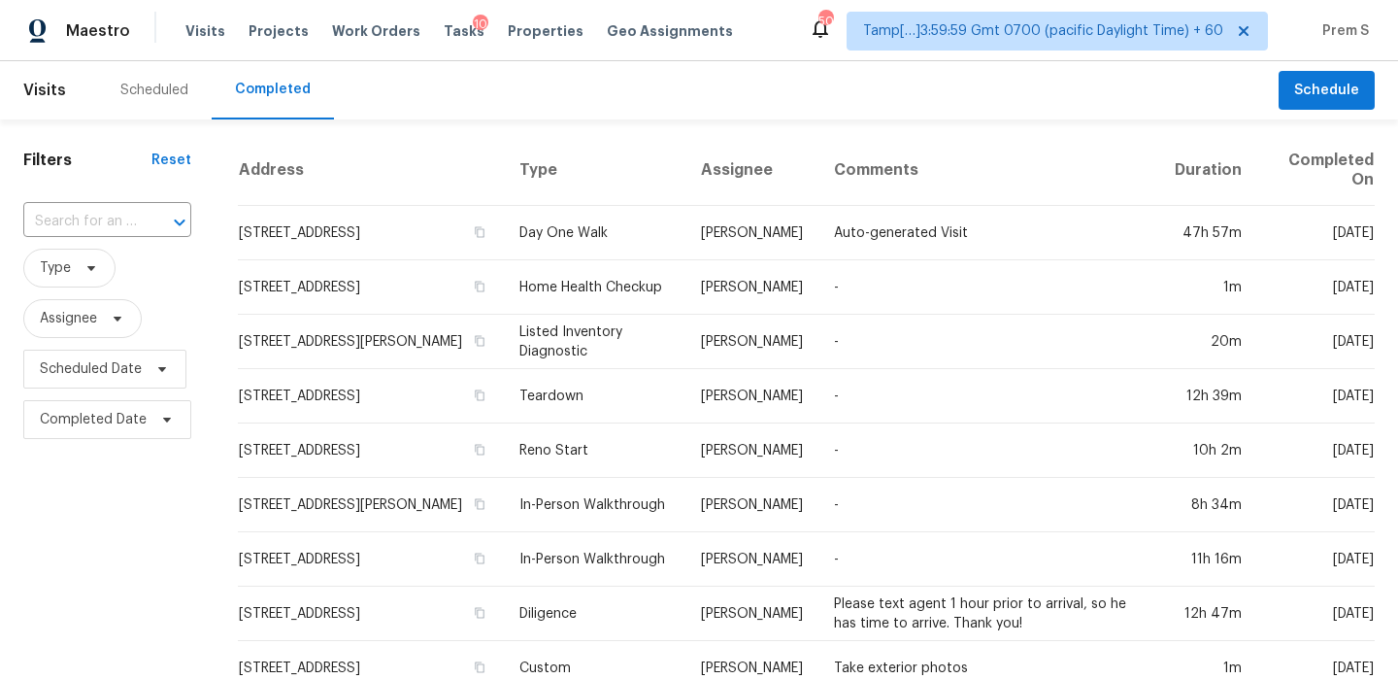
click at [146, 224] on div at bounding box center [166, 222] width 50 height 27
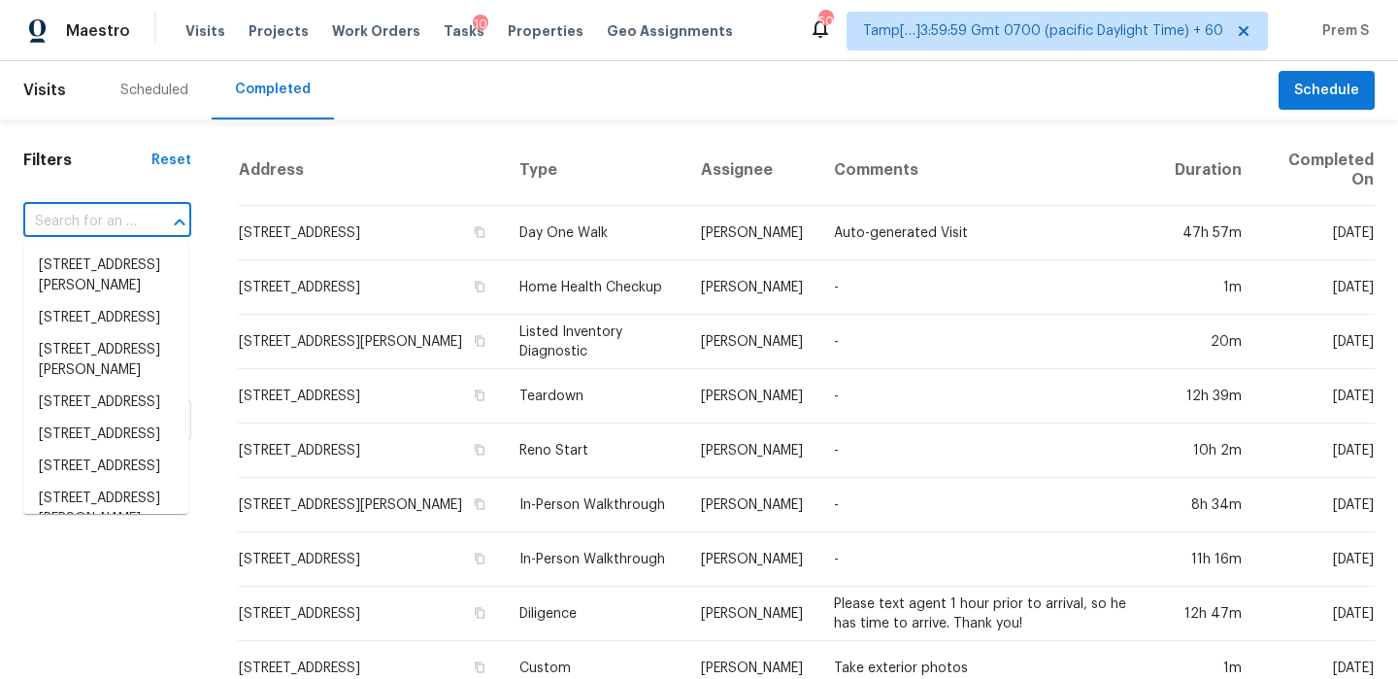
paste input "[STREET_ADDRESS]"
type input "[STREET_ADDRESS]"
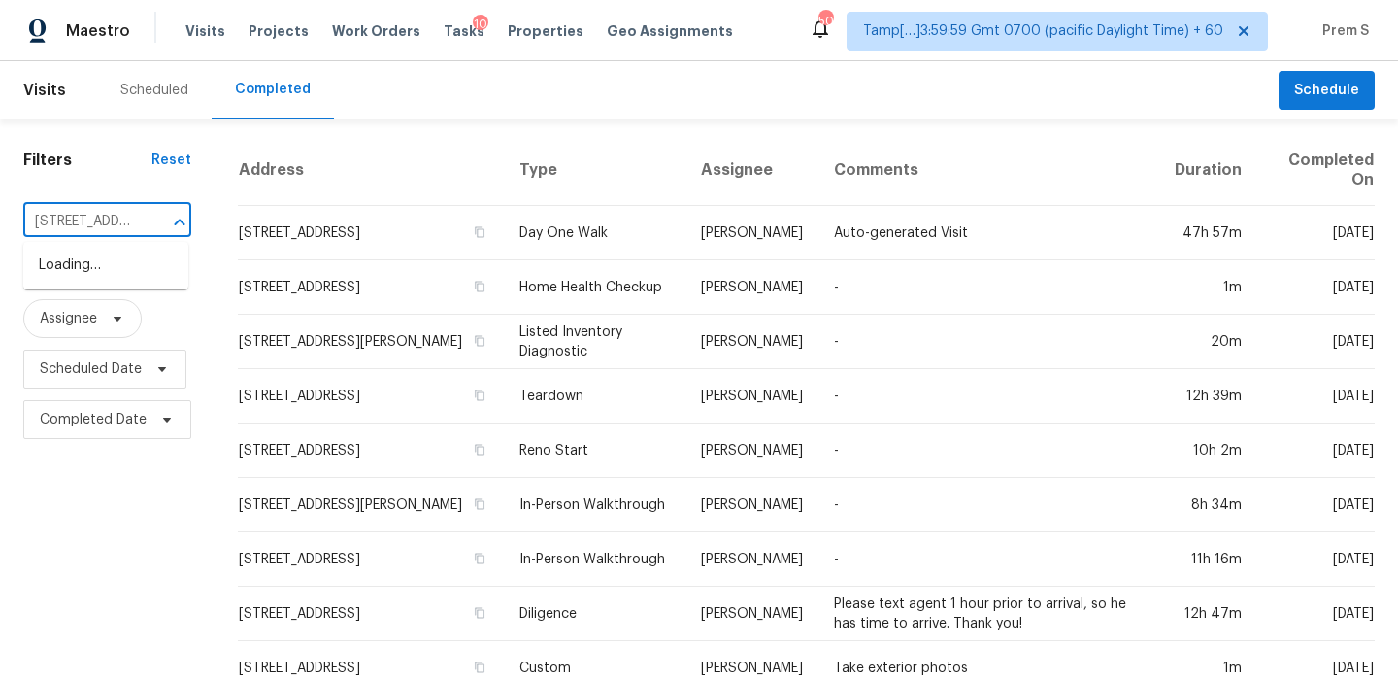
scroll to position [0, 142]
click at [148, 278] on li "[STREET_ADDRESS]" at bounding box center [105, 265] width 165 height 32
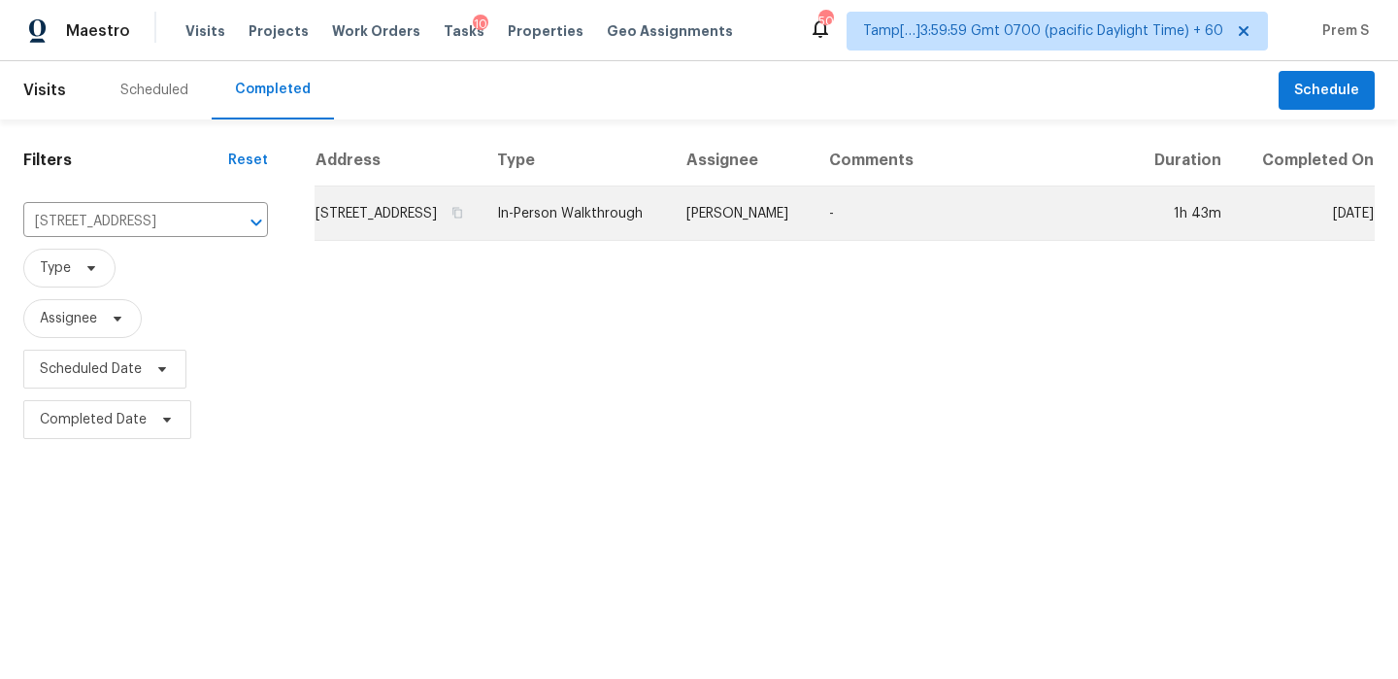
click at [457, 227] on td "8928 Rolling Rd, Manassas, VA 20110" at bounding box center [398, 213] width 167 height 54
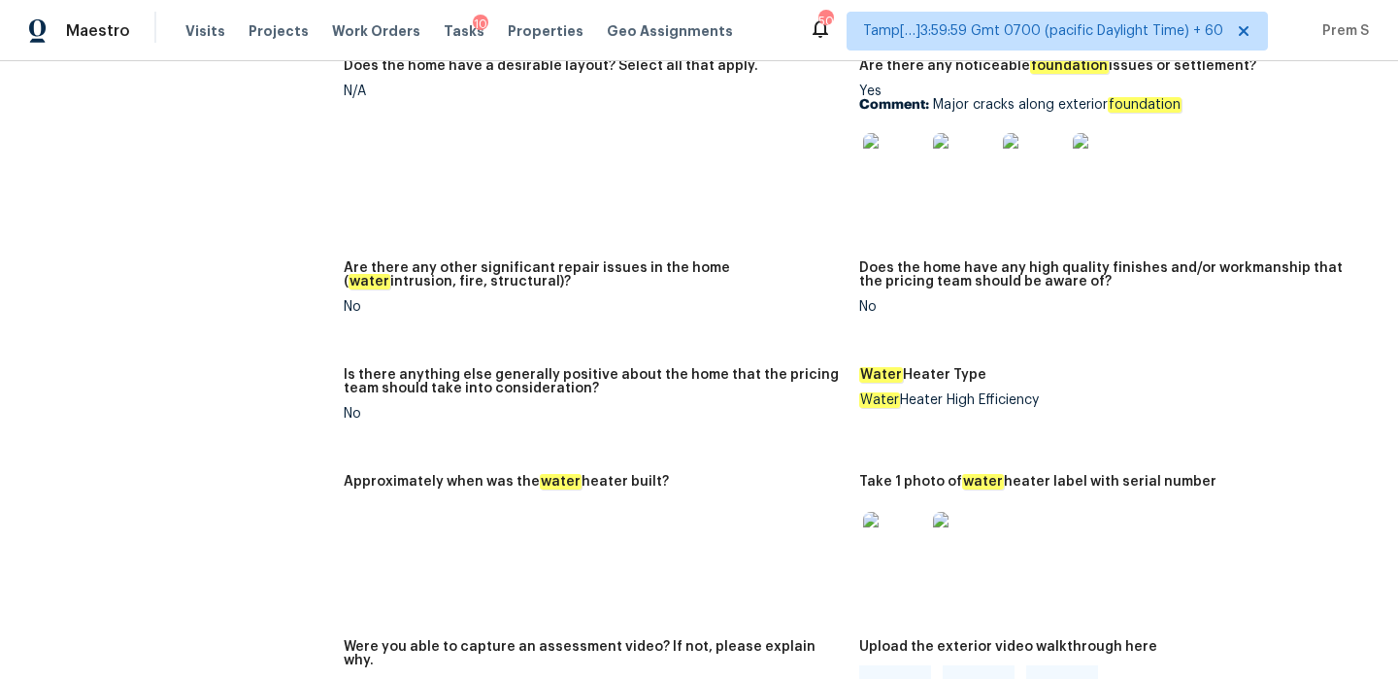
scroll to position [2735, 0]
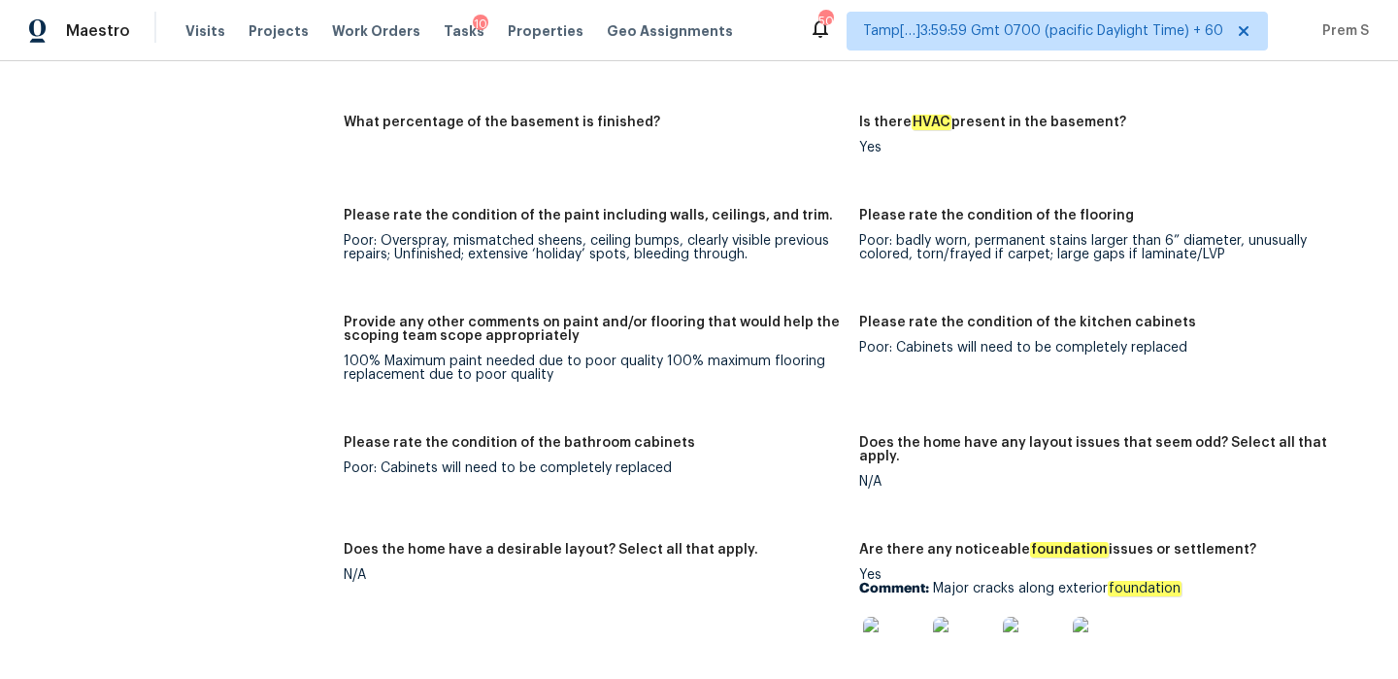
click at [884, 619] on img at bounding box center [894, 647] width 62 height 62
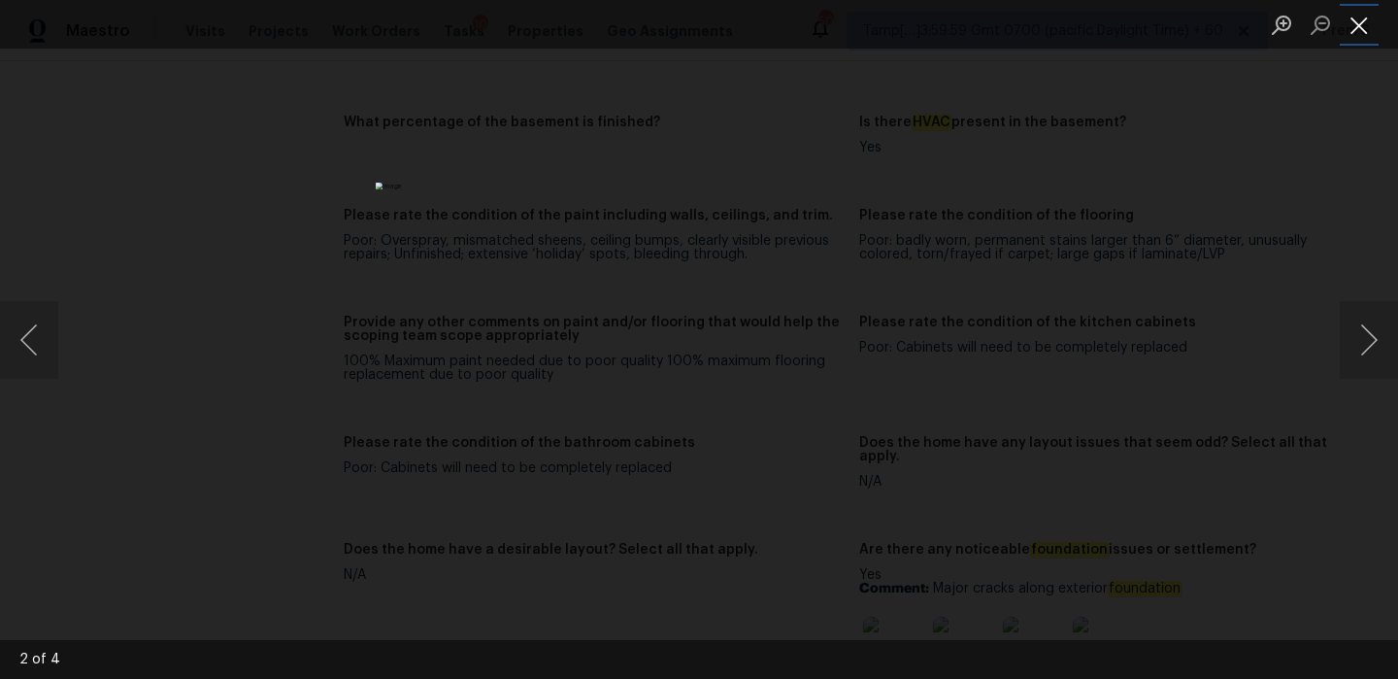
click at [1357, 33] on button "Close lightbox" at bounding box center [1359, 25] width 39 height 34
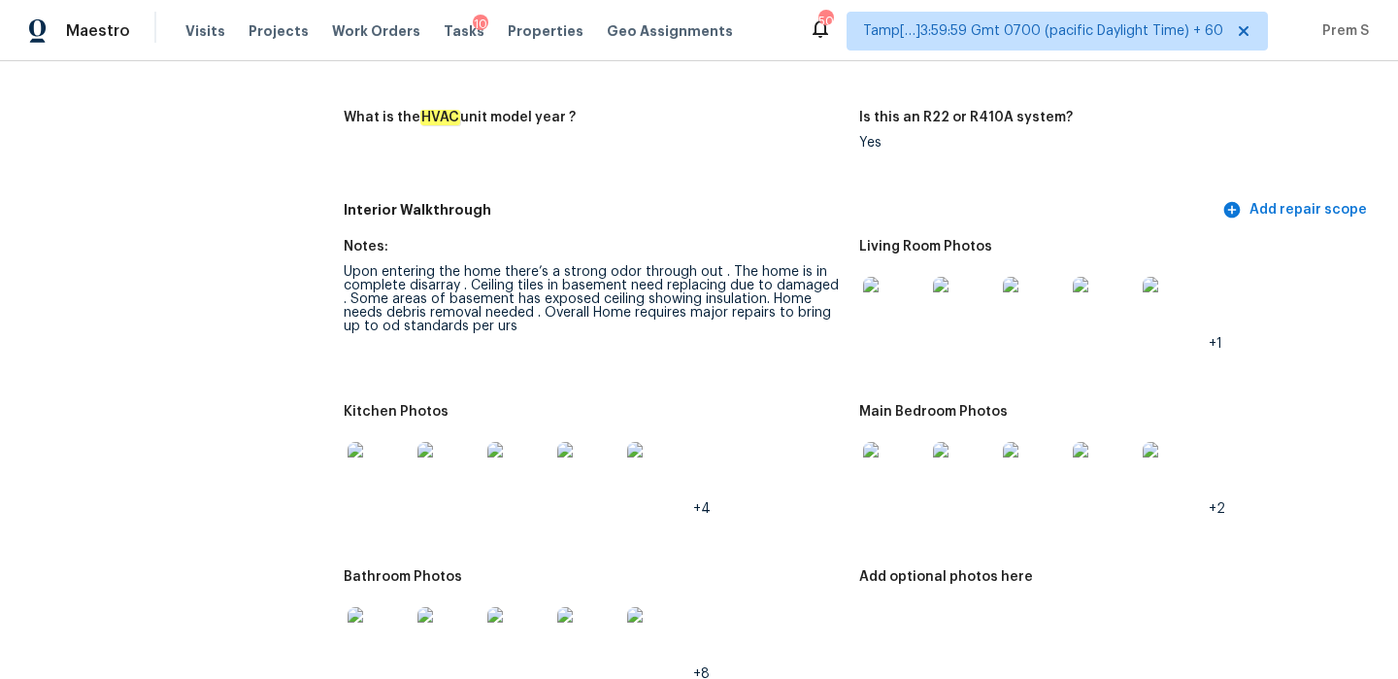
scroll to position [0, 0]
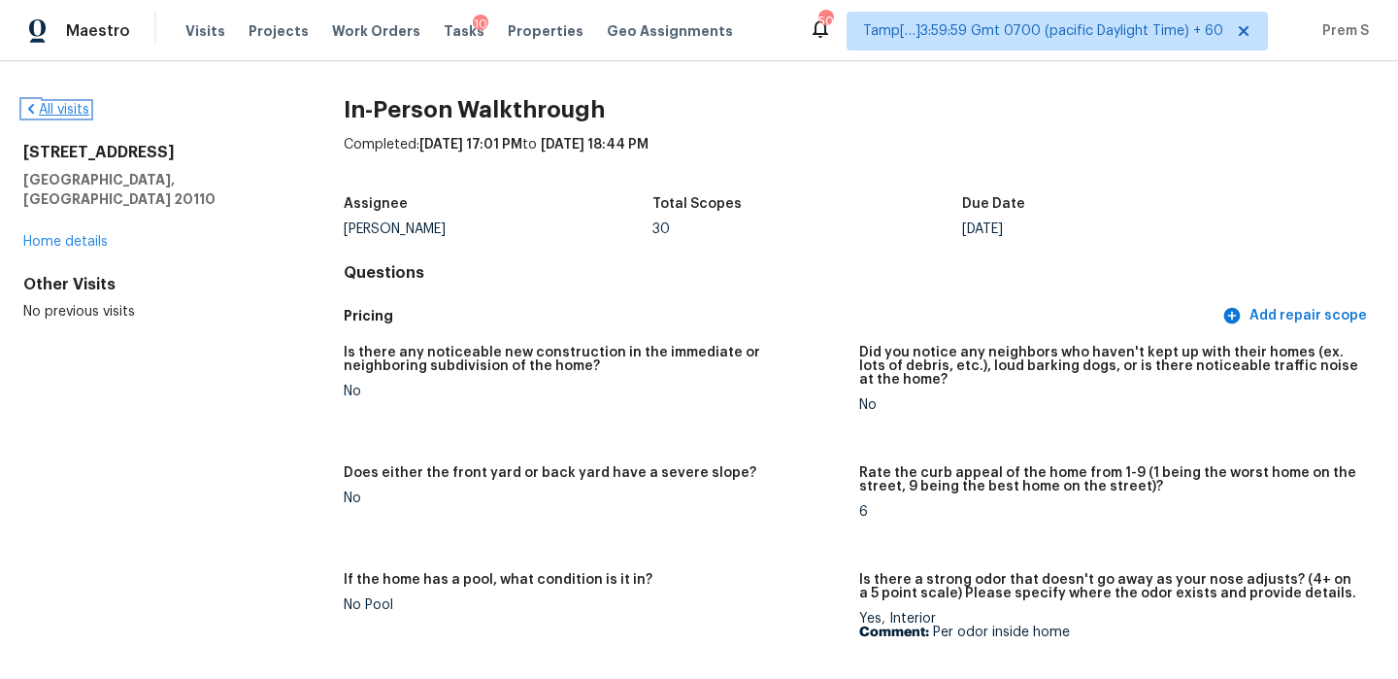
click at [75, 107] on link "All visits" at bounding box center [56, 110] width 66 height 14
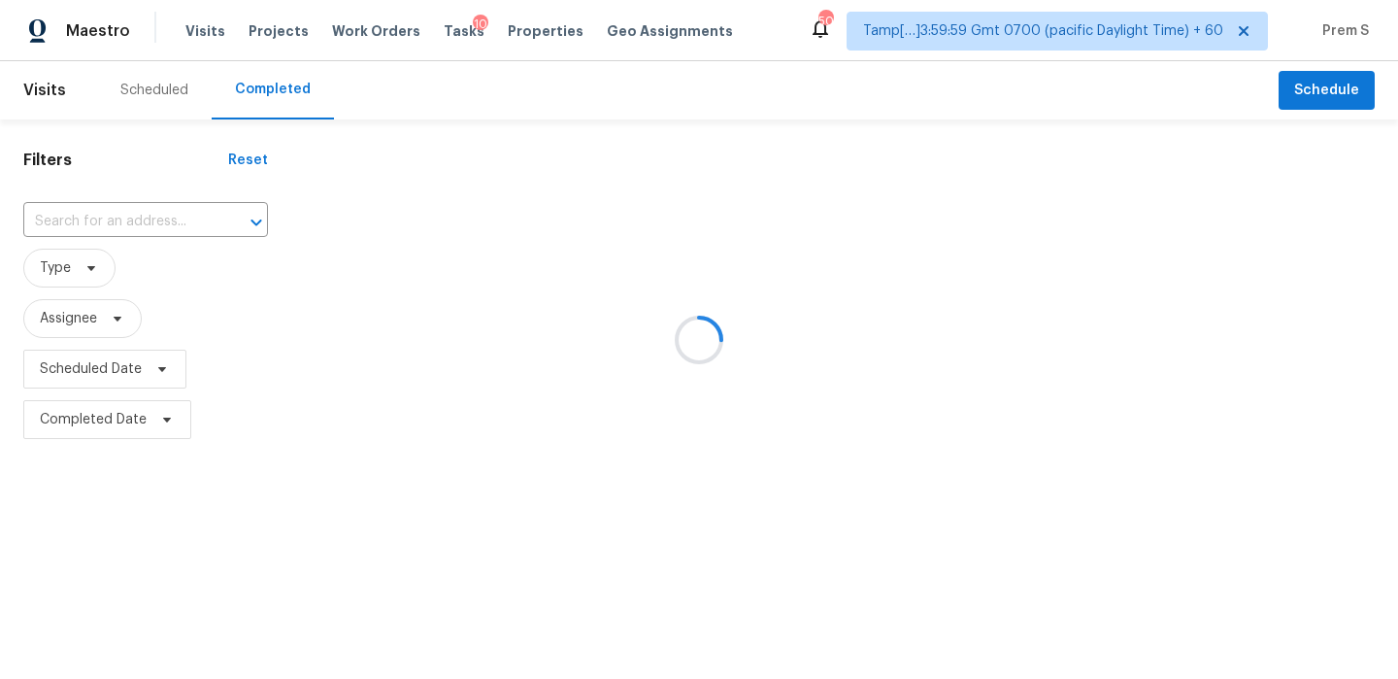
click at [77, 222] on div at bounding box center [699, 339] width 1398 height 679
click at [135, 222] on div at bounding box center [699, 339] width 1398 height 679
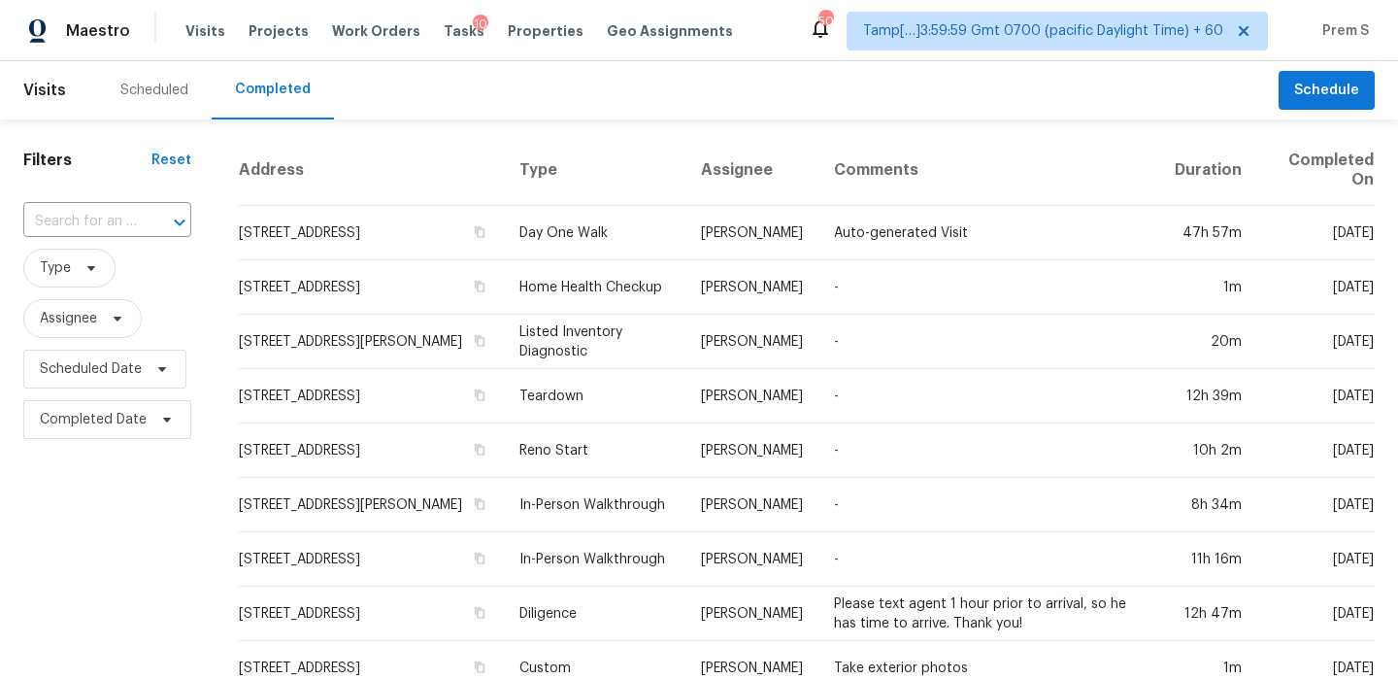
click at [135, 222] on div "​" at bounding box center [107, 222] width 168 height 30
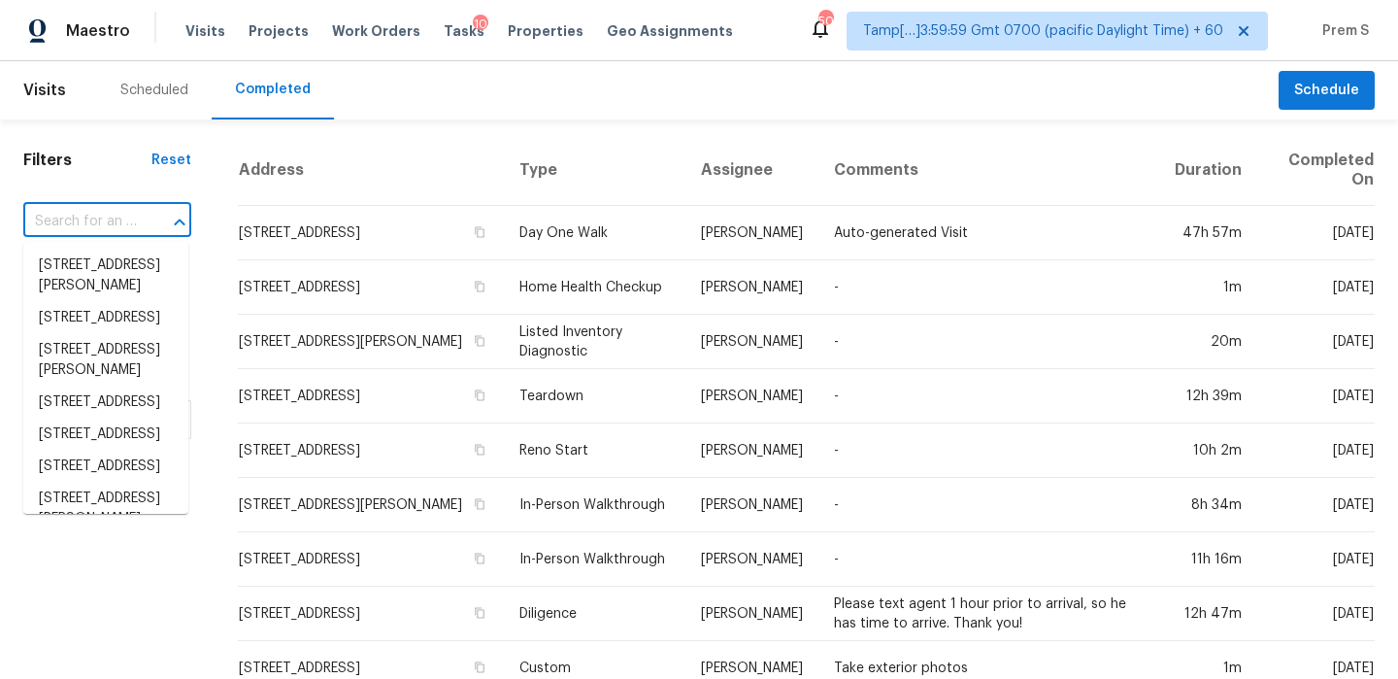
paste input "1111 3rd Ln, Pleasant Grove, AL, 35127"
type input "1111 3rd Ln, Pleasant Grove, AL, 35127"
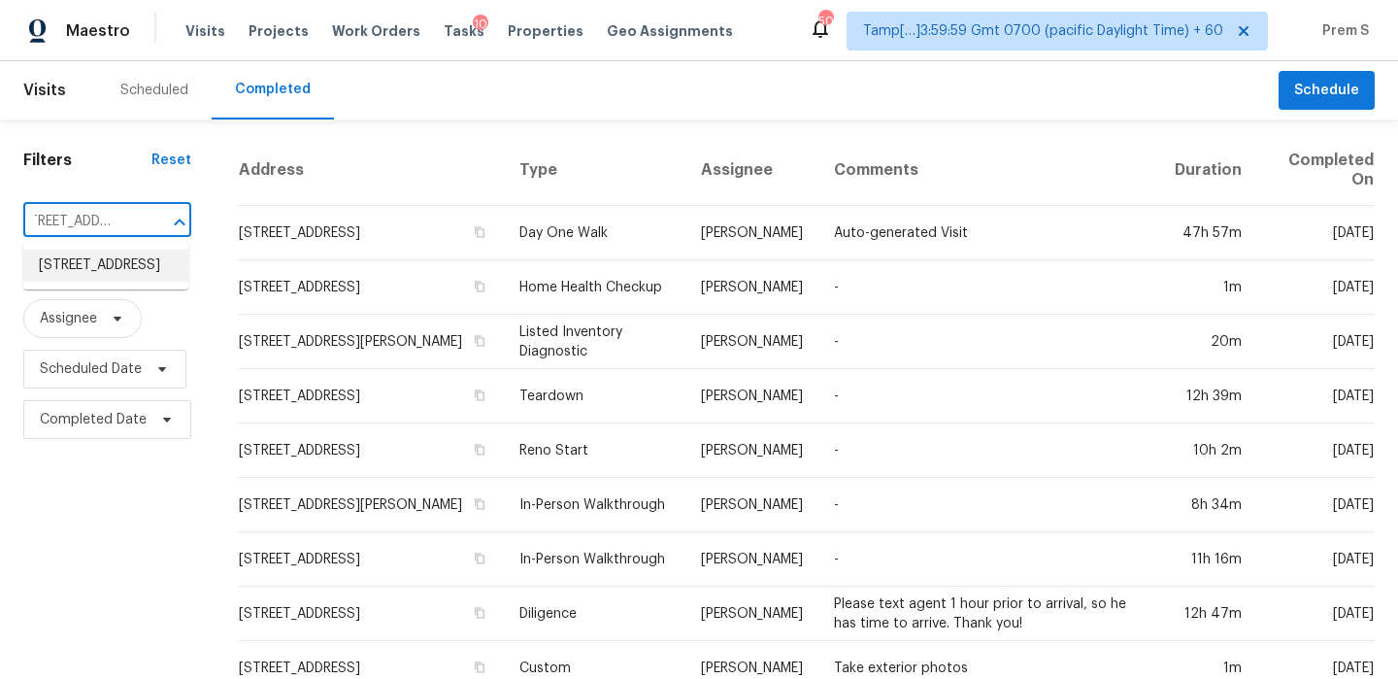
click at [106, 276] on li "1111 3rd Ln, Pleasant Grove, AL 35127" at bounding box center [105, 265] width 165 height 32
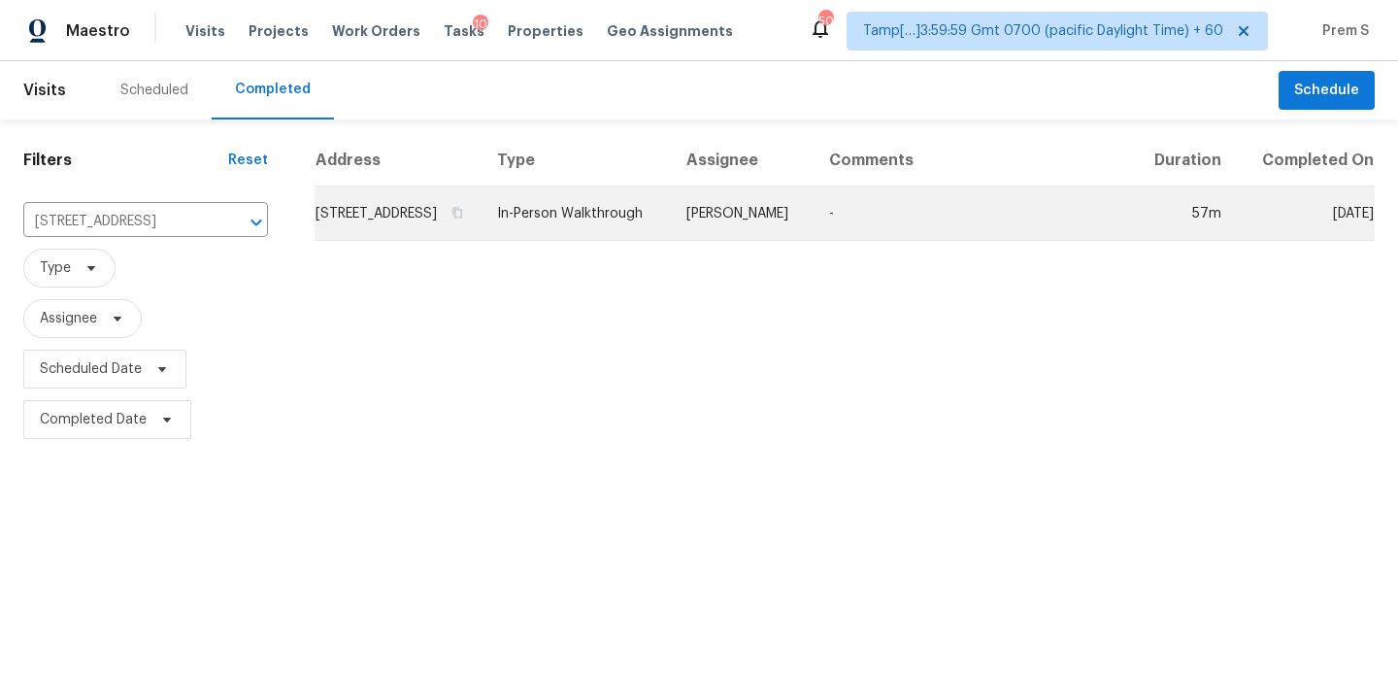
click at [332, 237] on td "1111 3rd Ln, Pleasant Grove, AL 35127" at bounding box center [398, 213] width 167 height 54
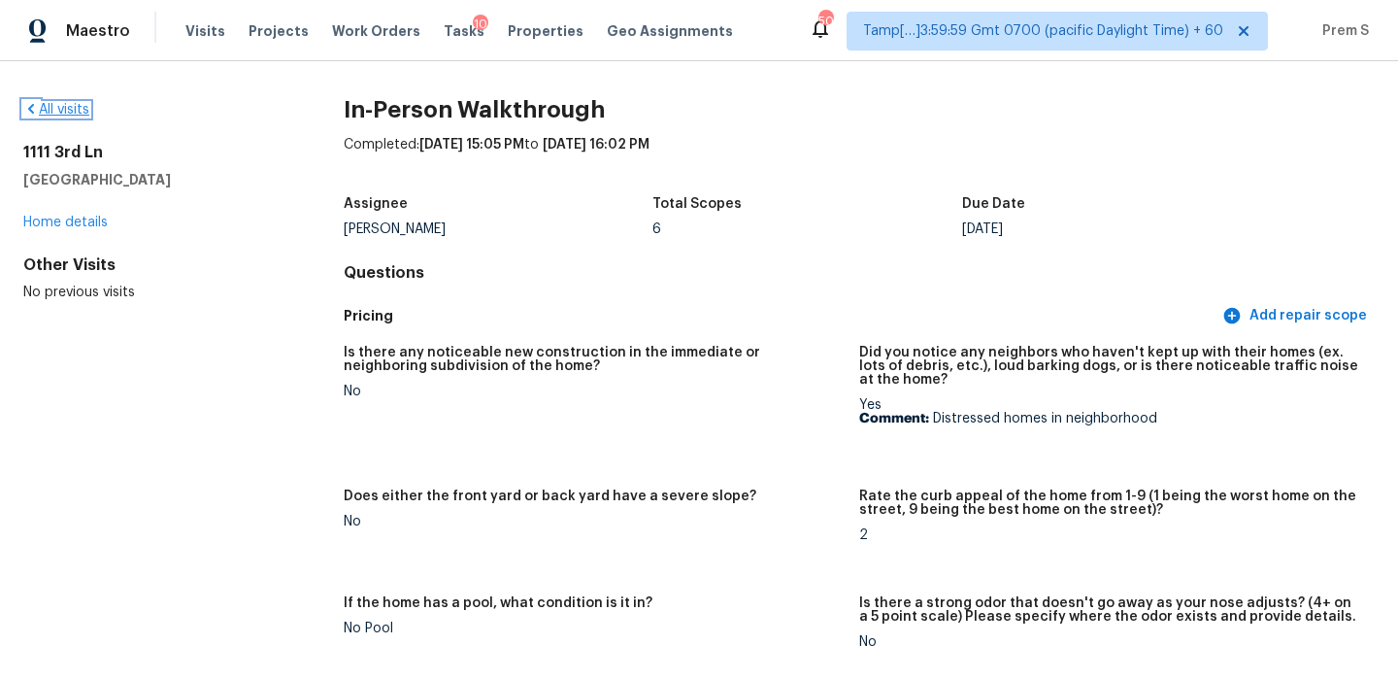
click at [70, 109] on link "All visits" at bounding box center [56, 110] width 66 height 14
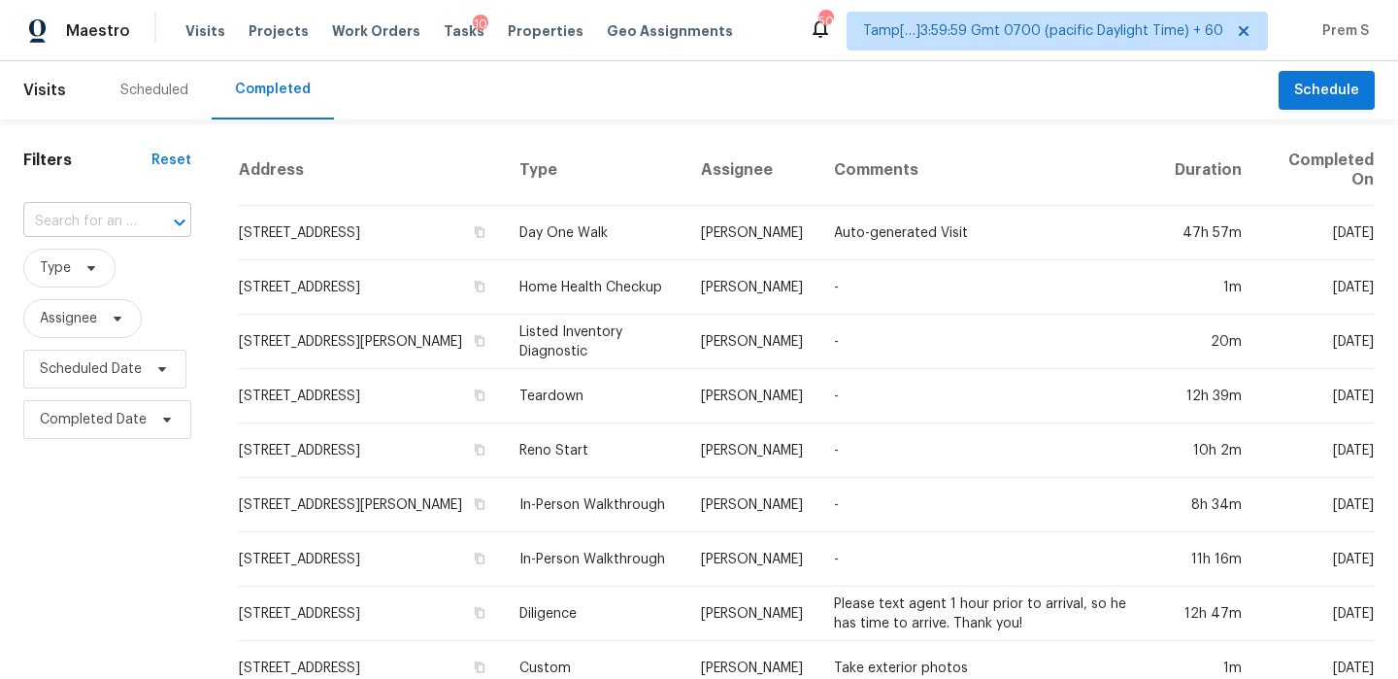
click at [130, 223] on input "text" at bounding box center [80, 222] width 114 height 30
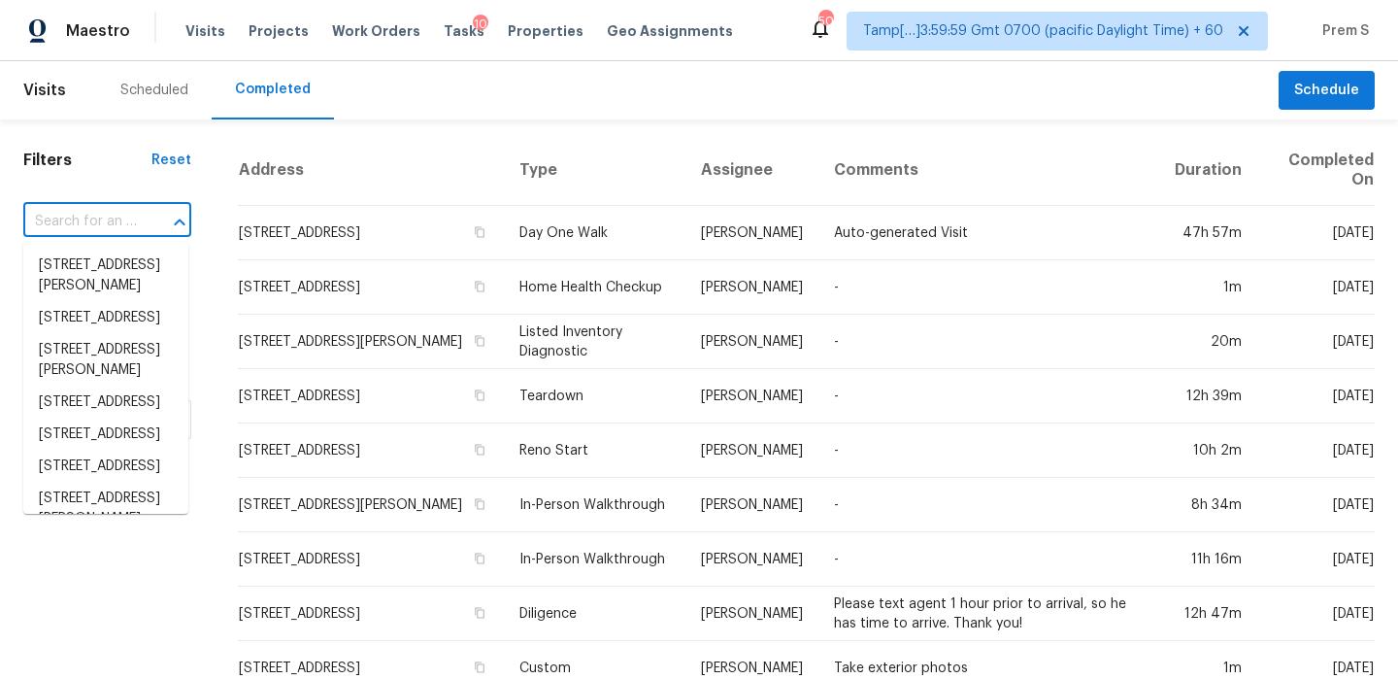
paste input "308 La Vega Dr SW, Albuquerque, NM, 87105"
type input "308 La Vega Dr SW, Albuquerque, NM, 87105"
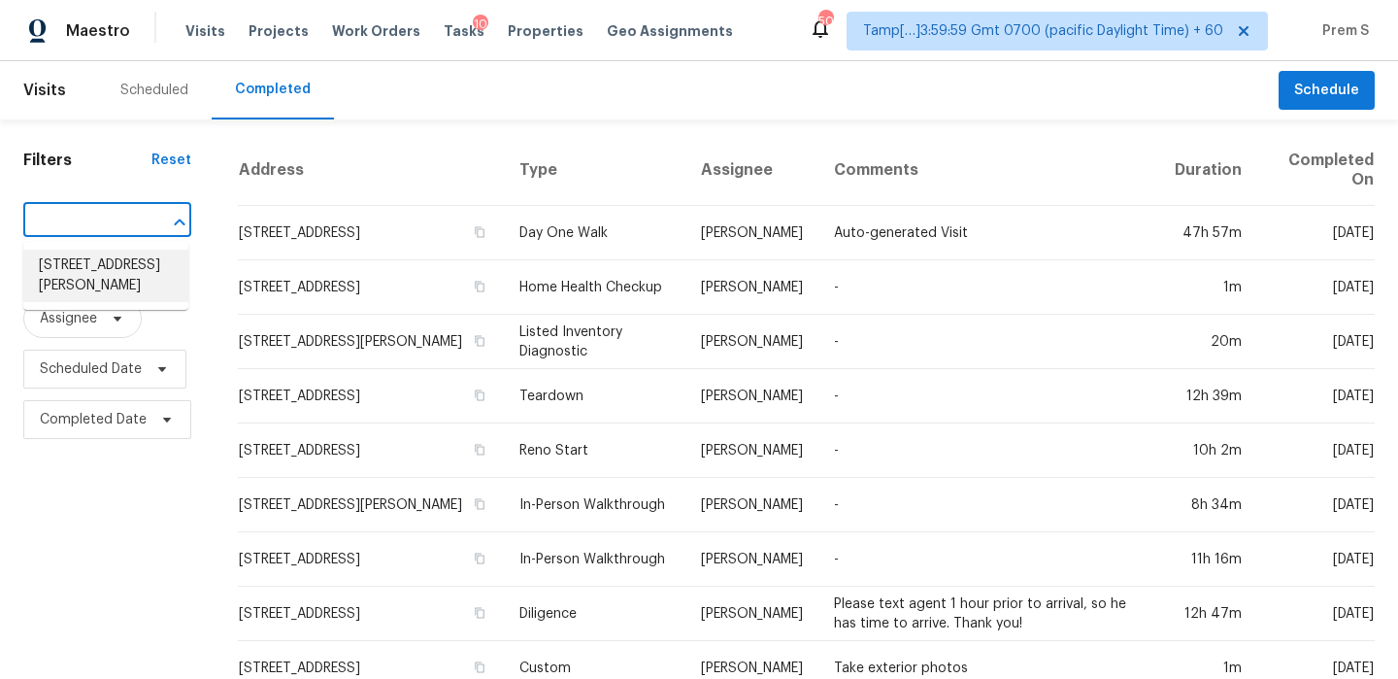
click at [81, 271] on li "308 La Vega Dr SW, Albuquerque, NM 87105" at bounding box center [105, 275] width 165 height 52
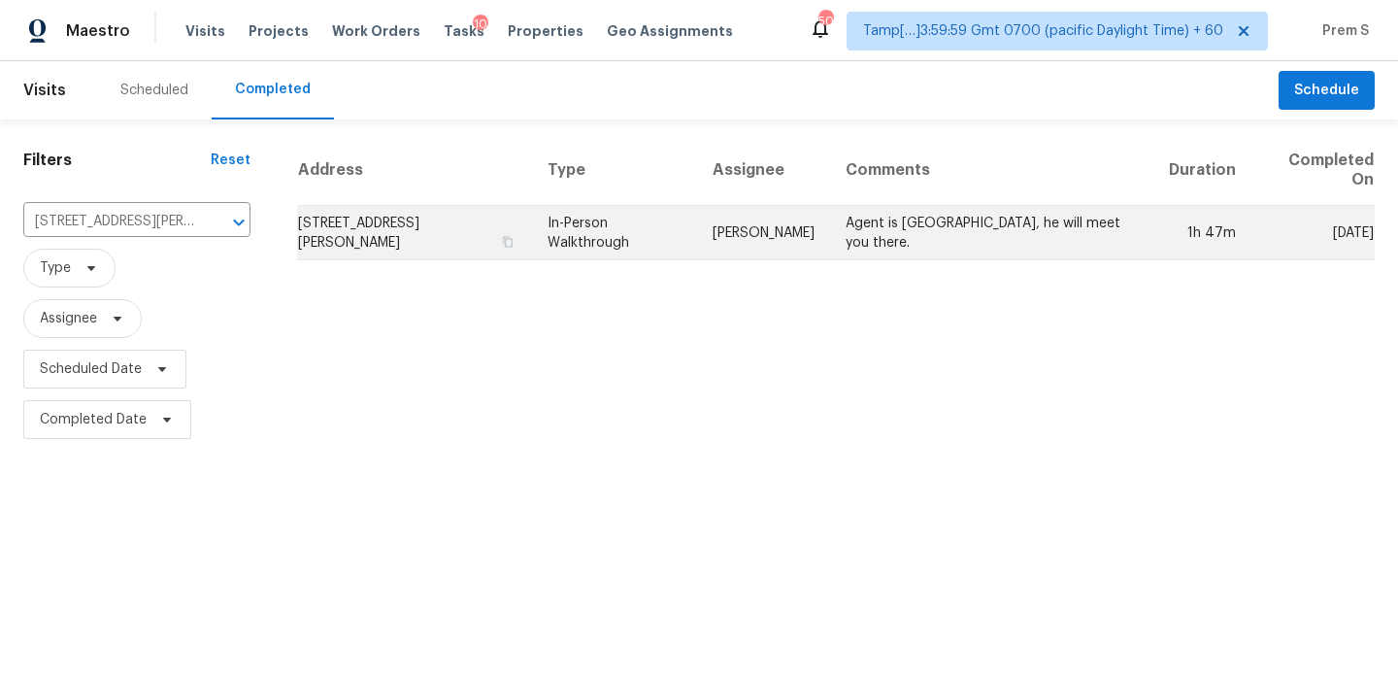
click at [376, 236] on td "308 La Vega Dr SW, Albuquerque, NM 87105" at bounding box center [414, 233] width 235 height 54
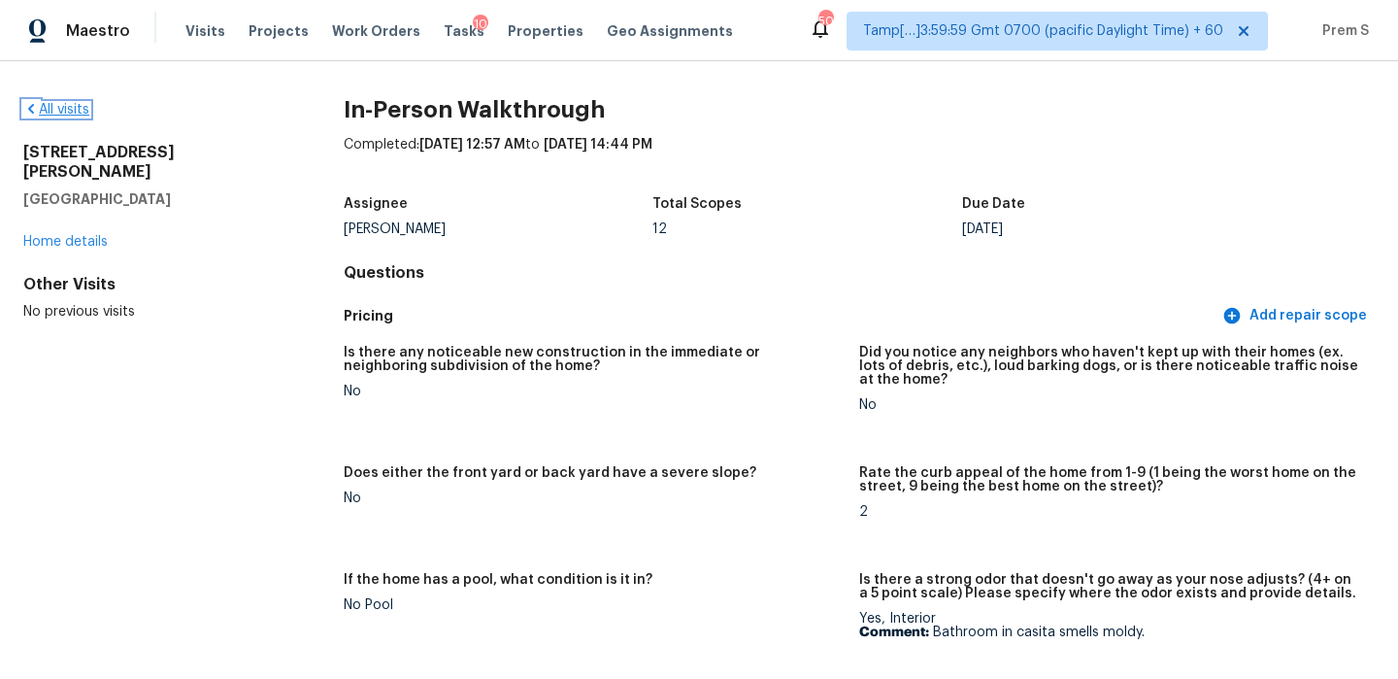
click at [70, 110] on link "All visits" at bounding box center [56, 110] width 66 height 14
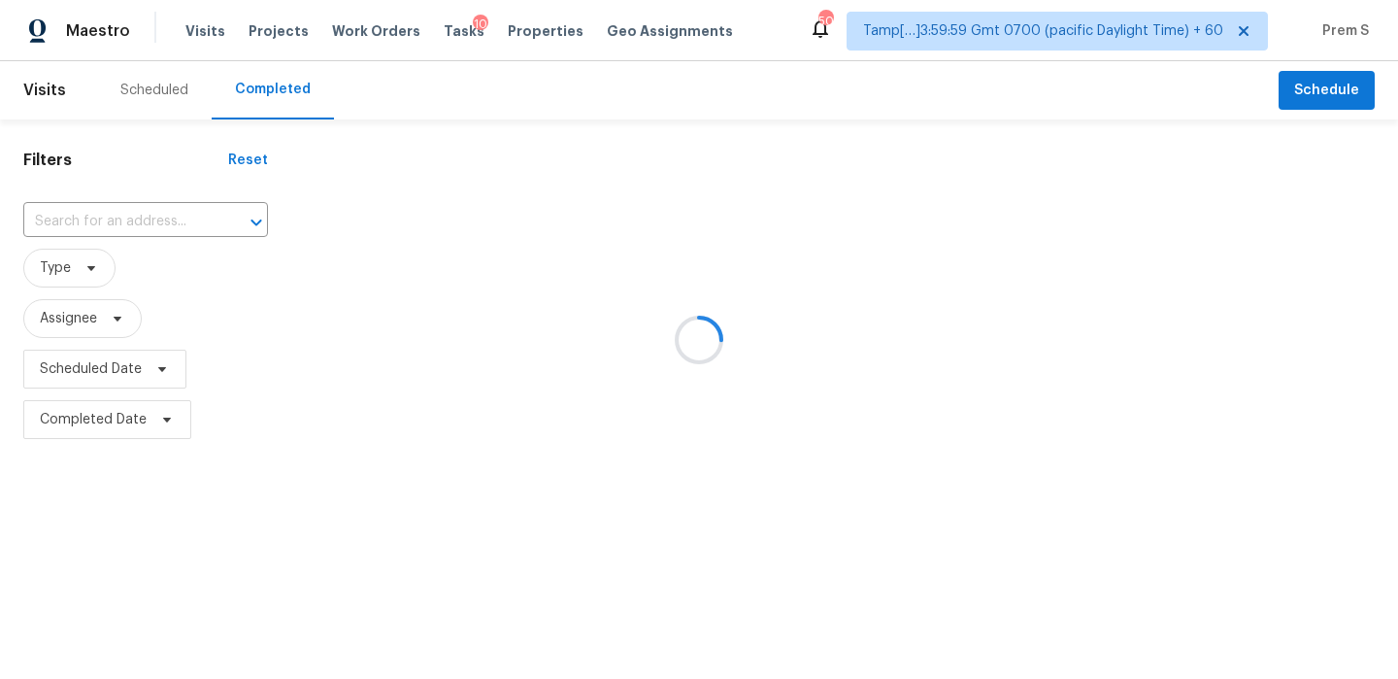
click at [111, 222] on div at bounding box center [699, 339] width 1398 height 679
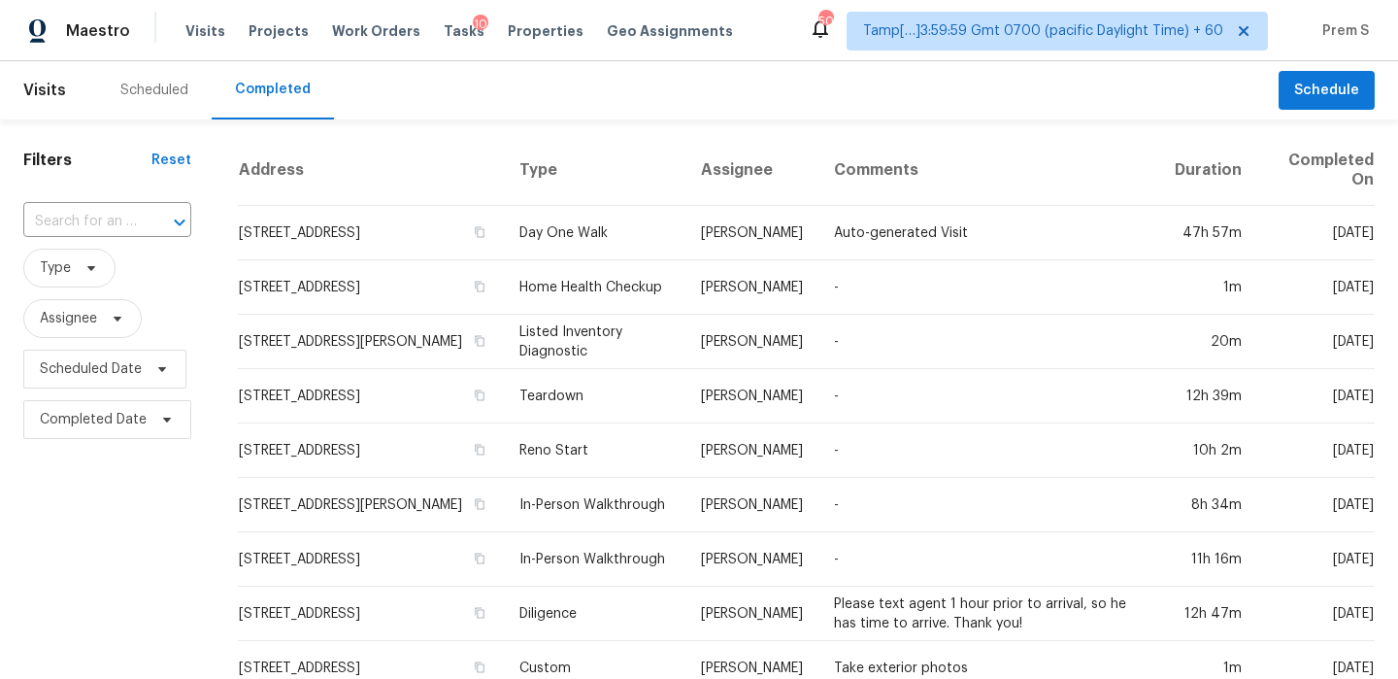
click at [111, 222] on input "text" at bounding box center [80, 222] width 114 height 30
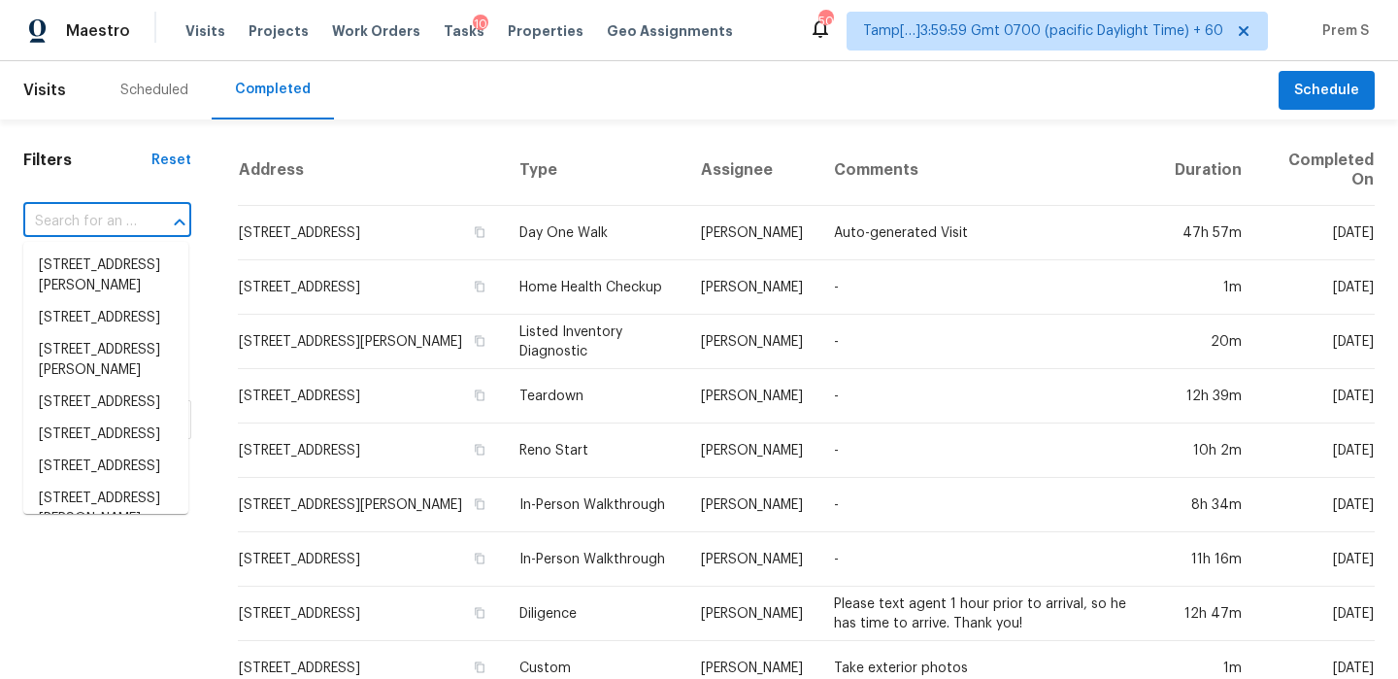
paste input "[STREET_ADDRESS]"
type input "[STREET_ADDRESS]"
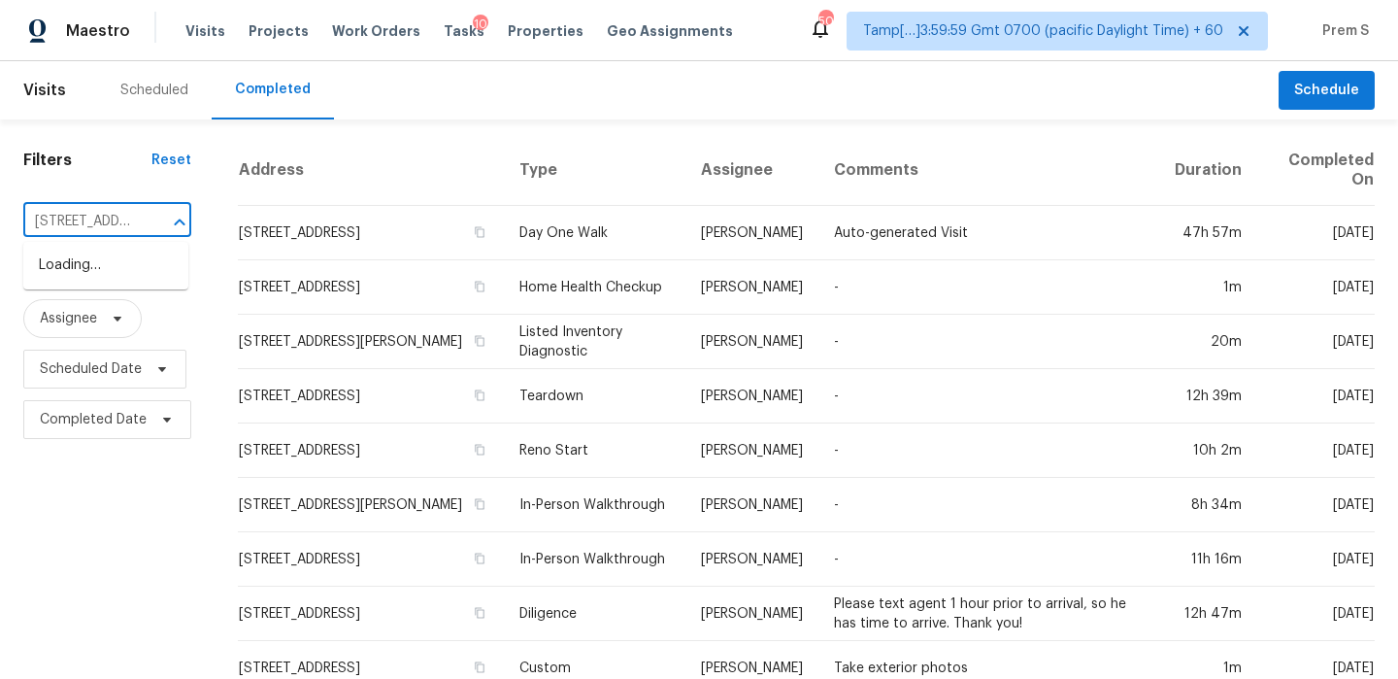
scroll to position [0, 199]
click at [69, 282] on li "[STREET_ADDRESS]" at bounding box center [105, 265] width 165 height 32
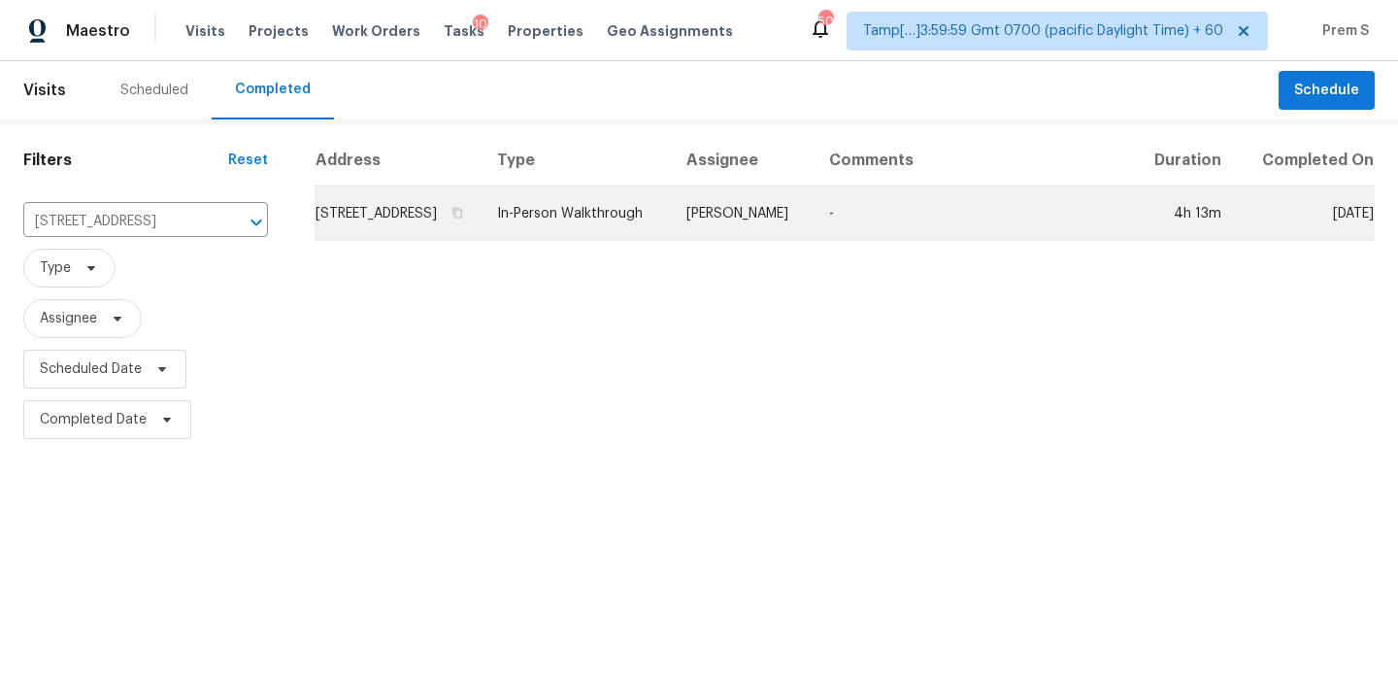
click at [398, 241] on td "[STREET_ADDRESS]" at bounding box center [398, 213] width 167 height 54
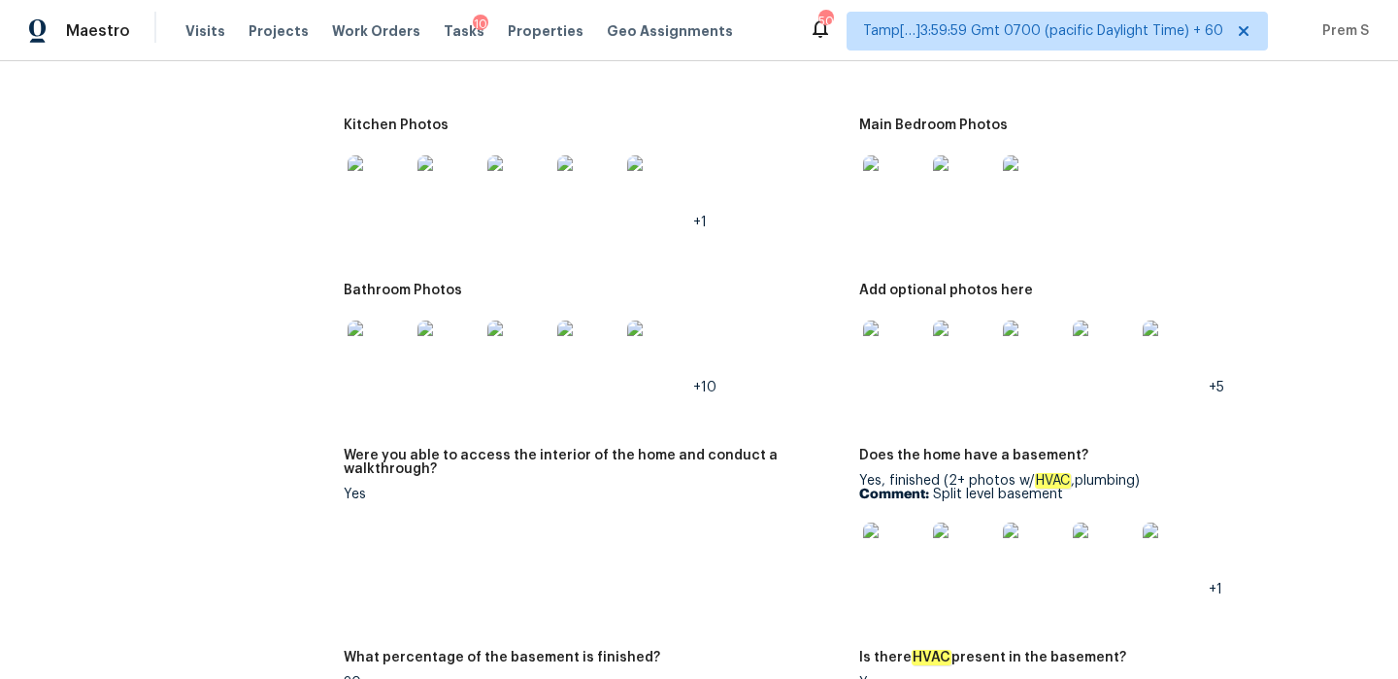
scroll to position [2614, 0]
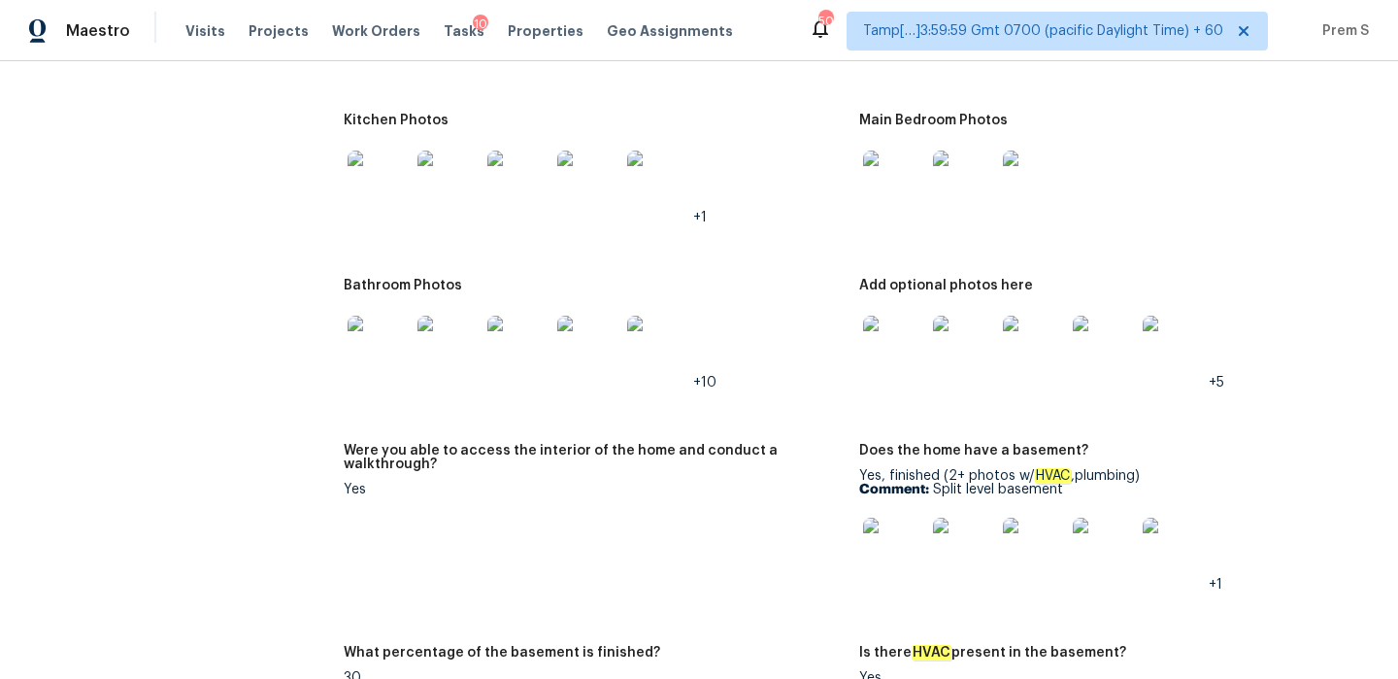
click at [888, 176] on img at bounding box center [894, 181] width 62 height 62
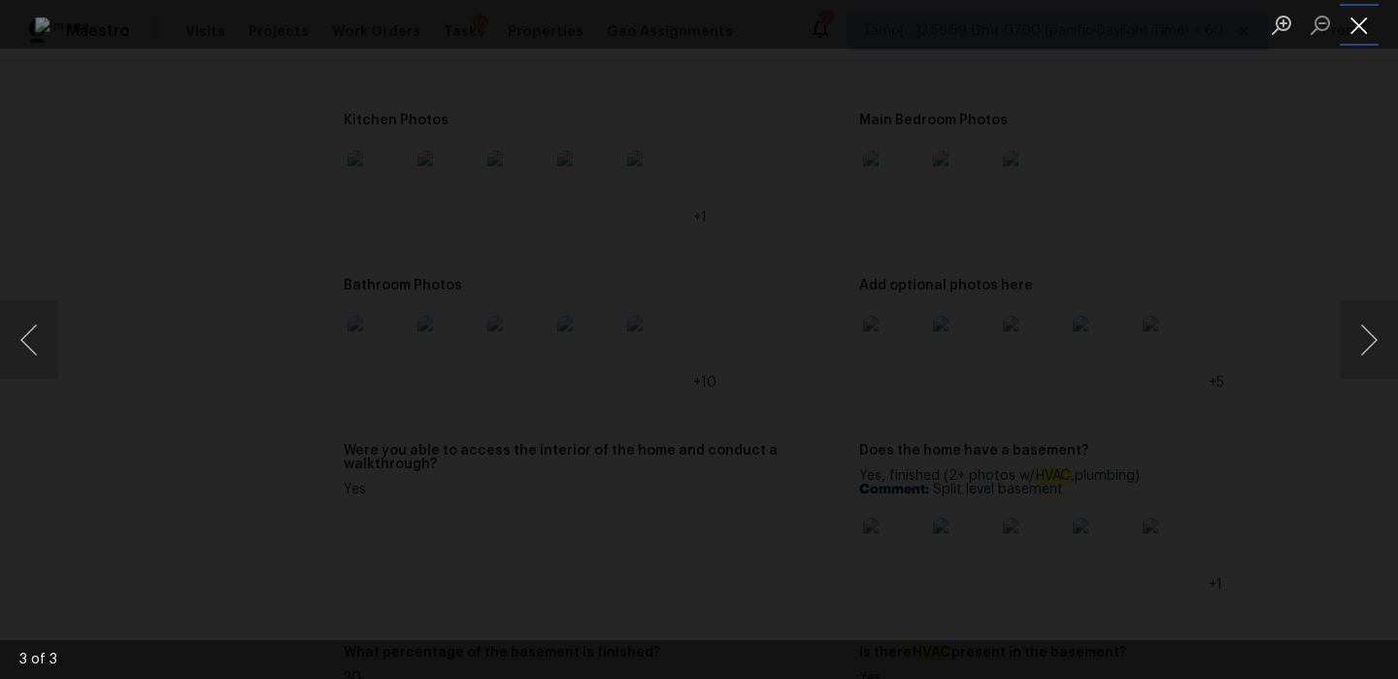
click at [1361, 17] on button "Close lightbox" at bounding box center [1359, 25] width 39 height 34
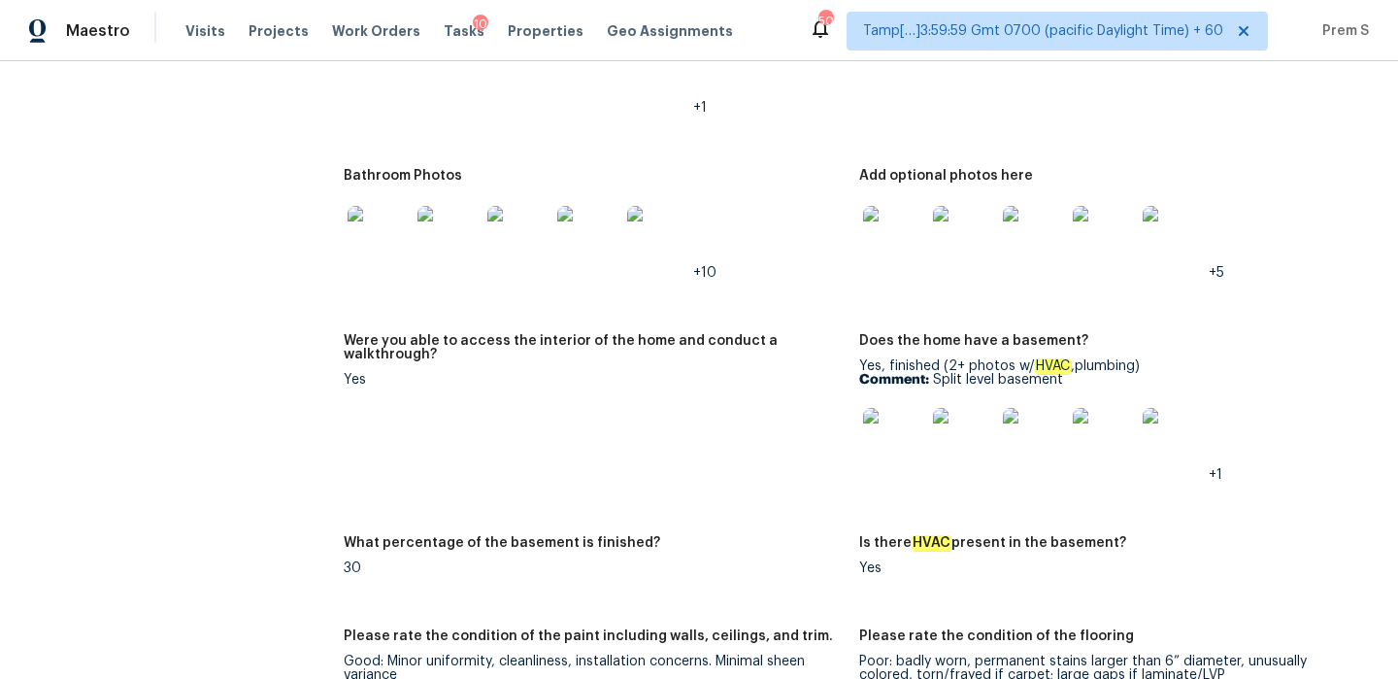
scroll to position [2720, 0]
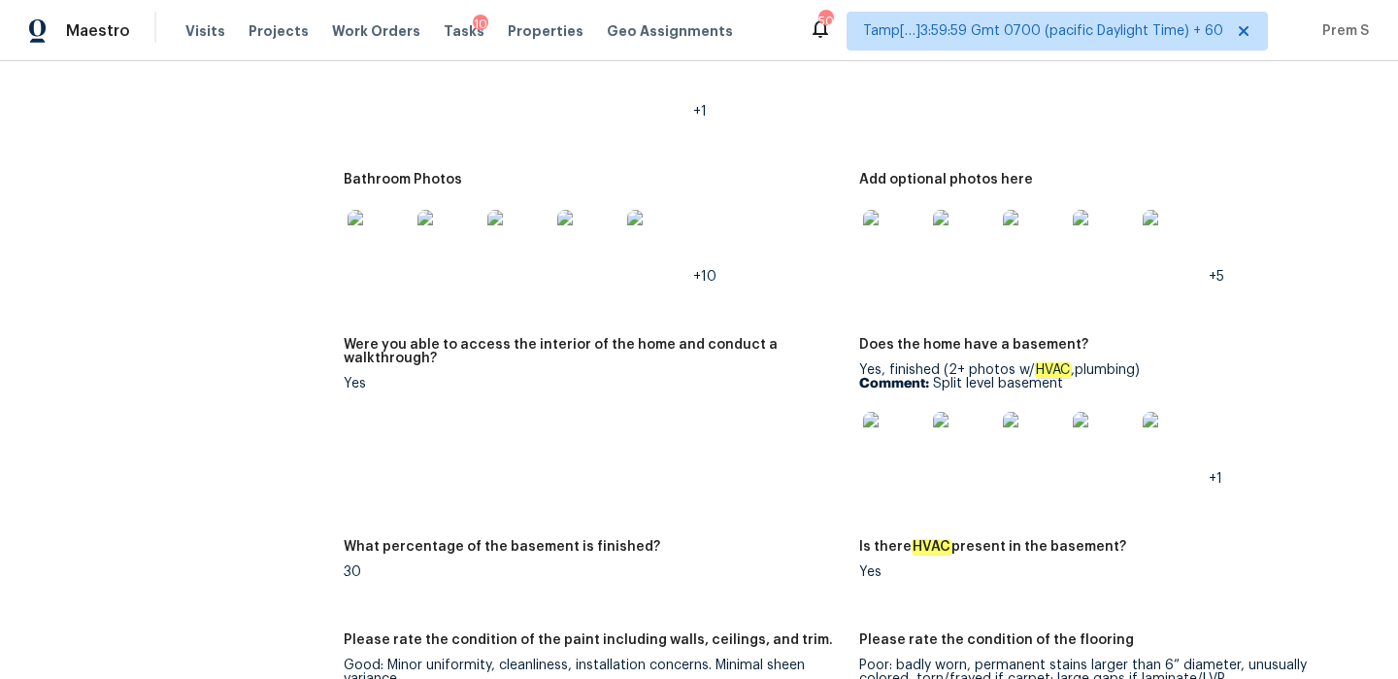
click at [914, 229] on img at bounding box center [894, 241] width 62 height 62
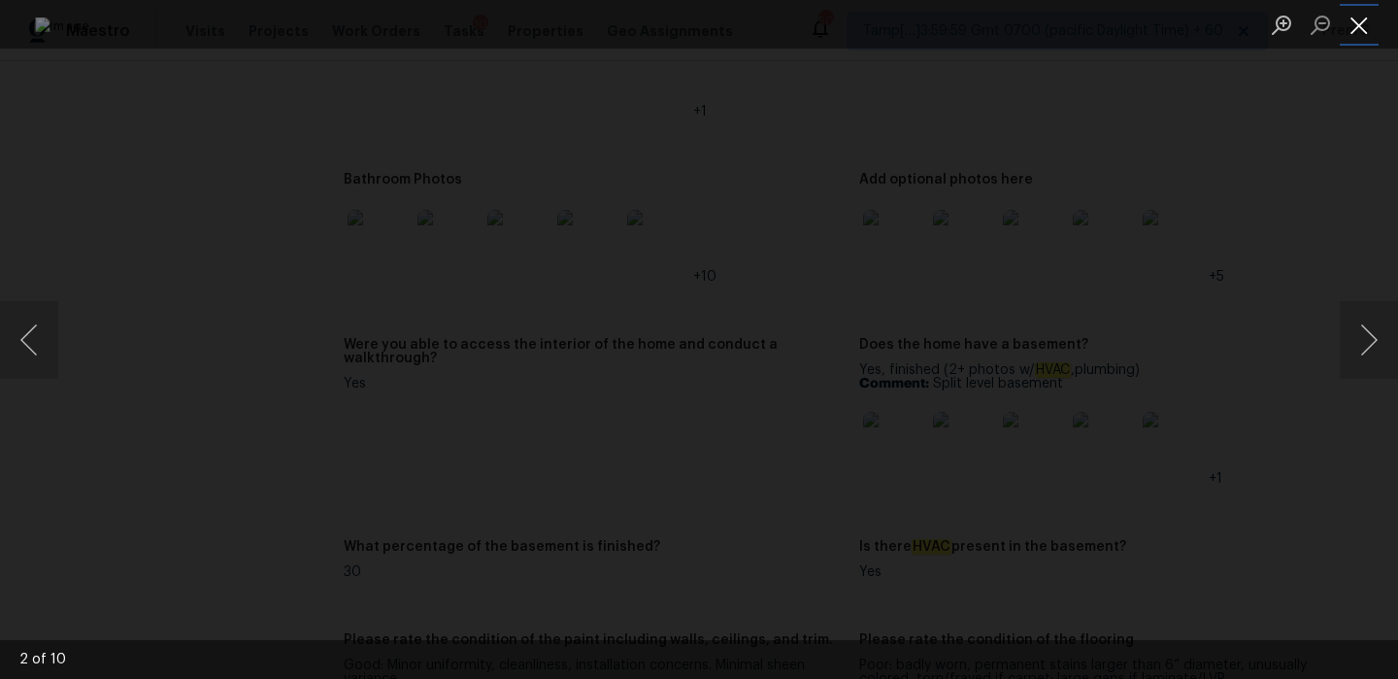
click at [1358, 27] on button "Close lightbox" at bounding box center [1359, 25] width 39 height 34
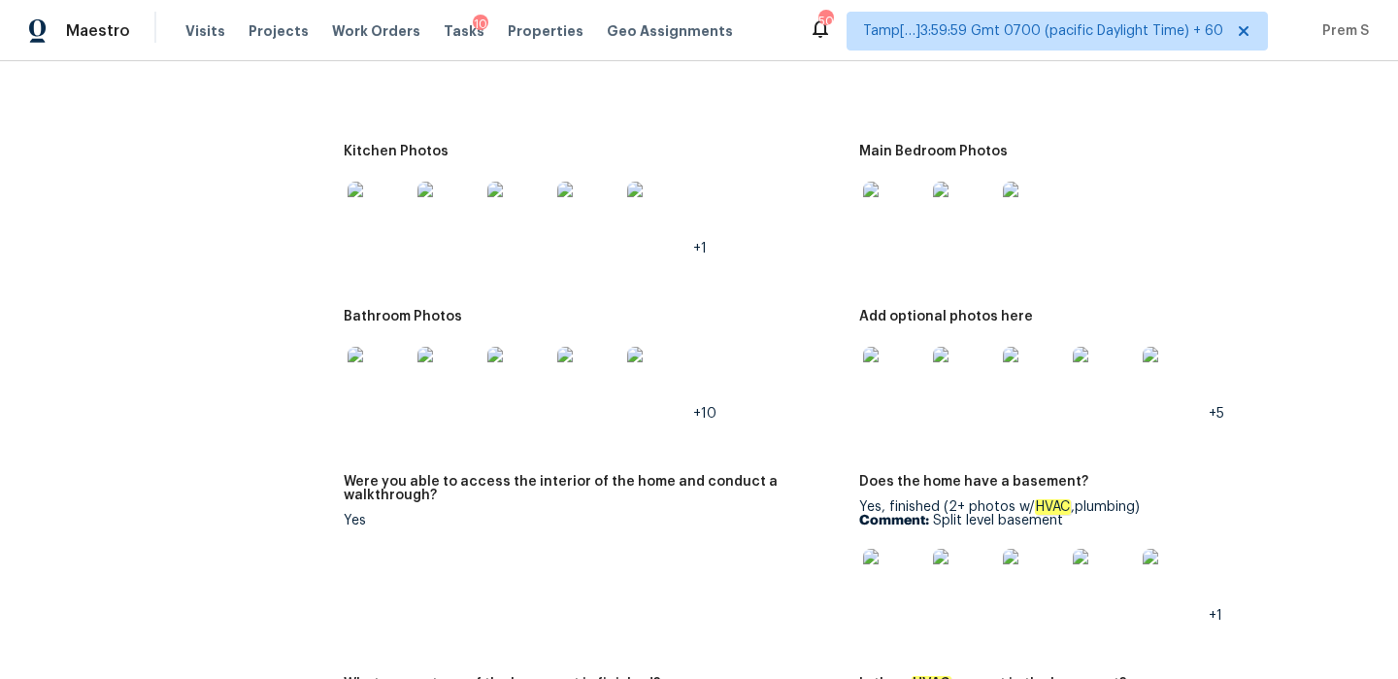
scroll to position [2382, 0]
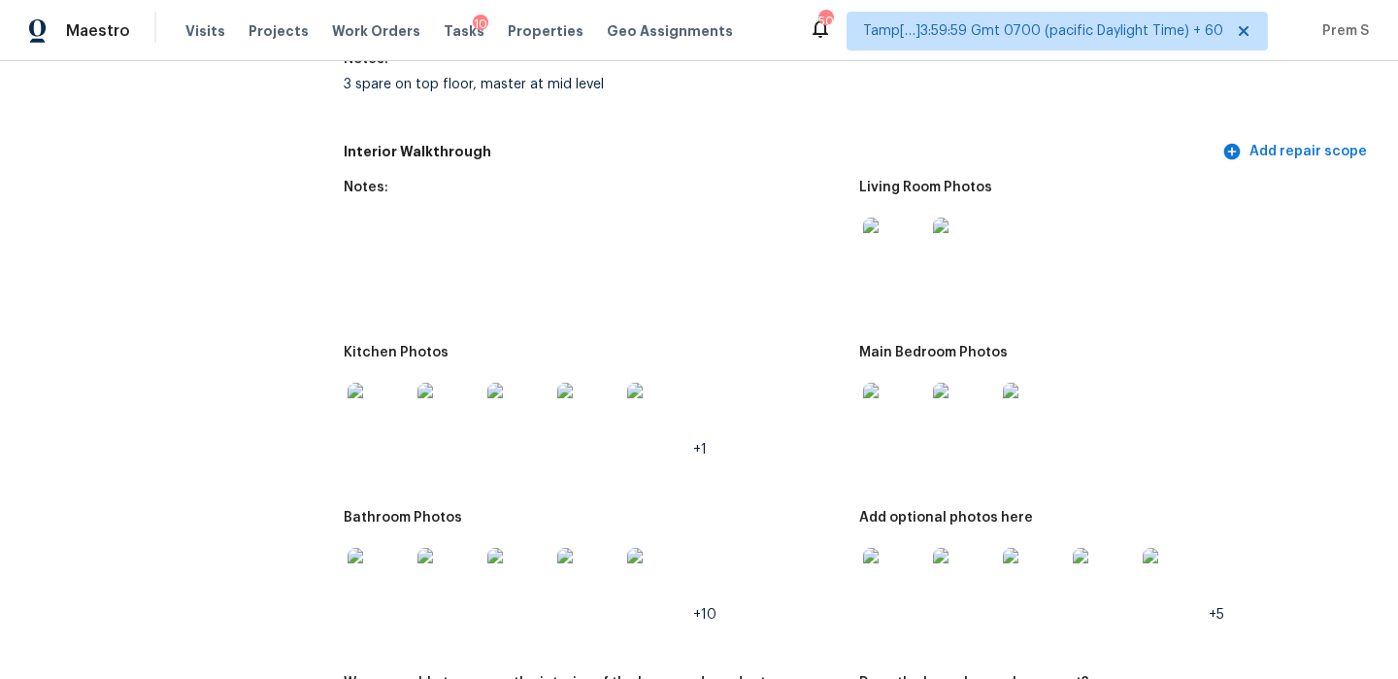
click at [904, 579] on img at bounding box center [894, 579] width 62 height 62
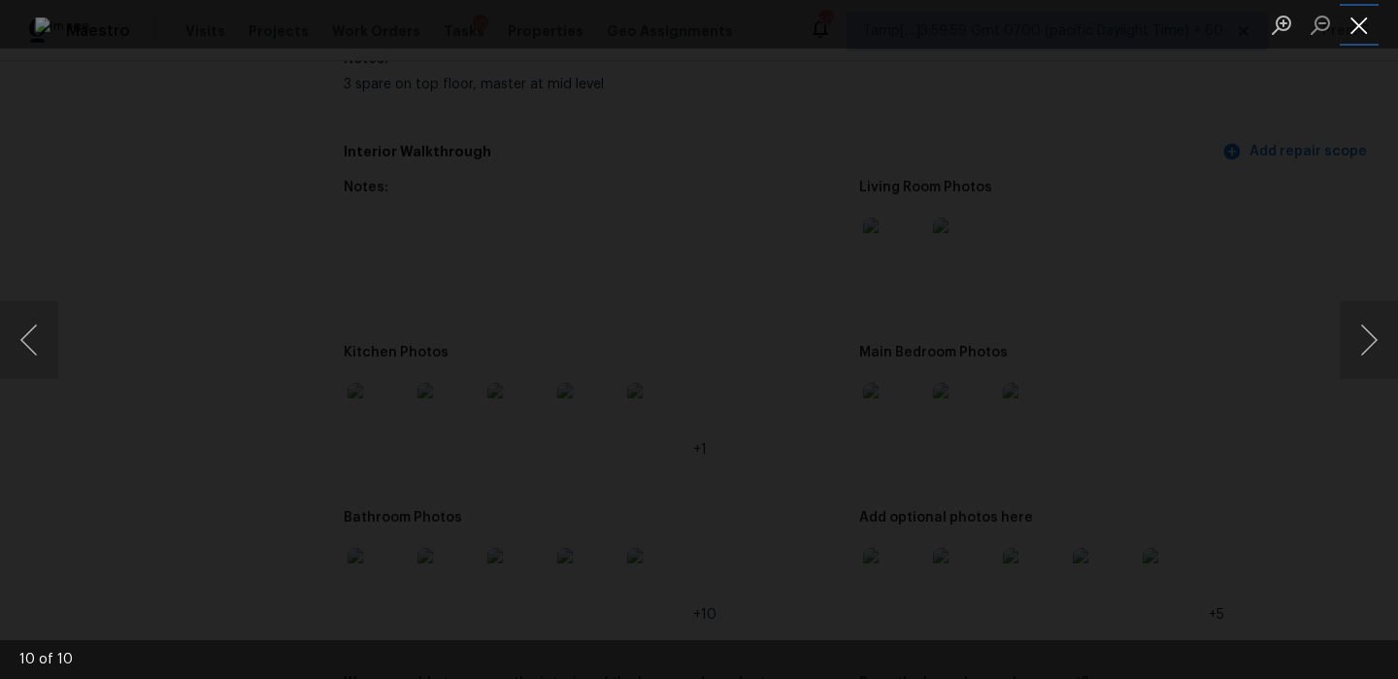
click at [1356, 31] on button "Close lightbox" at bounding box center [1359, 25] width 39 height 34
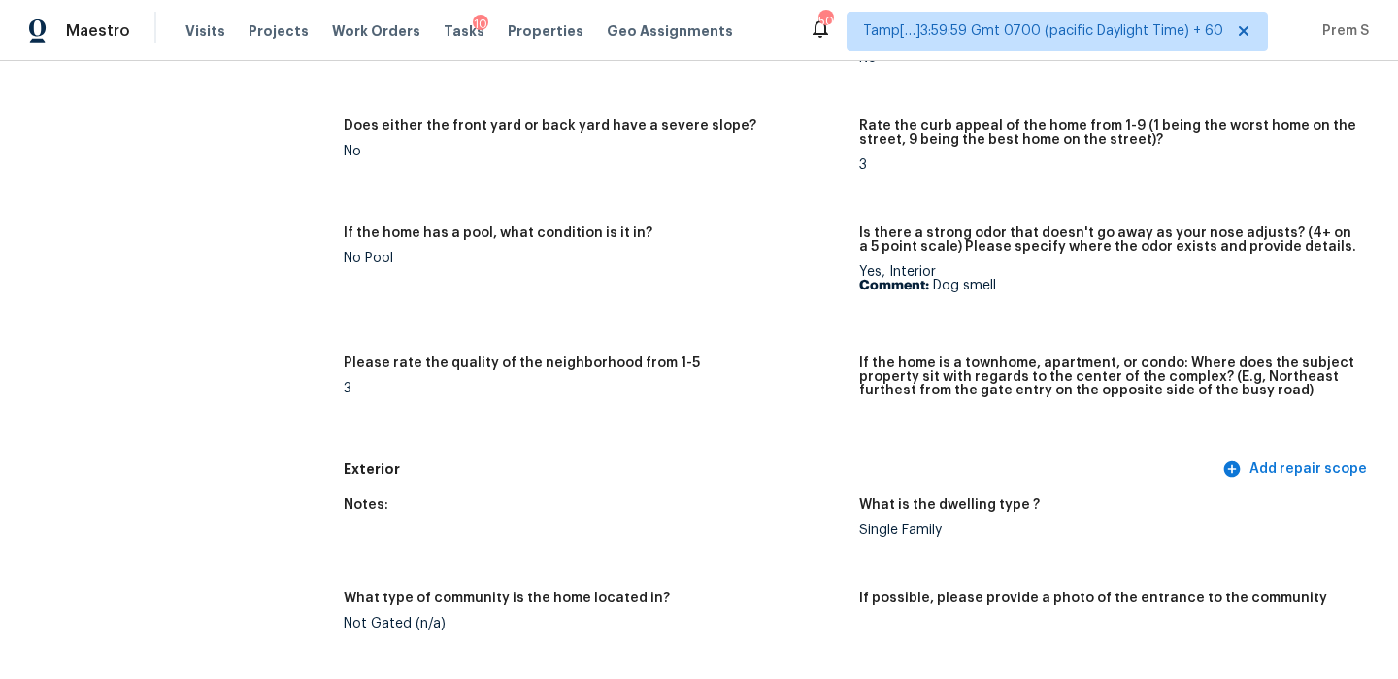
scroll to position [350, 0]
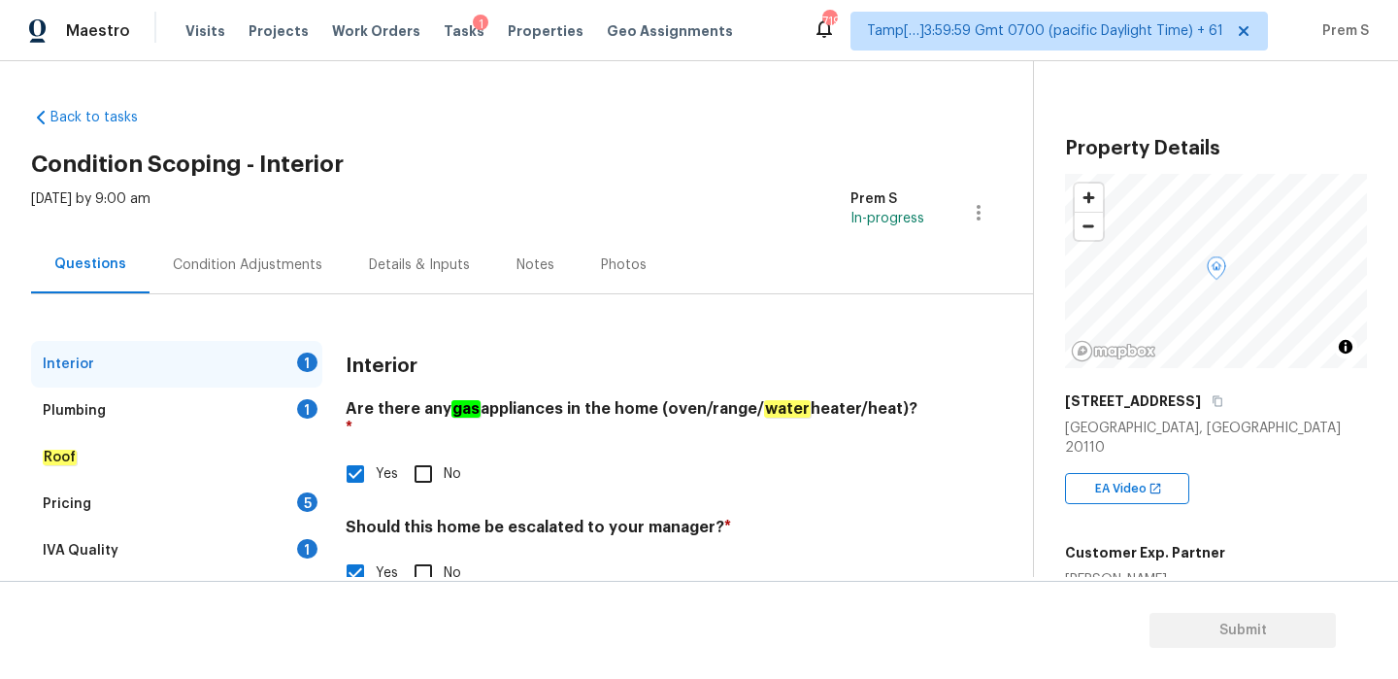
scroll to position [382, 0]
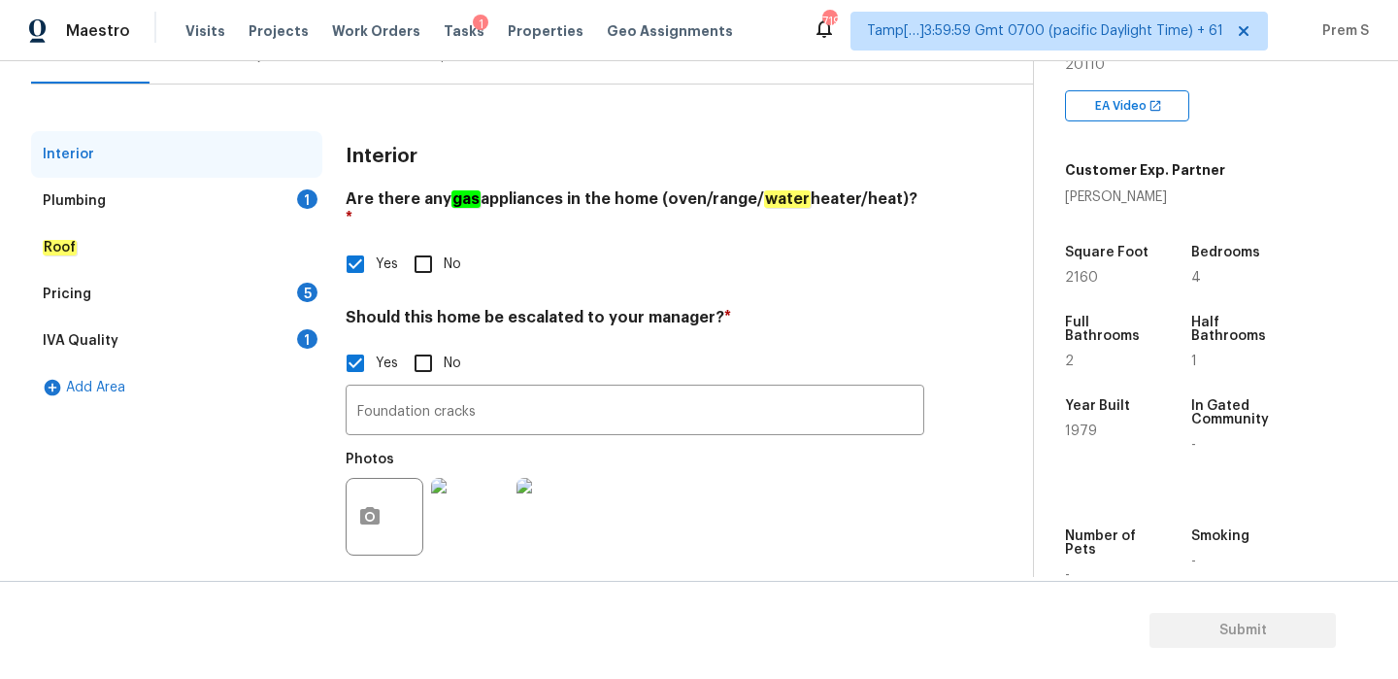
click at [307, 214] on div "Plumbing 1" at bounding box center [176, 201] width 291 height 47
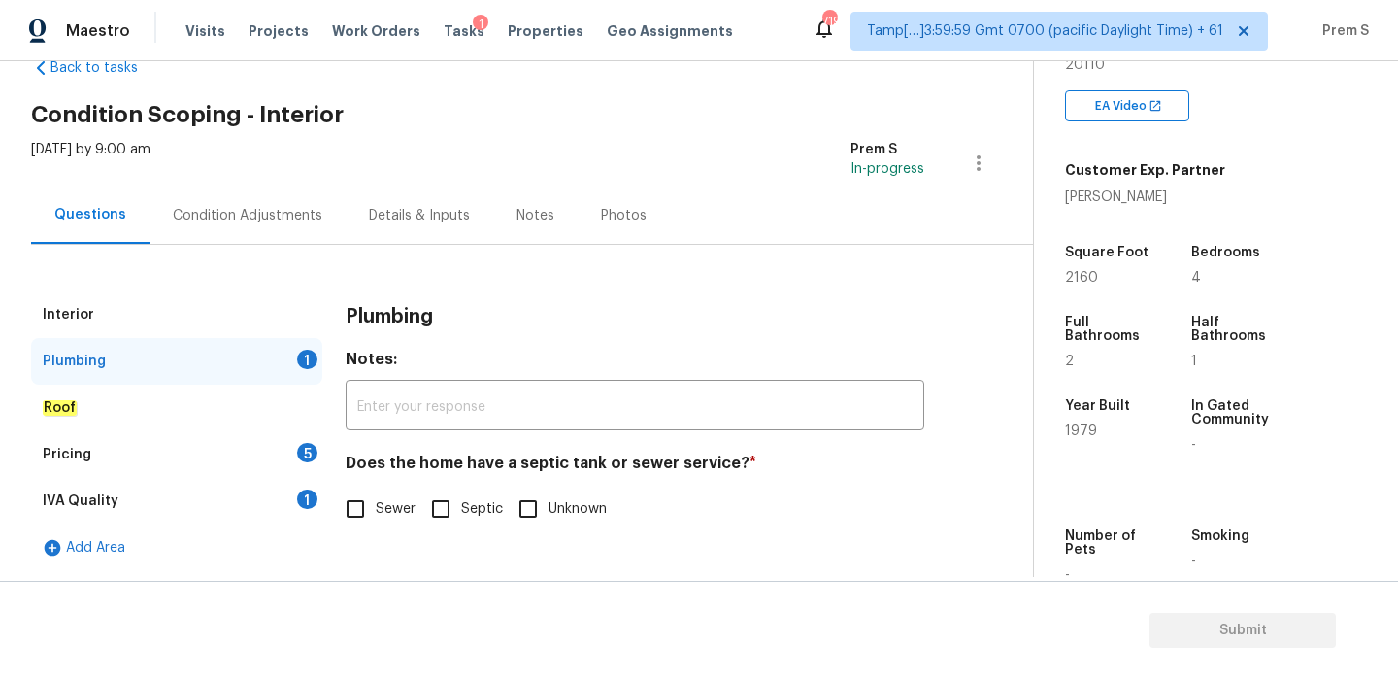
scroll to position [50, 0]
click at [370, 504] on input "Sewer" at bounding box center [355, 508] width 41 height 41
checkbox input "true"
click at [301, 449] on div "5" at bounding box center [307, 452] width 20 height 19
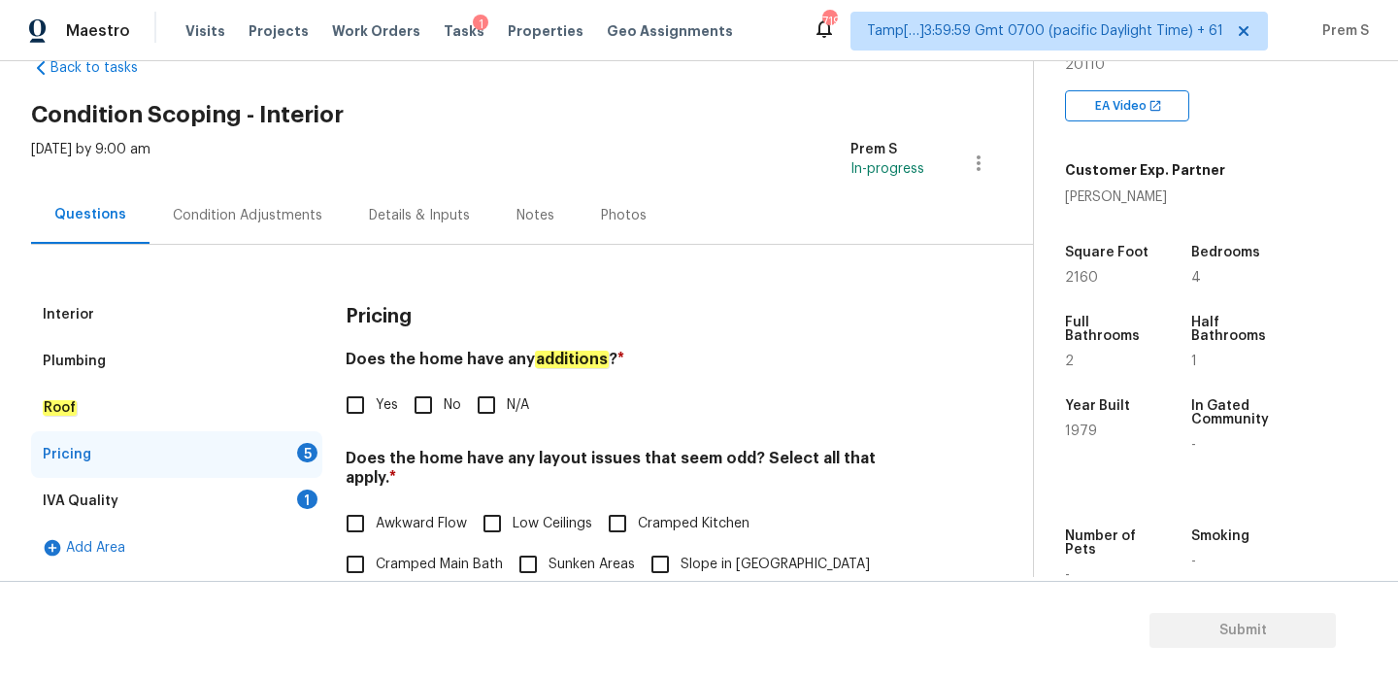
click at [417, 394] on input "No" at bounding box center [423, 404] width 41 height 41
checkbox input "true"
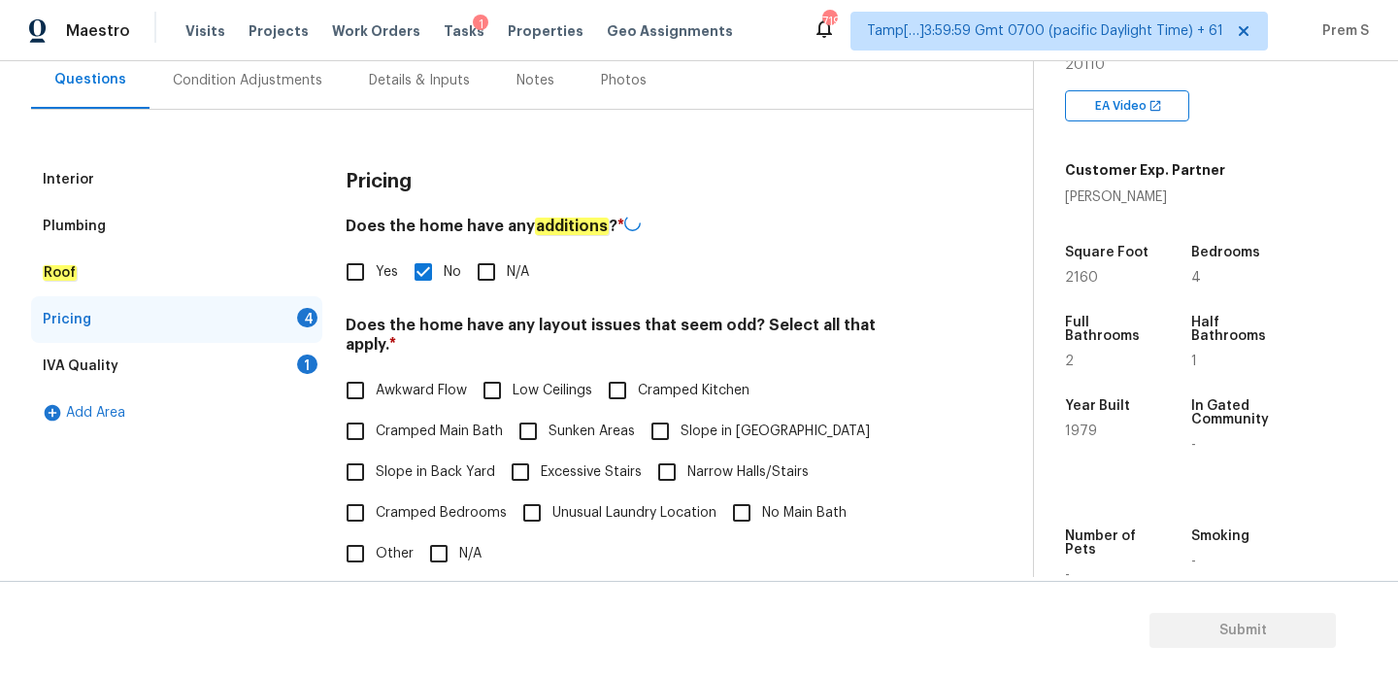
scroll to position [330, 0]
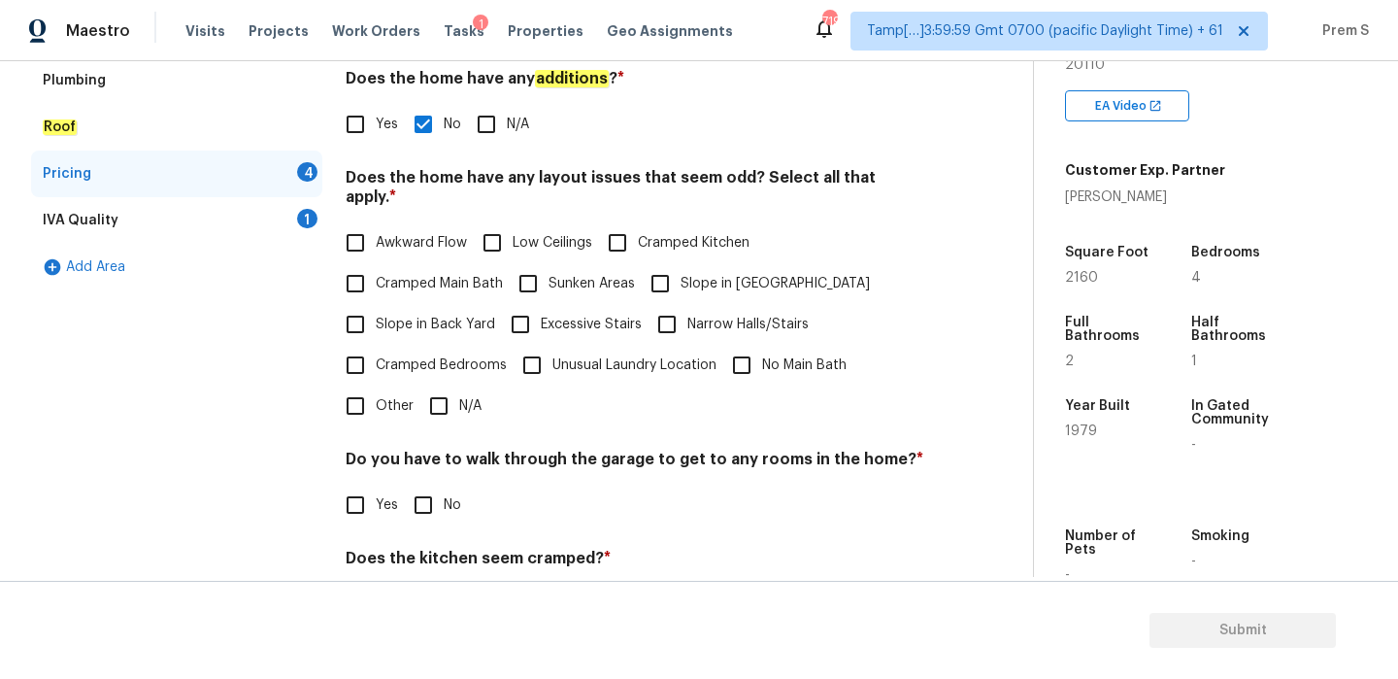
click at [435, 392] on input "N/A" at bounding box center [438, 405] width 41 height 41
checkbox input "true"
click at [439, 484] on input "No" at bounding box center [423, 504] width 41 height 41
checkbox input "true"
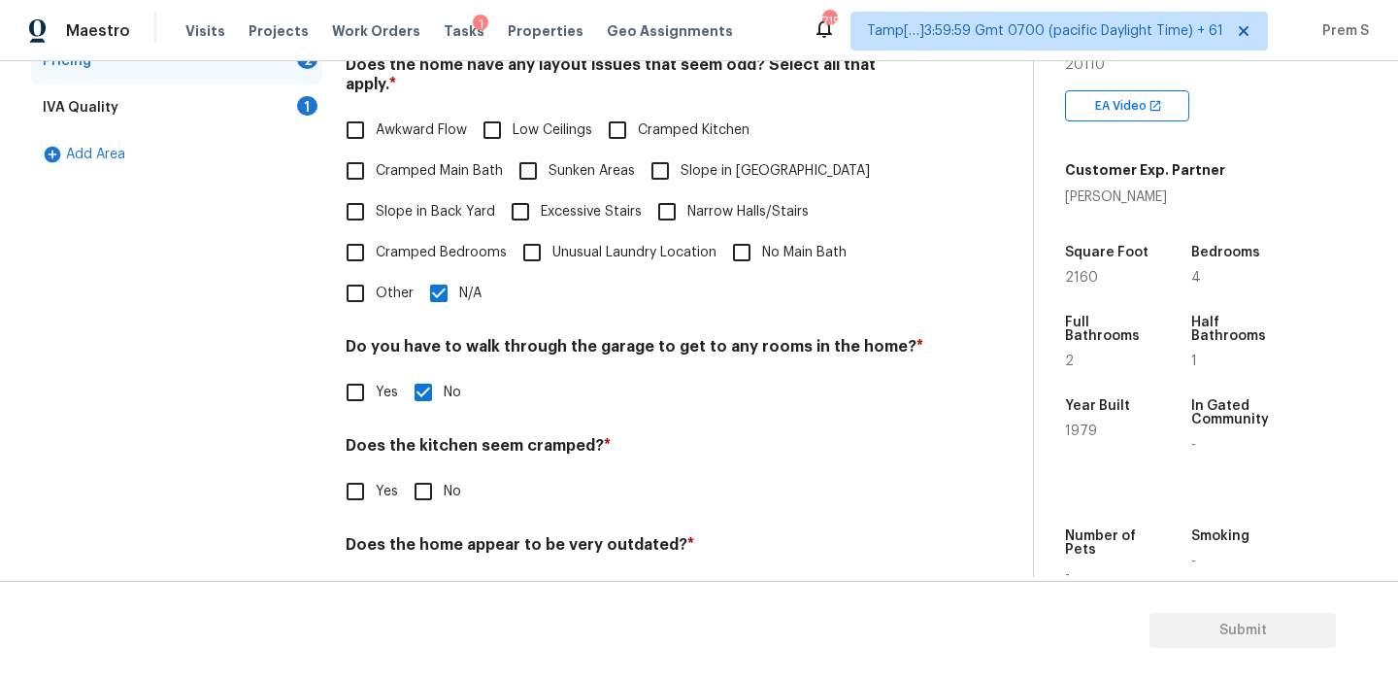
scroll to position [486, 0]
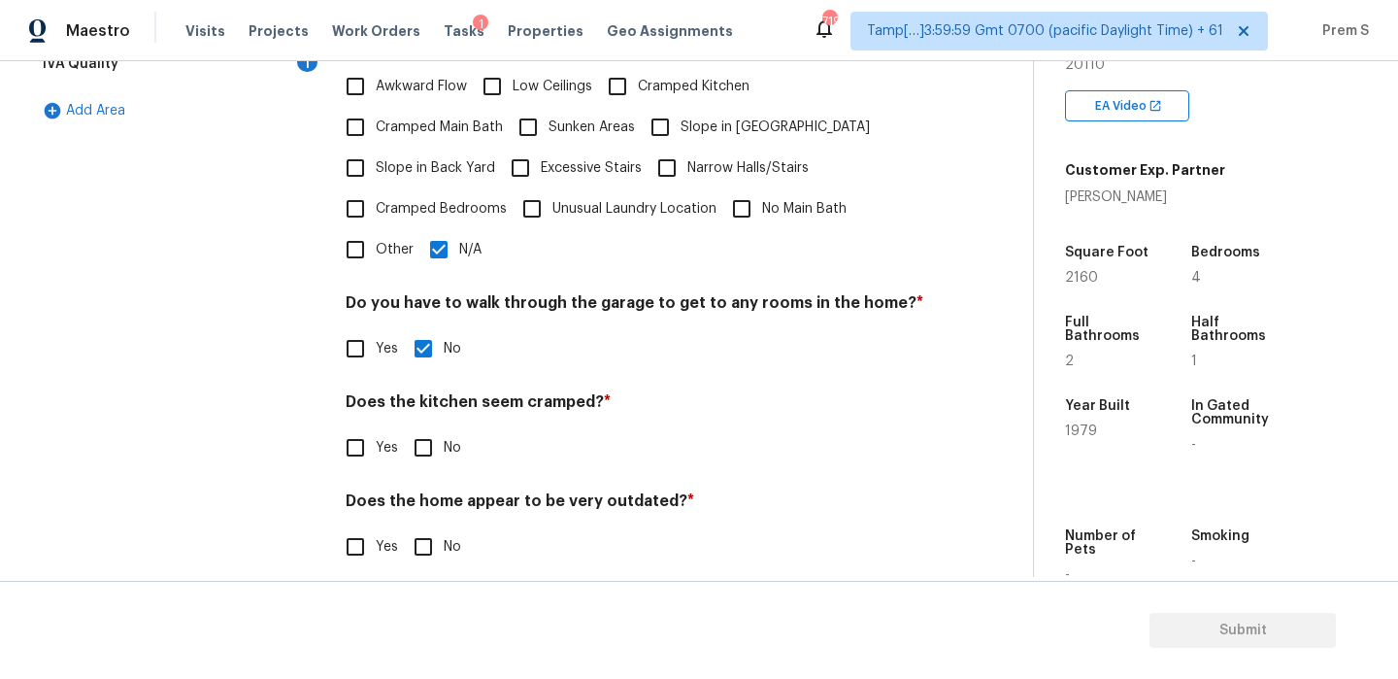
click at [417, 433] on input "No" at bounding box center [423, 447] width 41 height 41
checkbox input "true"
click at [430, 528] on input "No" at bounding box center [423, 548] width 41 height 41
checkbox input "true"
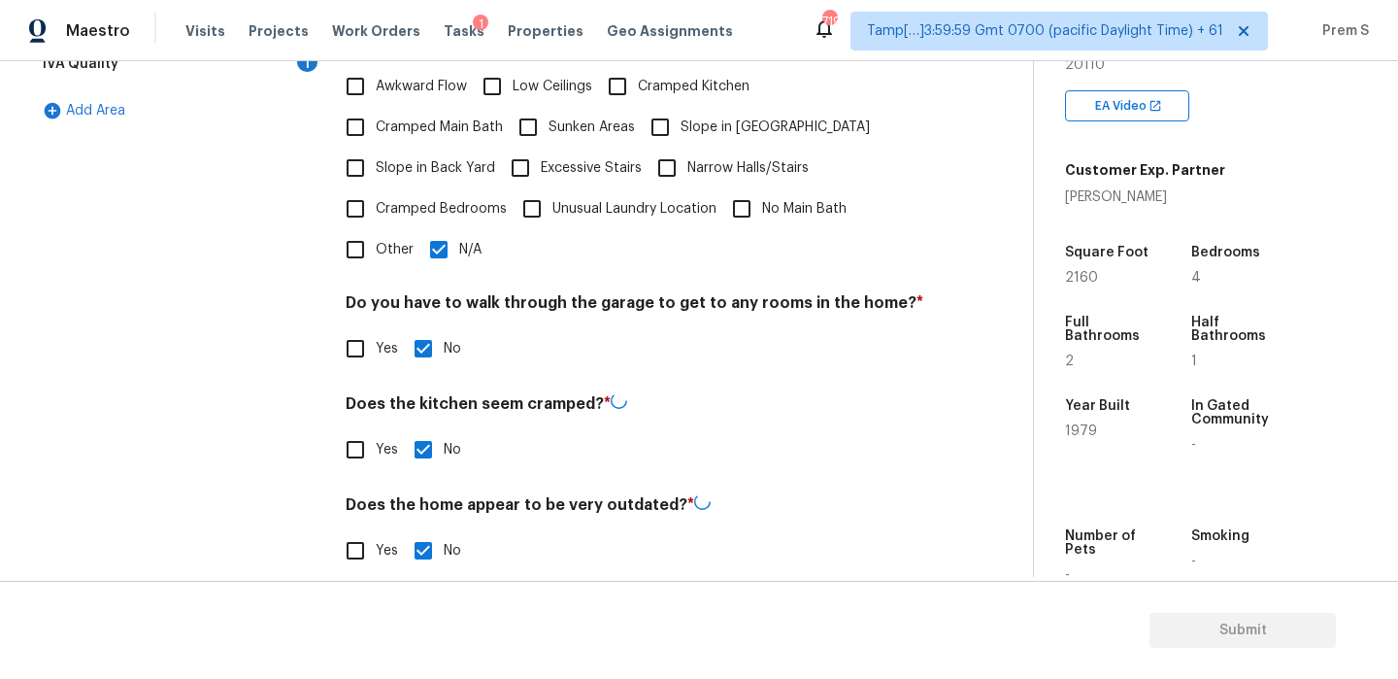
scroll to position [104, 0]
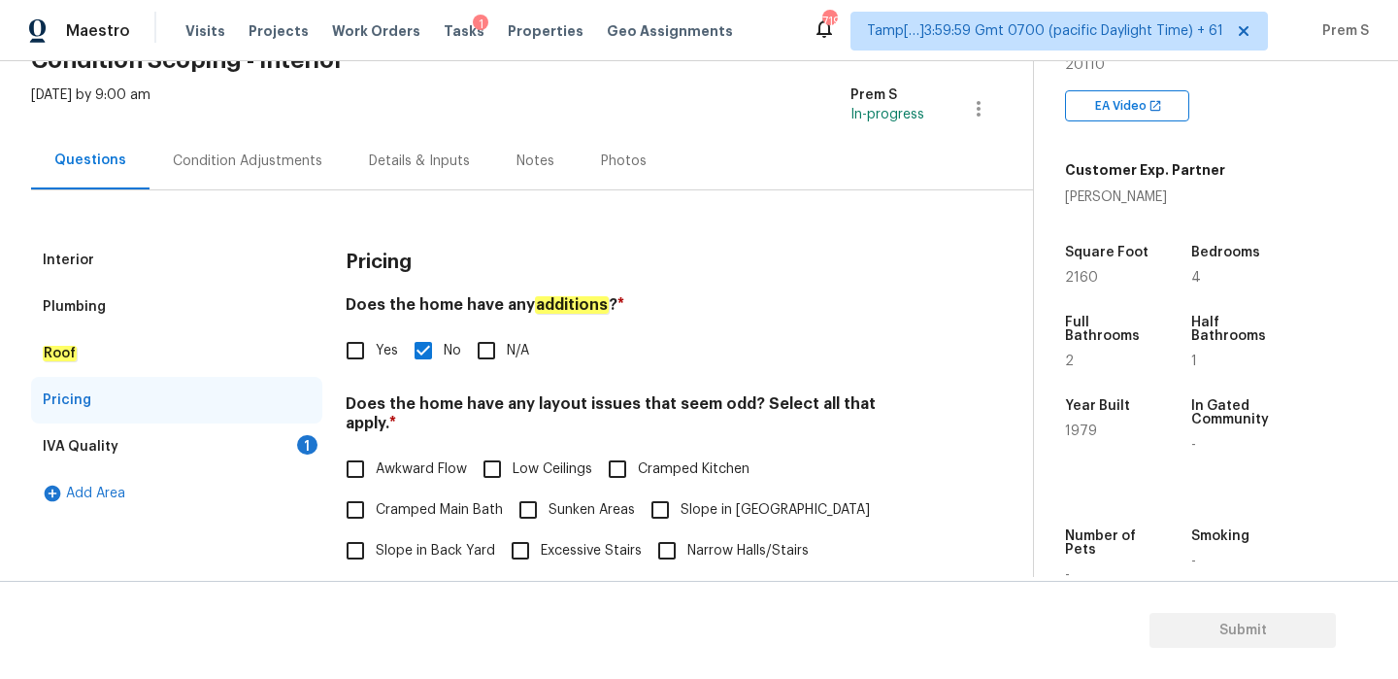
click at [304, 447] on div "1" at bounding box center [307, 444] width 20 height 19
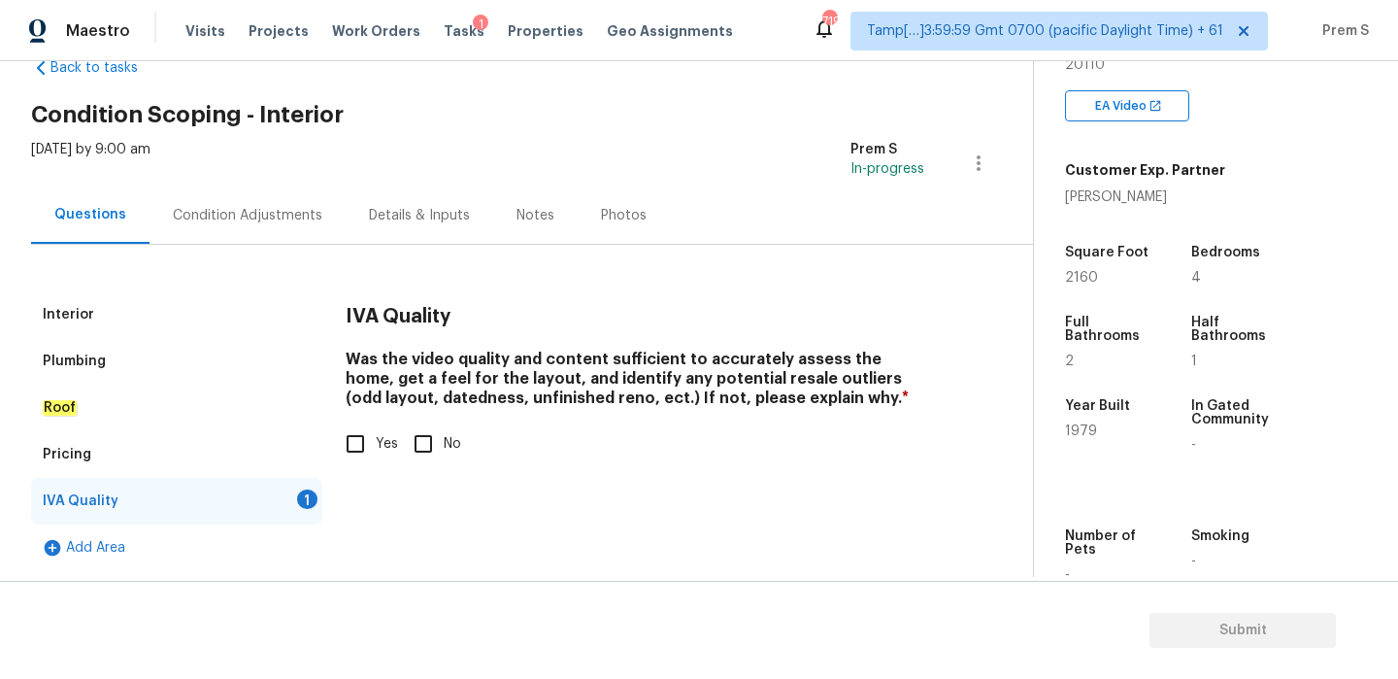
click at [358, 434] on input "Yes" at bounding box center [355, 443] width 41 height 41
checkbox input "true"
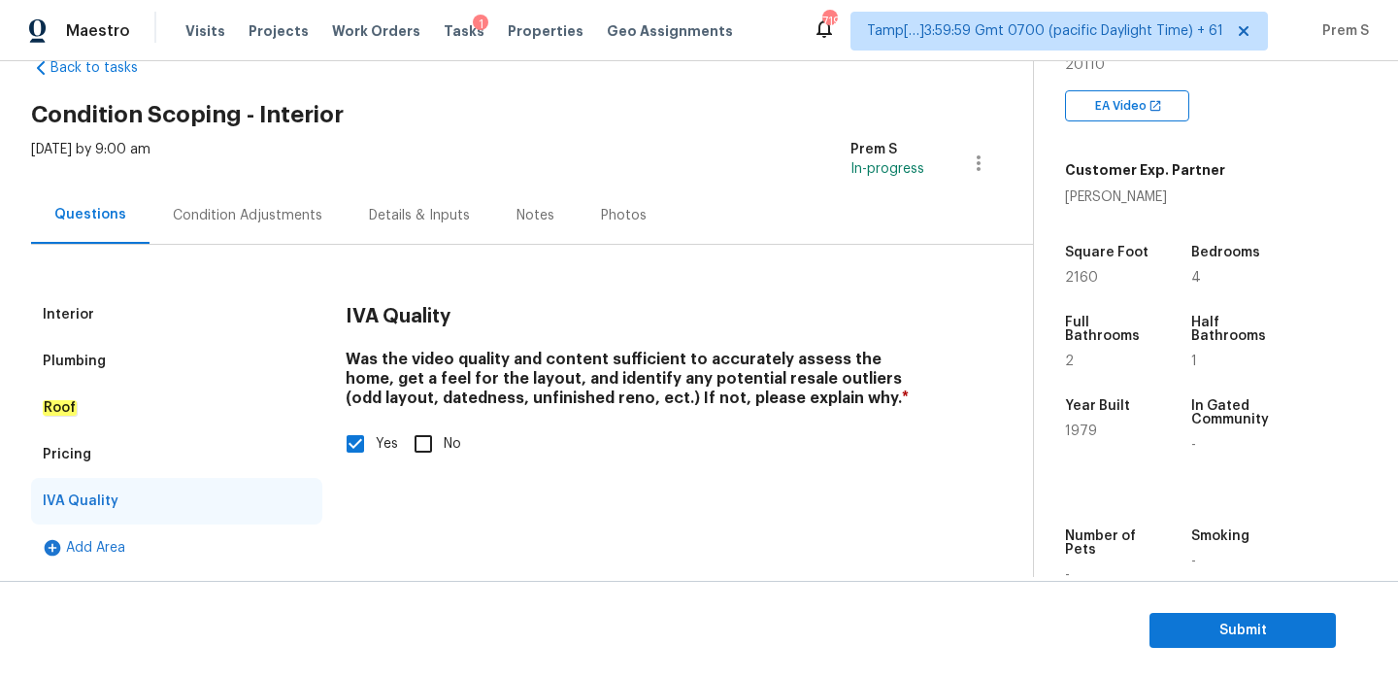
click at [256, 222] on div "Condition Adjustments" at bounding box center [248, 215] width 150 height 19
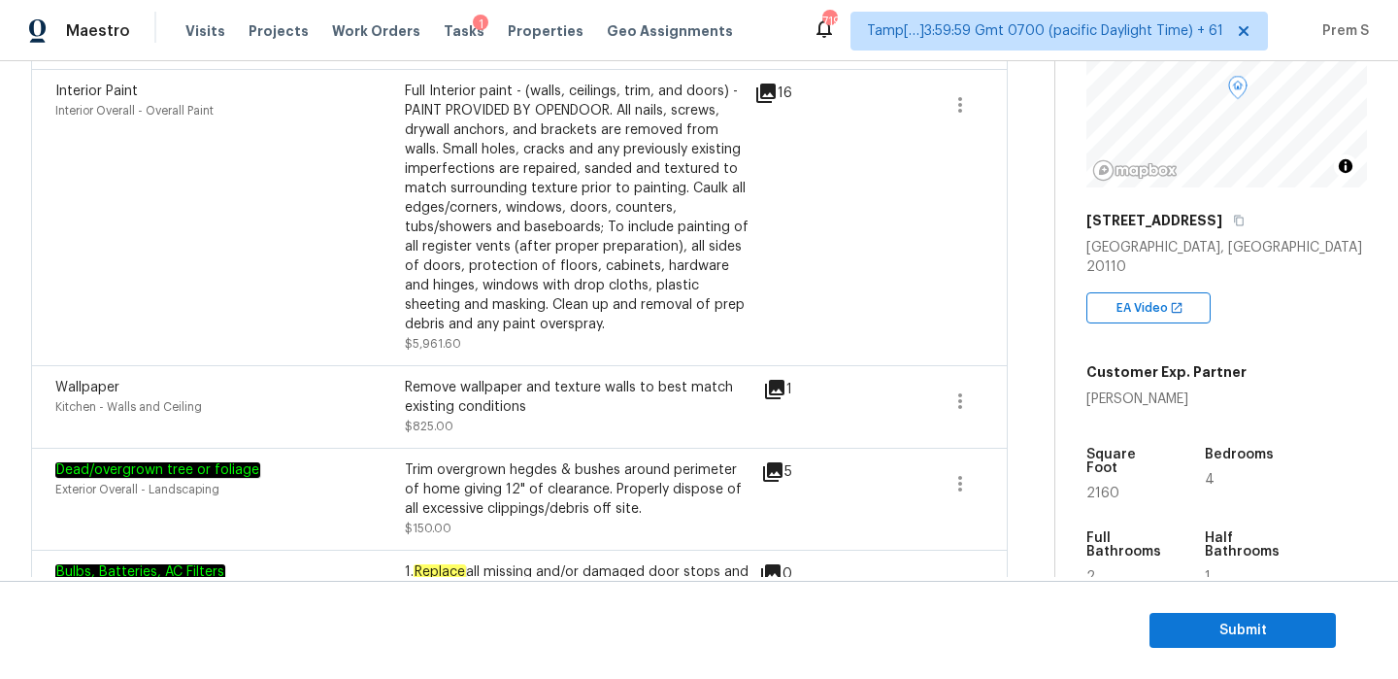
scroll to position [3122, 0]
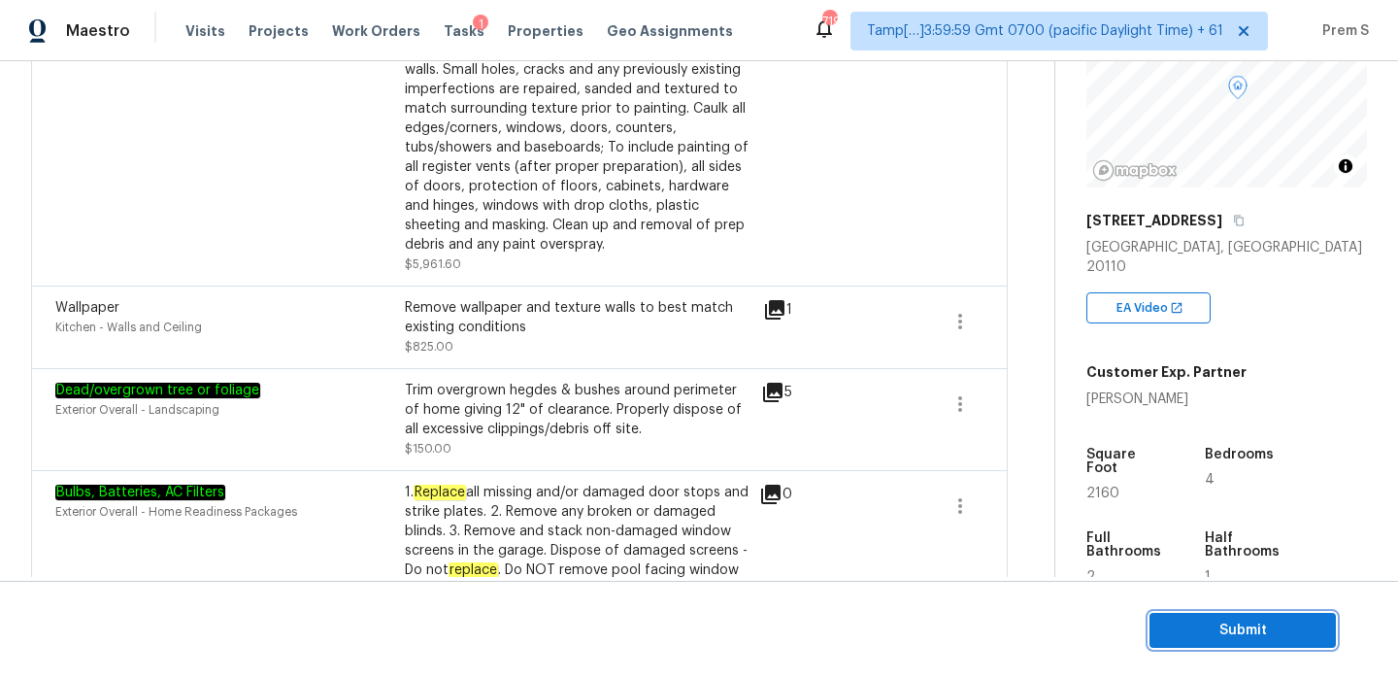
click at [1279, 637] on span "Submit" at bounding box center [1242, 630] width 155 height 24
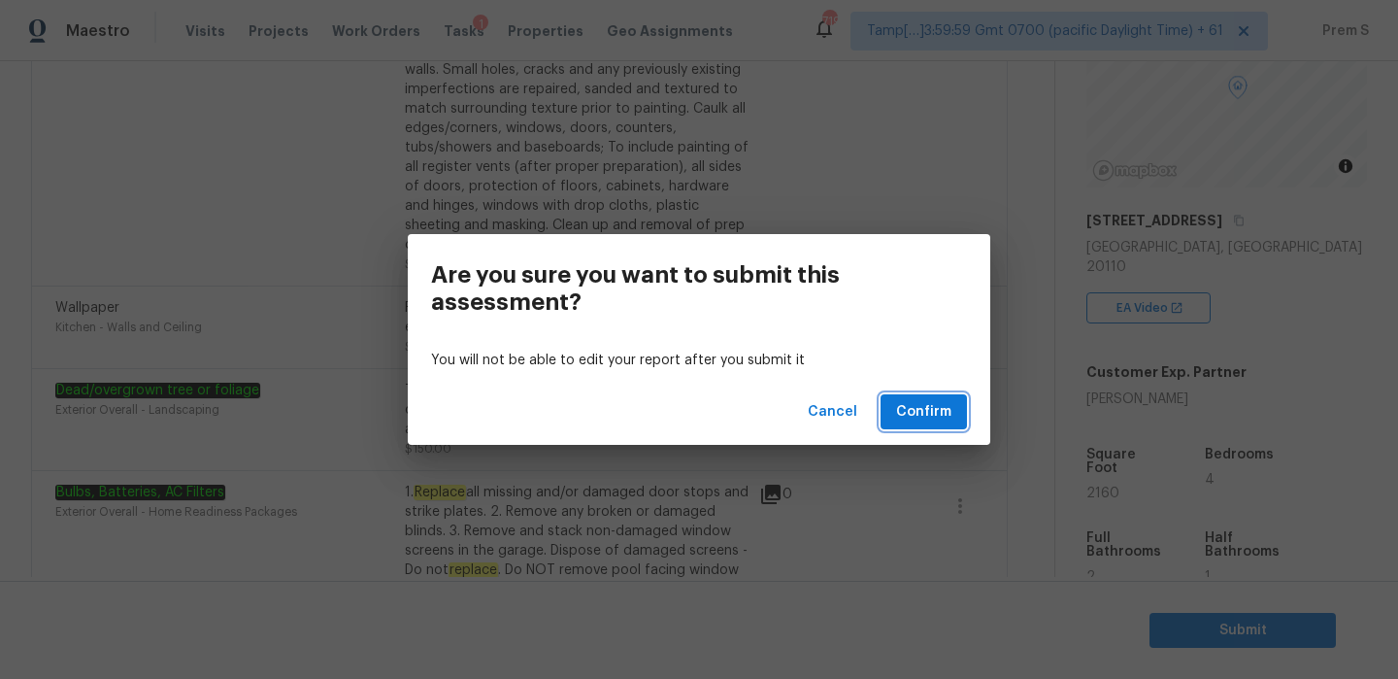
click at [947, 413] on span "Confirm" at bounding box center [923, 412] width 55 height 24
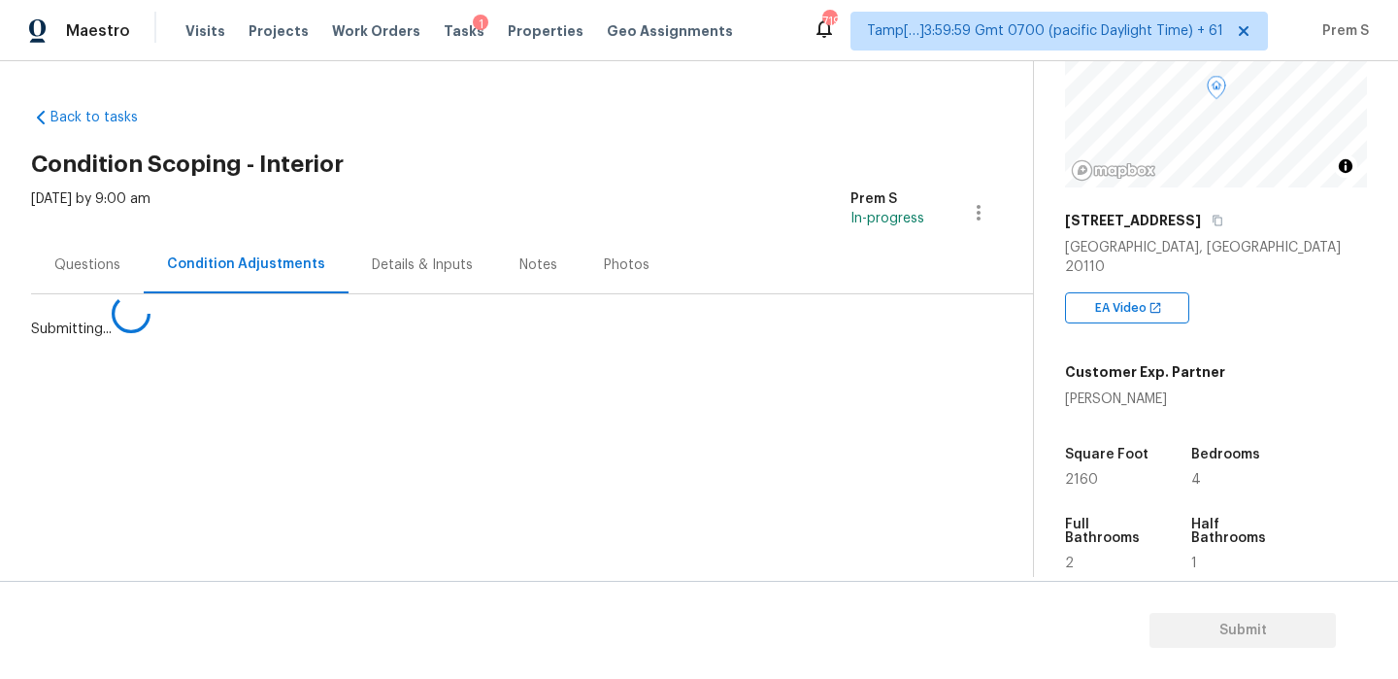
scroll to position [0, 0]
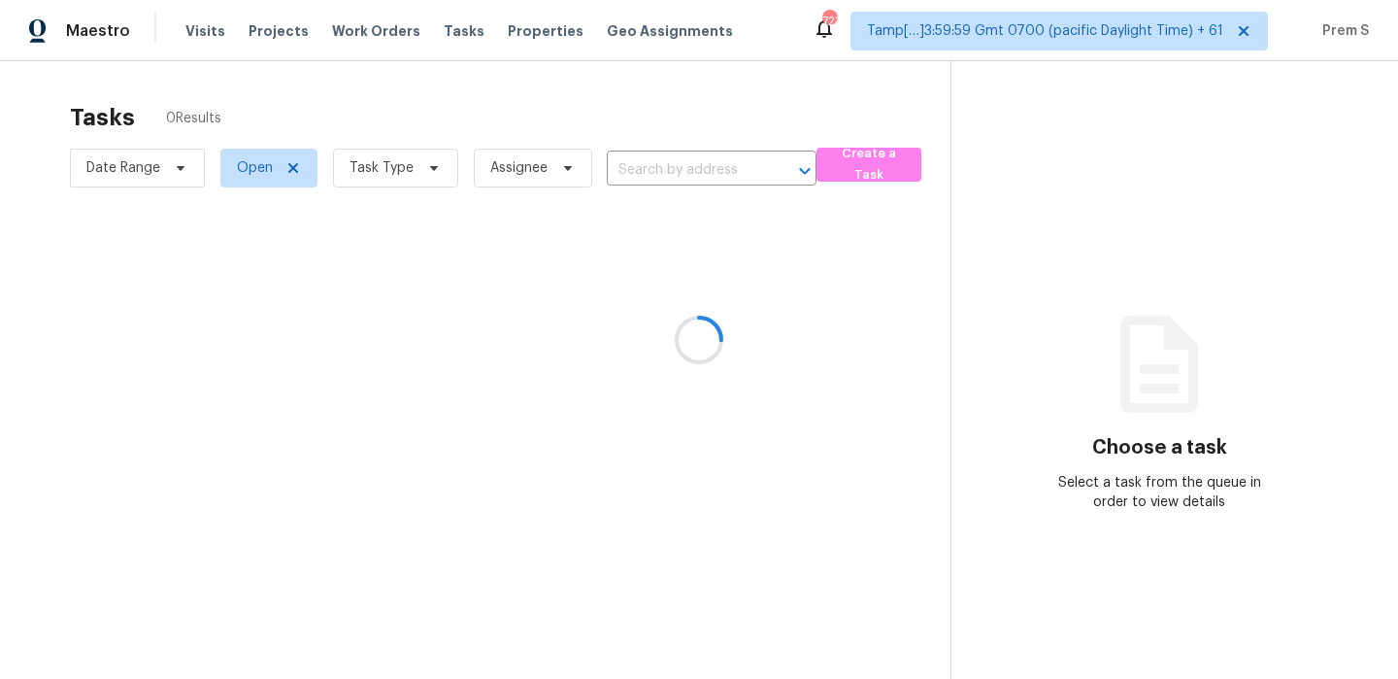
click at [380, 183] on div at bounding box center [699, 339] width 1398 height 679
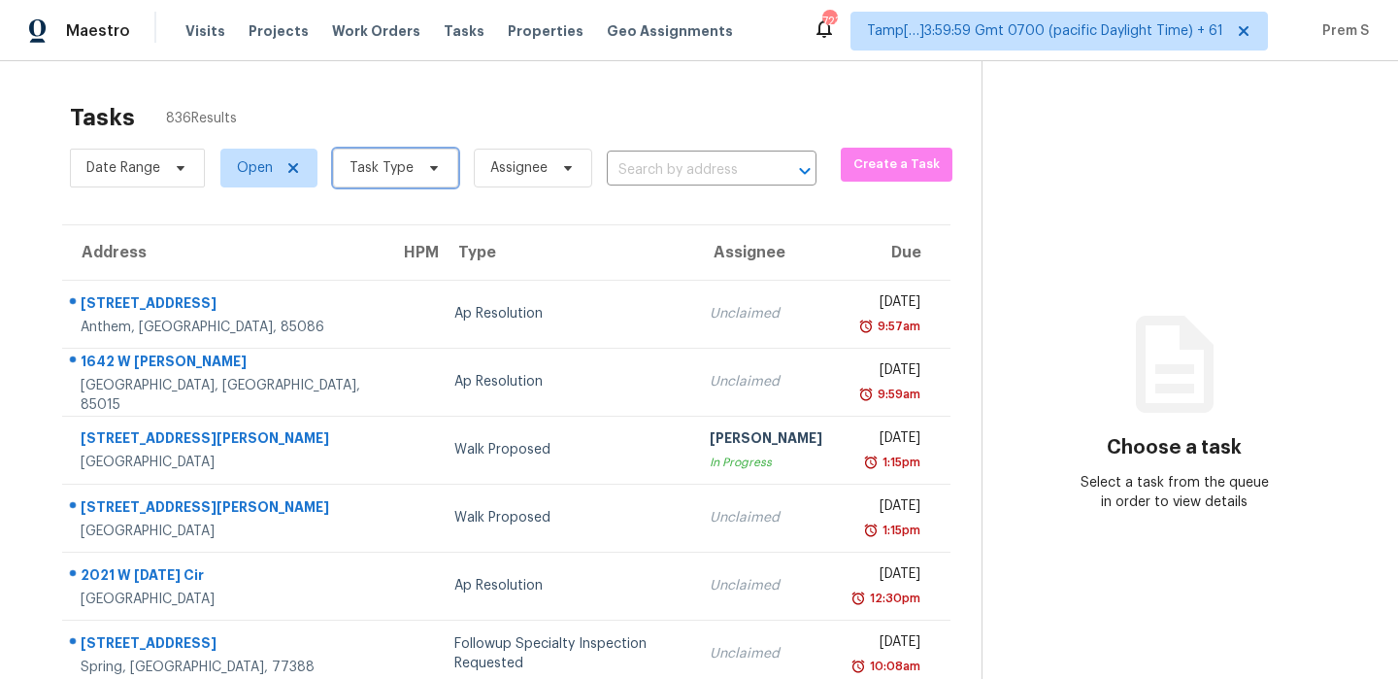
click at [410, 179] on span "Task Type" at bounding box center [395, 168] width 125 height 39
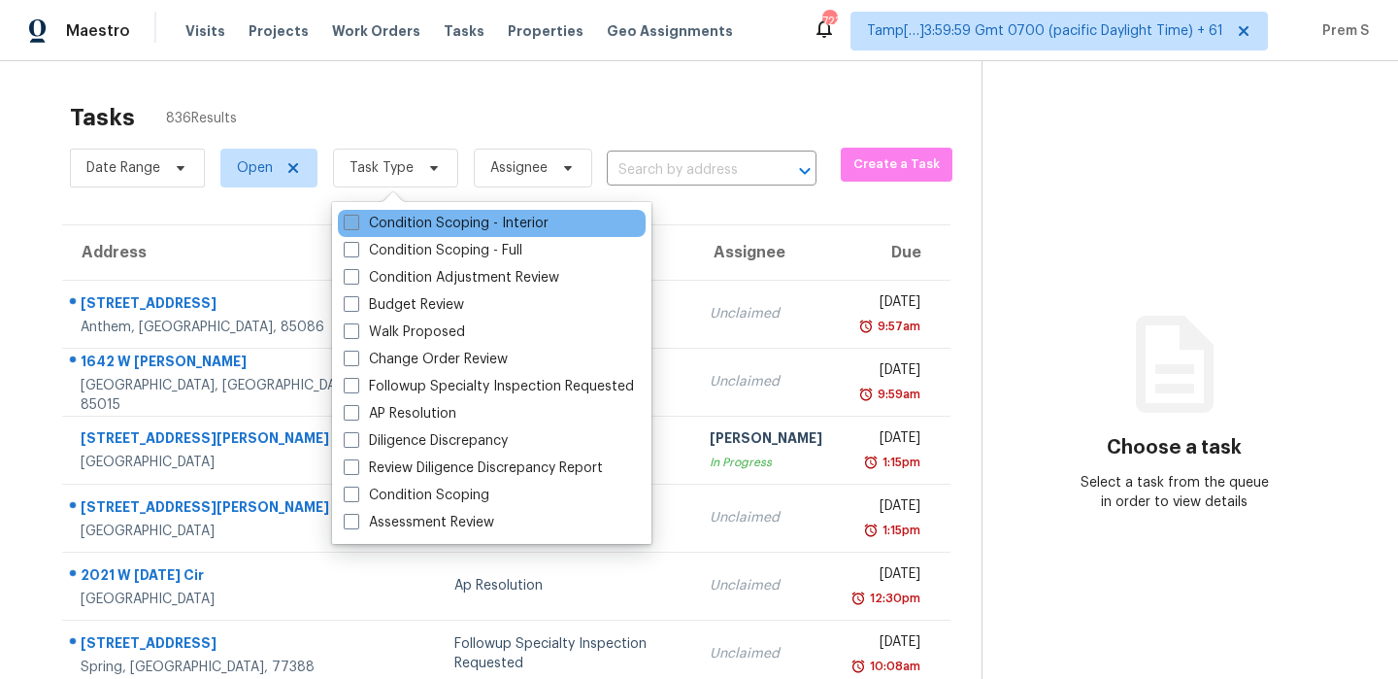
click at [405, 219] on label "Condition Scoping - Interior" at bounding box center [446, 223] width 205 height 19
click at [356, 219] on input "Condition Scoping - Interior" at bounding box center [350, 220] width 13 height 13
checkbox input "true"
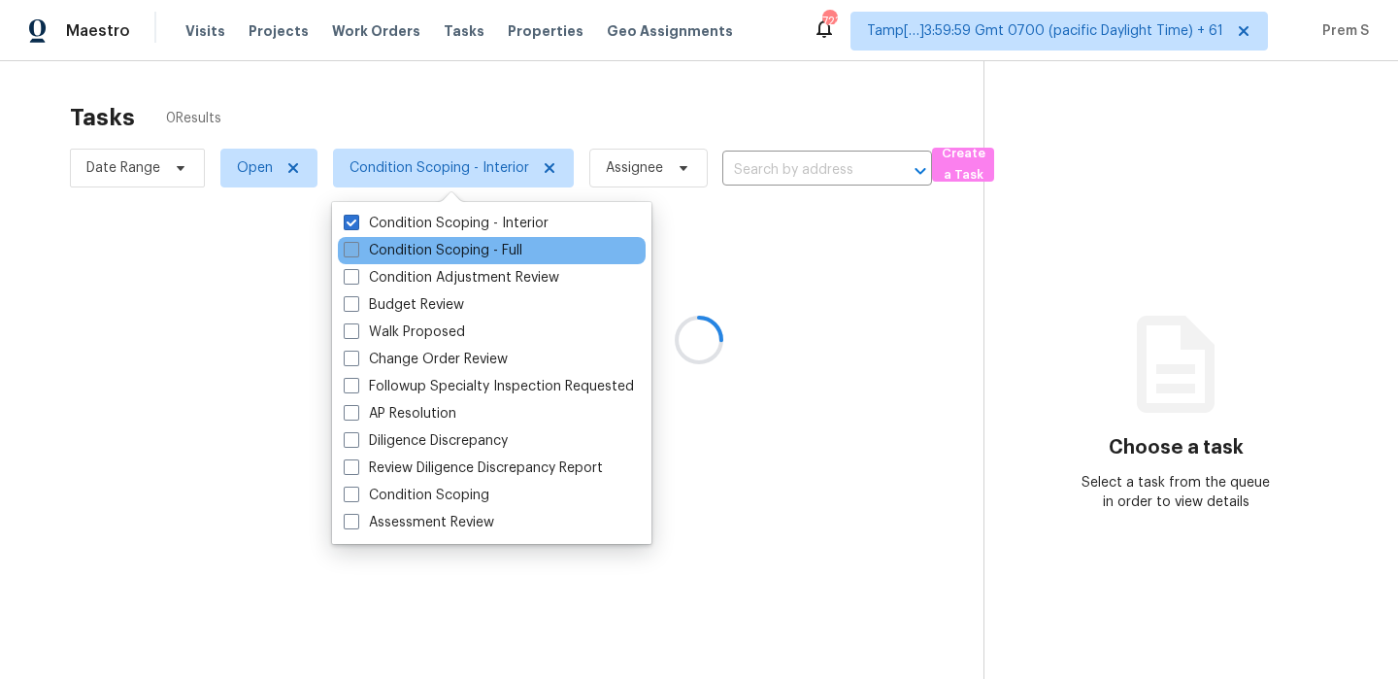
click at [392, 259] on label "Condition Scoping - Full" at bounding box center [433, 250] width 179 height 19
click at [356, 253] on input "Condition Scoping - Full" at bounding box center [350, 247] width 13 height 13
checkbox input "true"
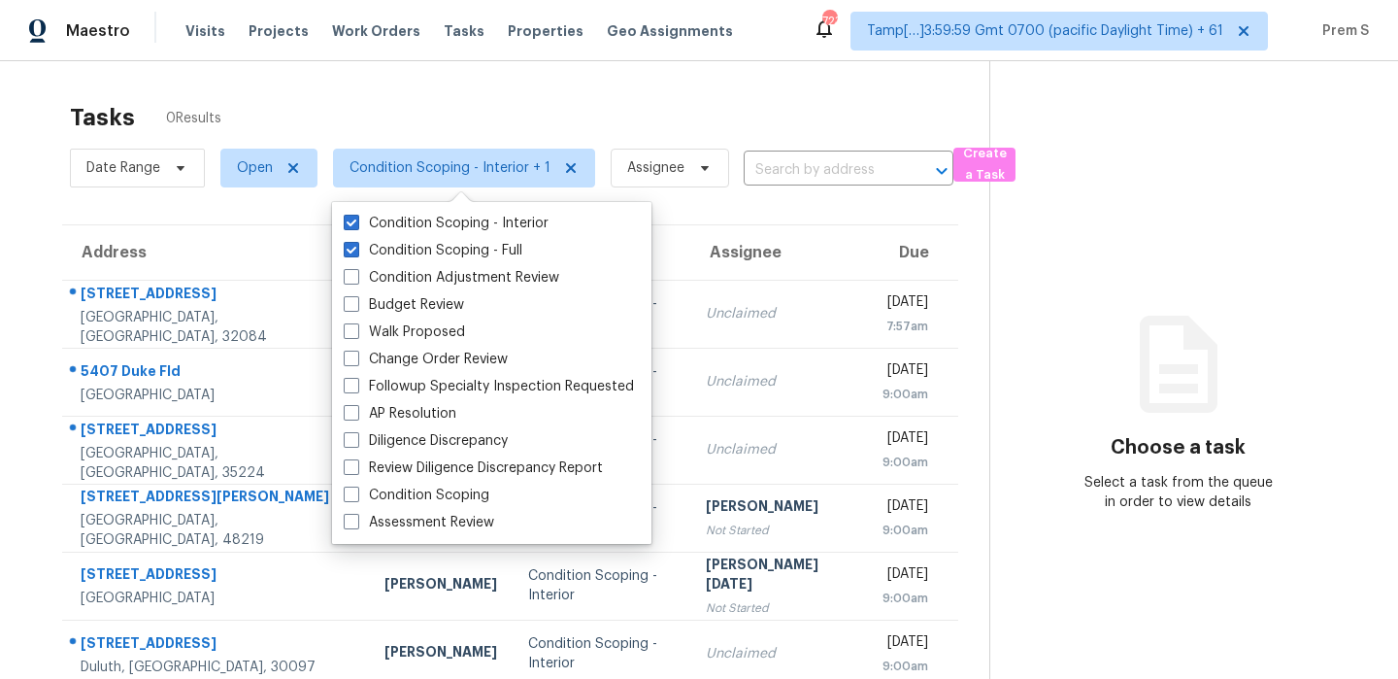
click at [708, 134] on div "Tasks 0 Results" at bounding box center [529, 117] width 919 height 50
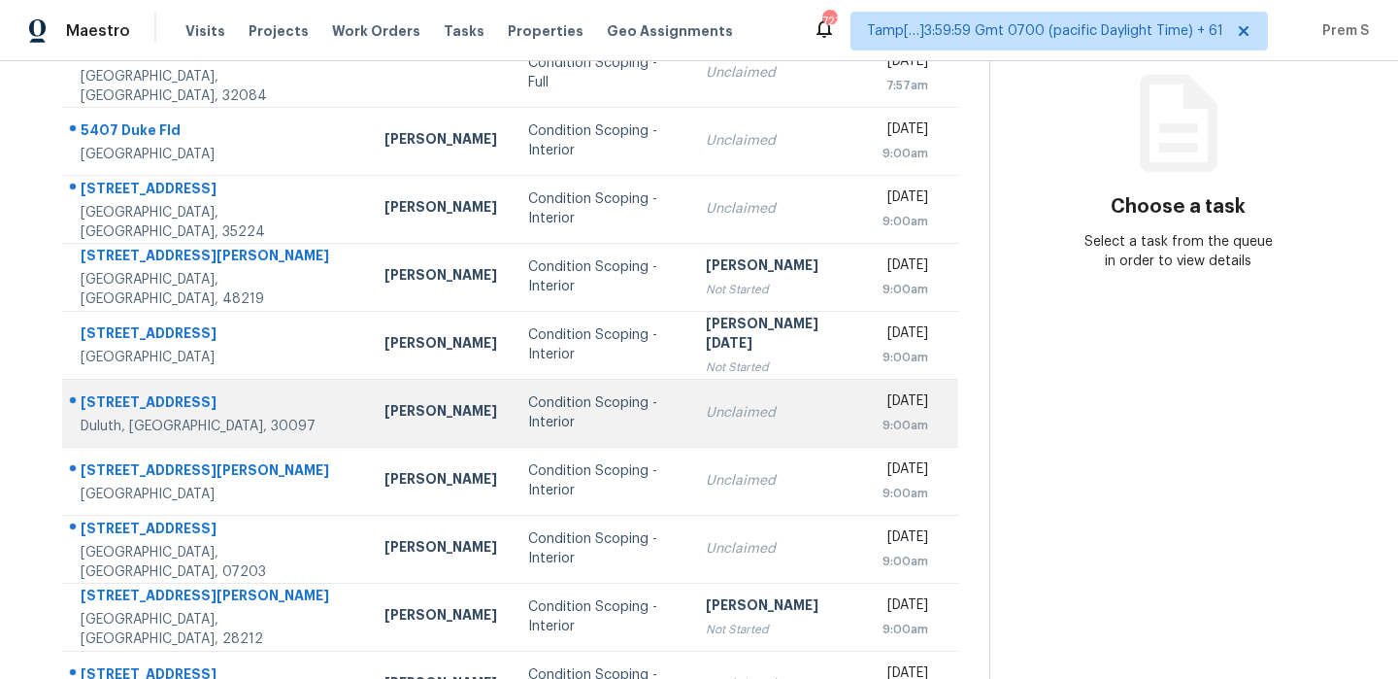
scroll to position [332, 0]
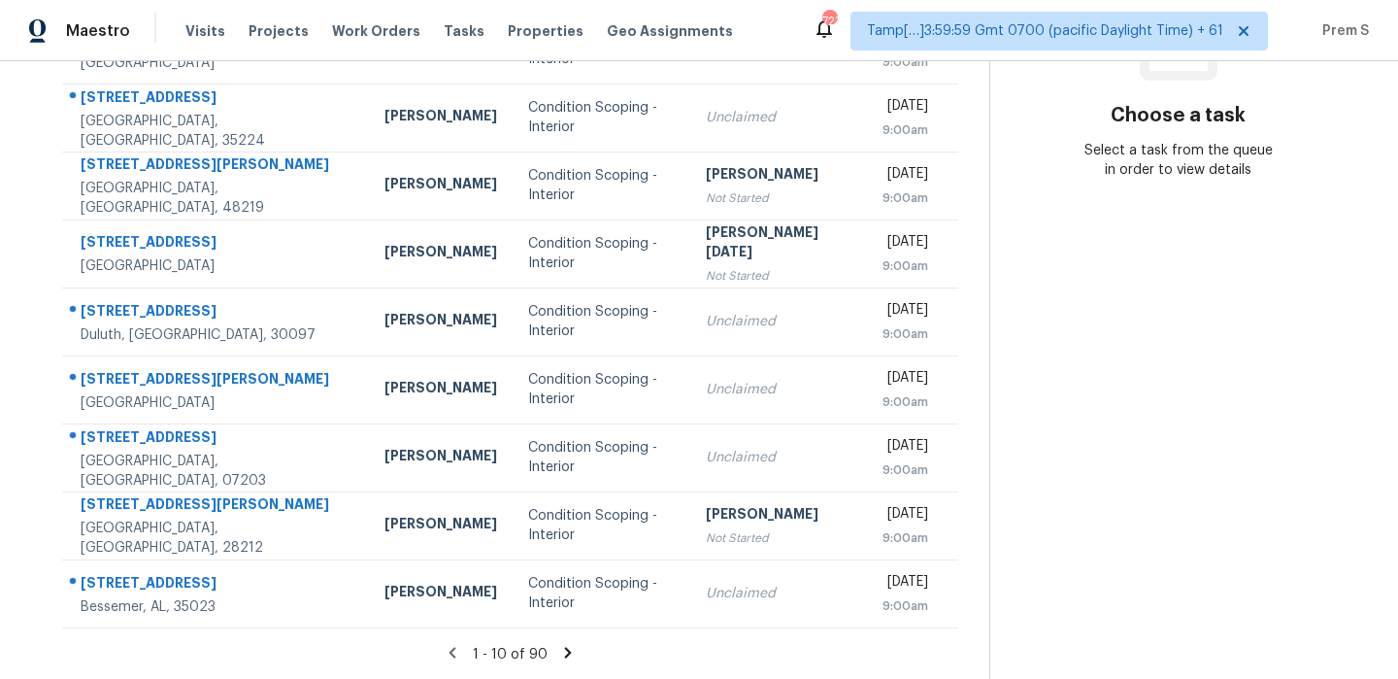
click at [565, 648] on icon at bounding box center [567, 652] width 7 height 11
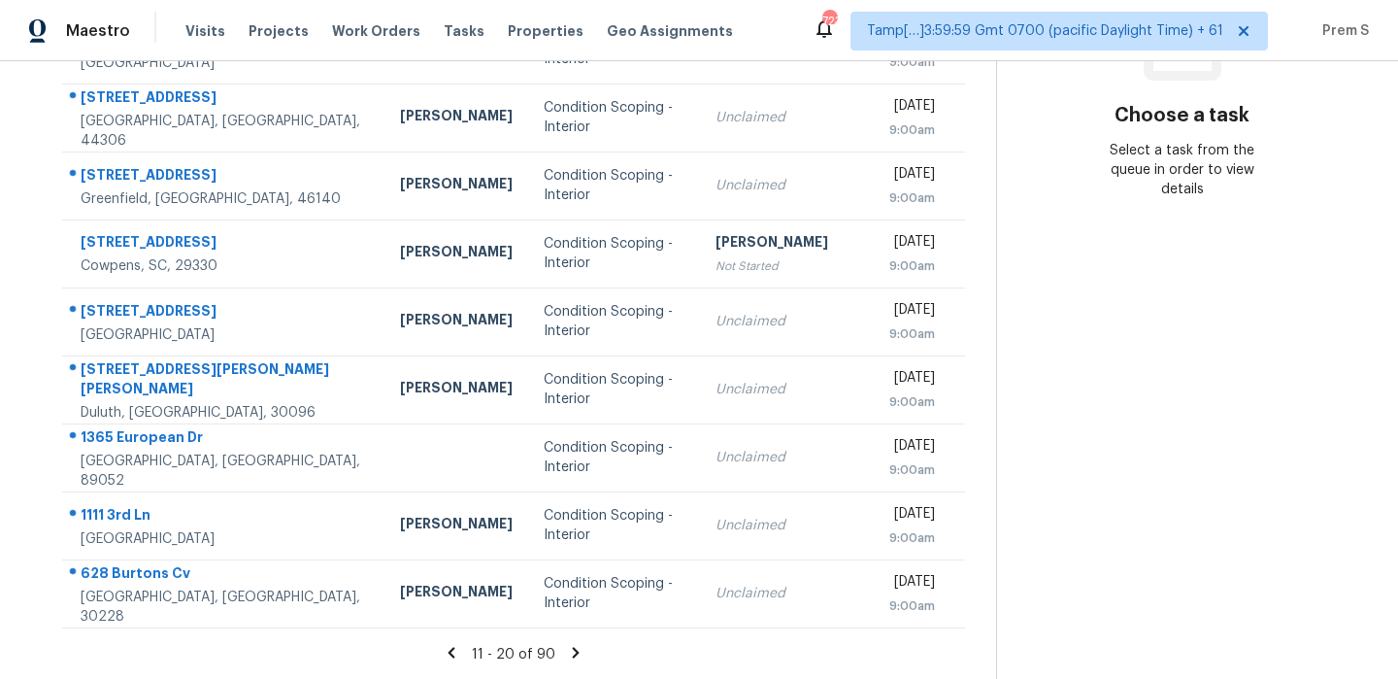
click at [567, 648] on icon at bounding box center [575, 652] width 17 height 17
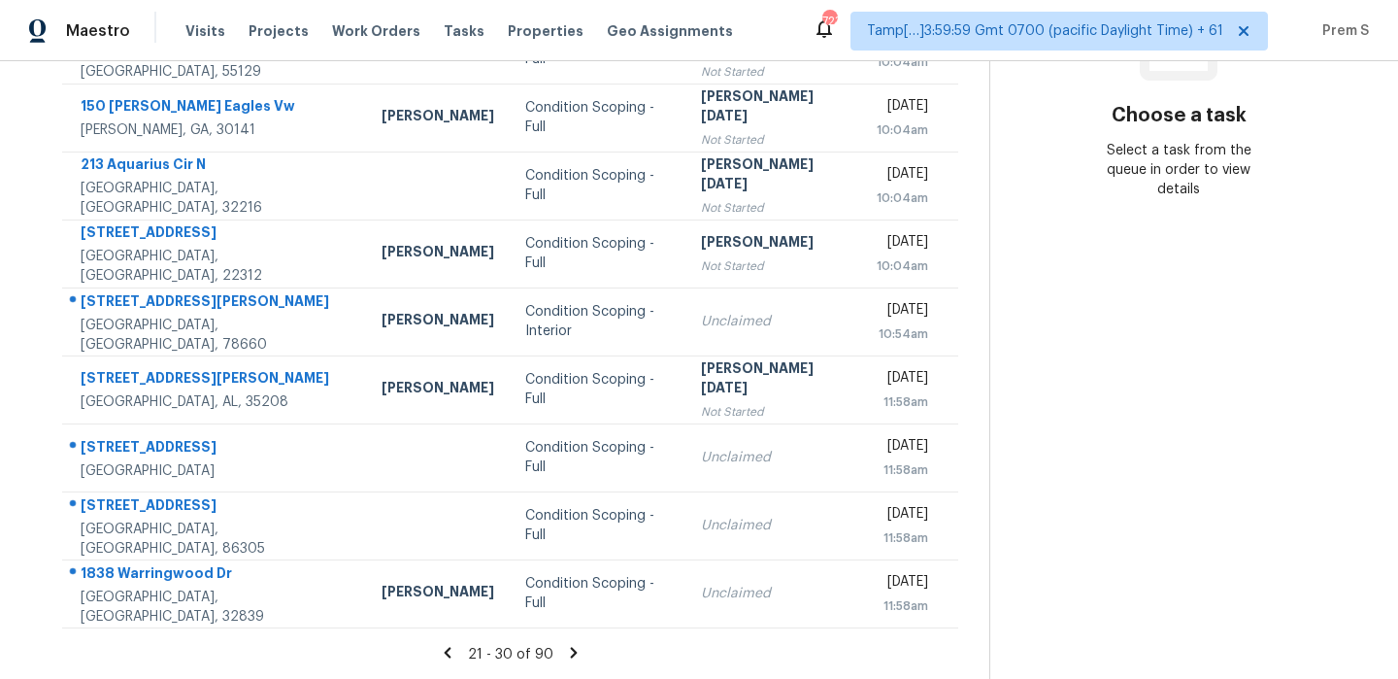
click at [565, 648] on icon at bounding box center [573, 652] width 17 height 17
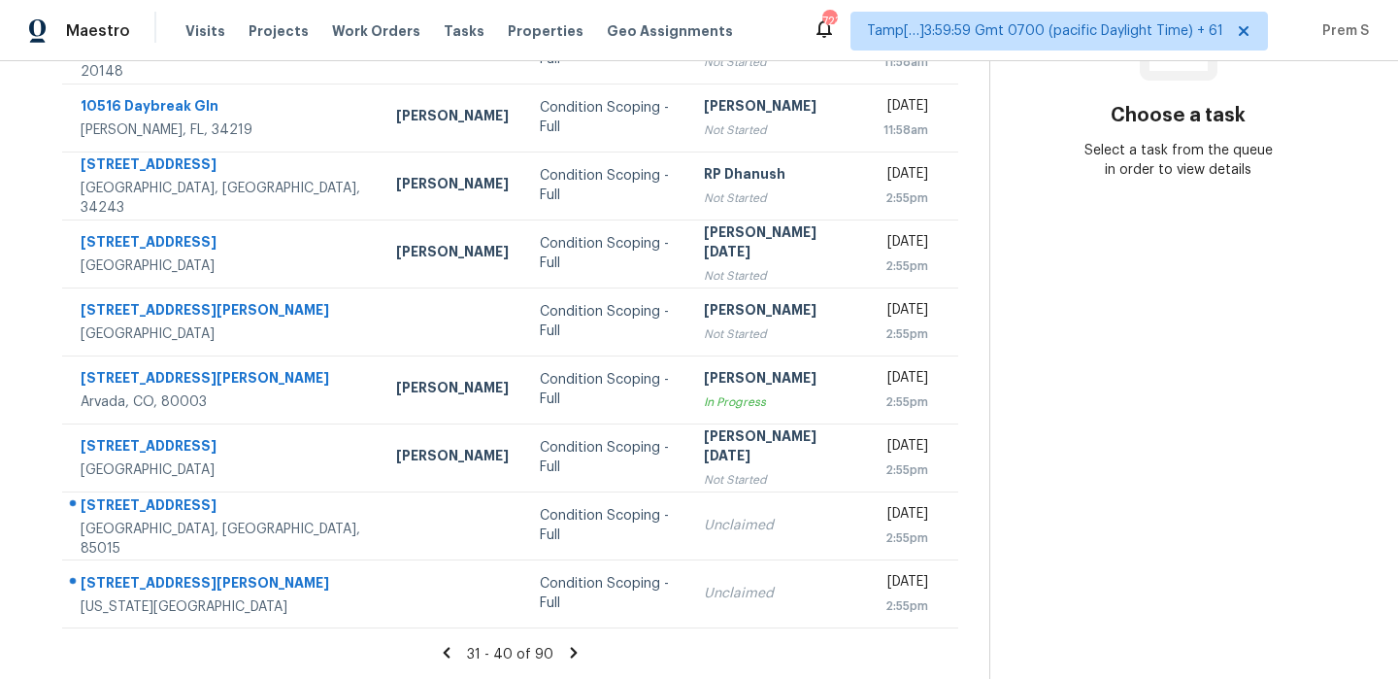
click at [565, 648] on icon at bounding box center [573, 652] width 17 height 17
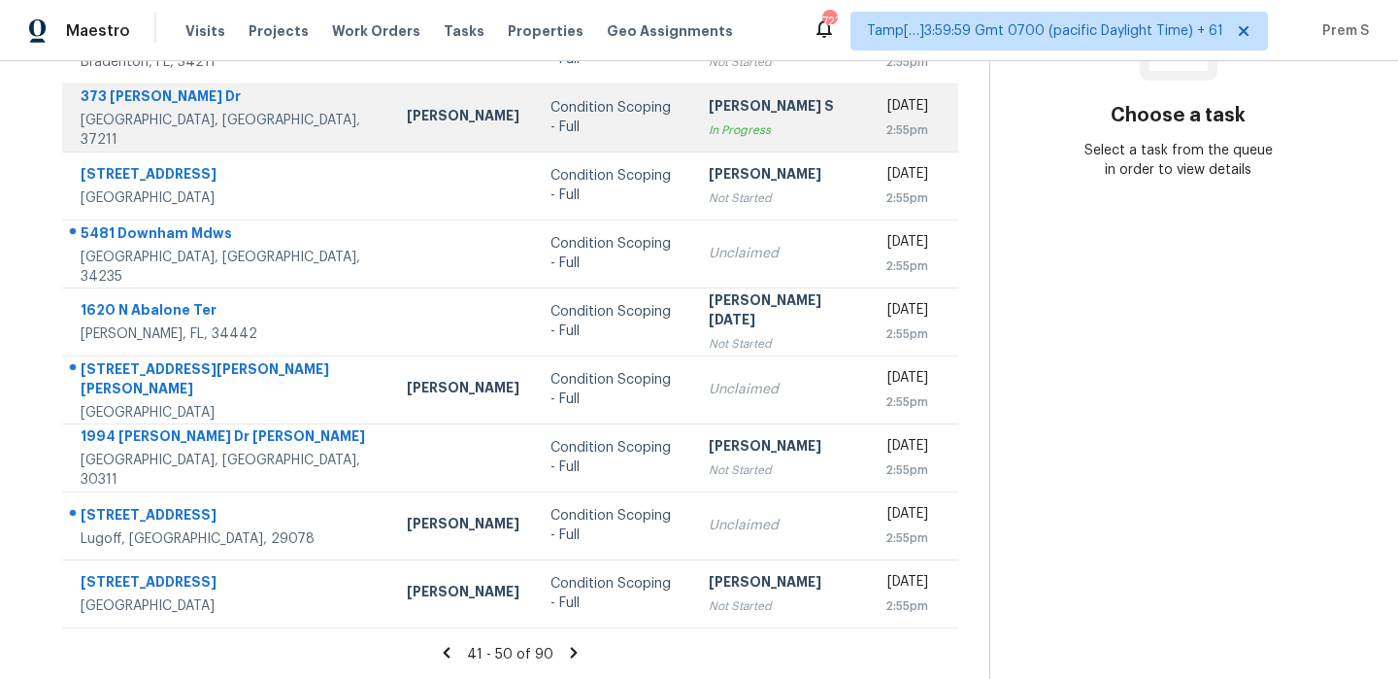
scroll to position [0, 0]
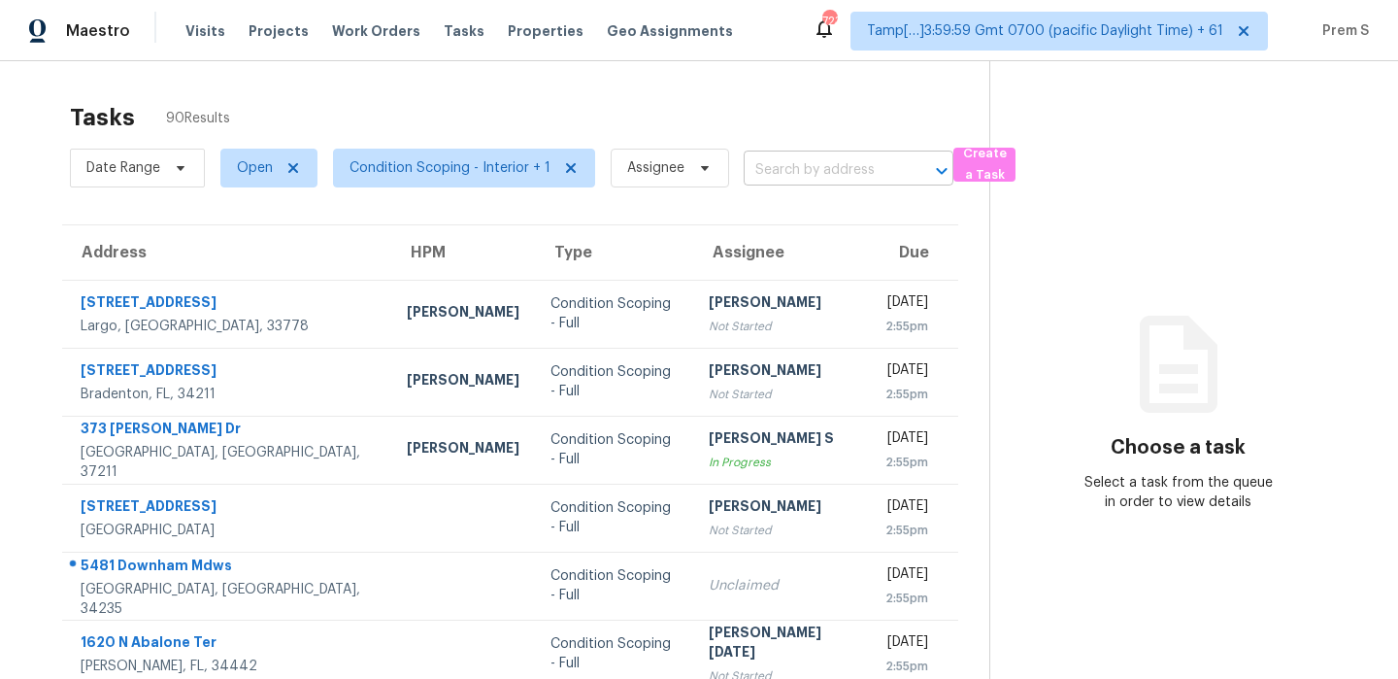
click at [811, 161] on input "text" at bounding box center [821, 170] width 155 height 30
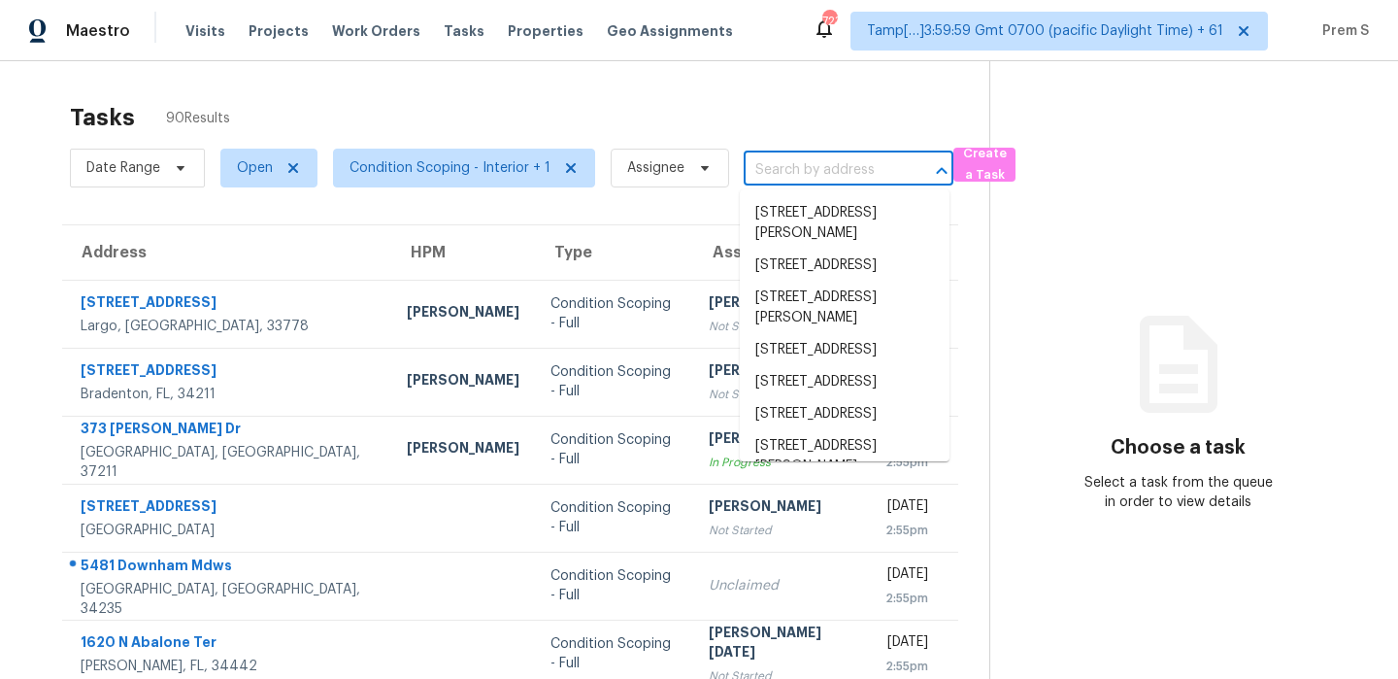
paste input "7170 Seymour Ct, Canal Winchester, OH, 43110"
type input "7170 Seymour Ct, Canal Winchester, OH, 43110"
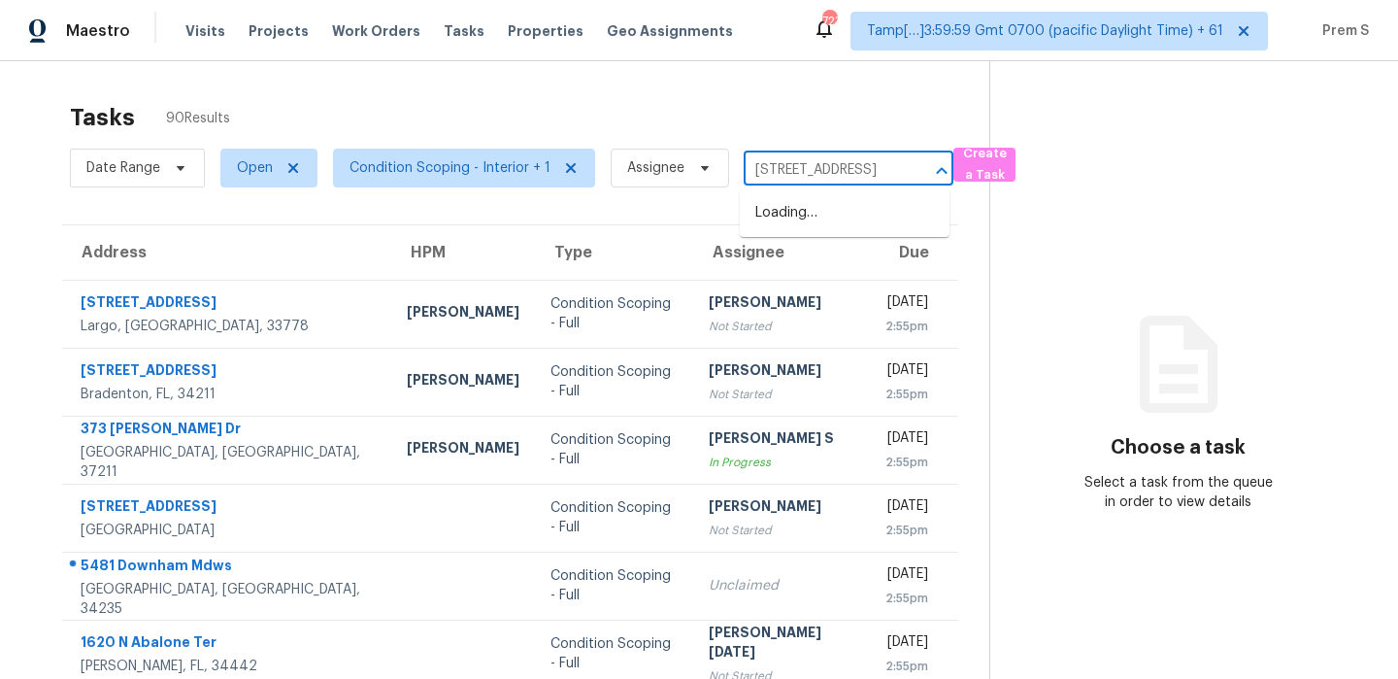
scroll to position [0, 155]
click at [803, 201] on li "7170 Seymour Ct, Canal Winchester, OH 43110" at bounding box center [845, 213] width 210 height 32
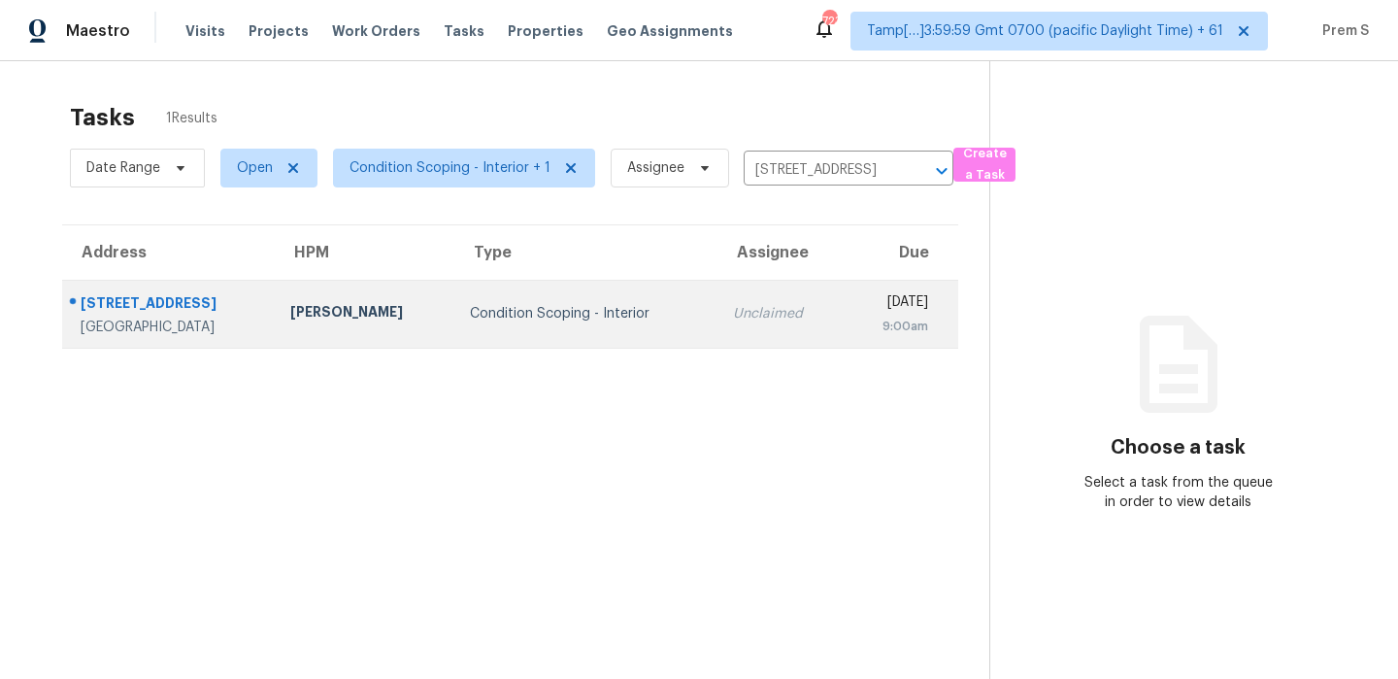
click at [762, 323] on td "Unclaimed" at bounding box center [780, 314] width 126 height 68
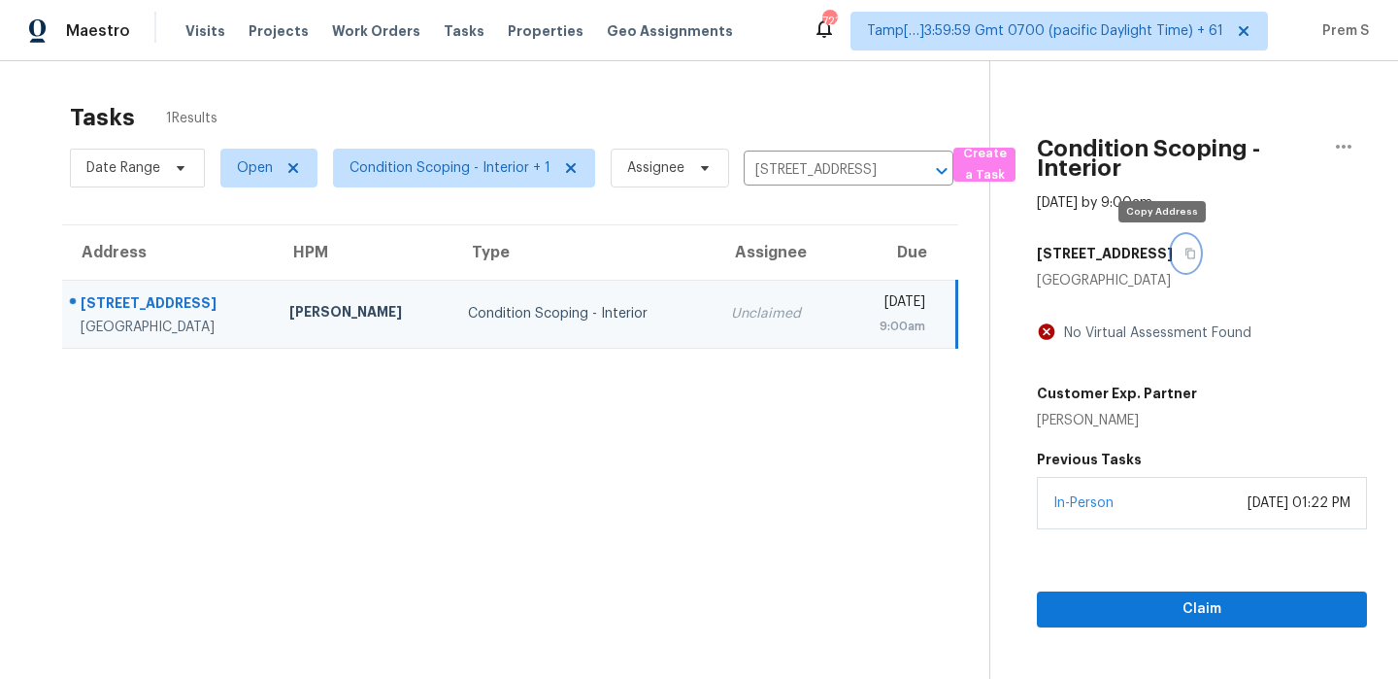
click at [1184, 248] on icon "button" at bounding box center [1190, 254] width 12 height 12
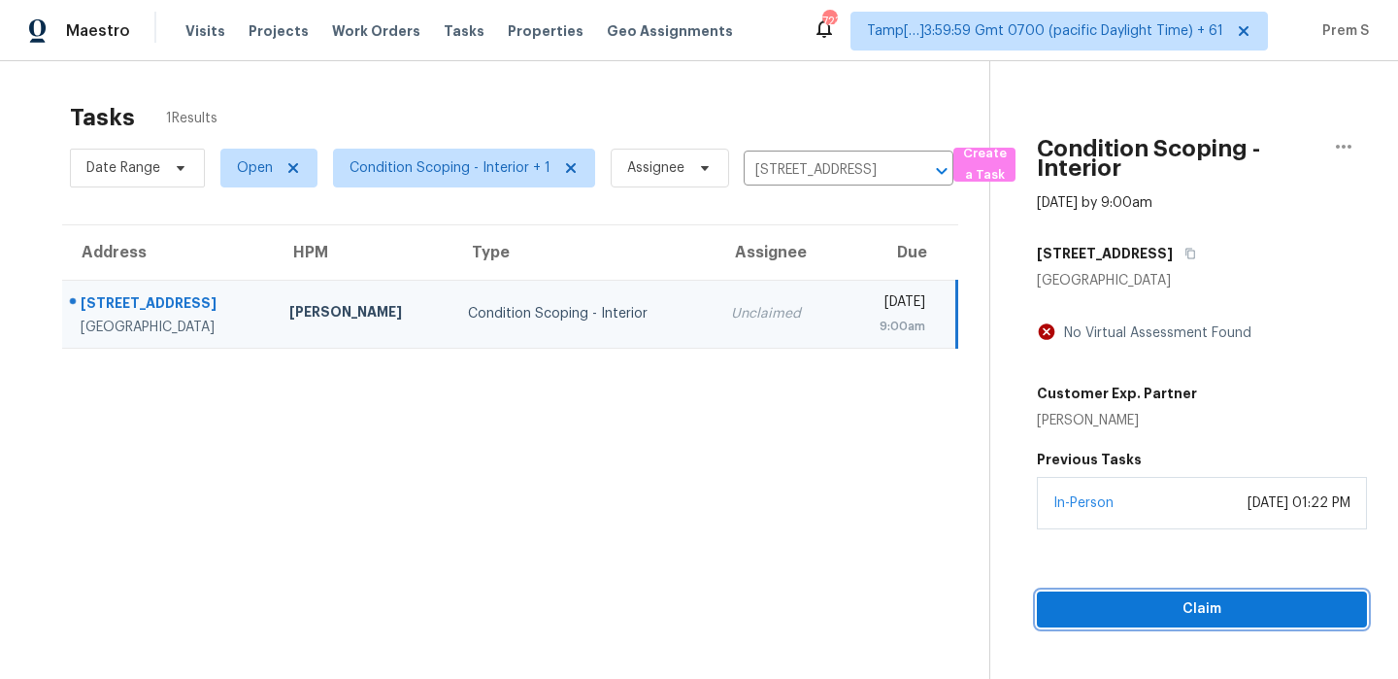
click at [1148, 603] on span "Claim" at bounding box center [1201, 609] width 299 height 24
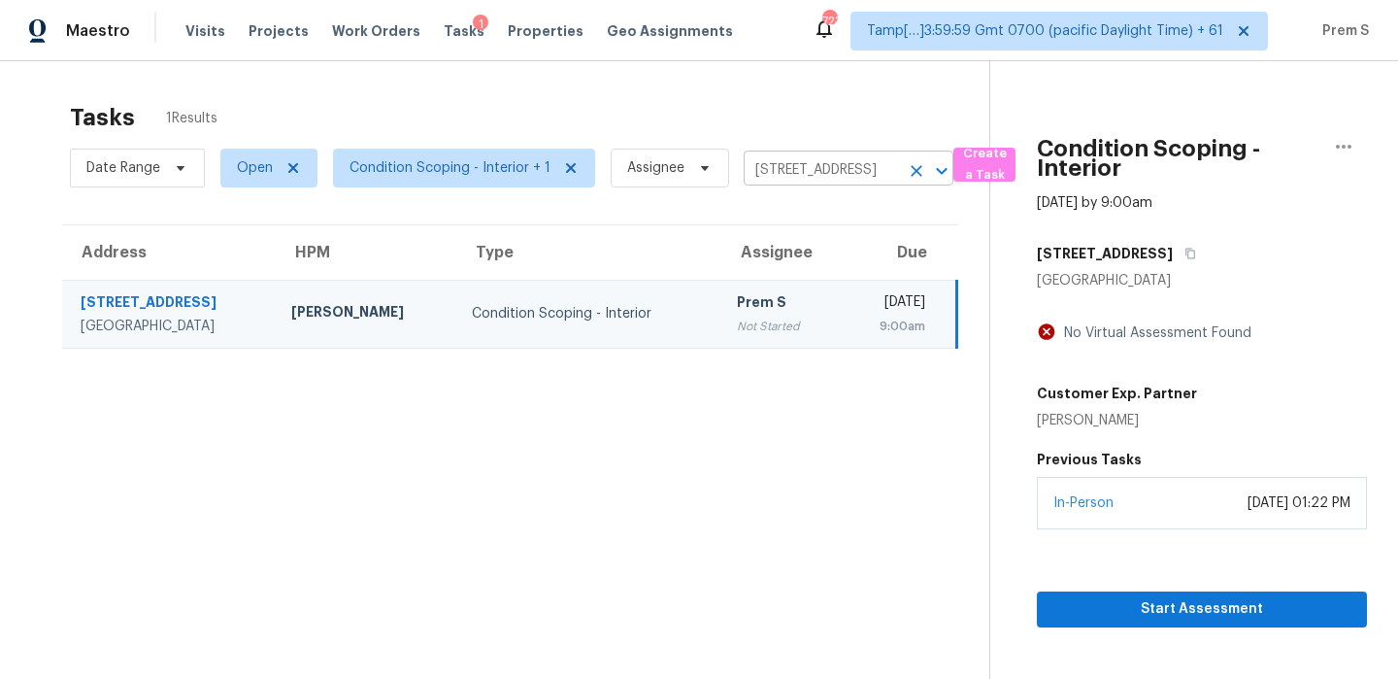
click at [915, 170] on icon "Clear" at bounding box center [916, 170] width 19 height 19
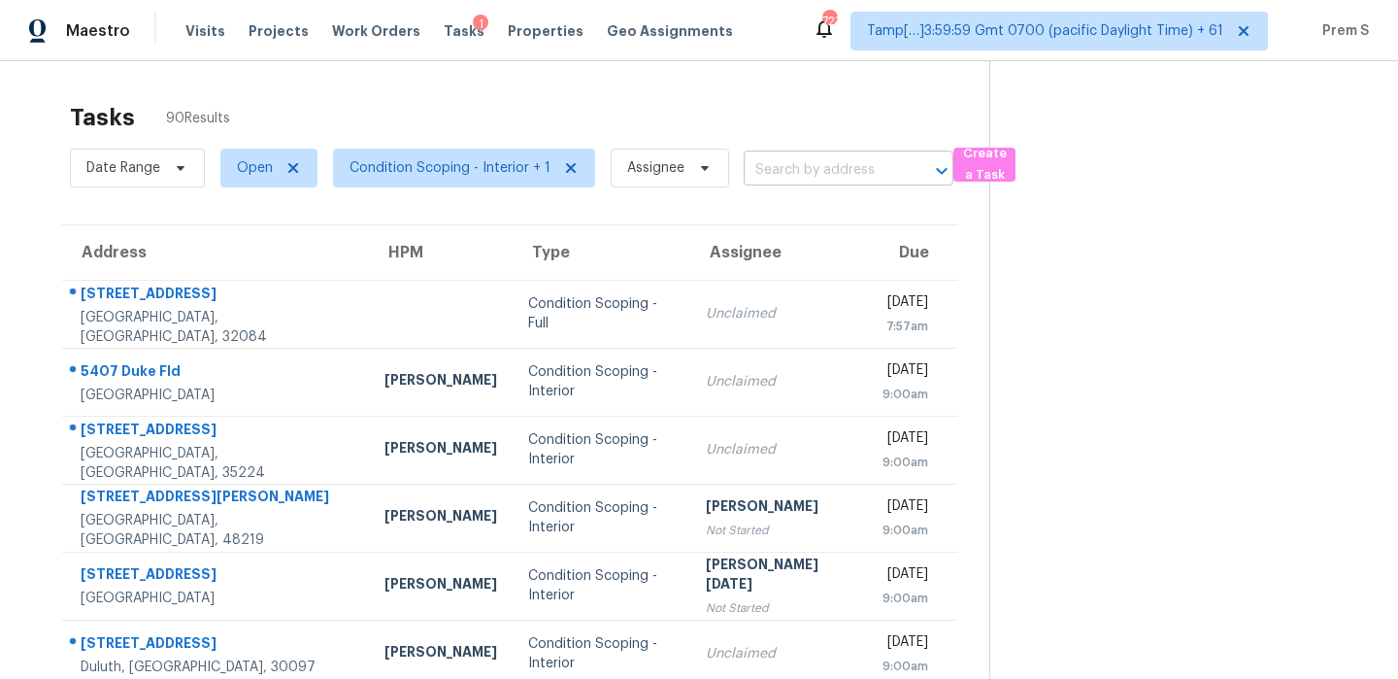
click at [813, 173] on input "text" at bounding box center [821, 170] width 155 height 30
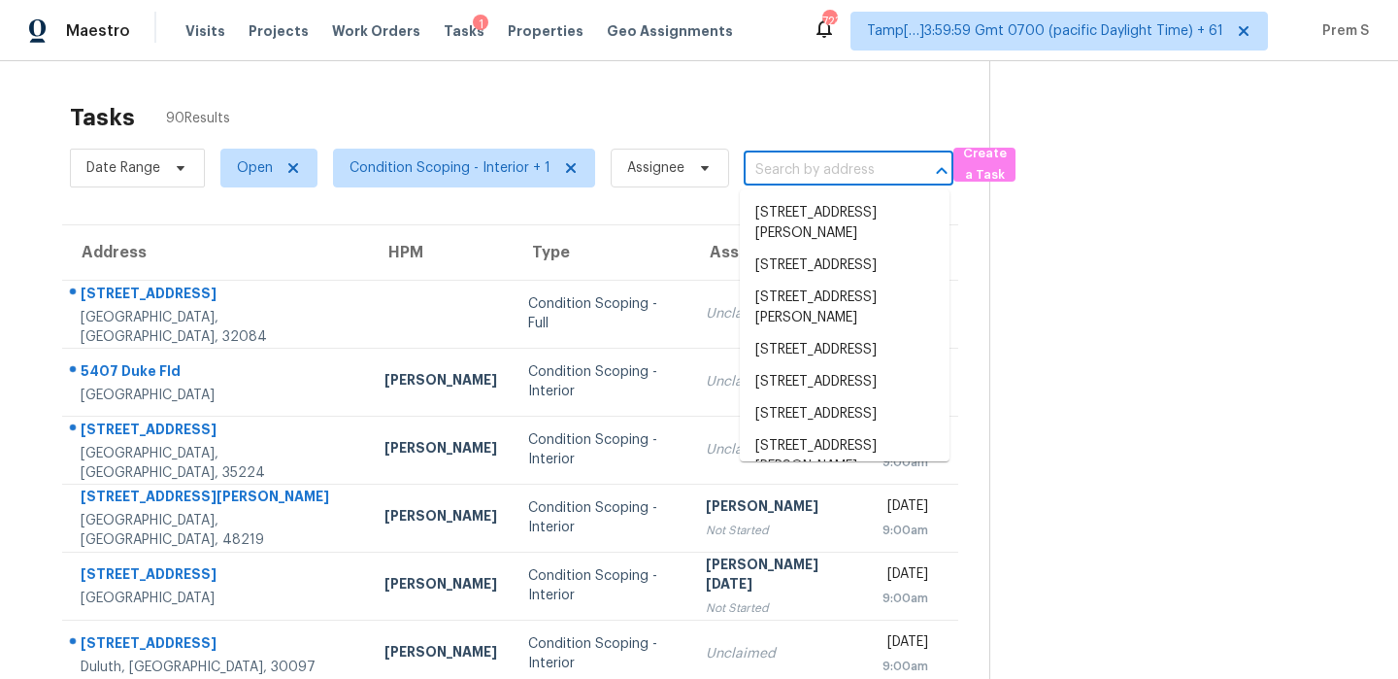
paste input "7170 Seymour Ct, Canal Winchester, OH 43110"
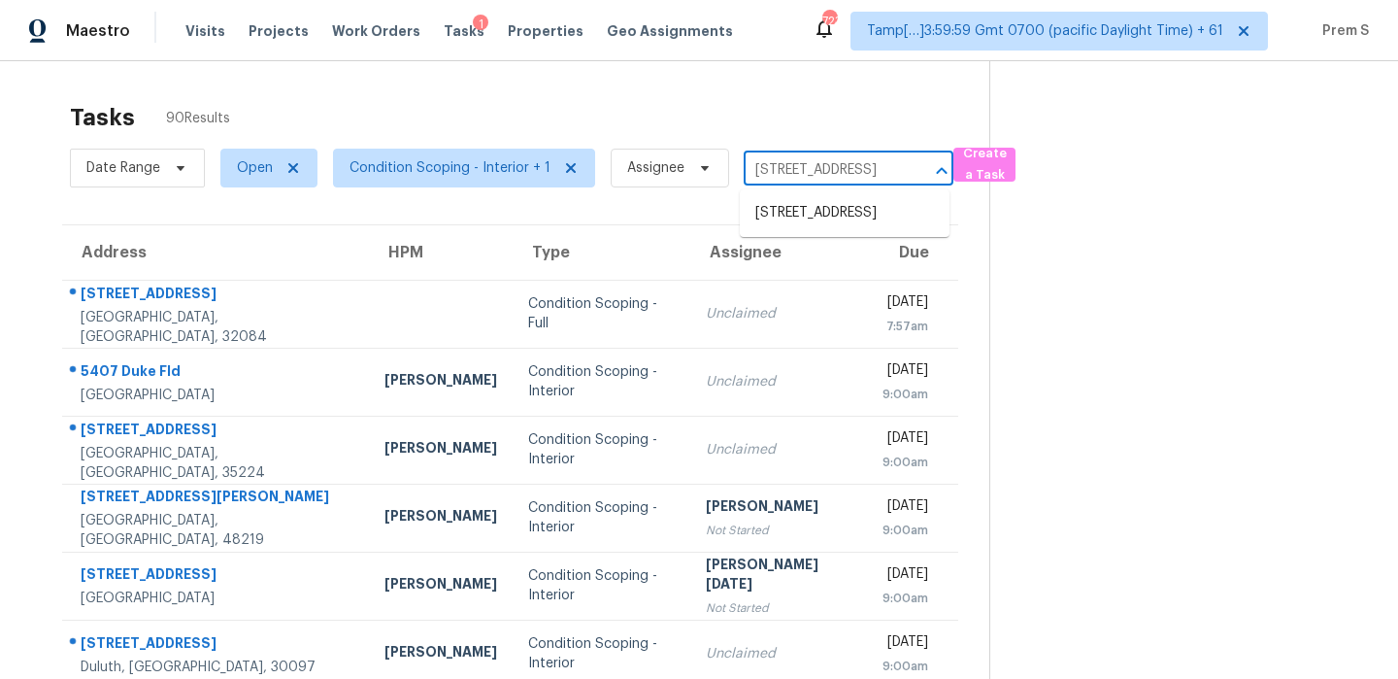
type input "7170 Seymour Ct, Canal Winchester, OH 43110"
click at [806, 218] on li "7170 Seymour Ct, Canal Winchester, OH 43110" at bounding box center [845, 213] width 210 height 32
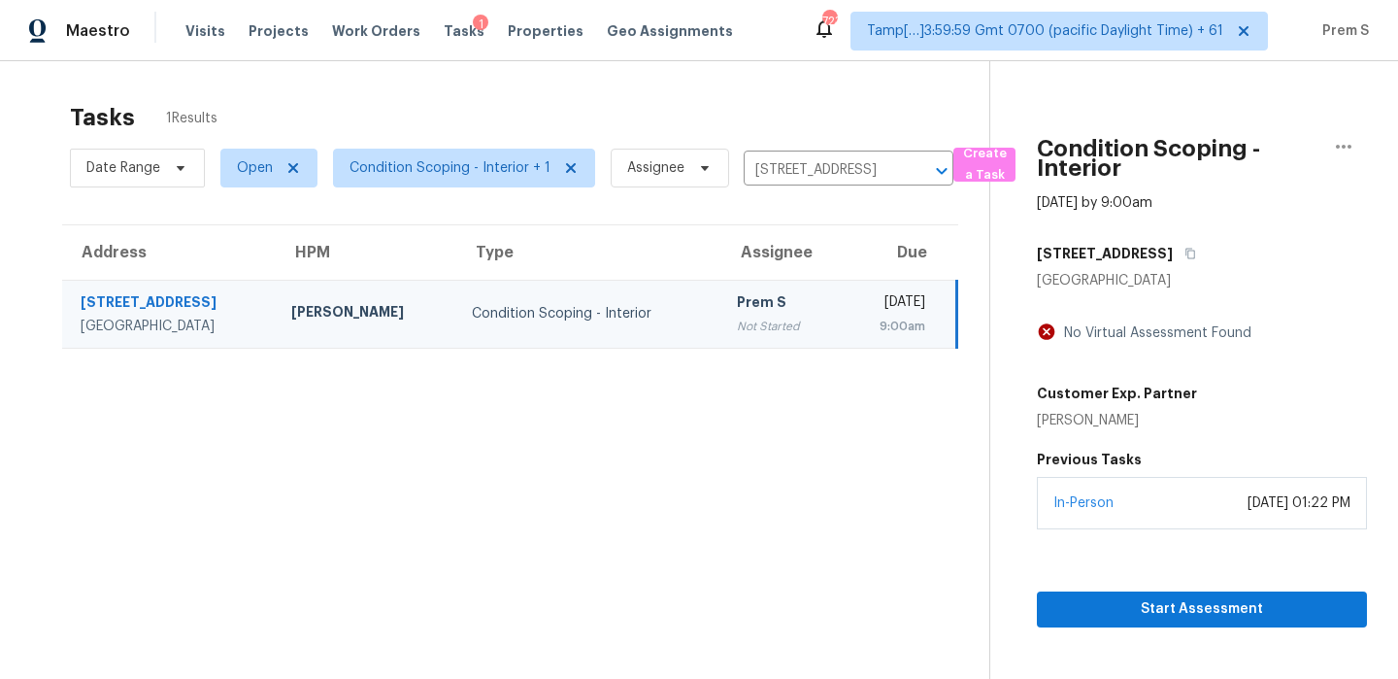
click at [647, 304] on div "Condition Scoping - Interior" at bounding box center [589, 313] width 234 height 19
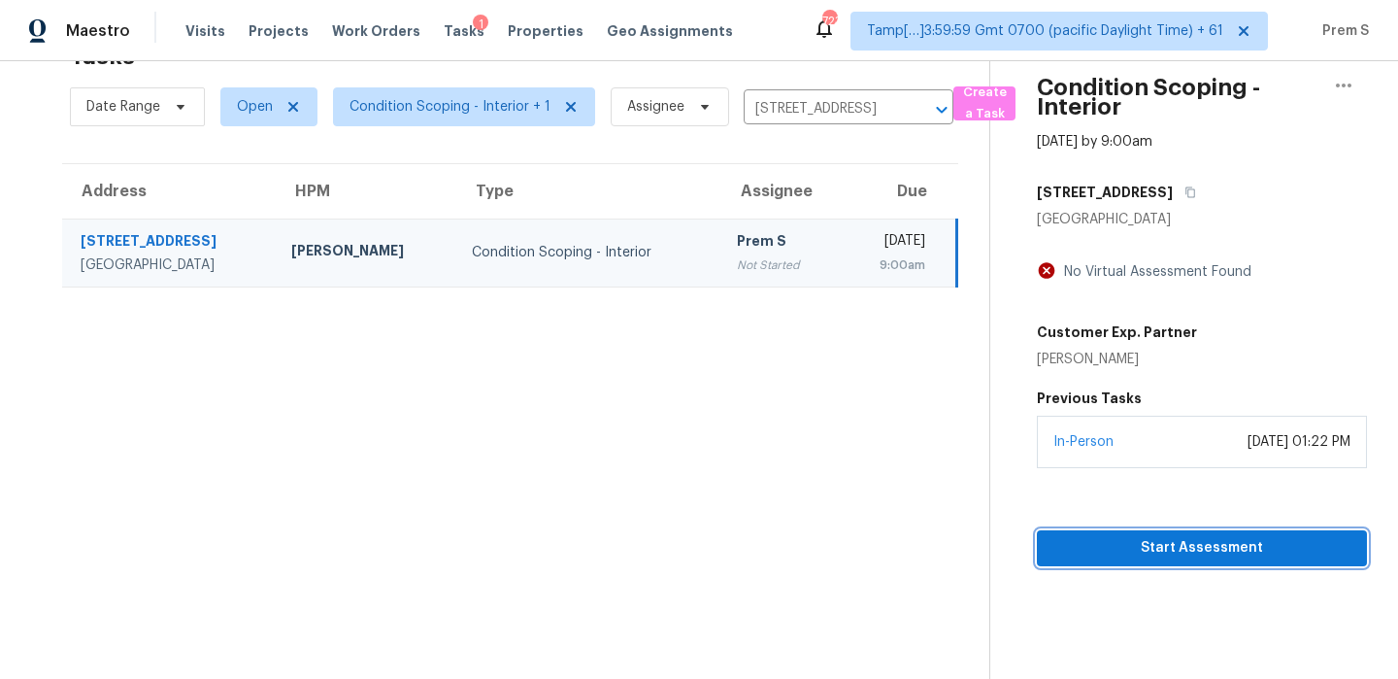
click at [1150, 547] on span "Start Assessment" at bounding box center [1201, 548] width 299 height 24
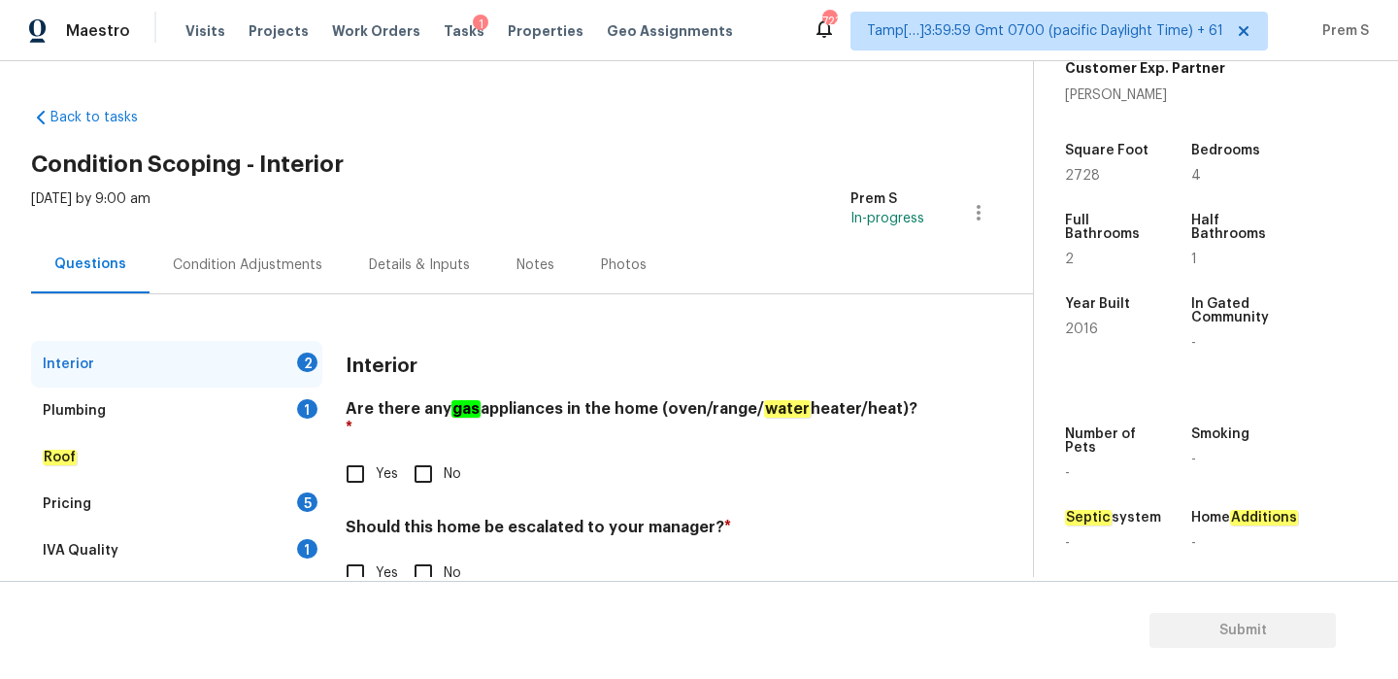
scroll to position [466, 0]
click at [344, 466] on input "Yes" at bounding box center [355, 473] width 41 height 41
checkbox input "true"
click at [418, 558] on input "No" at bounding box center [423, 574] width 41 height 41
checkbox input "true"
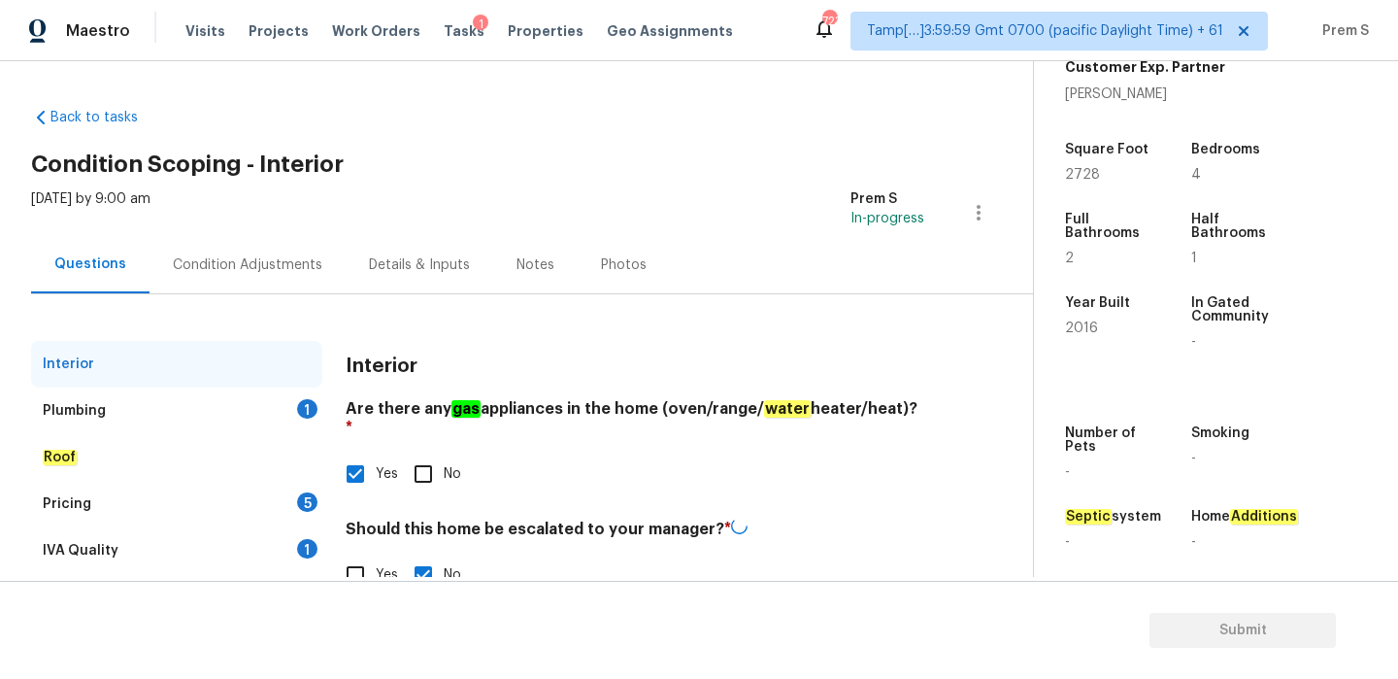
click at [283, 413] on div "Plumbing 1" at bounding box center [176, 410] width 291 height 47
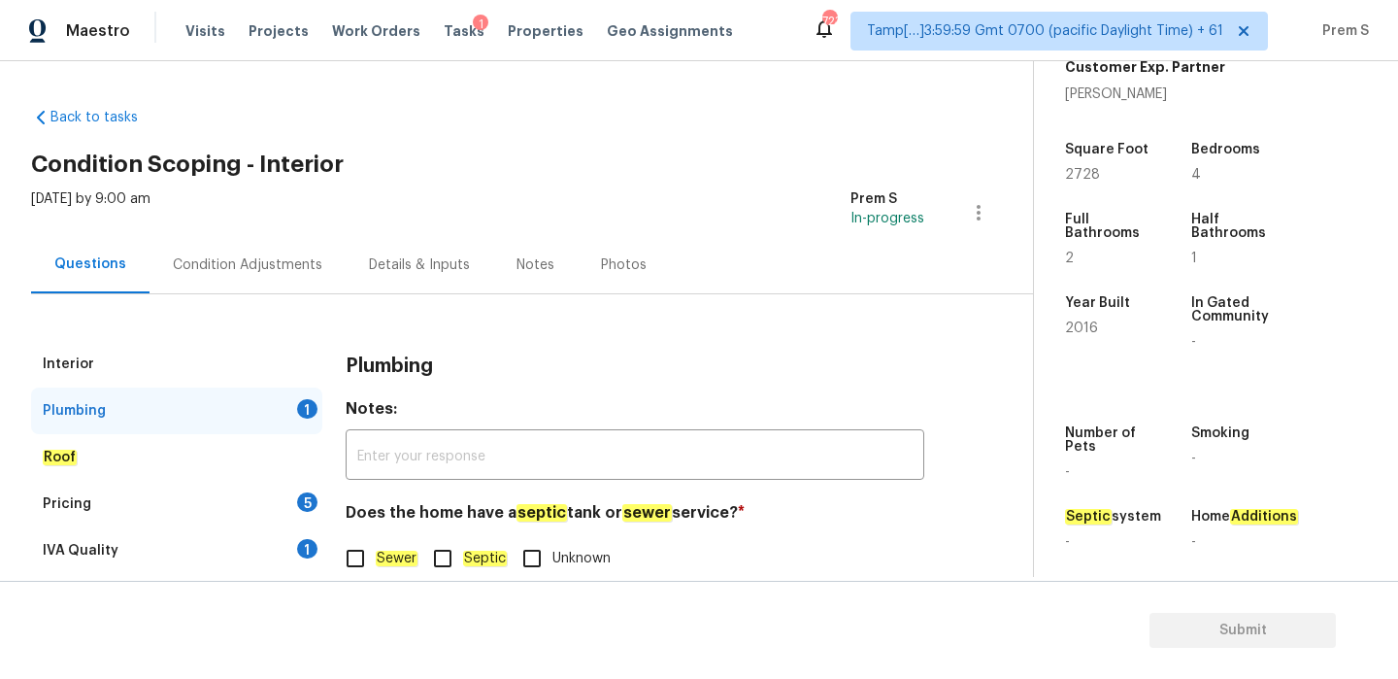
scroll to position [50, 0]
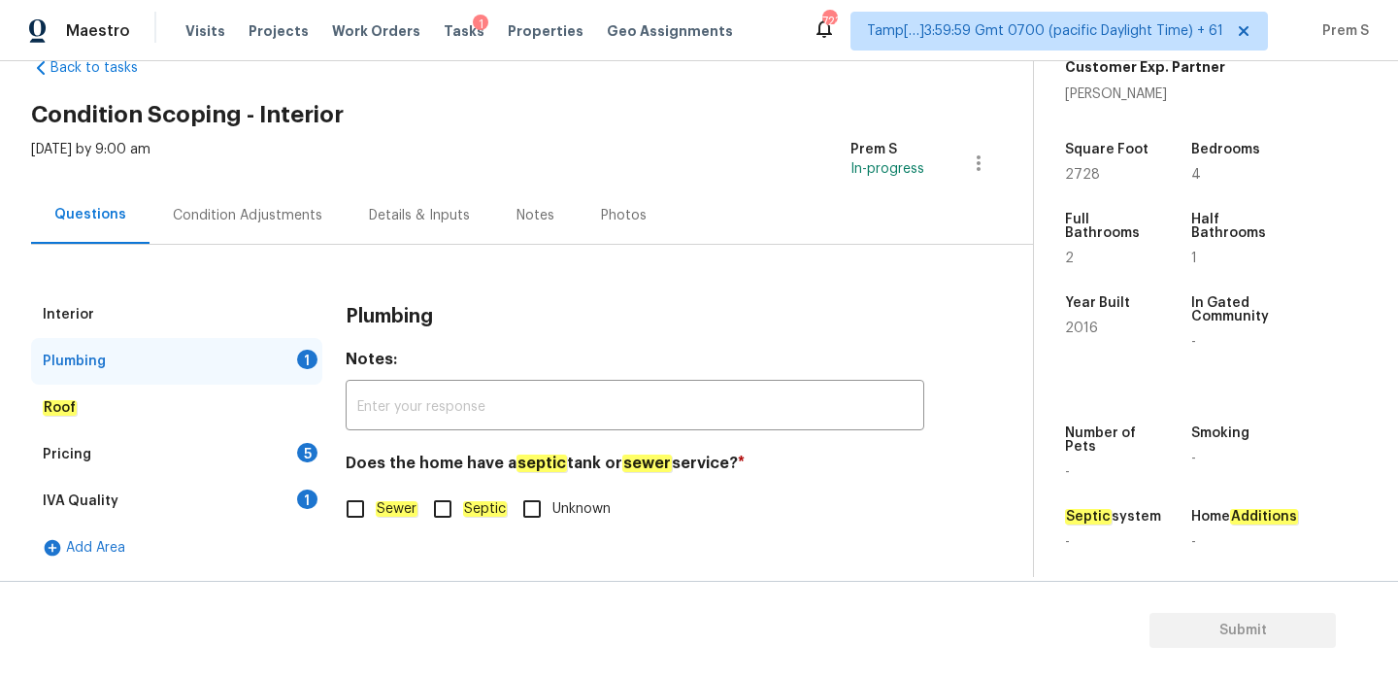
click at [396, 510] on em "Sewer" at bounding box center [397, 509] width 42 height 16
click at [376, 510] on input "Sewer" at bounding box center [355, 508] width 41 height 41
checkbox input "true"
click at [300, 445] on div "5" at bounding box center [307, 452] width 20 height 19
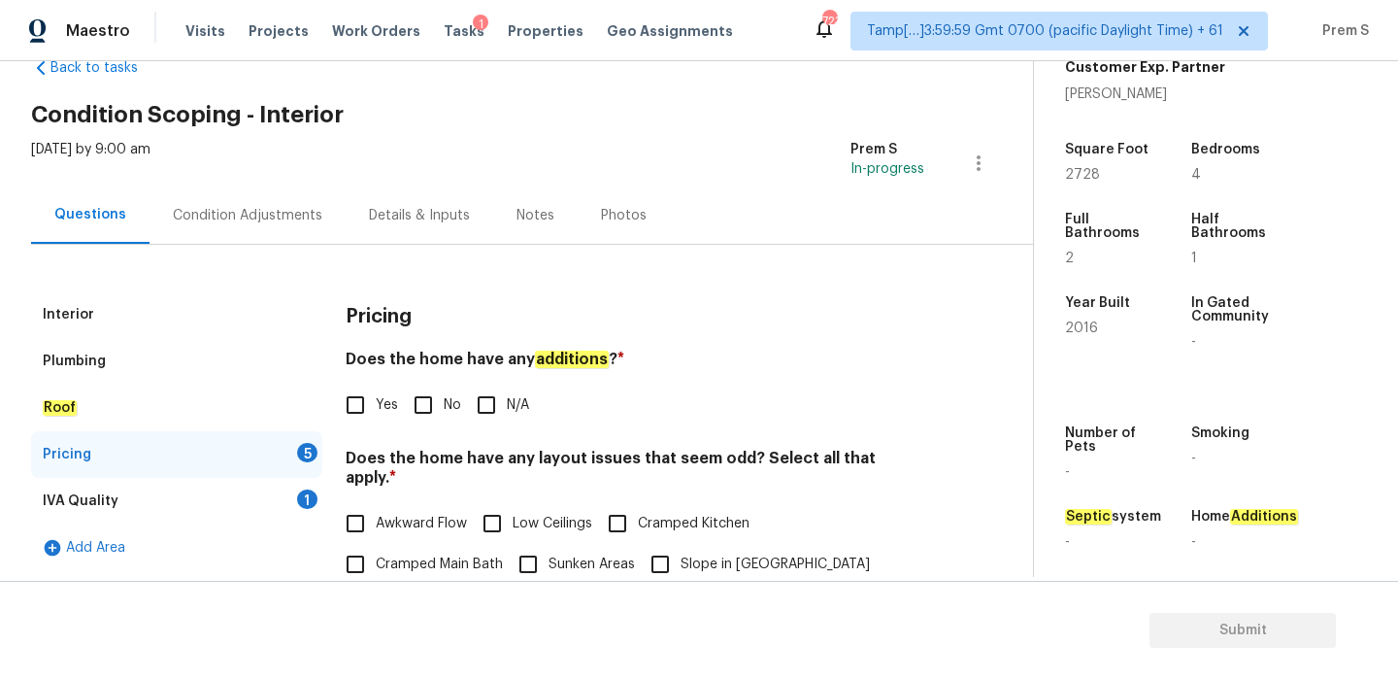
click at [415, 395] on input "No" at bounding box center [423, 404] width 41 height 41
checkbox input "true"
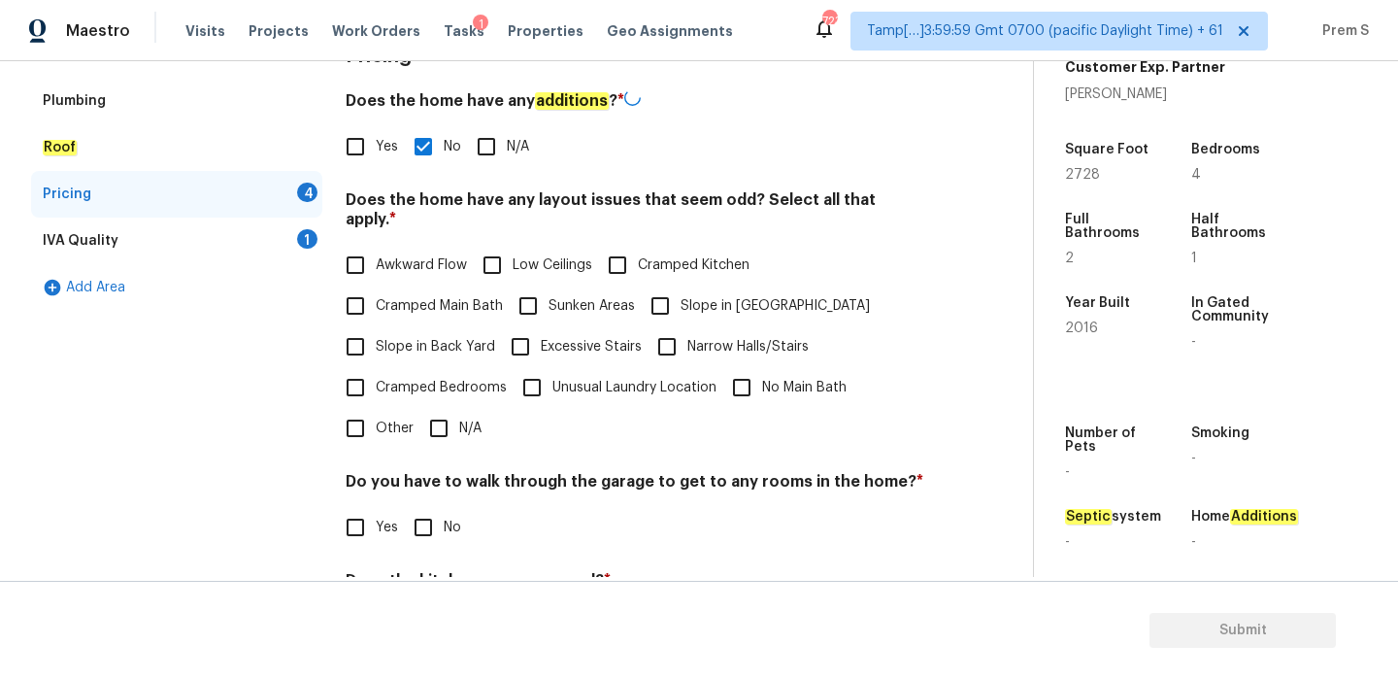
scroll to position [421, 0]
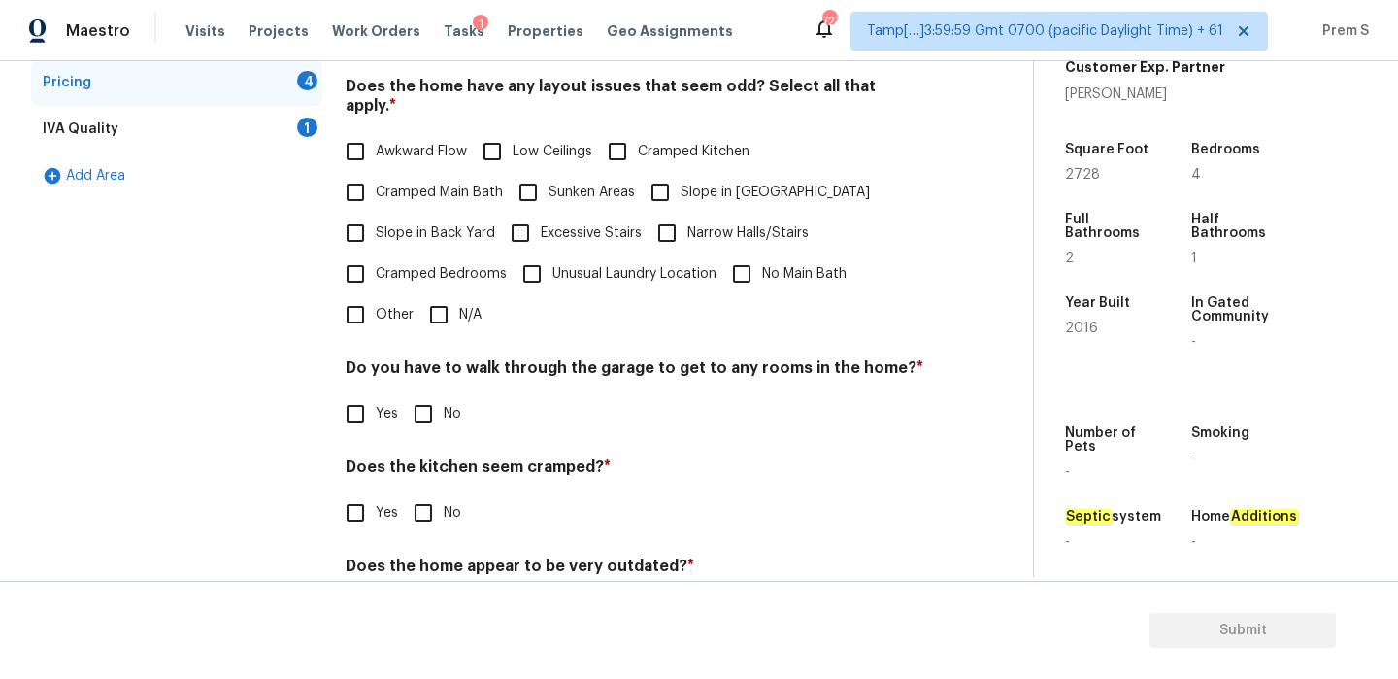
click at [433, 315] on input "N/A" at bounding box center [438, 314] width 41 height 41
checkbox input "true"
click at [427, 416] on div "Pricing Does the home have any additions ? * Yes No N/A Does the home have any …" at bounding box center [635, 288] width 579 height 738
click at [432, 492] on input "No" at bounding box center [423, 512] width 41 height 41
checkbox input "true"
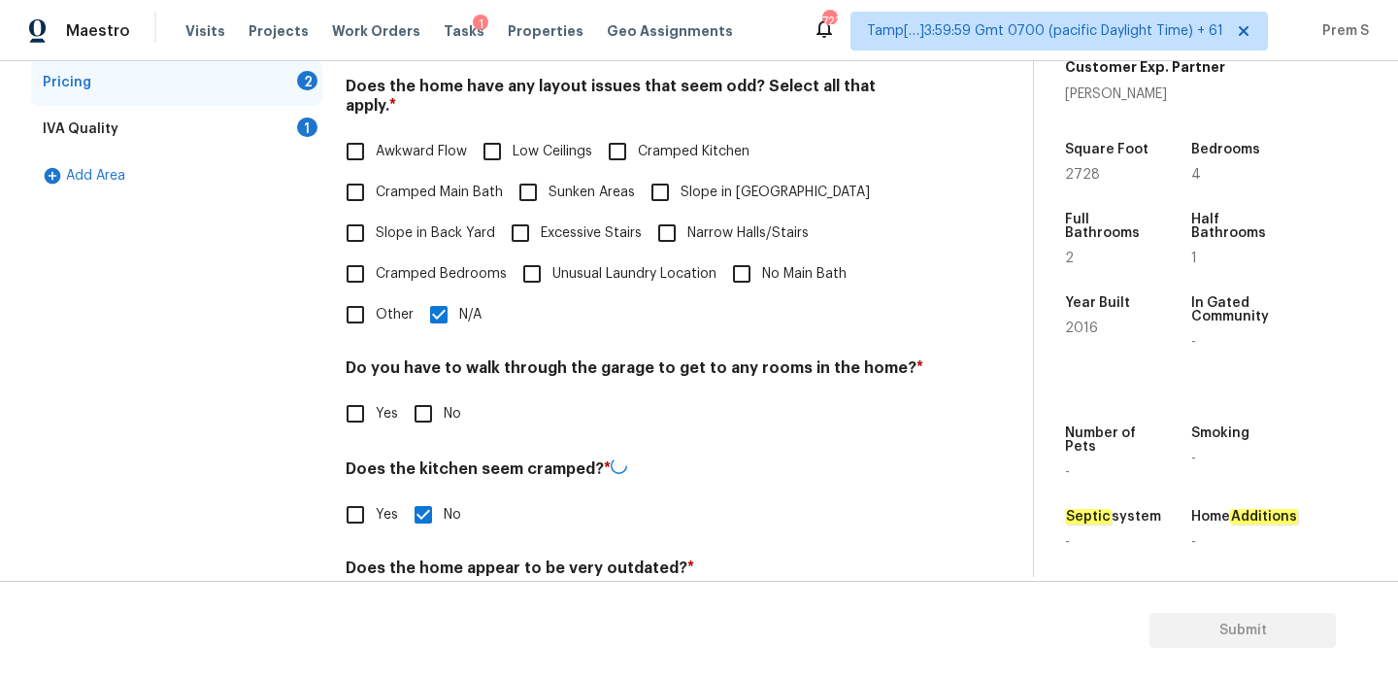
click at [426, 395] on input "No" at bounding box center [423, 413] width 41 height 41
checkbox input "true"
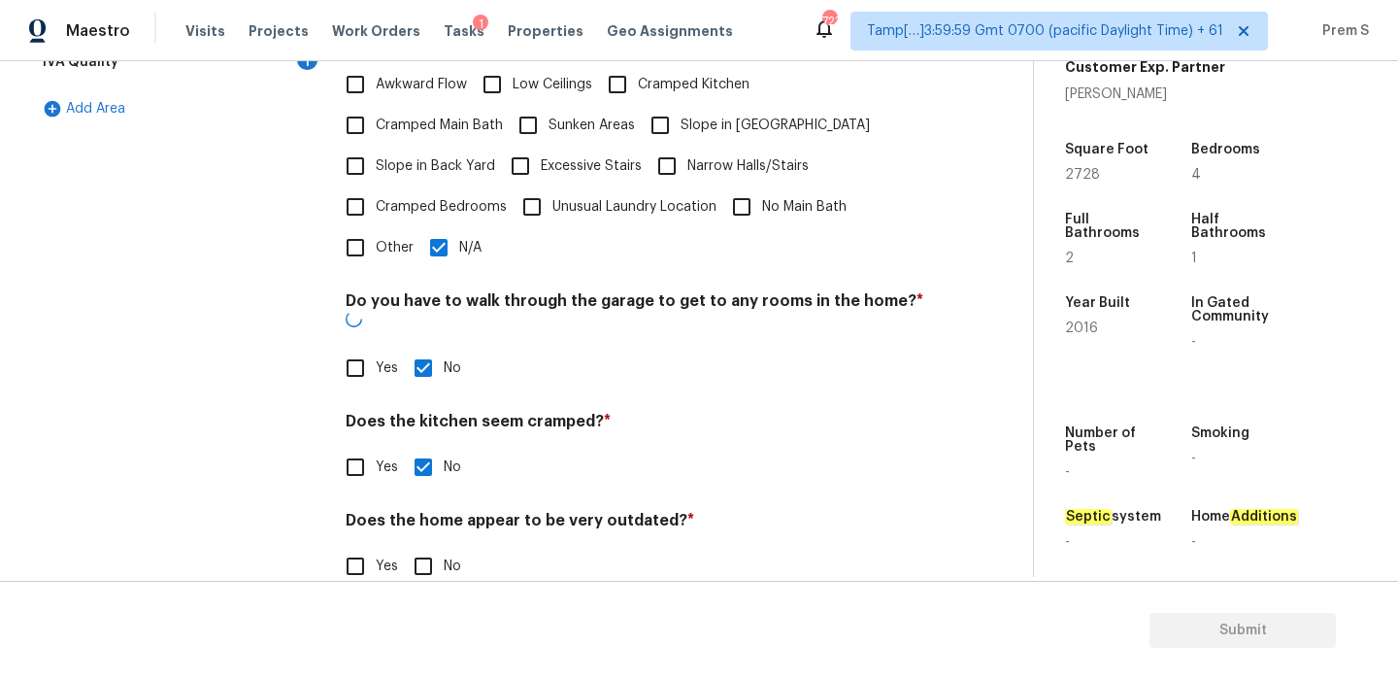
scroll to position [486, 0]
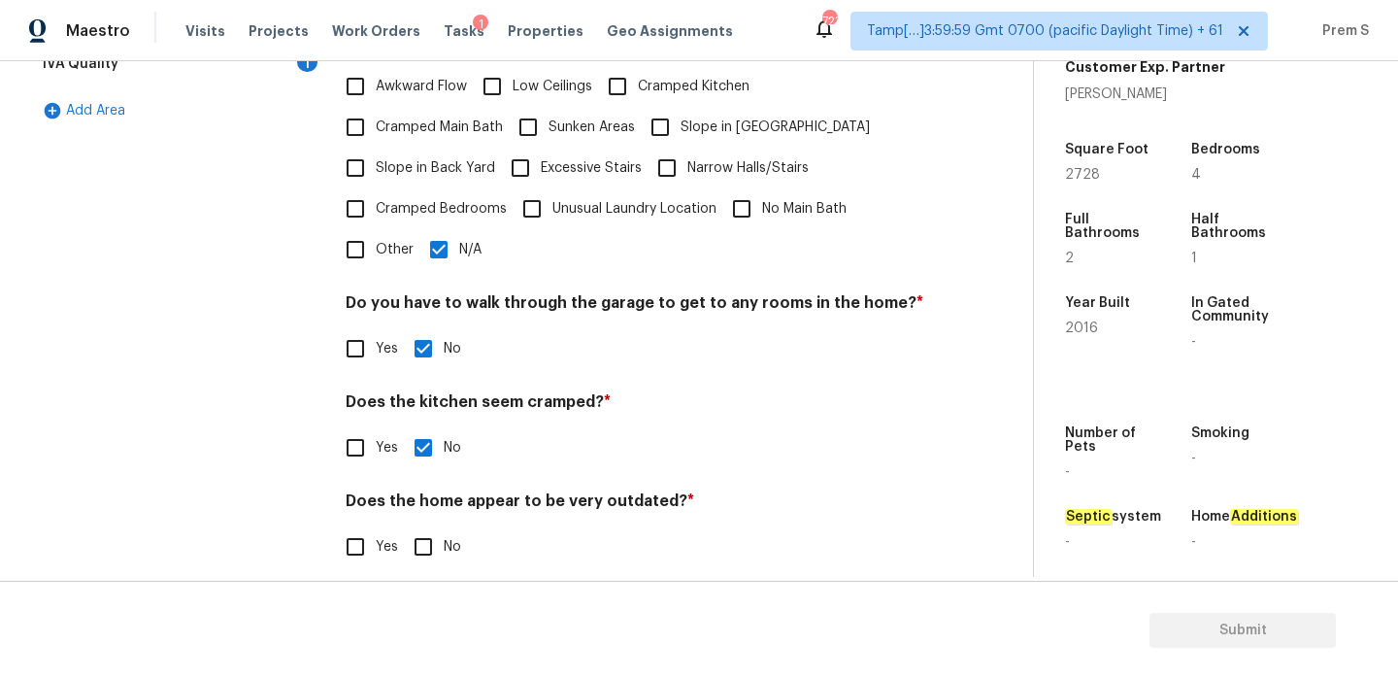
click at [440, 526] on input "No" at bounding box center [423, 546] width 41 height 41
checkbox input "true"
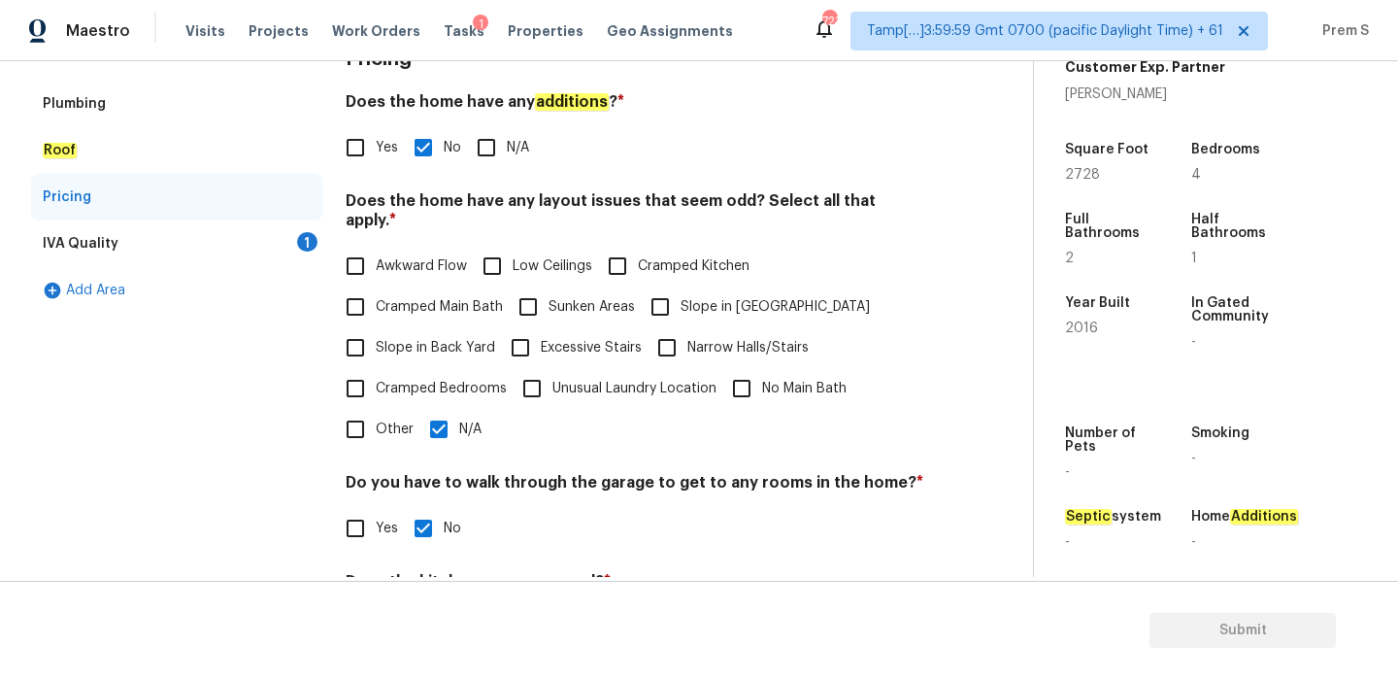
click at [297, 253] on div "IVA Quality 1" at bounding box center [176, 243] width 291 height 47
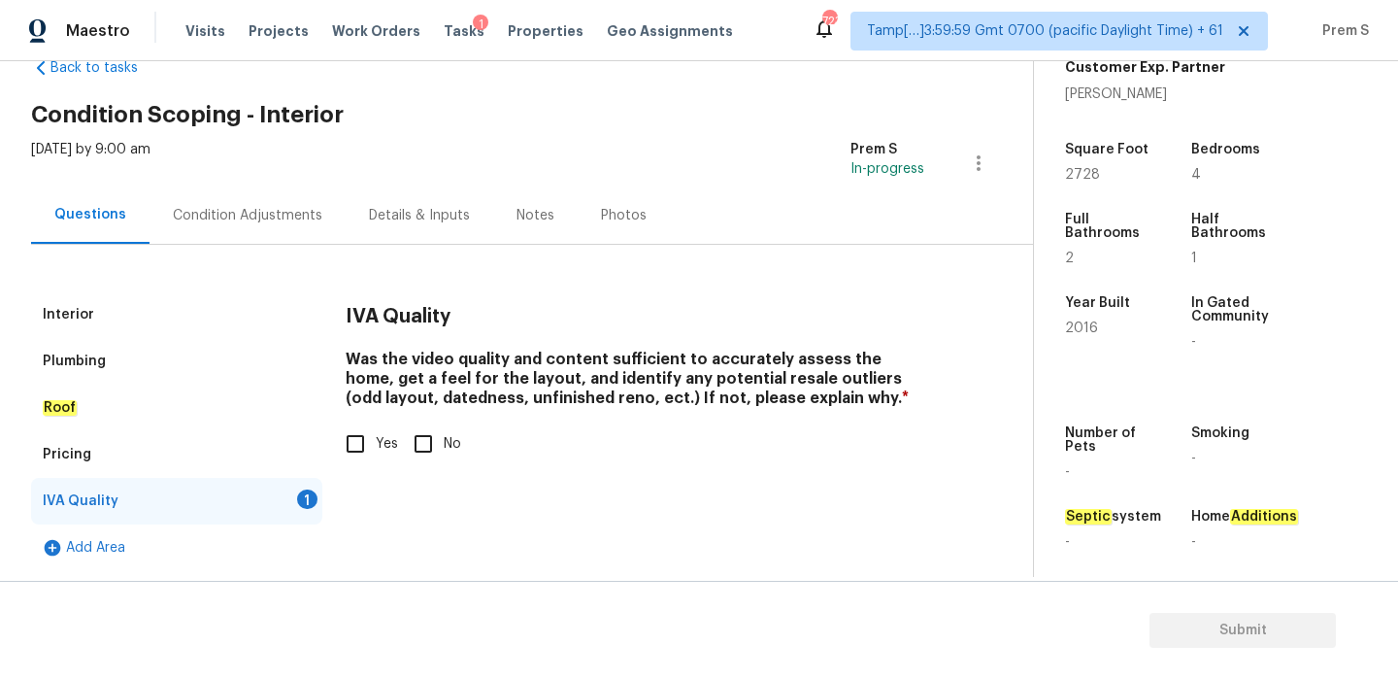
click at [375, 453] on input "Yes" at bounding box center [355, 443] width 41 height 41
checkbox input "true"
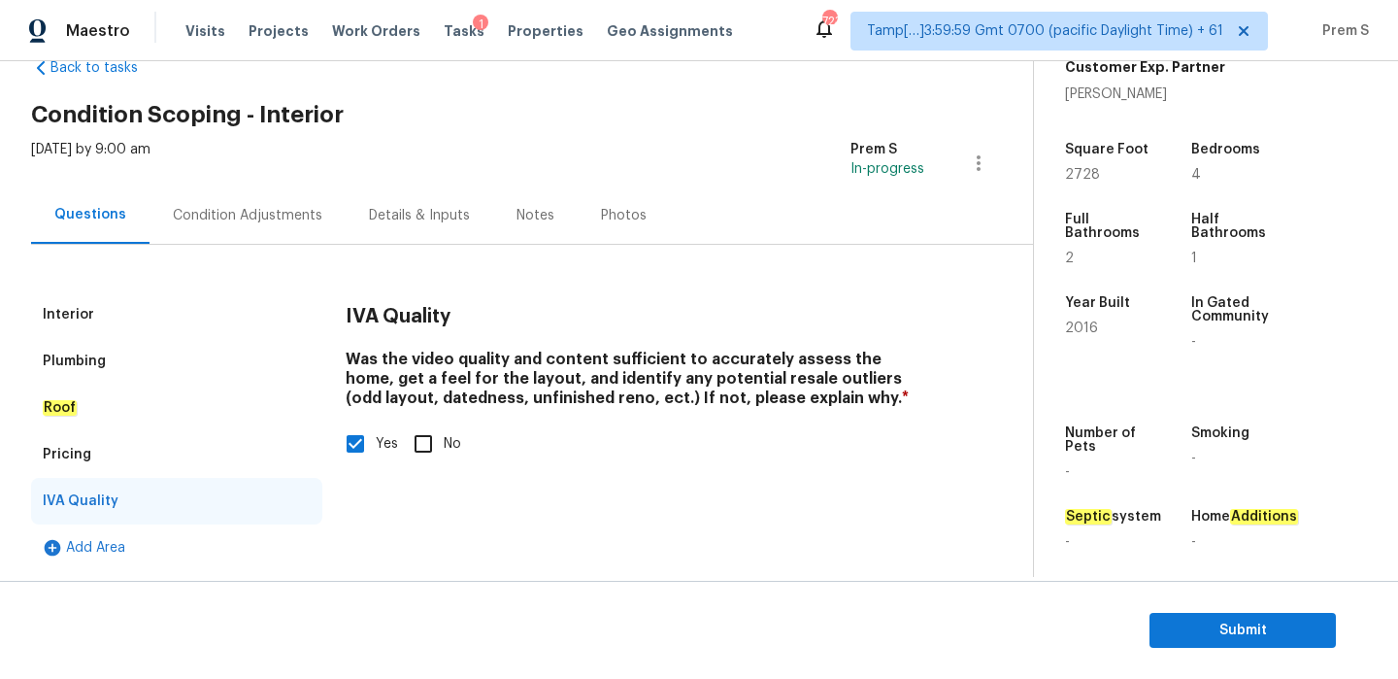
click at [306, 225] on div "Condition Adjustments" at bounding box center [248, 214] width 196 height 57
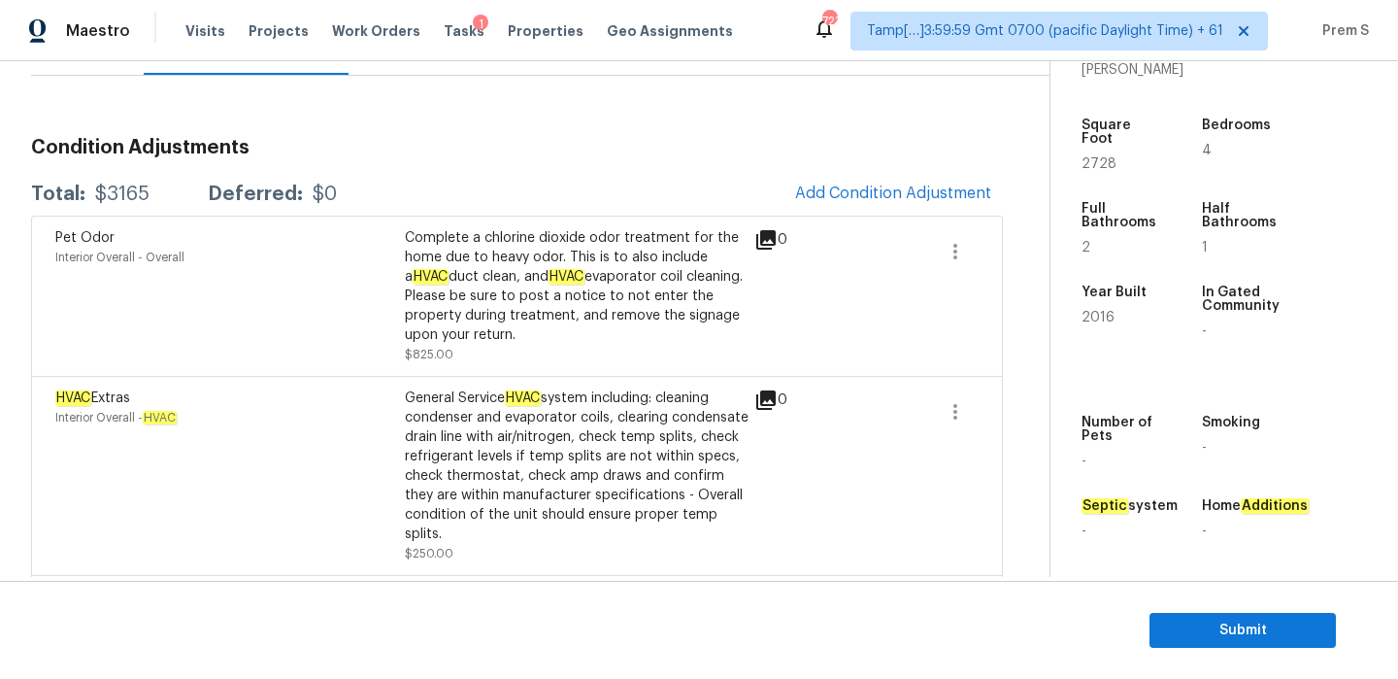
scroll to position [219, 0]
click at [829, 193] on span "Add Condition Adjustment" at bounding box center [893, 191] width 196 height 17
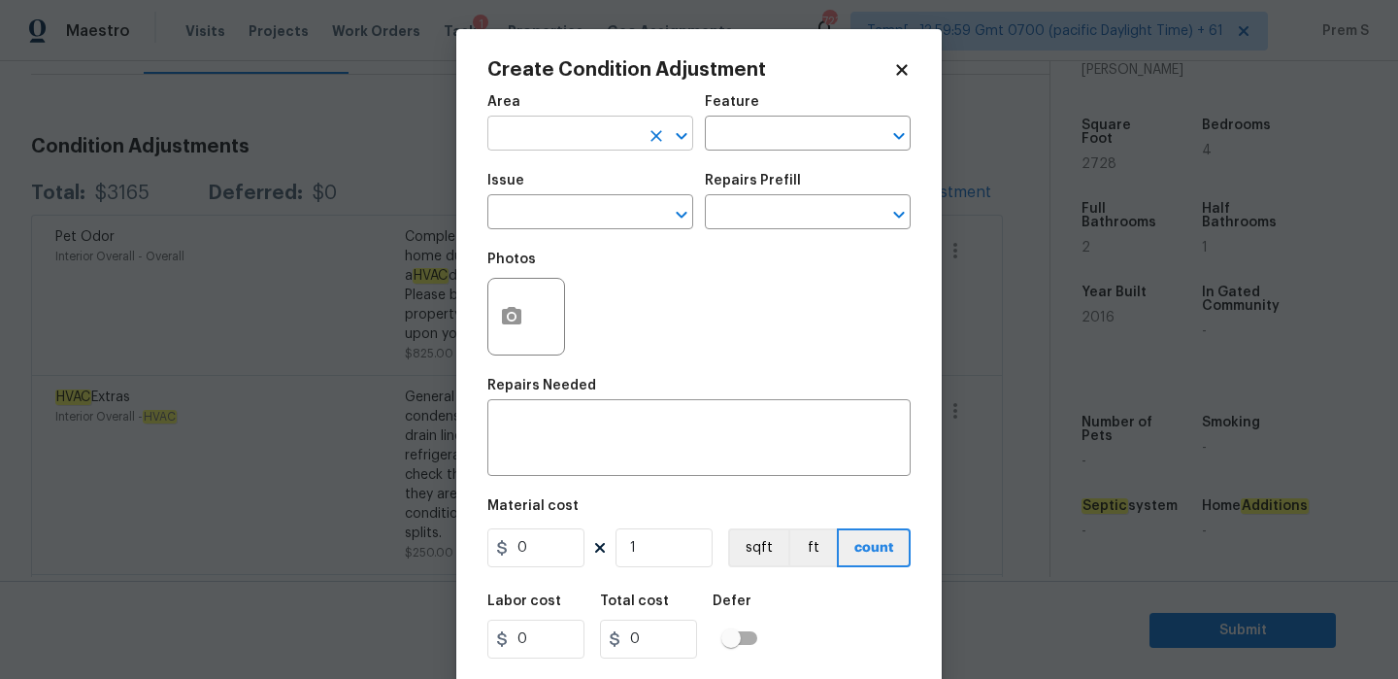
click at [579, 123] on input "text" at bounding box center [562, 135] width 151 height 30
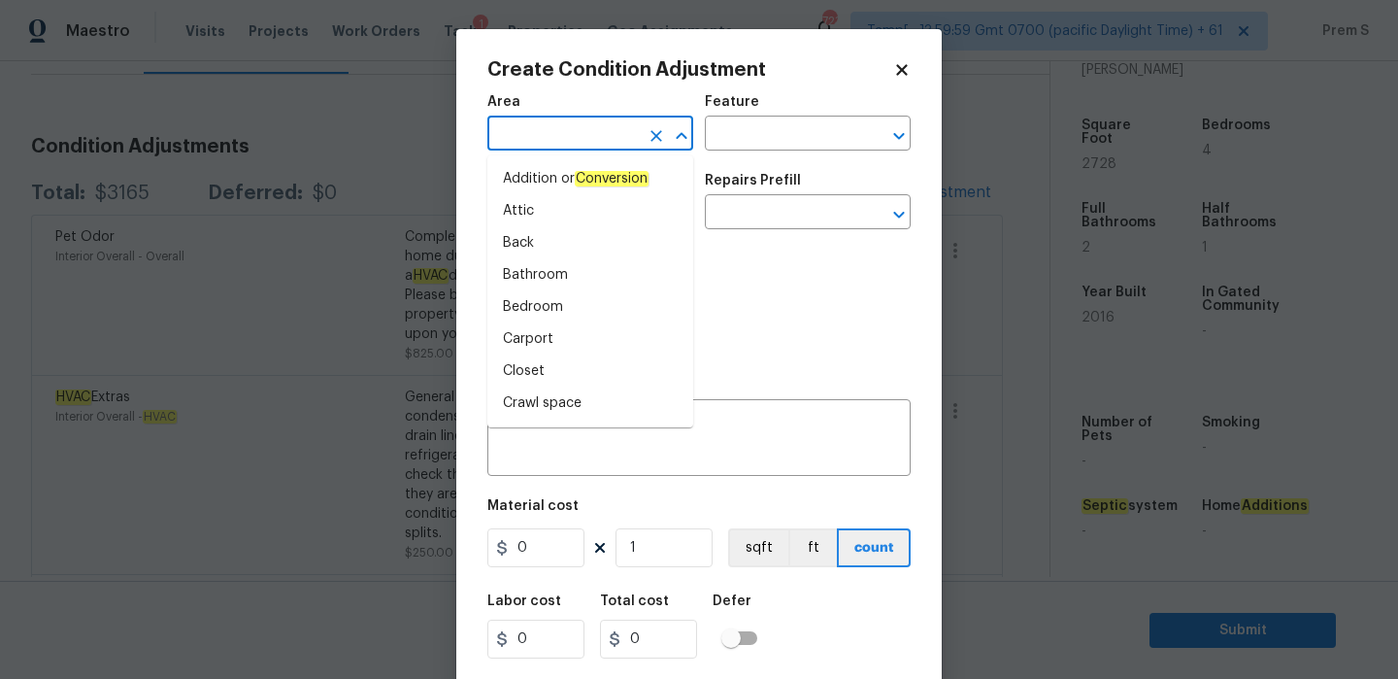
type input "u"
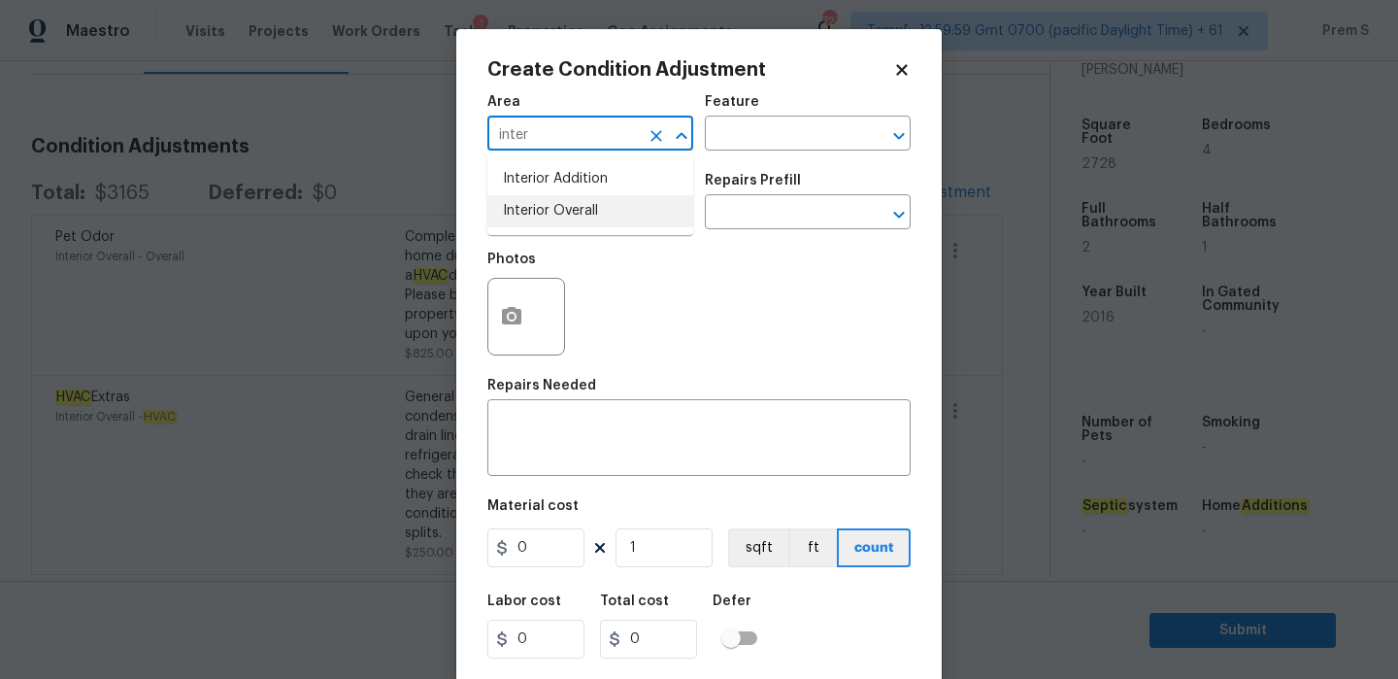
click at [567, 208] on li "Interior Overall" at bounding box center [590, 211] width 206 height 32
type input "Interior Overall"
click at [567, 208] on input "text" at bounding box center [562, 214] width 151 height 30
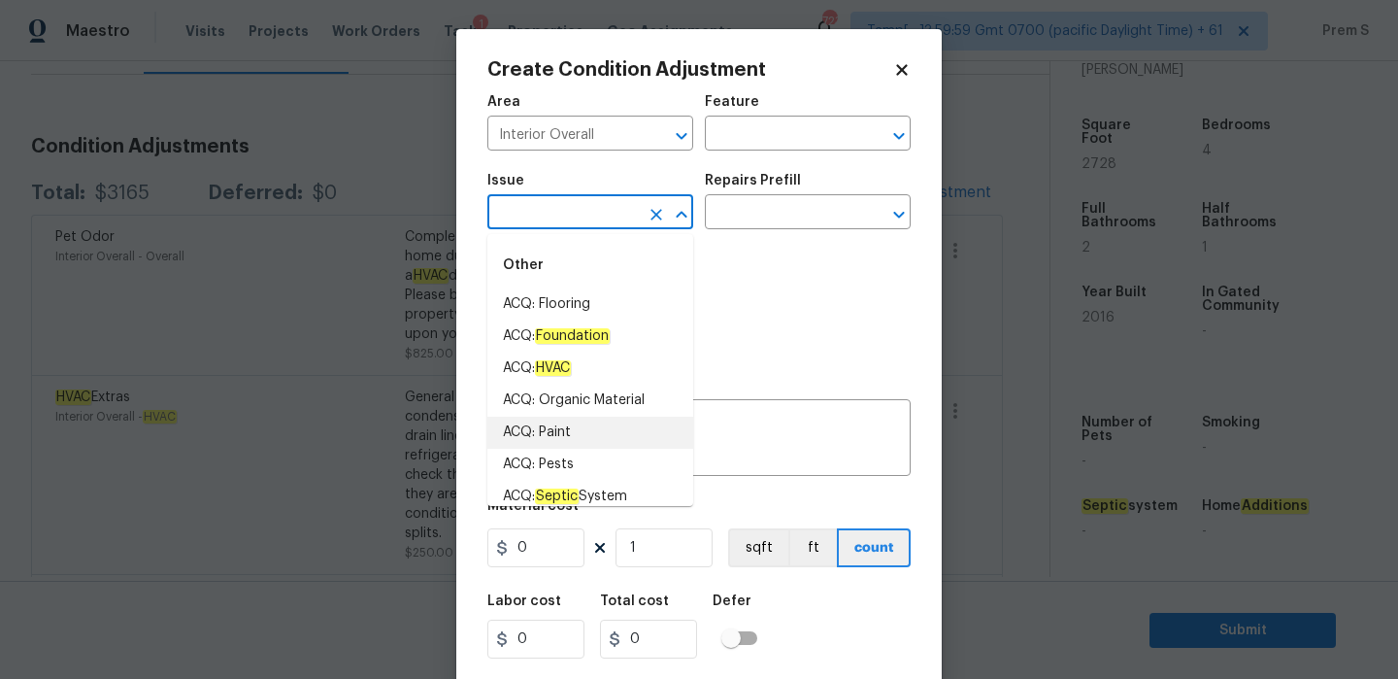
click at [576, 443] on li "ACQ: Paint" at bounding box center [590, 432] width 206 height 32
type input "ACQ: Paint"
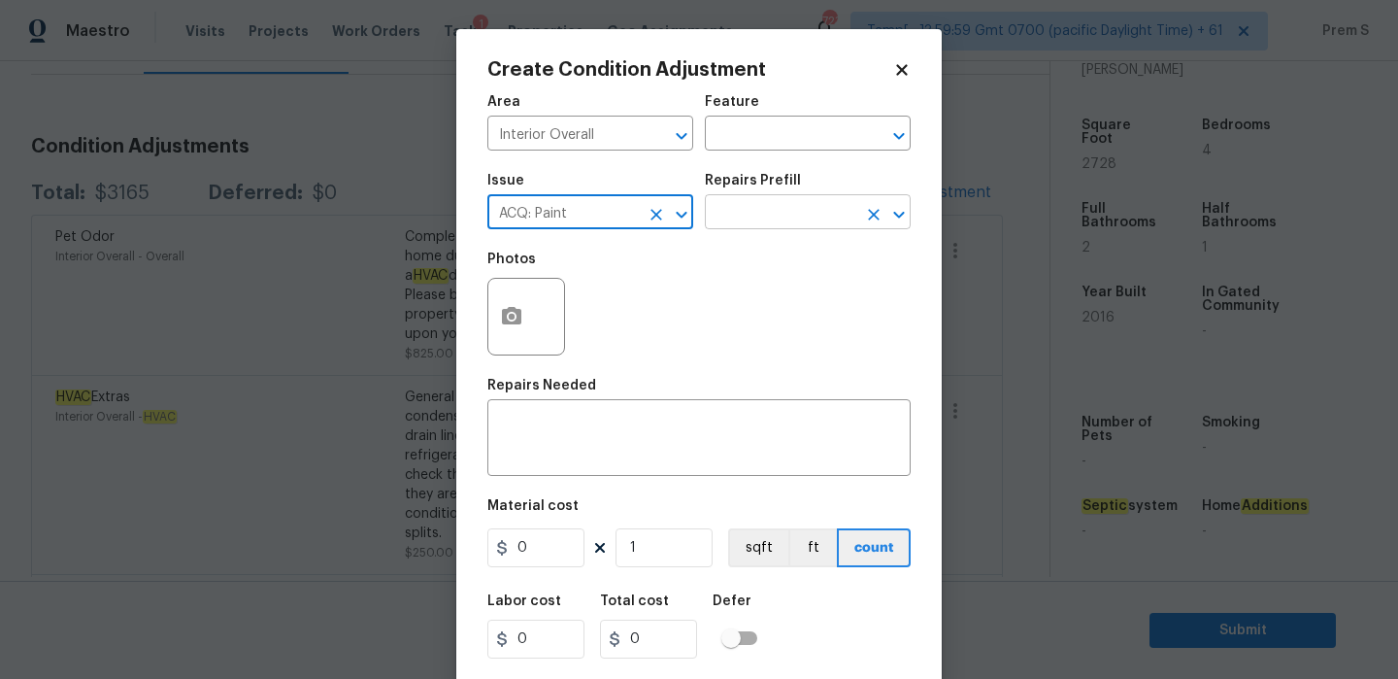
click at [767, 210] on input "text" at bounding box center [780, 214] width 151 height 30
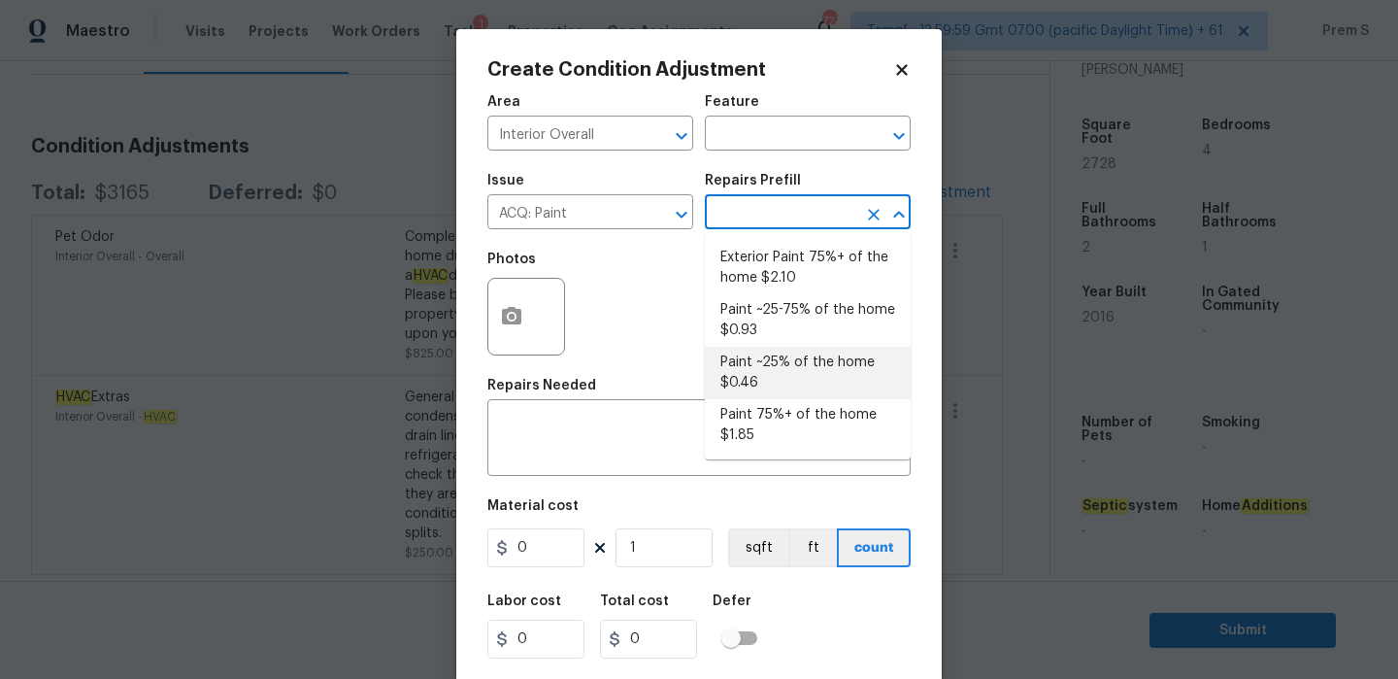
click at [773, 357] on li "Paint ~25% of the home $0.46" at bounding box center [808, 373] width 206 height 52
type input "Acquisition"
type textarea "Acquisition Scope: ~25% of the home needs interior paint"
type input "0.46"
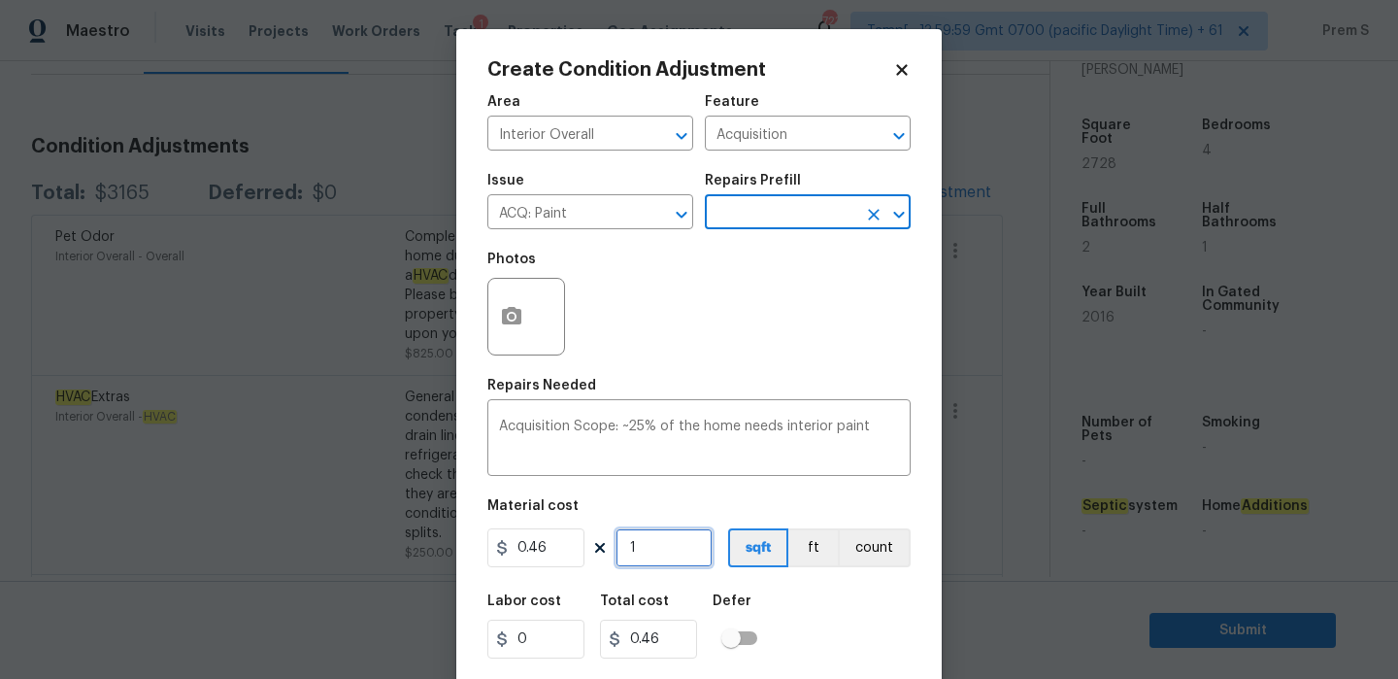
click at [671, 542] on input "1" at bounding box center [663, 547] width 97 height 39
type input "2"
type input "0.92"
type input "27"
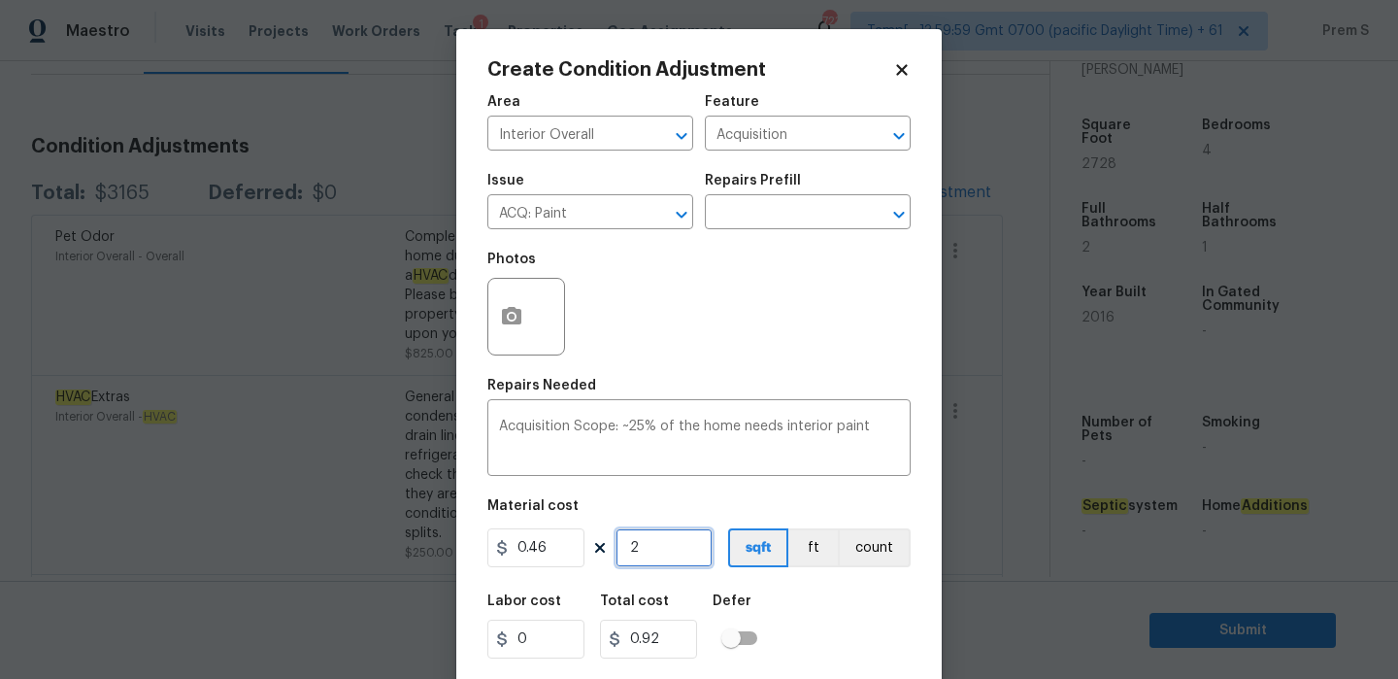
type input "12.42"
type input "272"
type input "125.12"
type input "2728"
type input "1254.88"
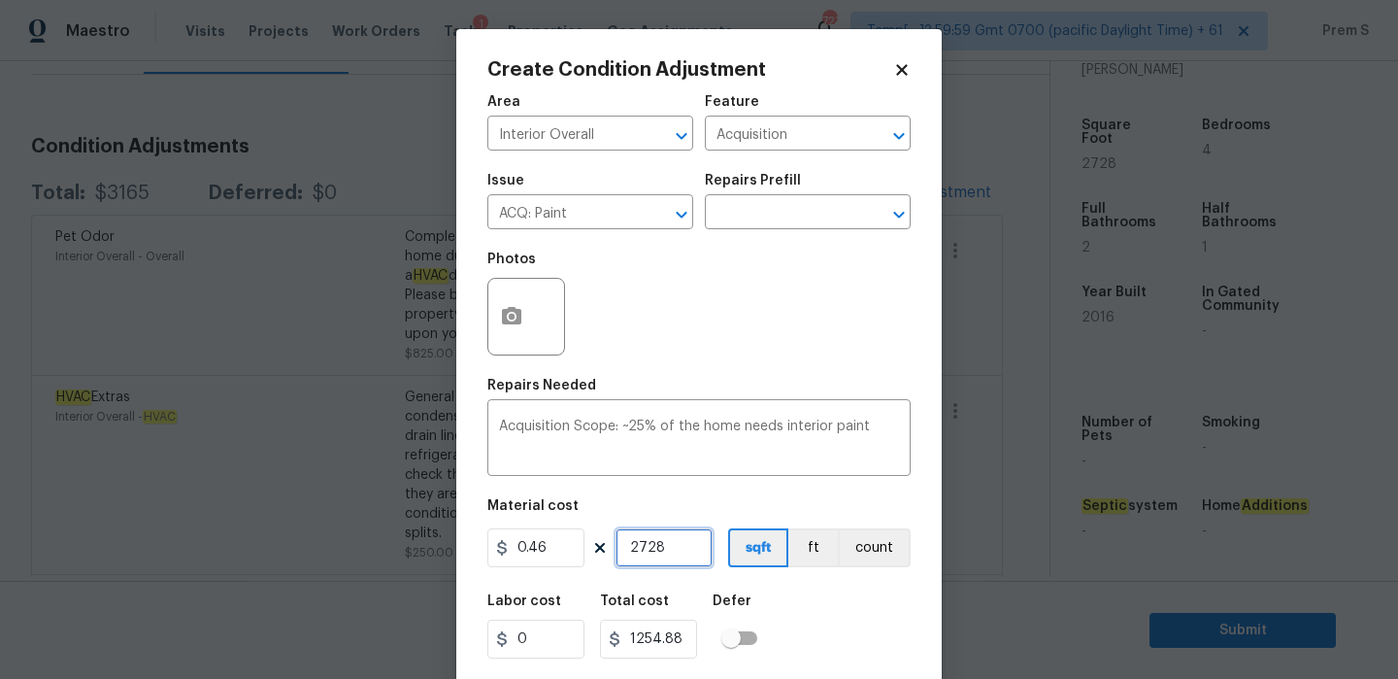
type input "2728"
click at [799, 628] on div "Labor cost 0 Total cost 1254.88 Defer" at bounding box center [698, 625] width 423 height 87
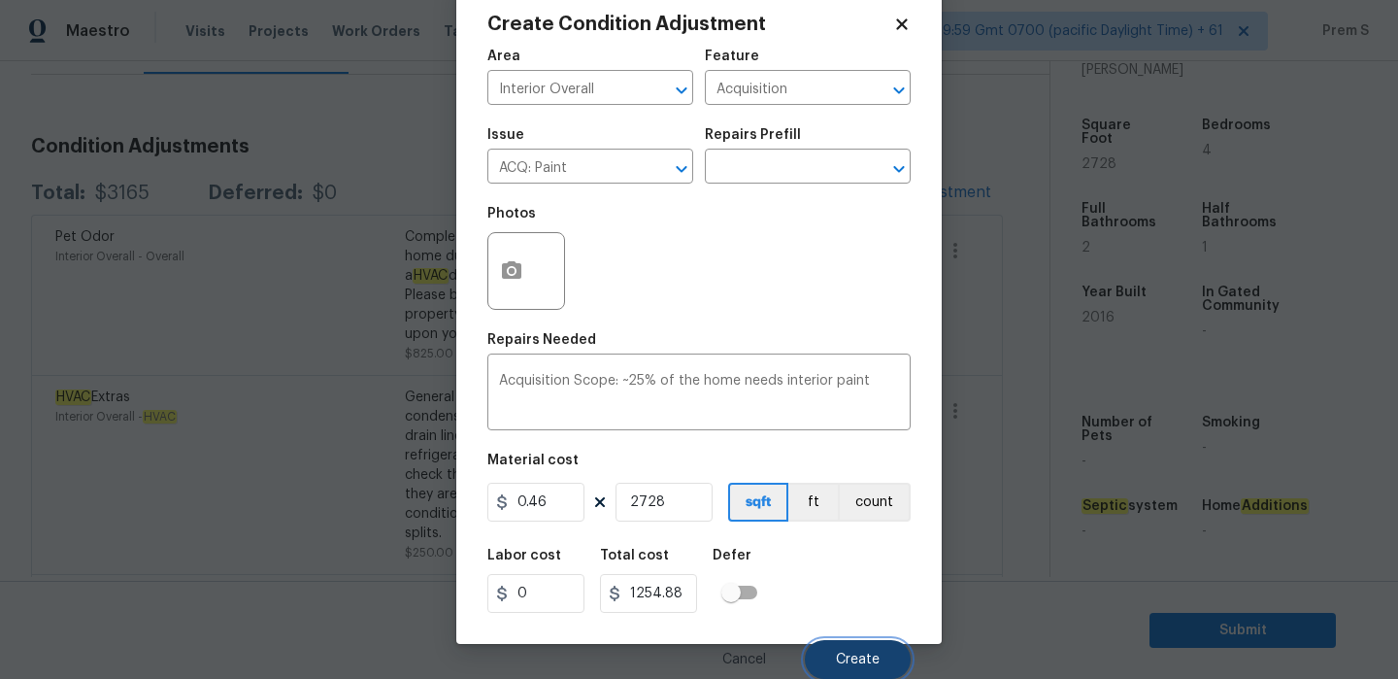
click at [827, 664] on button "Create" at bounding box center [858, 659] width 106 height 39
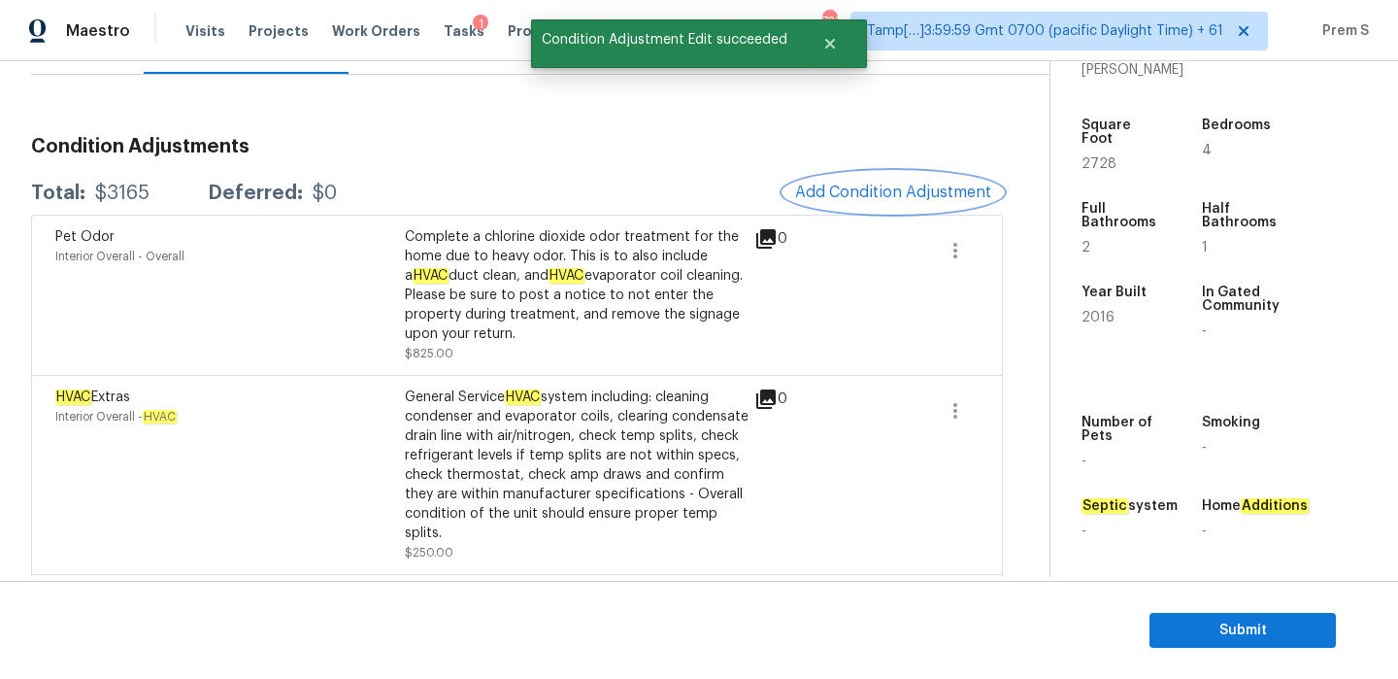
scroll to position [0, 0]
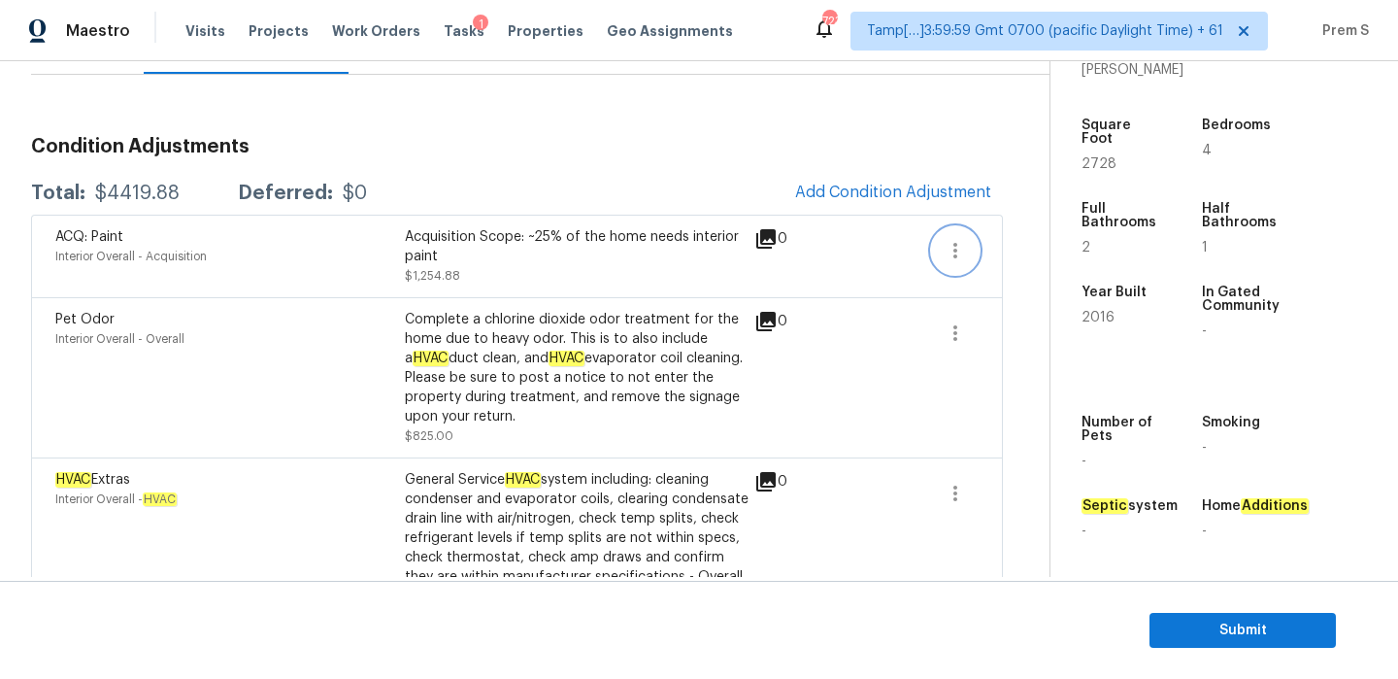
click at [975, 251] on button "button" at bounding box center [955, 250] width 47 height 47
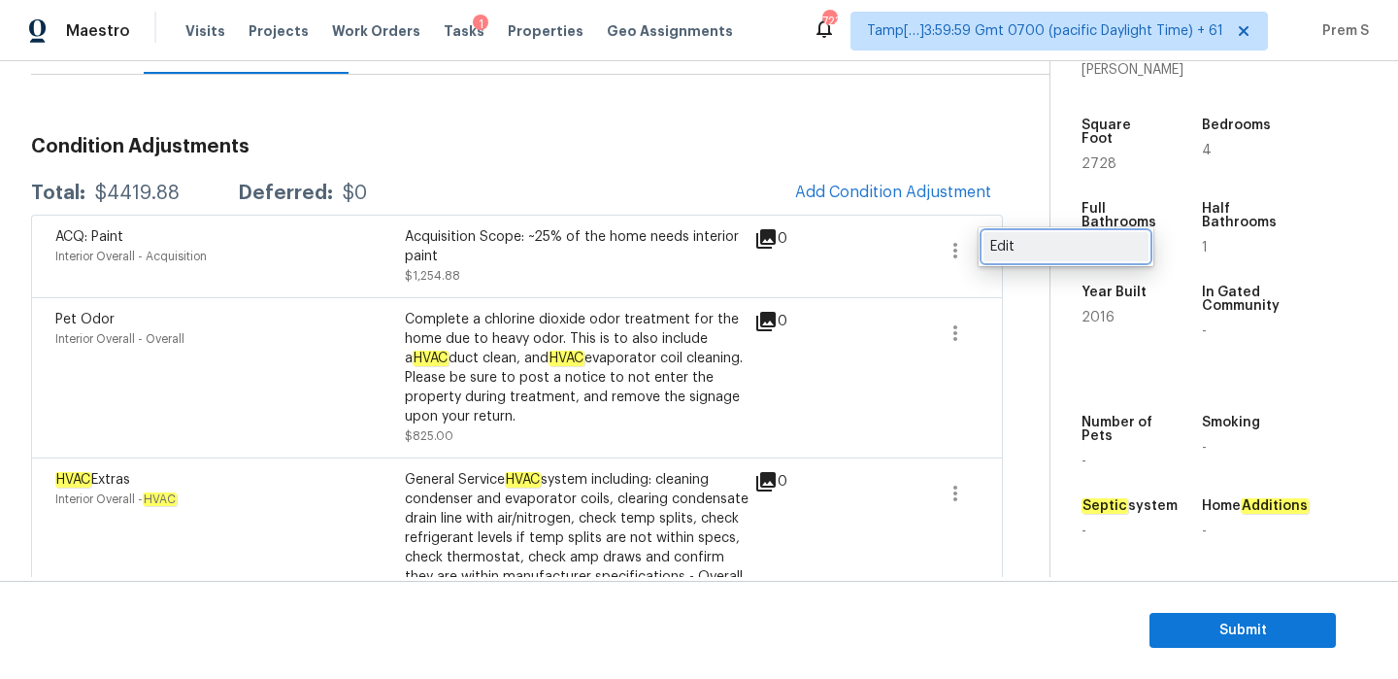
click at [1022, 250] on div "Edit" at bounding box center [1065, 246] width 151 height 19
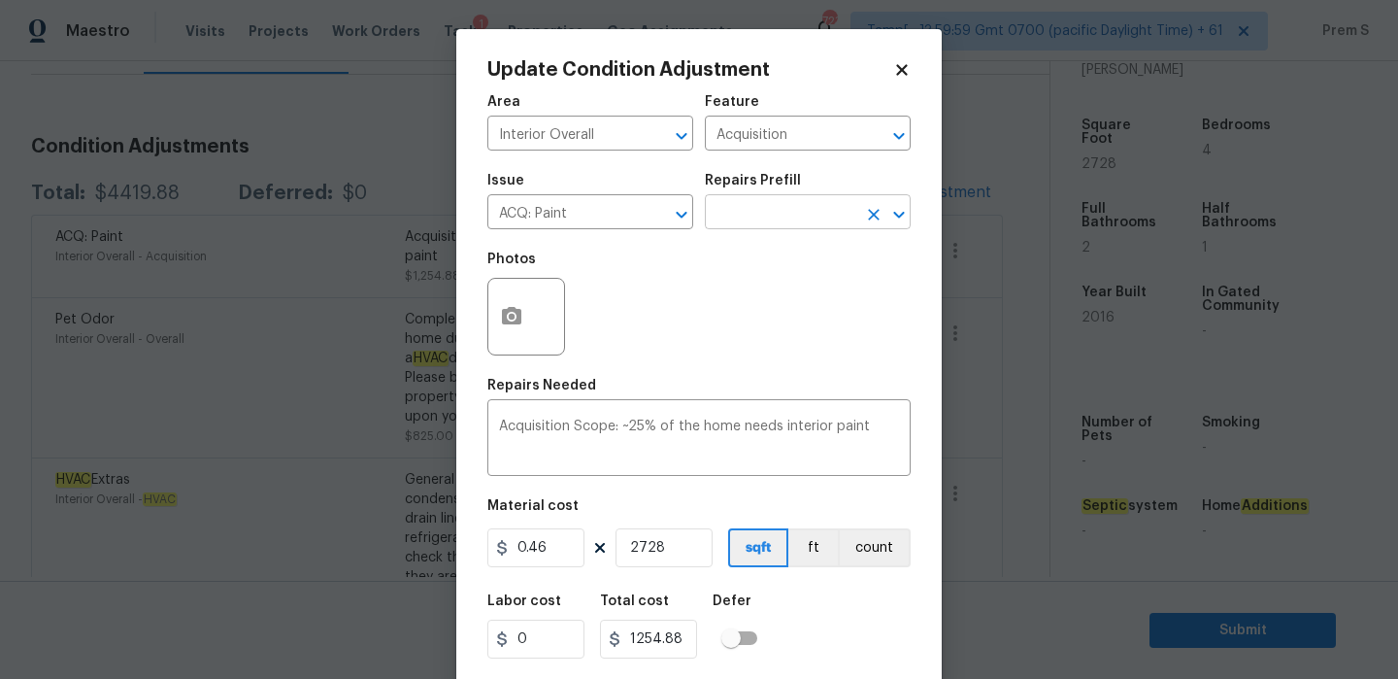
click at [822, 227] on input "text" at bounding box center [780, 214] width 151 height 30
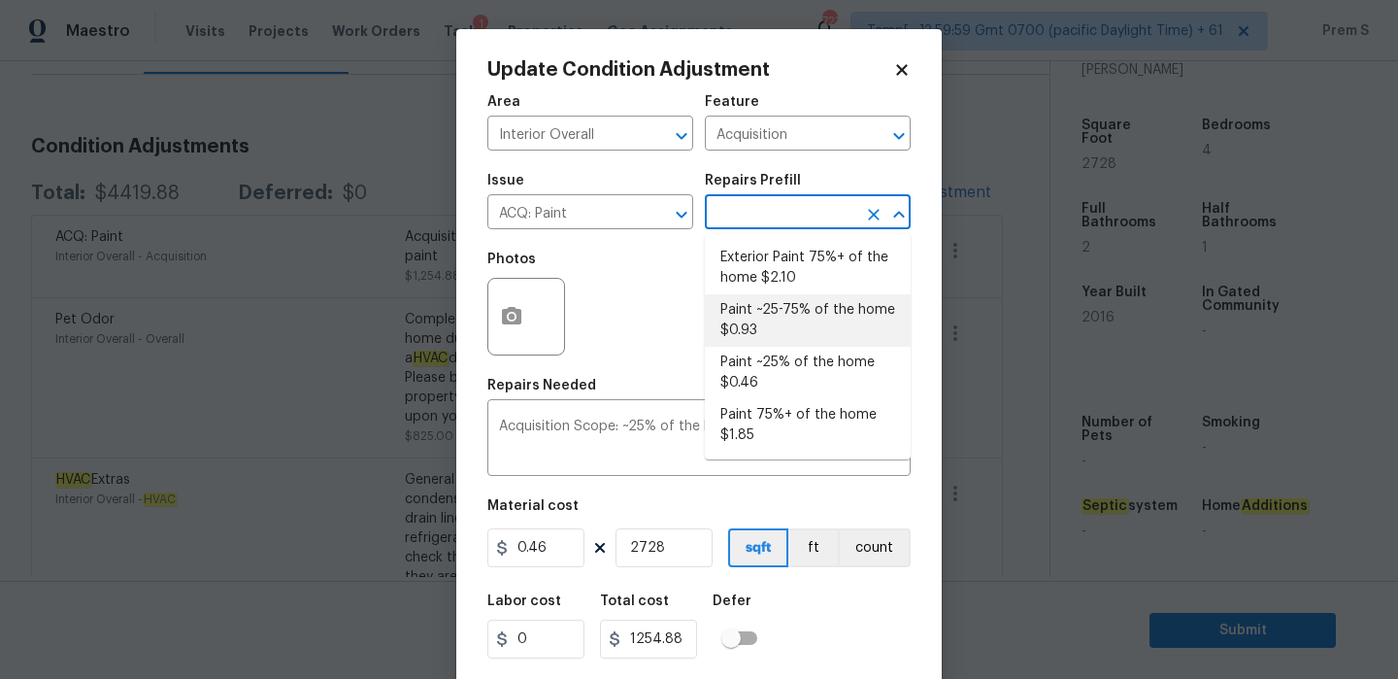
click at [827, 321] on li "Paint ~25-75% of the home $0.93" at bounding box center [808, 320] width 206 height 52
type textarea "Acquisition Scope: ~25 - 75% of the home needs interior paint"
type input "0.93"
type input "2537.04"
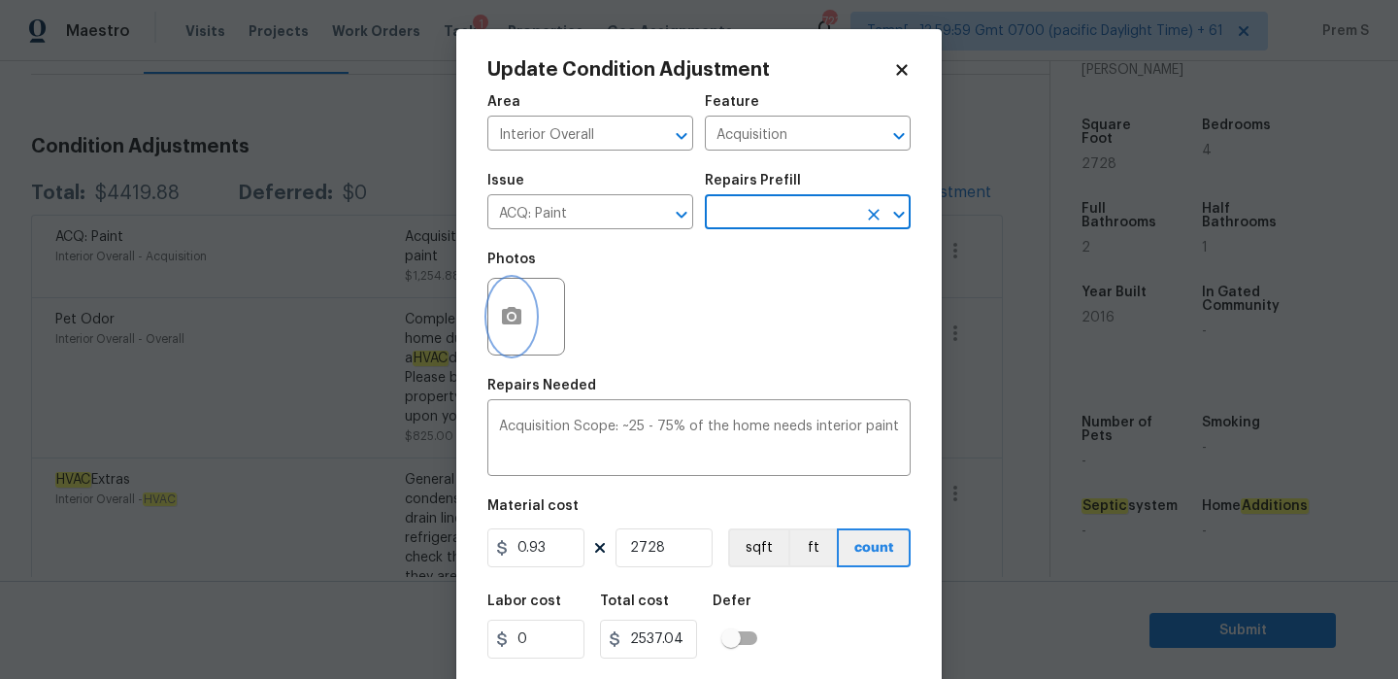
click at [524, 325] on button "button" at bounding box center [511, 317] width 47 height 76
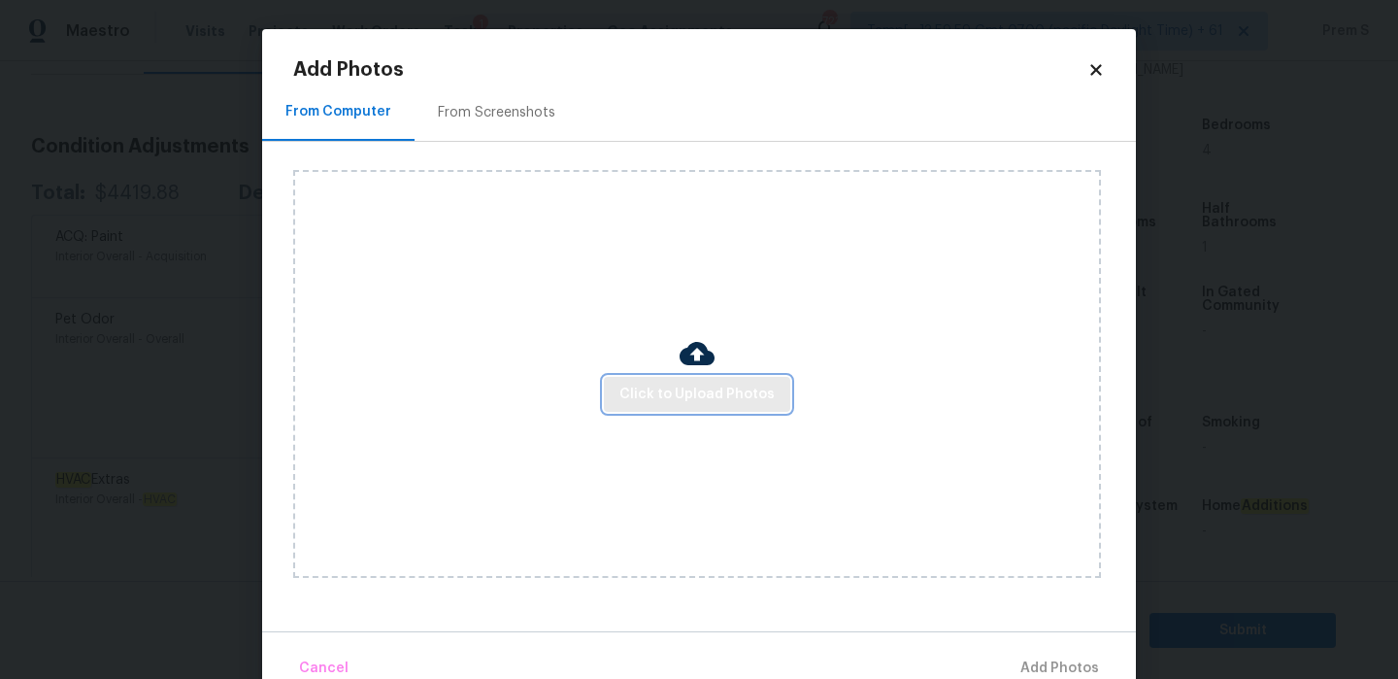
click at [654, 387] on span "Click to Upload Photos" at bounding box center [696, 394] width 155 height 24
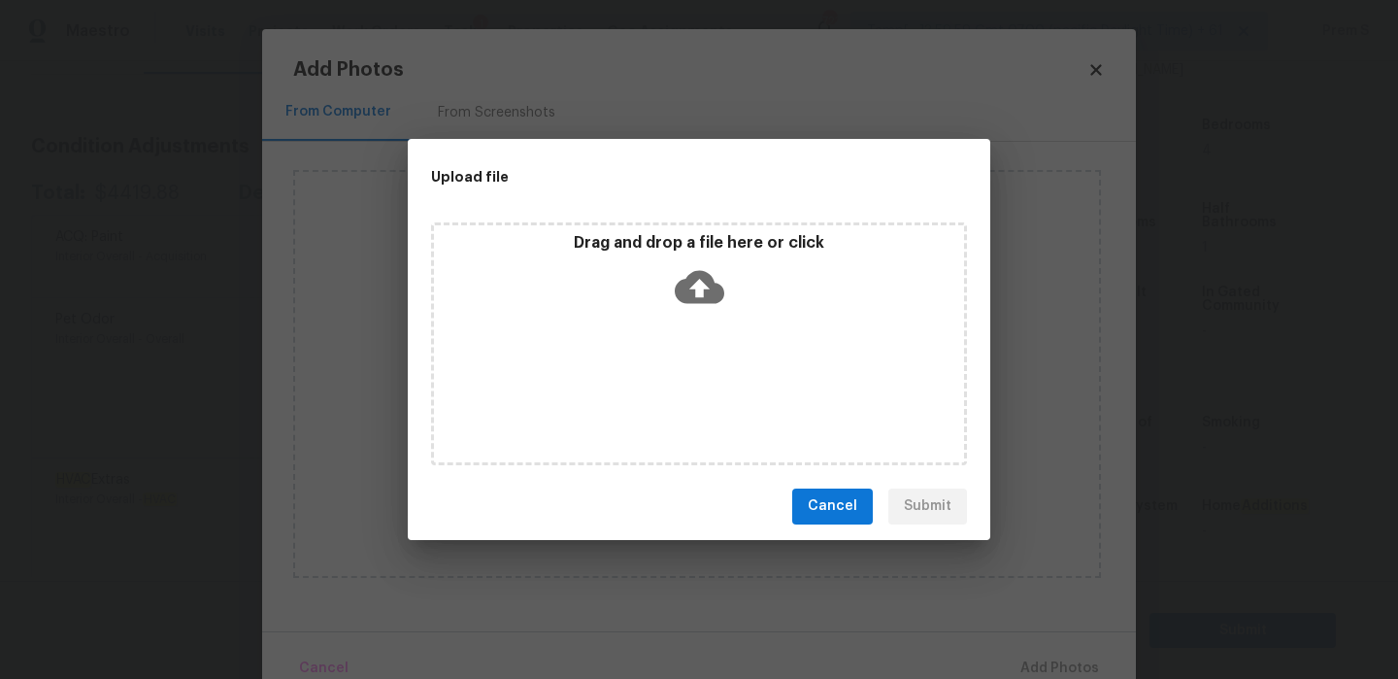
click at [705, 279] on icon at bounding box center [700, 286] width 50 height 33
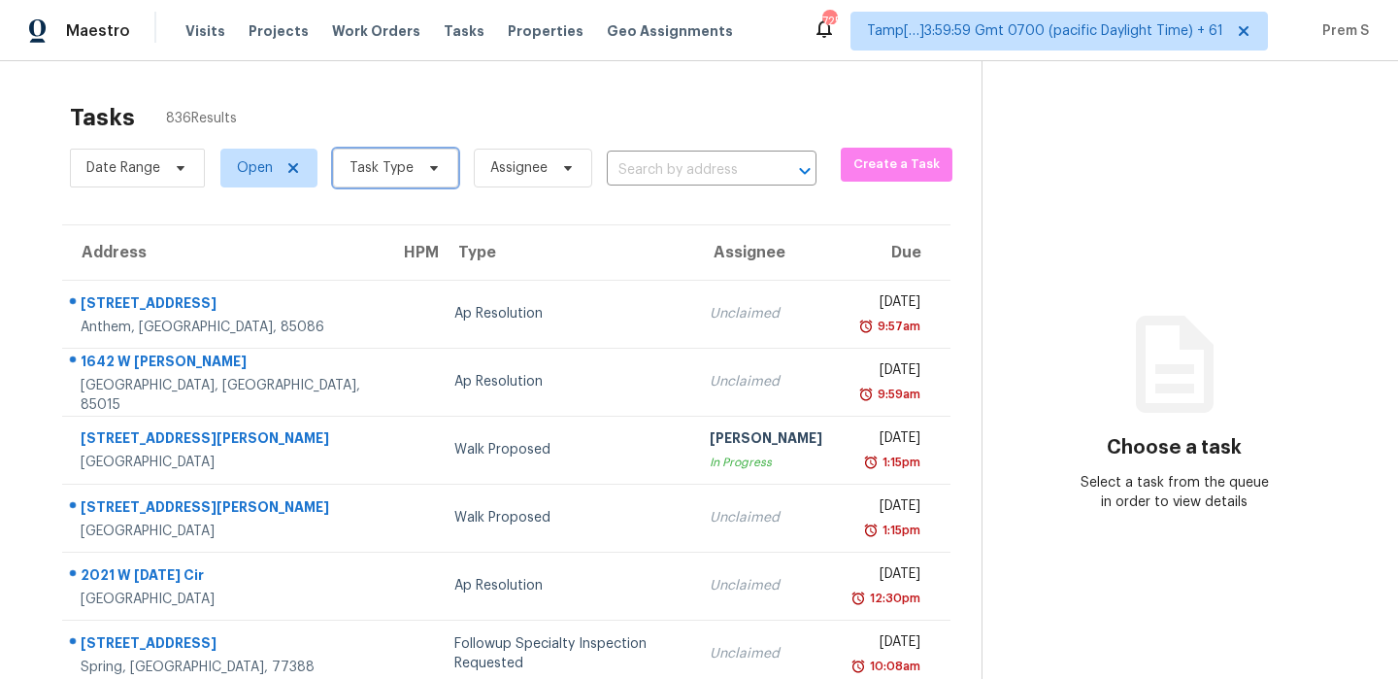
click at [369, 173] on span "Task Type" at bounding box center [381, 167] width 64 height 19
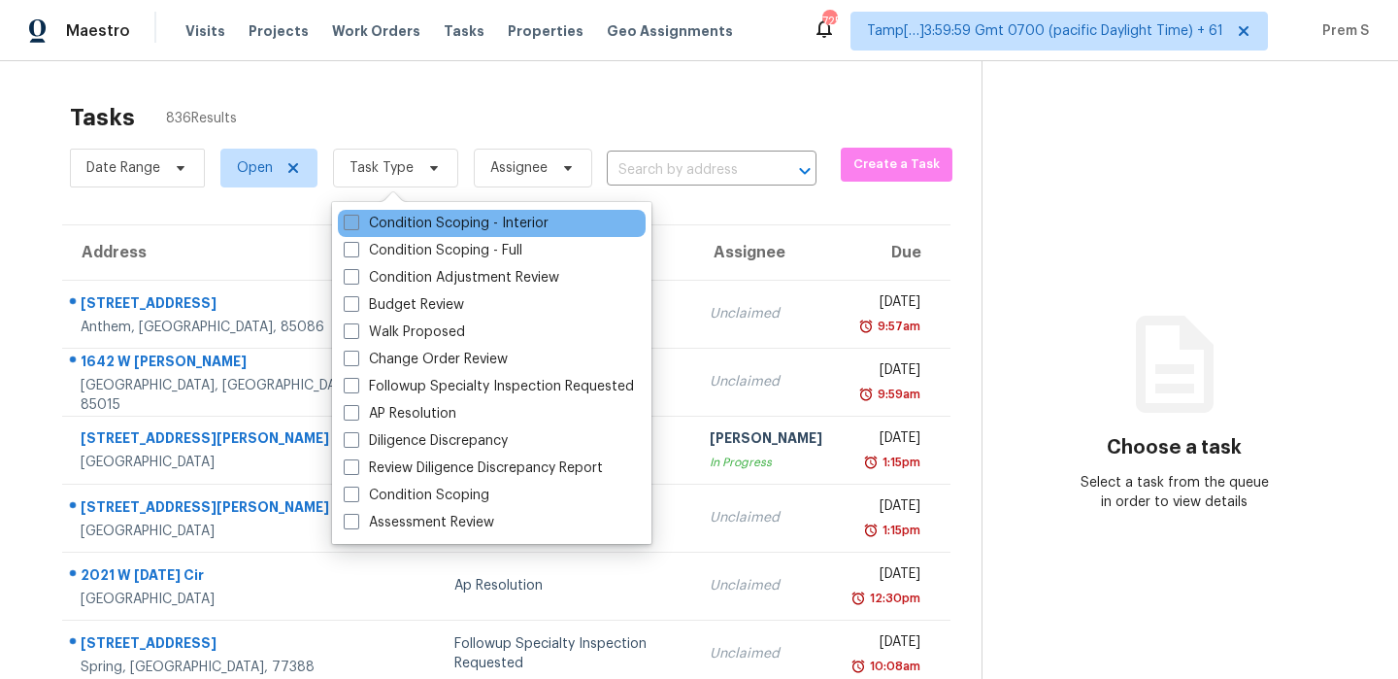
click at [380, 220] on label "Condition Scoping - Interior" at bounding box center [446, 223] width 205 height 19
click at [356, 220] on input "Condition Scoping - Interior" at bounding box center [350, 220] width 13 height 13
checkbox input "true"
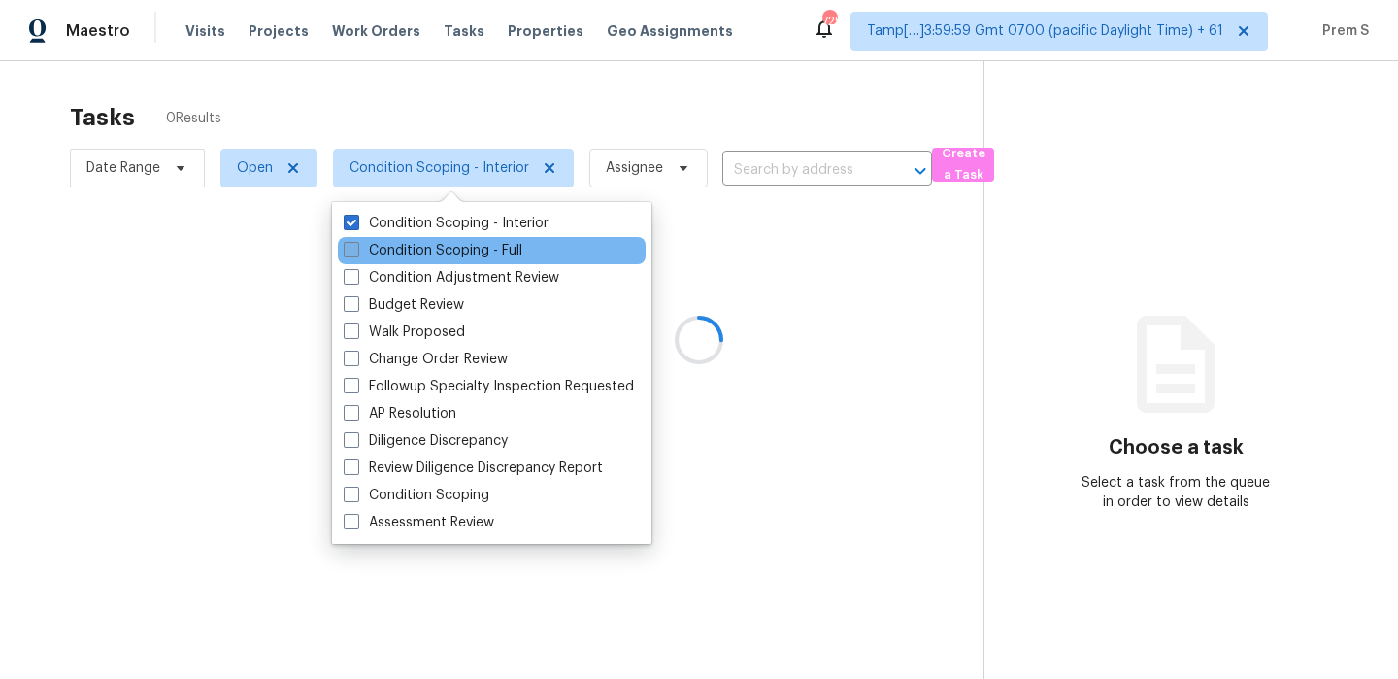
click at [382, 259] on label "Condition Scoping - Full" at bounding box center [433, 250] width 179 height 19
click at [356, 253] on input "Condition Scoping - Full" at bounding box center [350, 247] width 13 height 13
click at [402, 249] on label "Condition Scoping - Full" at bounding box center [433, 250] width 179 height 19
click at [356, 249] on input "Condition Scoping - Full" at bounding box center [350, 247] width 13 height 13
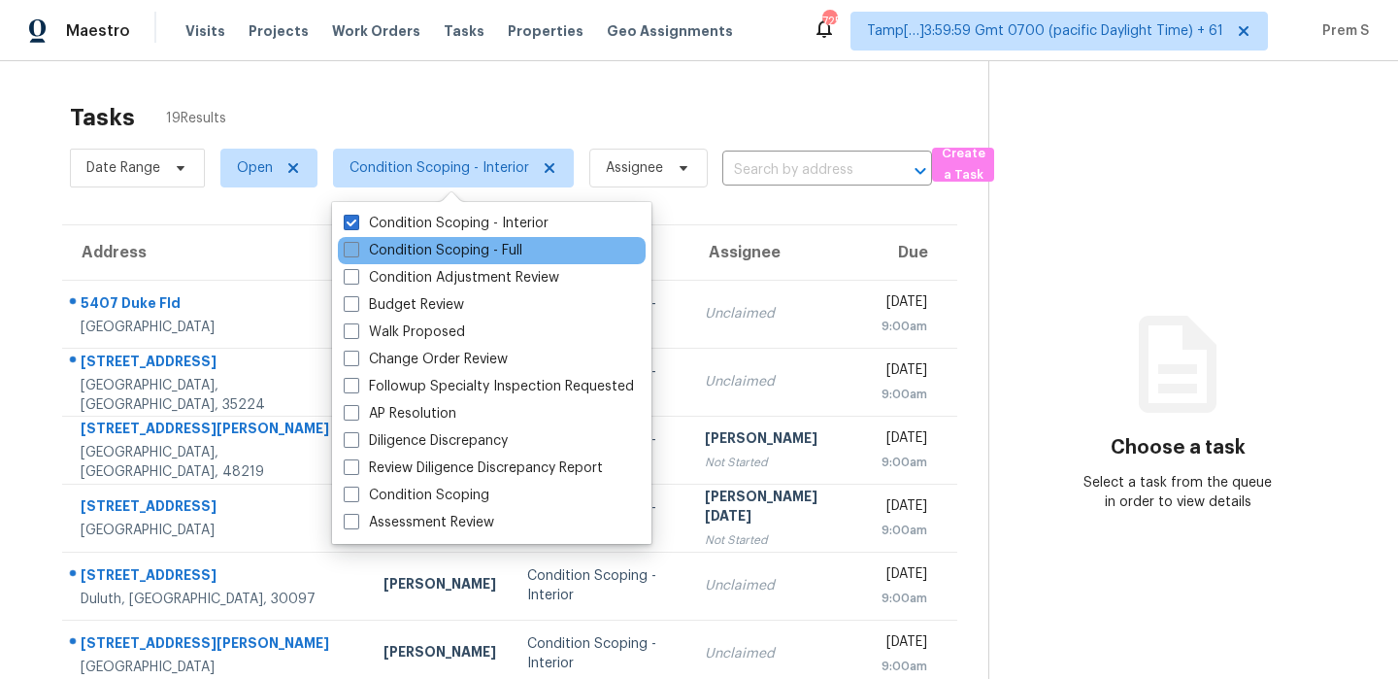
click at [402, 249] on label "Condition Scoping - Full" at bounding box center [433, 250] width 179 height 19
click at [356, 249] on input "Condition Scoping - Full" at bounding box center [350, 247] width 13 height 13
checkbox input "true"
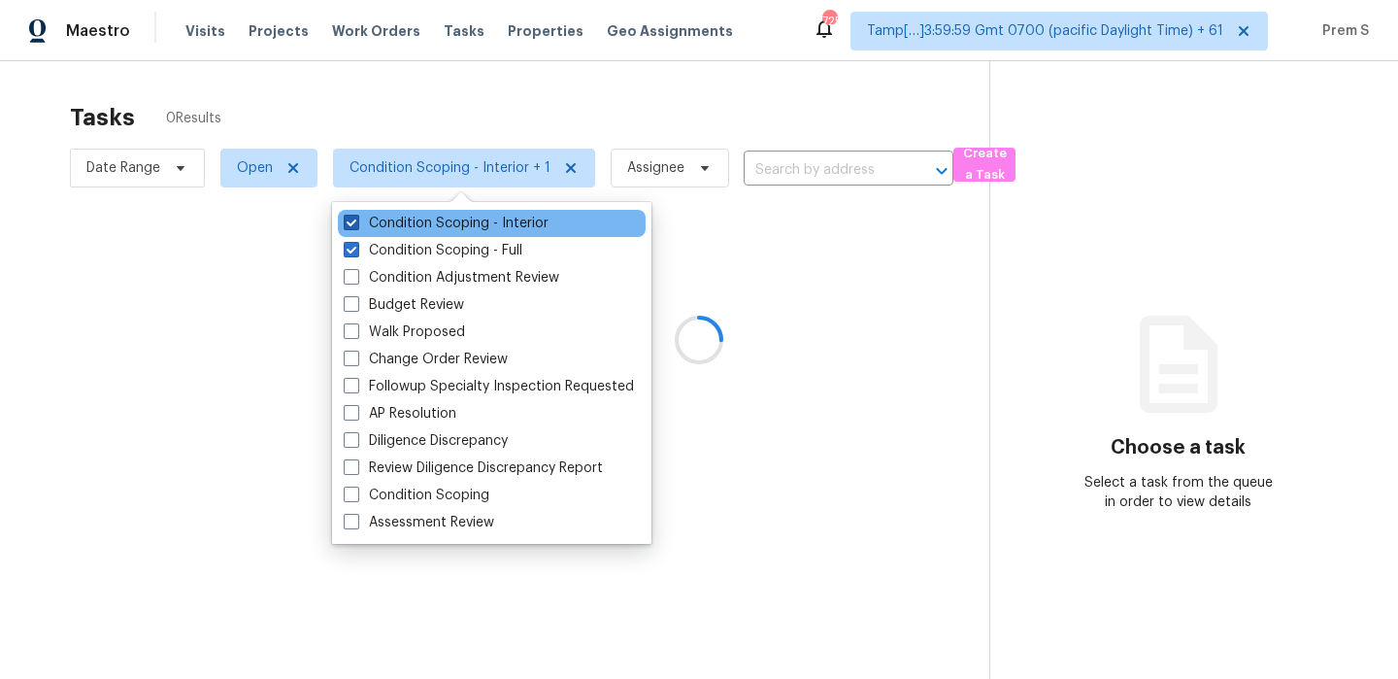
click at [423, 227] on label "Condition Scoping - Interior" at bounding box center [446, 223] width 205 height 19
click at [356, 226] on input "Condition Scoping - Interior" at bounding box center [350, 220] width 13 height 13
checkbox input "false"
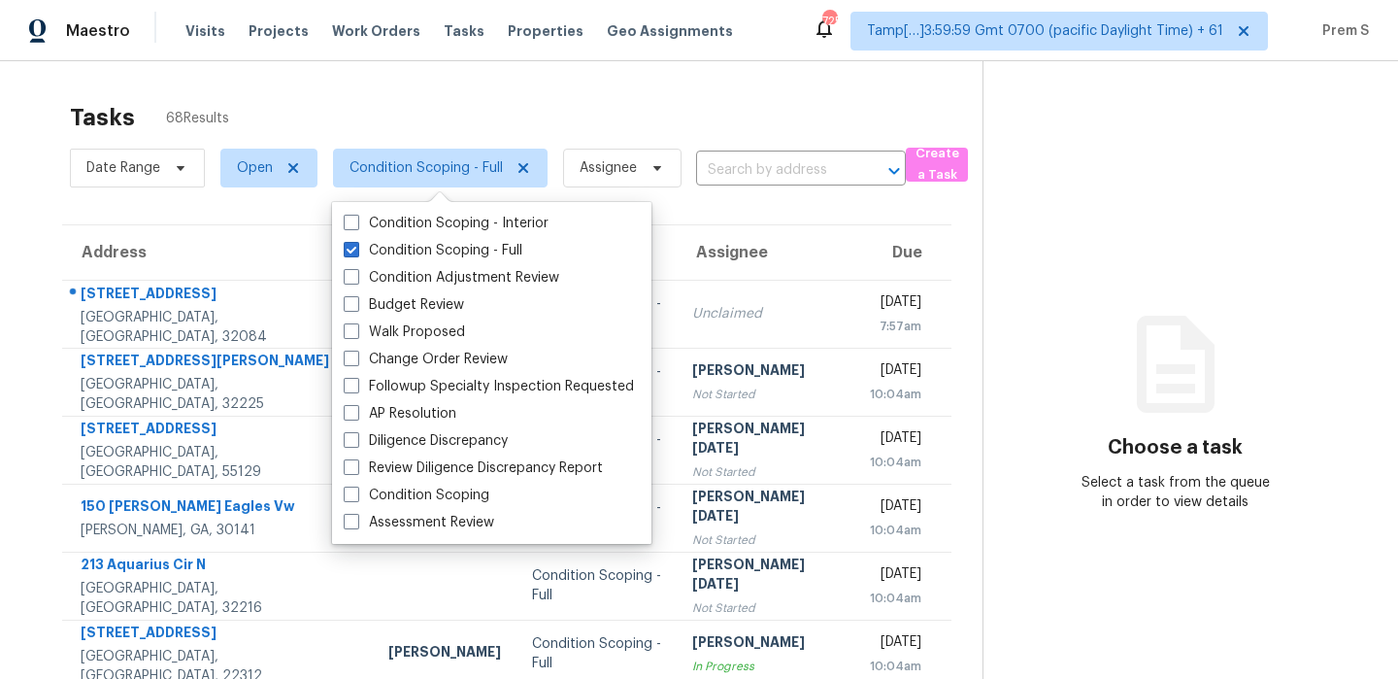
click at [451, 118] on div "Tasks 68 Results" at bounding box center [526, 117] width 913 height 50
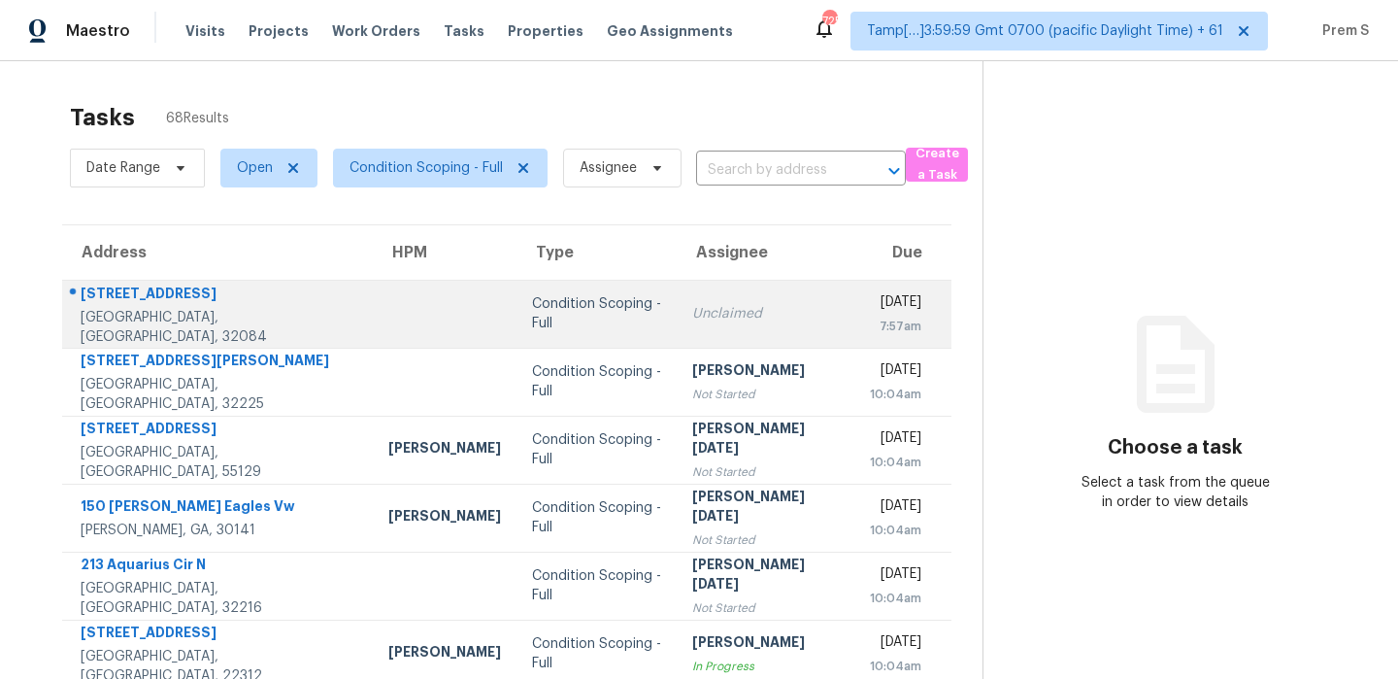
click at [516, 326] on td "Condition Scoping - Full" at bounding box center [596, 314] width 160 height 68
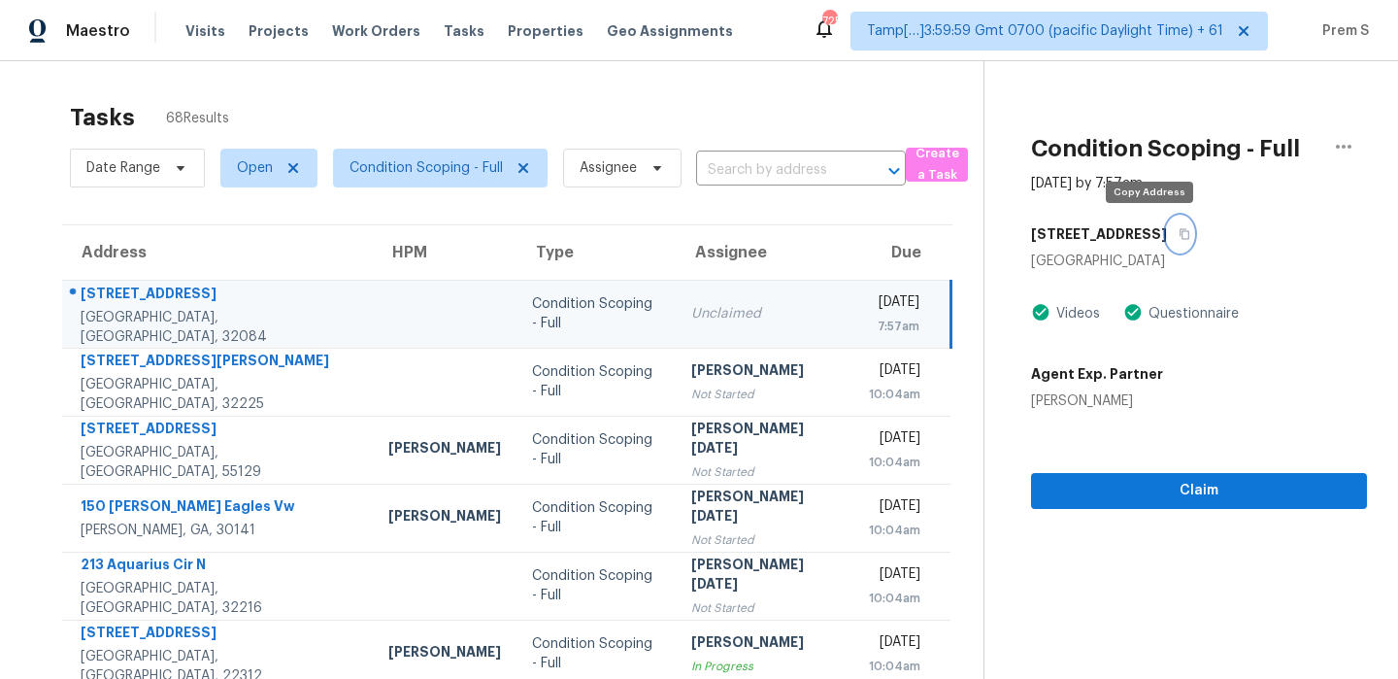
click at [1167, 232] on button "button" at bounding box center [1180, 233] width 26 height 35
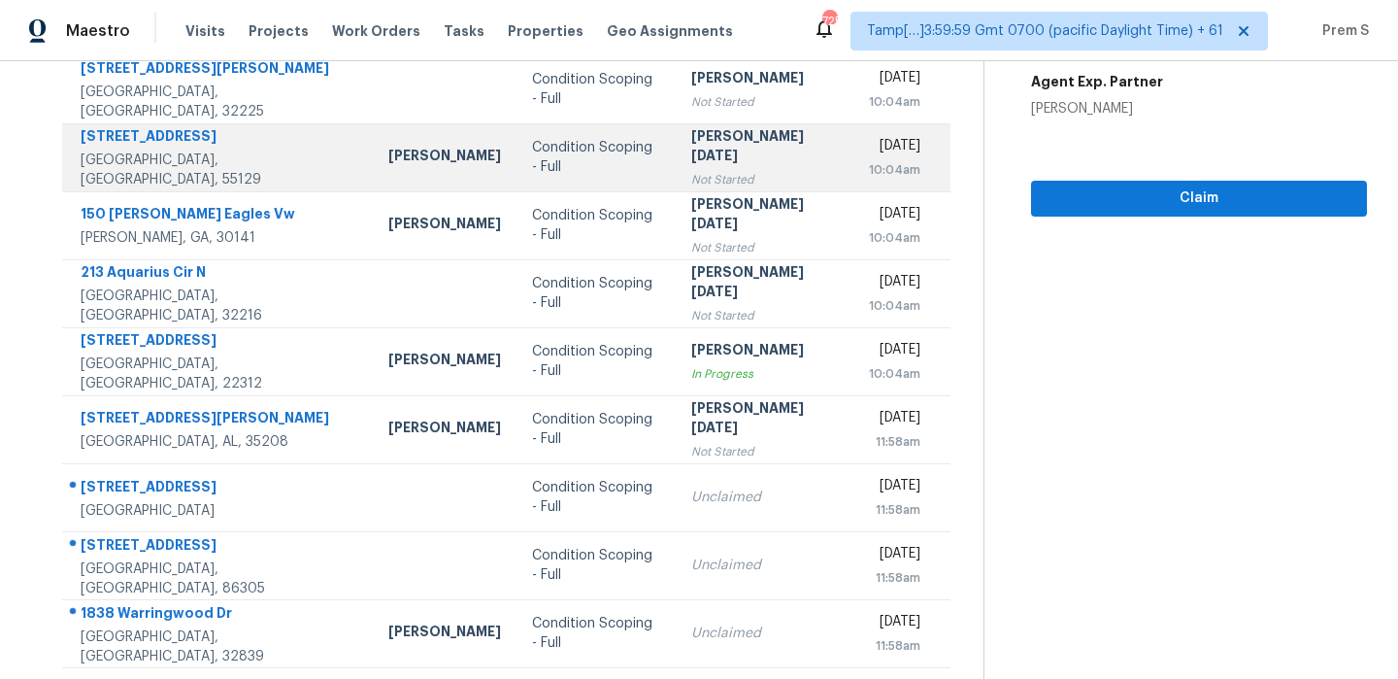
scroll to position [332, 0]
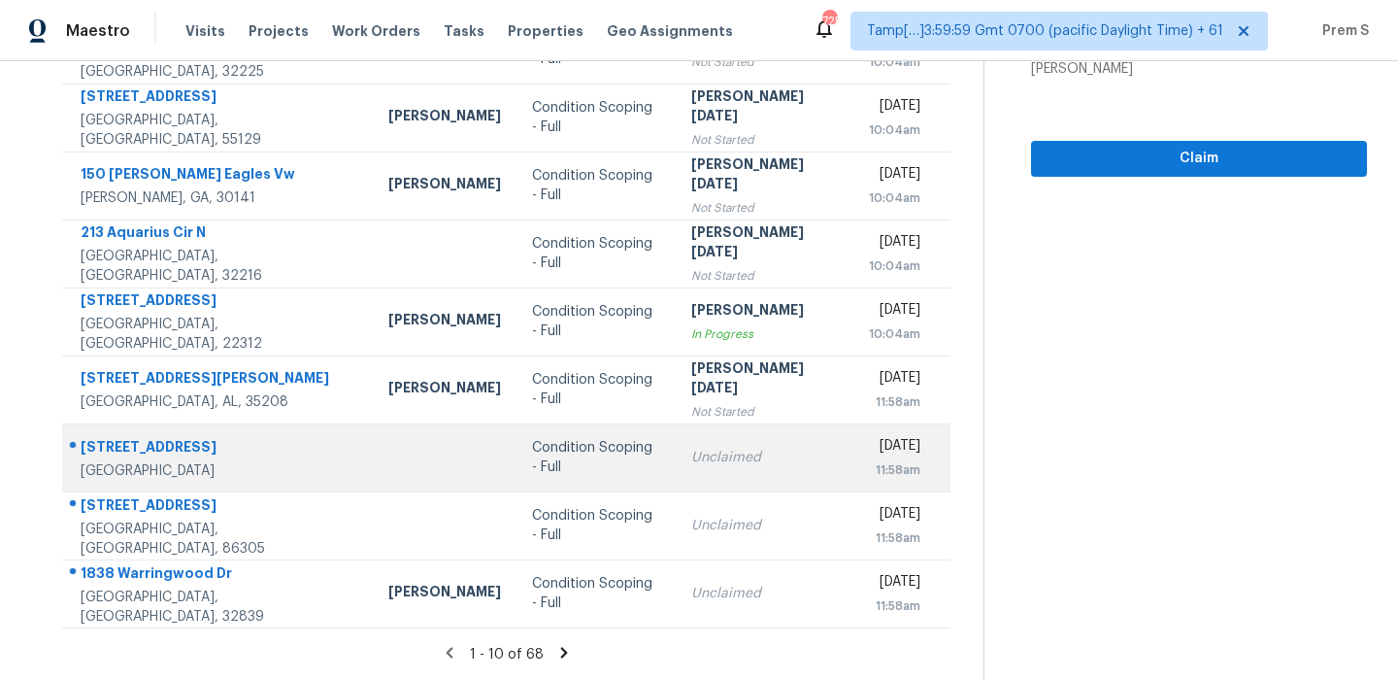
click at [853, 441] on td "[DATE] 11:58am" at bounding box center [901, 457] width 97 height 68
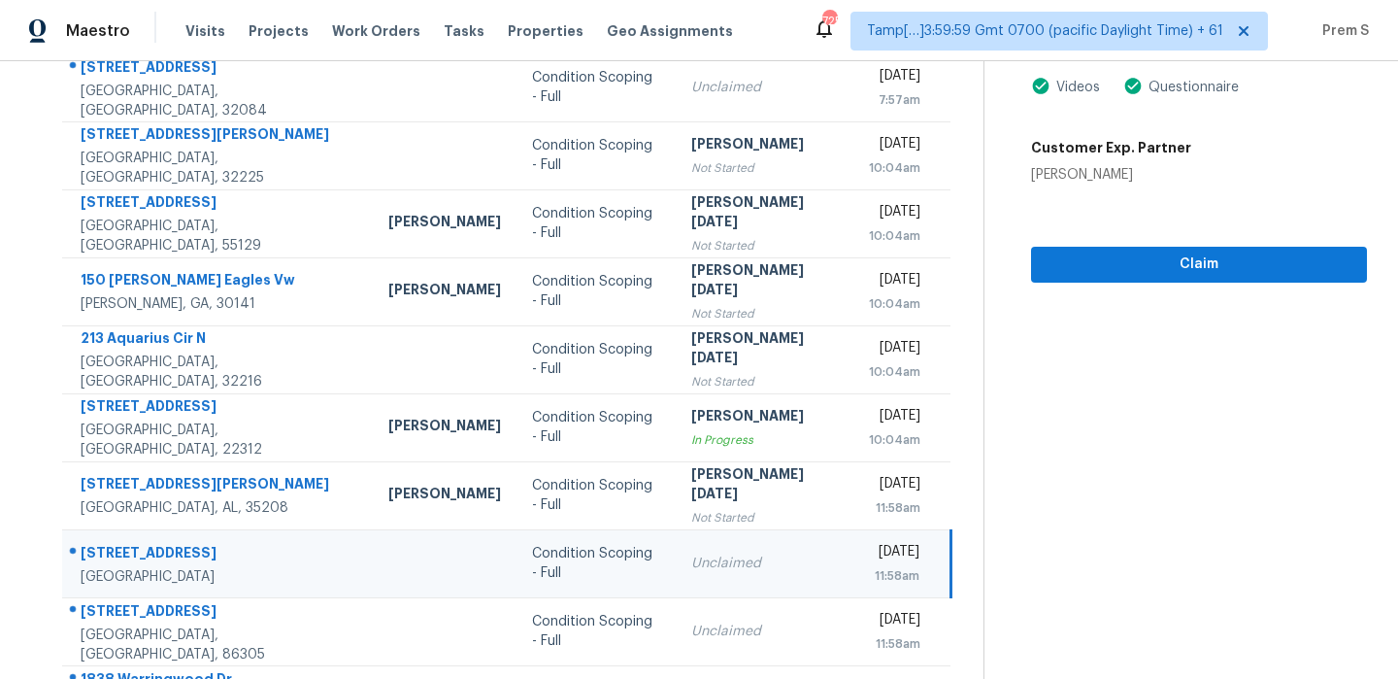
scroll to position [149, 0]
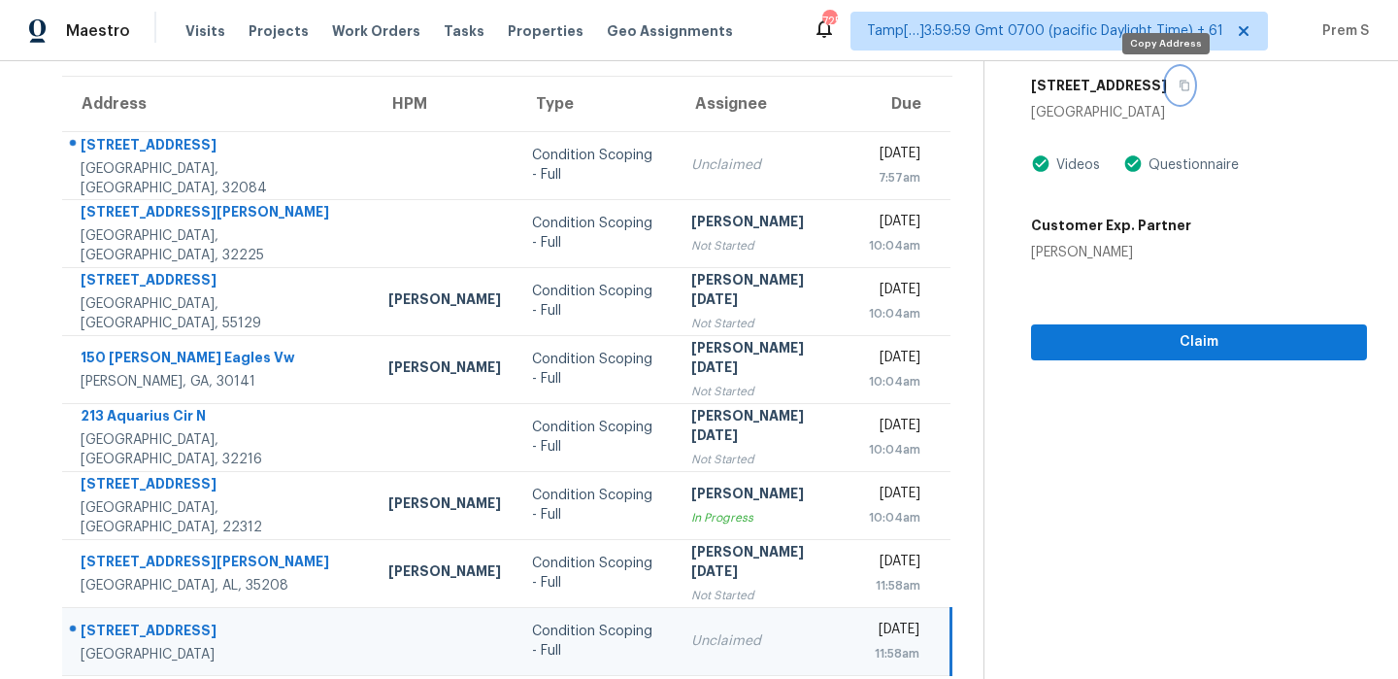
click at [1179, 86] on icon "button" at bounding box center [1185, 86] width 12 height 12
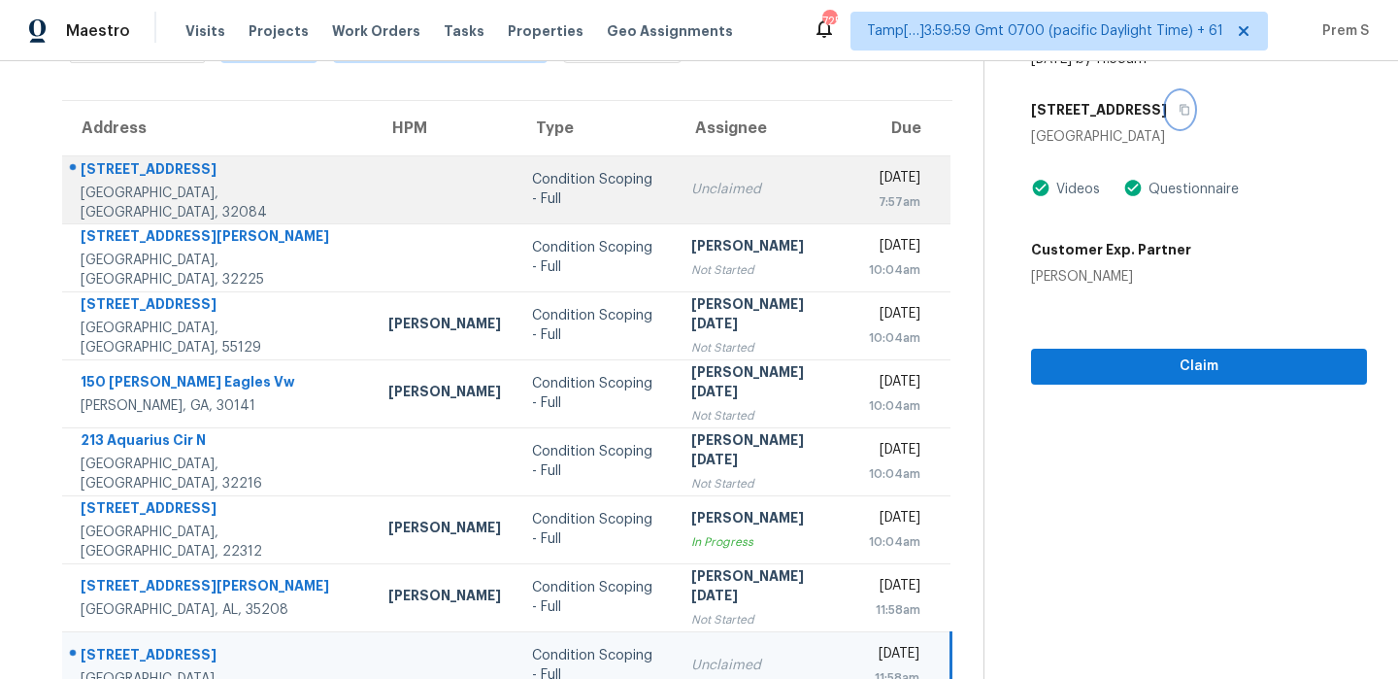
scroll to position [0, 0]
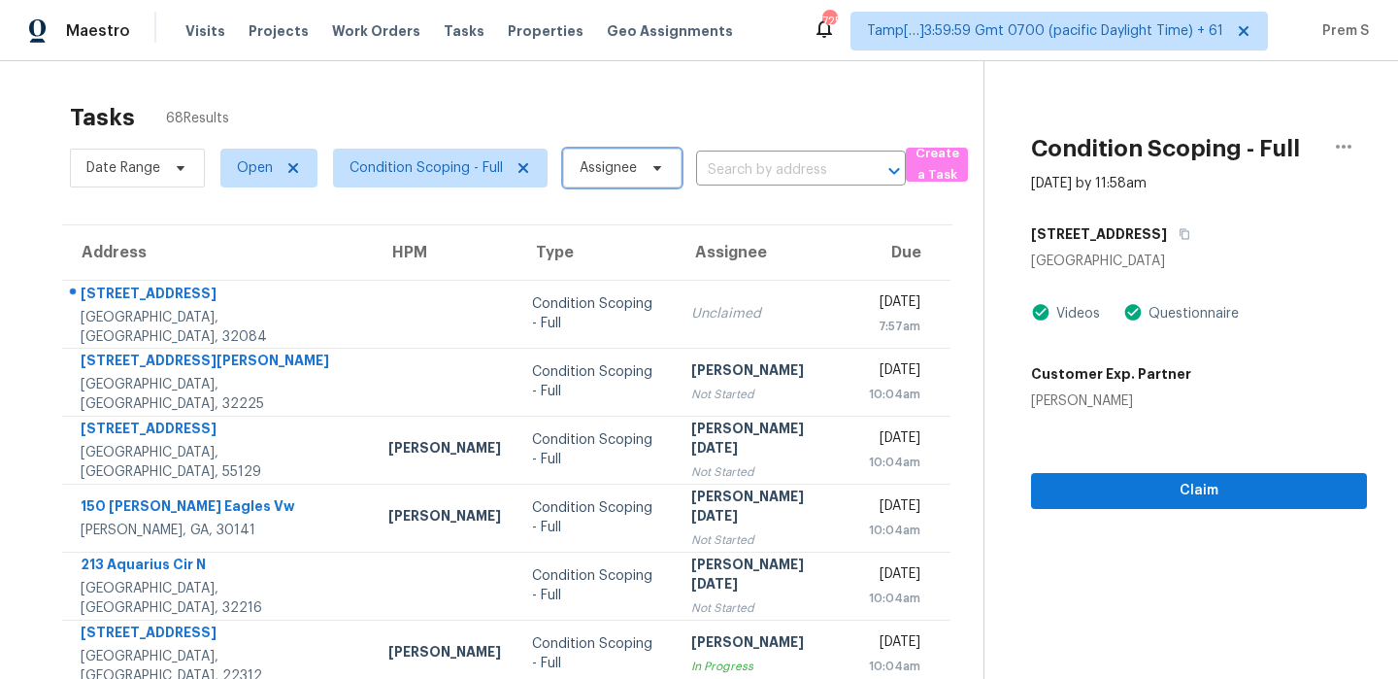
click at [602, 174] on span "Assignee" at bounding box center [608, 167] width 57 height 19
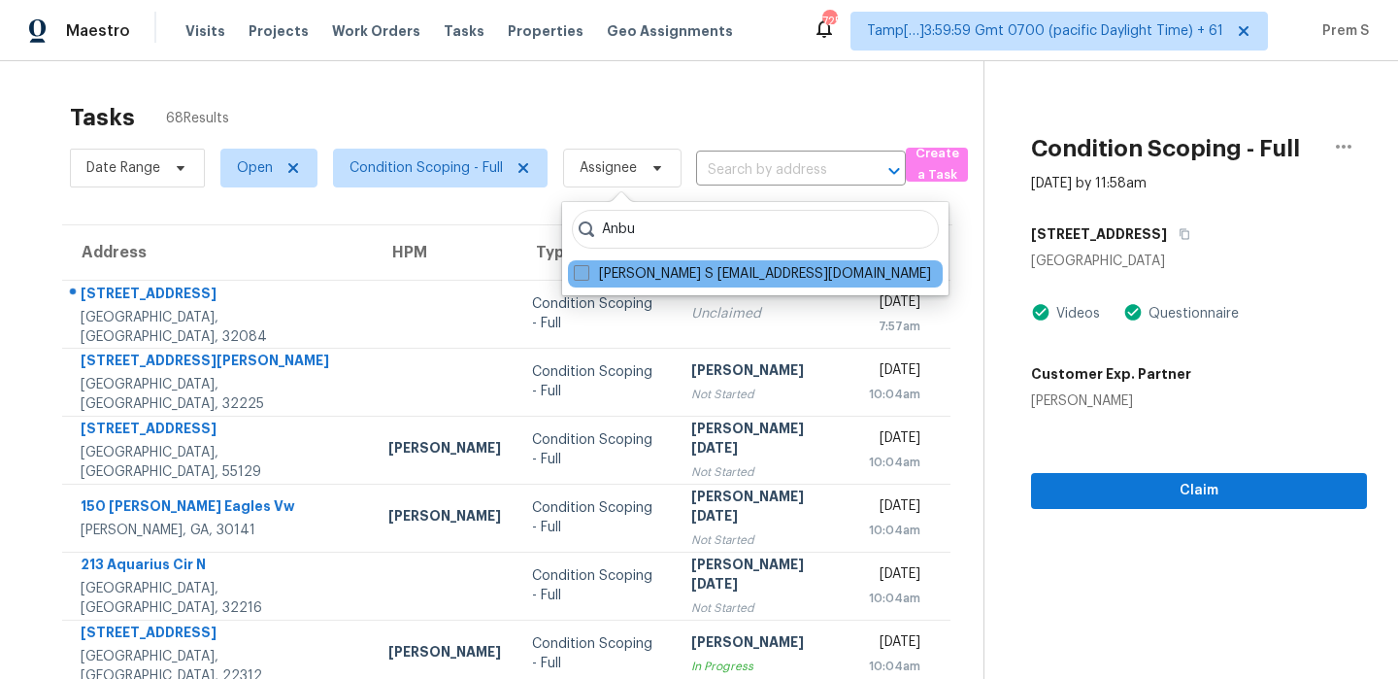
type input "Anbu"
click at [588, 272] on span at bounding box center [582, 273] width 16 height 16
click at [586, 272] on input "[PERSON_NAME] S [EMAIL_ADDRESS][DOMAIN_NAME]" at bounding box center [580, 270] width 13 height 13
checkbox input "true"
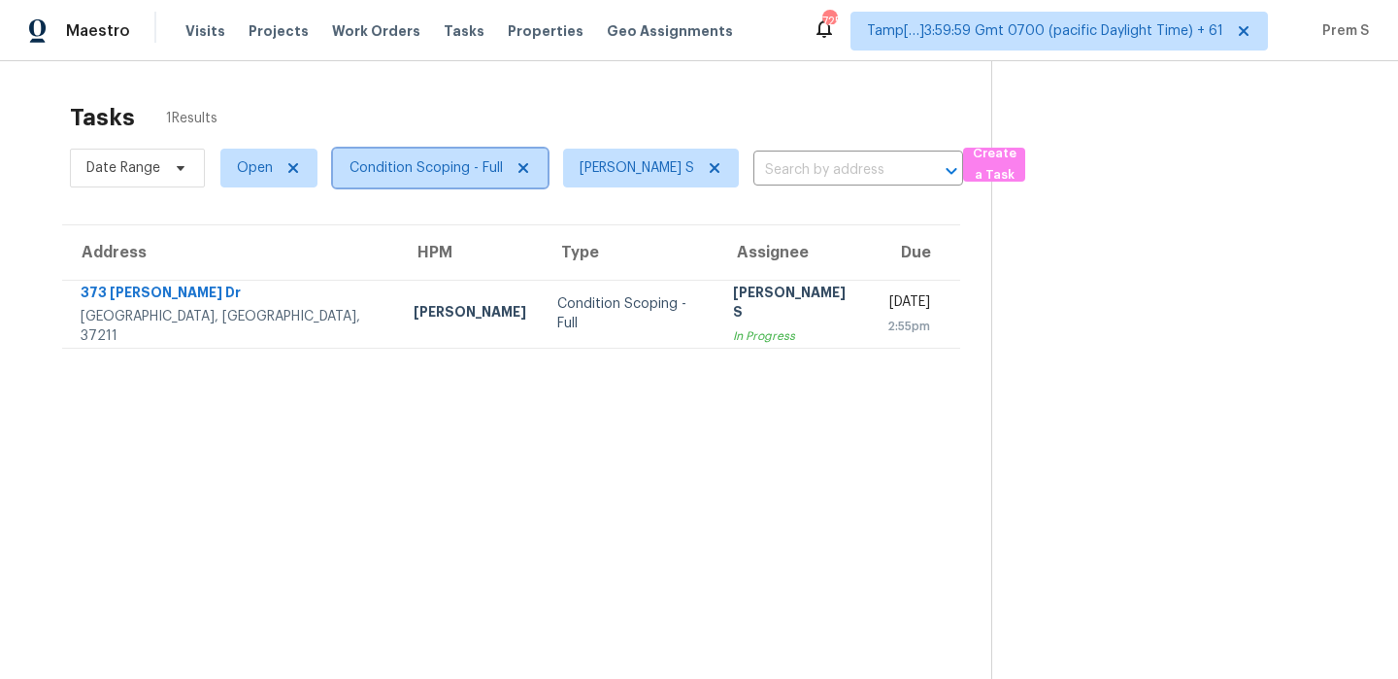
click at [500, 169] on span "Condition Scoping - Full" at bounding box center [425, 167] width 153 height 19
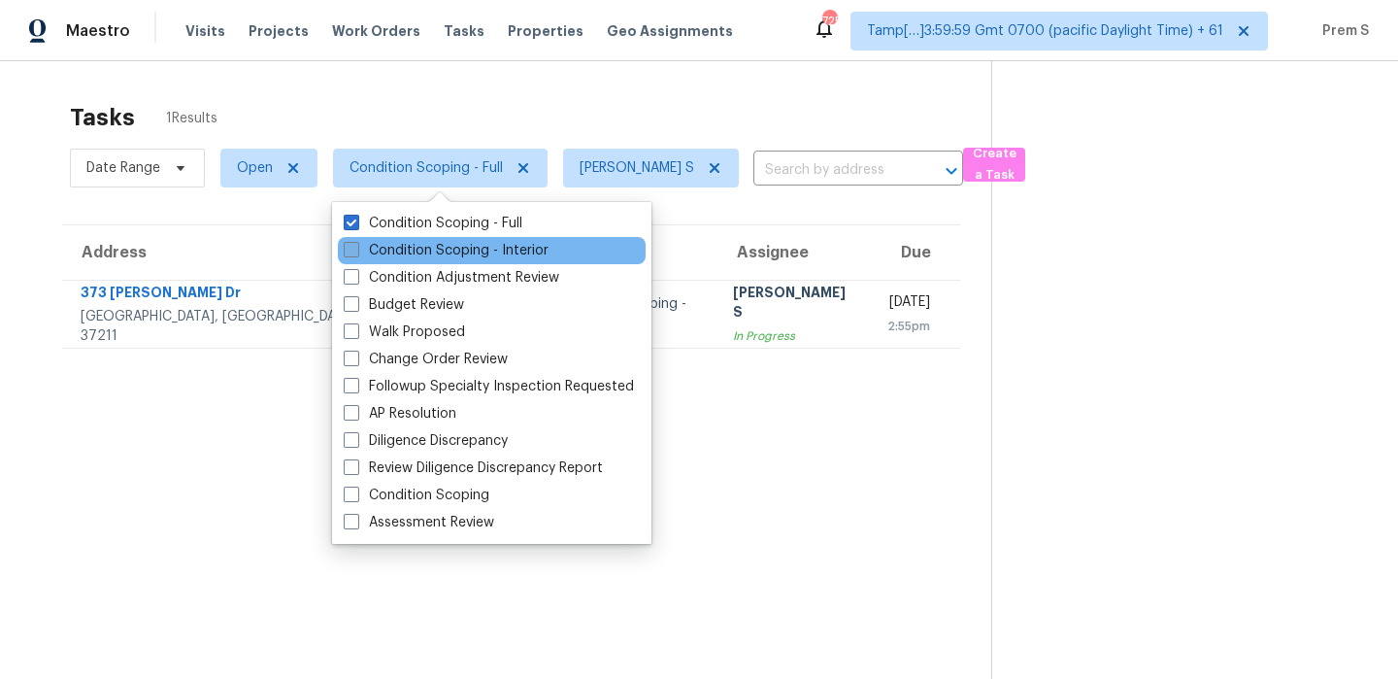
click at [460, 254] on label "Condition Scoping - Interior" at bounding box center [446, 250] width 205 height 19
click at [356, 253] on input "Condition Scoping - Interior" at bounding box center [350, 247] width 13 height 13
checkbox input "true"
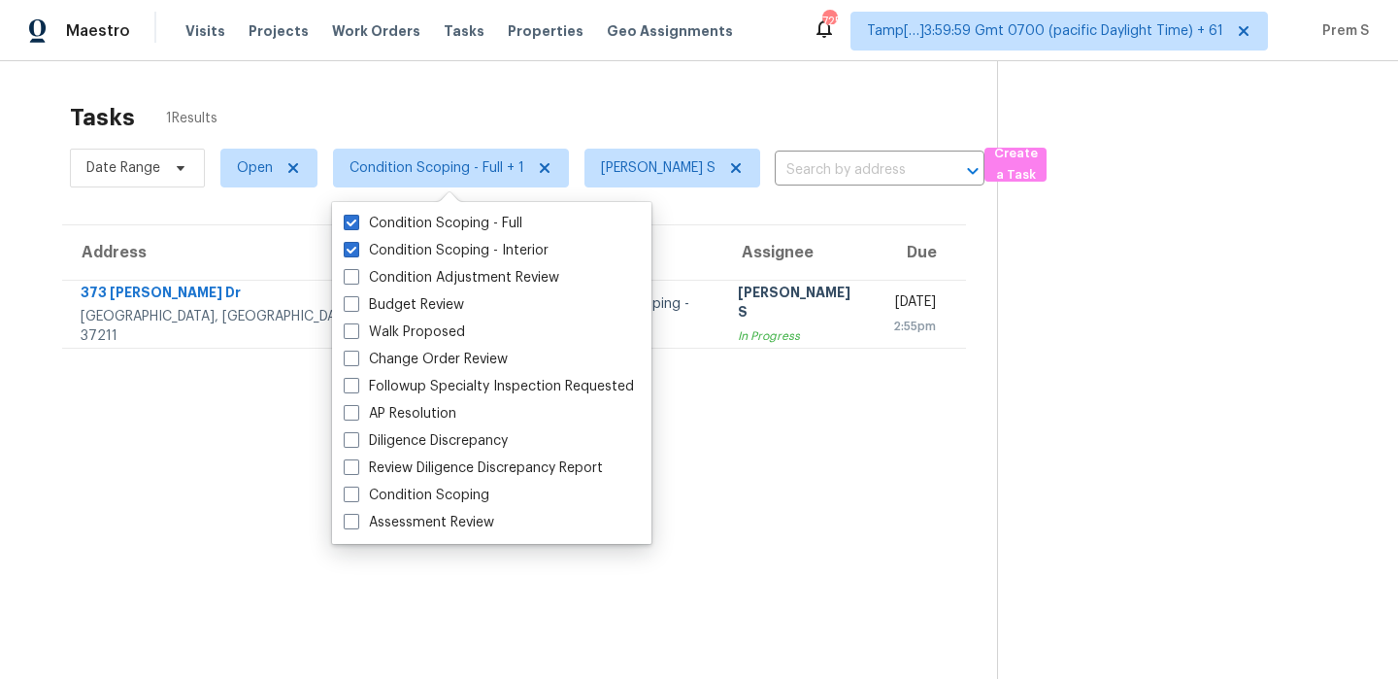
click at [762, 113] on div "Tasks 1 Results" at bounding box center [533, 117] width 927 height 50
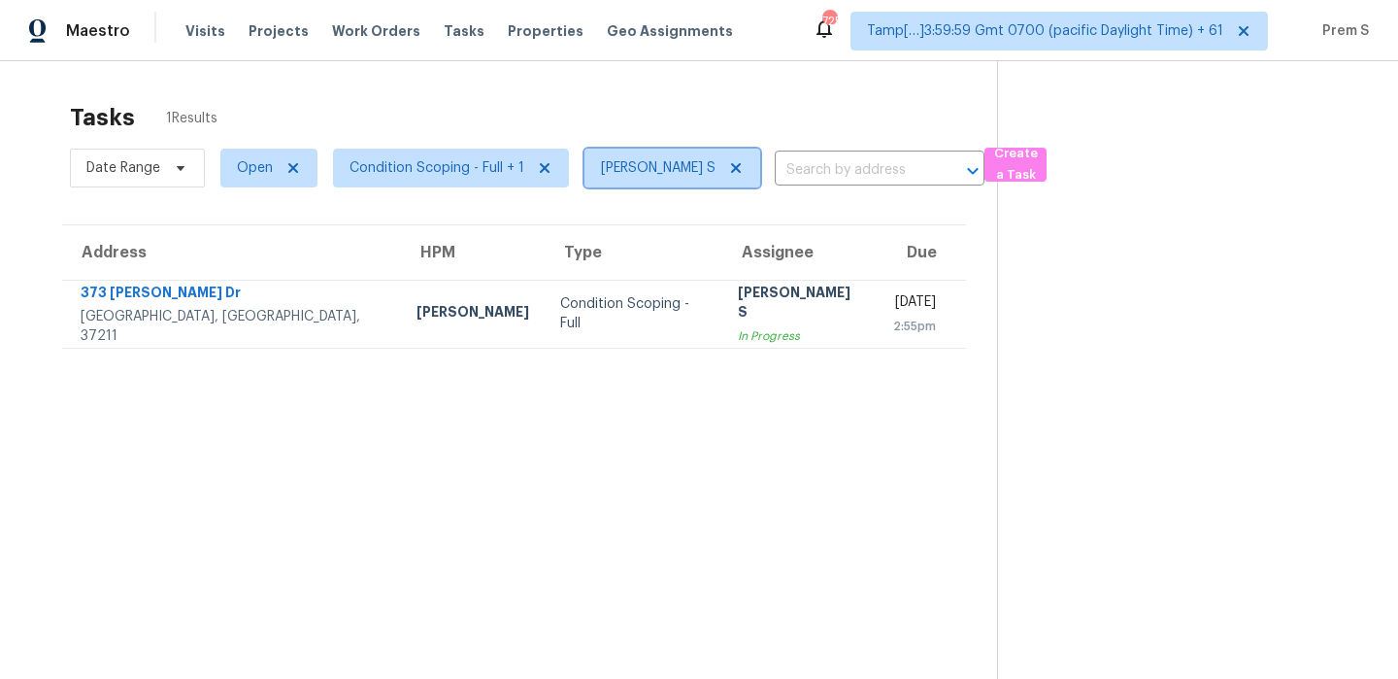
click at [730, 161] on icon at bounding box center [736, 168] width 16 height 16
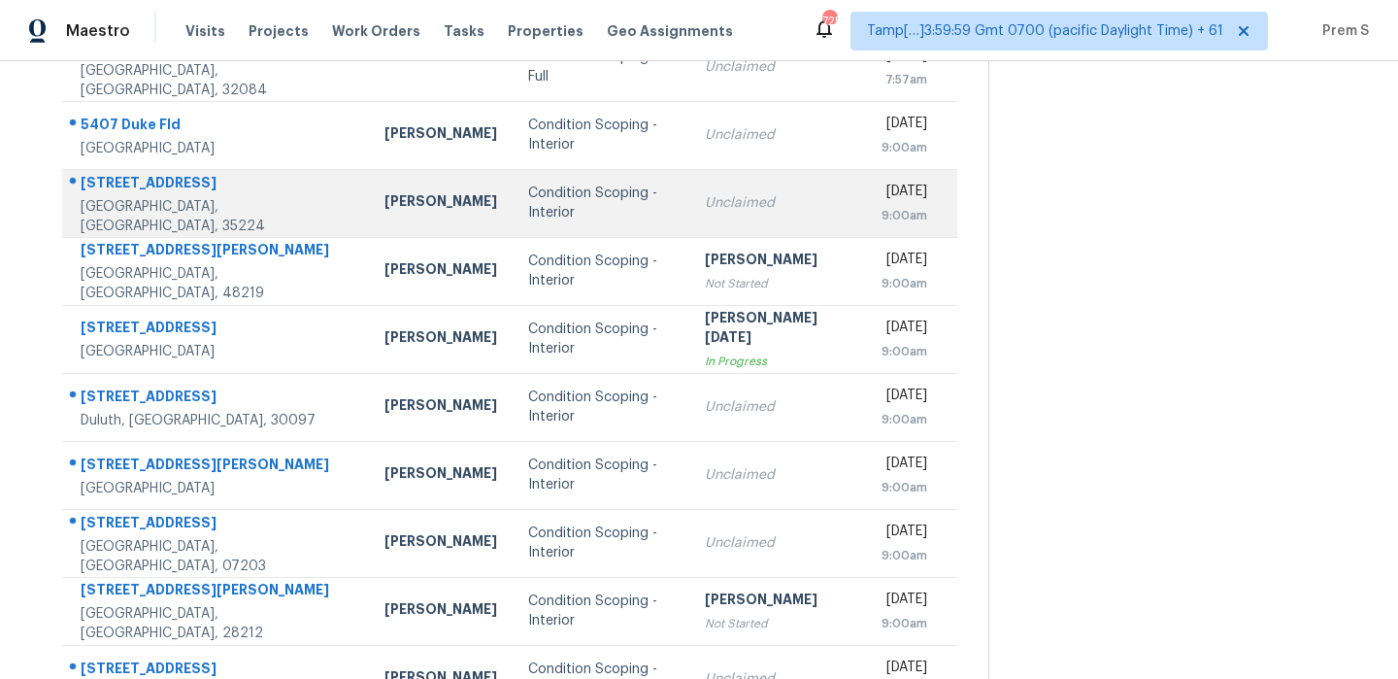
scroll to position [249, 0]
